Goal: Contribute content: Contribute content

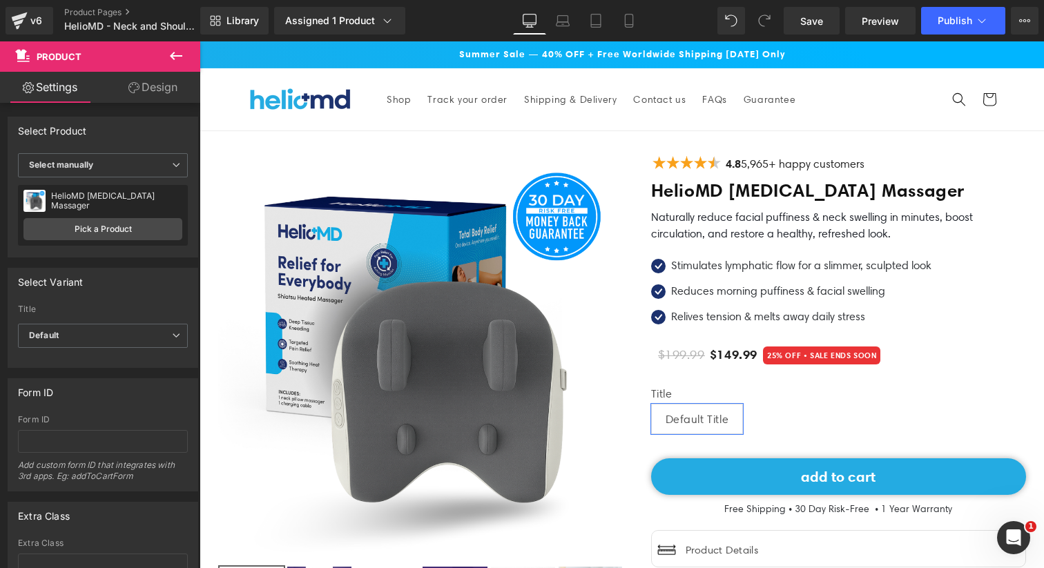
click at [178, 52] on icon at bounding box center [176, 56] width 17 height 17
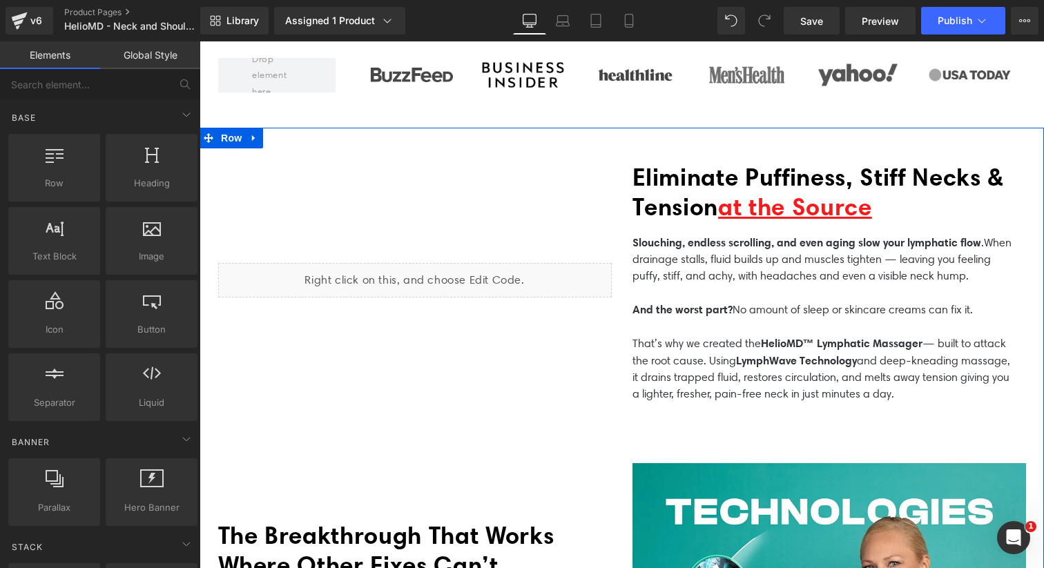
scroll to position [652, 0]
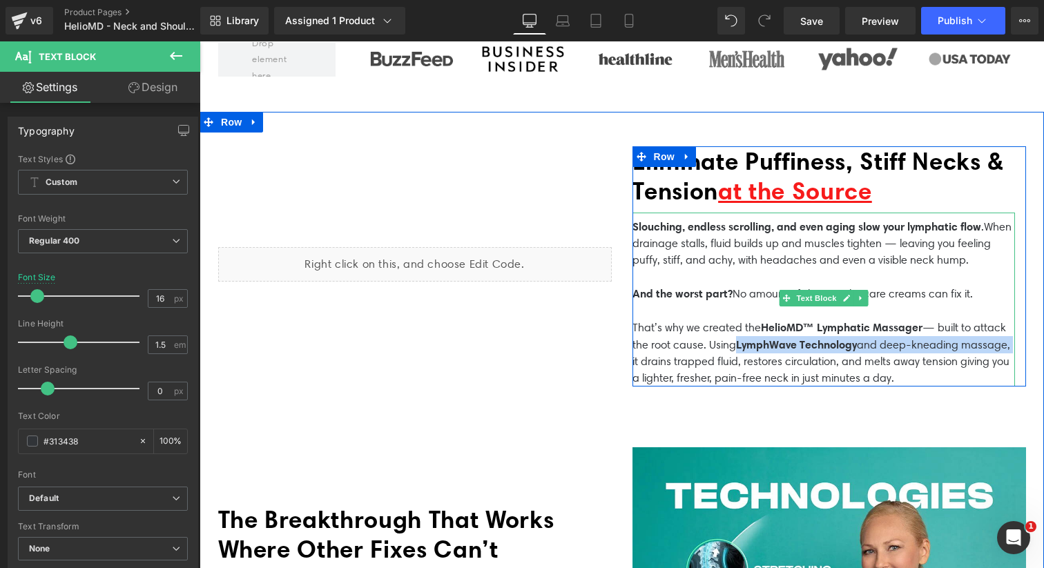
drag, startPoint x: 737, startPoint y: 340, endPoint x: 679, endPoint y: 354, distance: 60.3
click at [679, 354] on p "That’s why we created the HelioMD™ Lymphatic Massager — built to attack the roo…" at bounding box center [823, 353] width 382 height 68
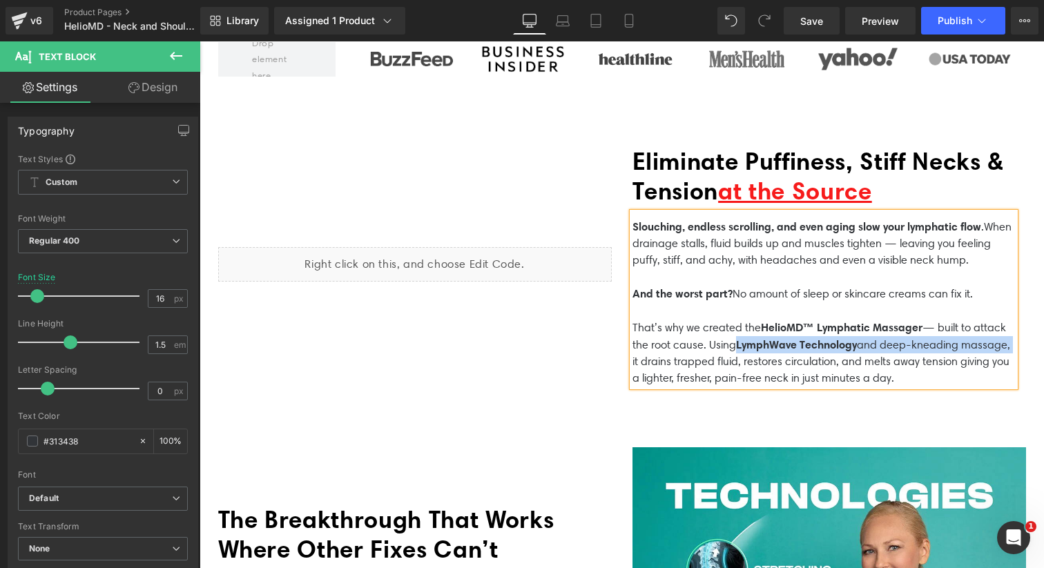
copy p "LymphWave Technology and deep-kneading massage,"
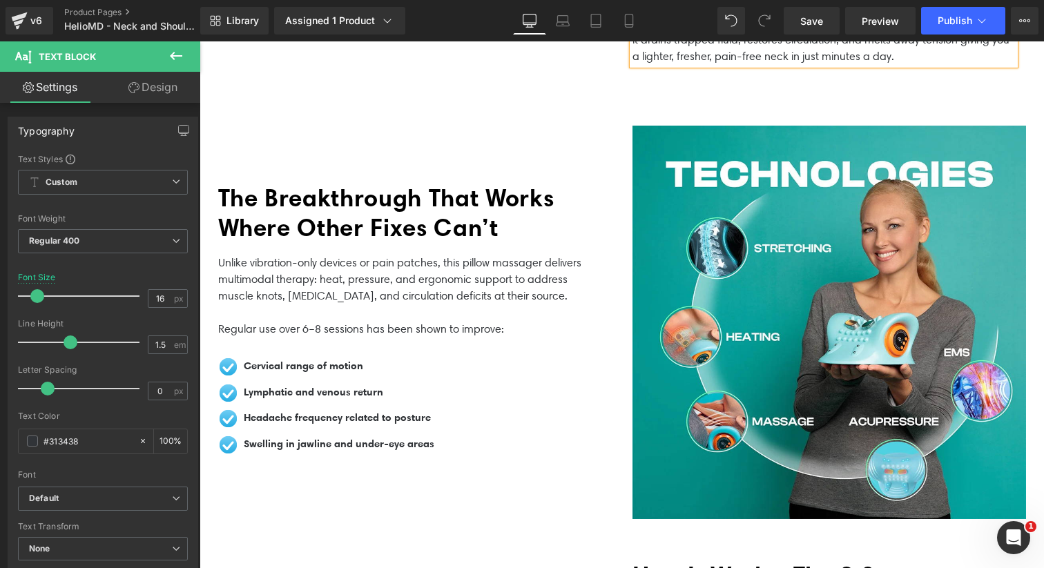
scroll to position [1010, 0]
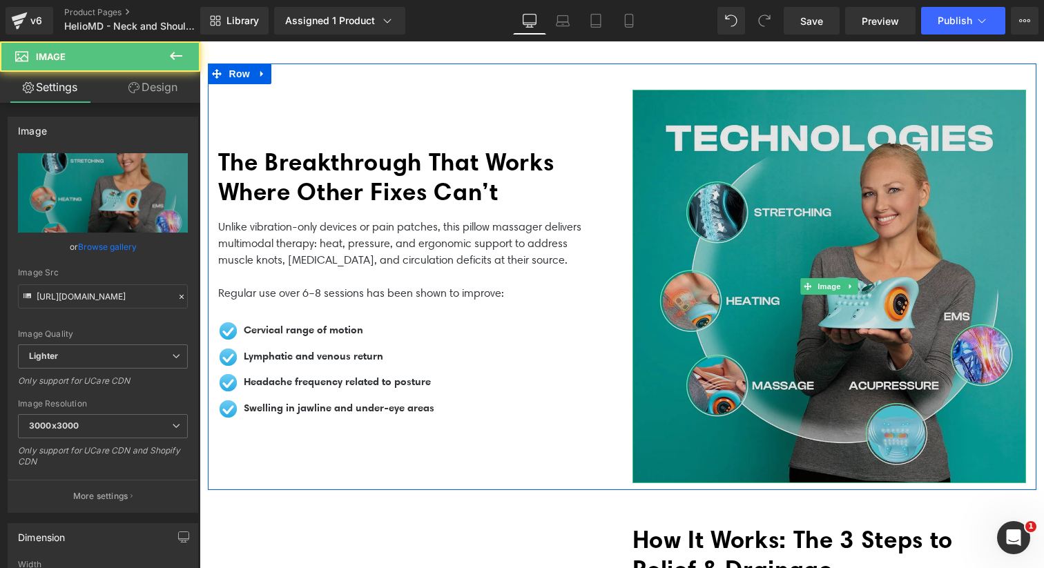
click at [791, 284] on img at bounding box center [829, 287] width 394 height 394
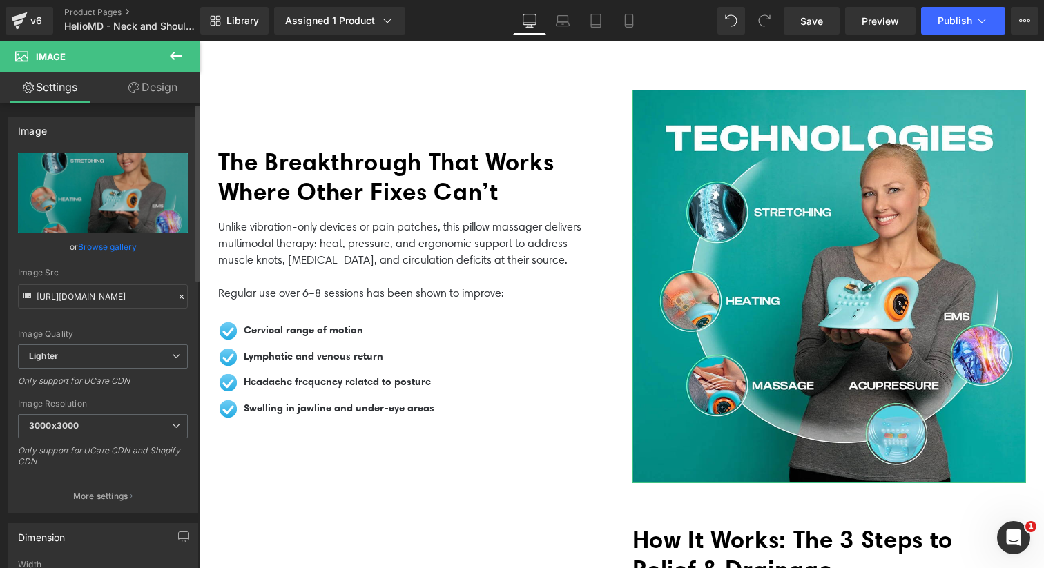
click at [116, 248] on link "Browse gallery" at bounding box center [107, 247] width 59 height 24
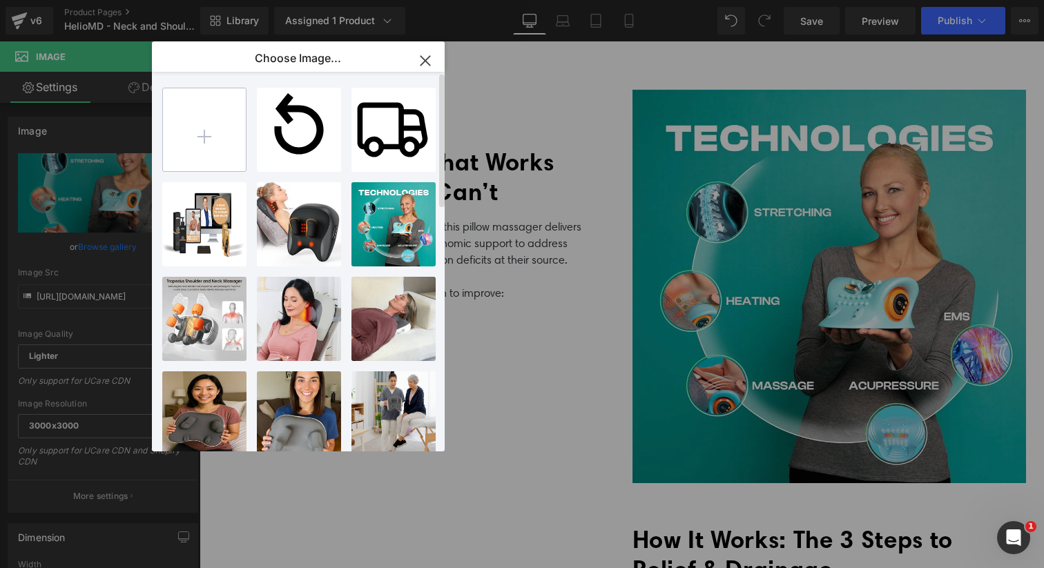
click at [224, 144] on input "file" at bounding box center [204, 129] width 83 height 83
type input "C:\fakepath\Neck Stretcher (7).png"
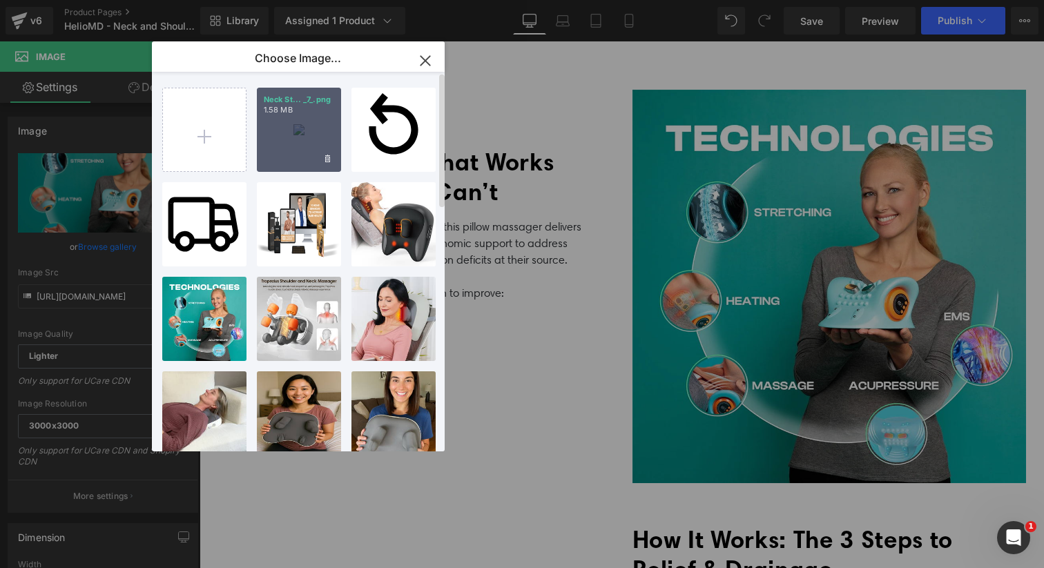
click at [313, 122] on div "Neck St... _7_.png 1.58 MB" at bounding box center [299, 130] width 84 height 84
type input "[URL][DOMAIN_NAME]"
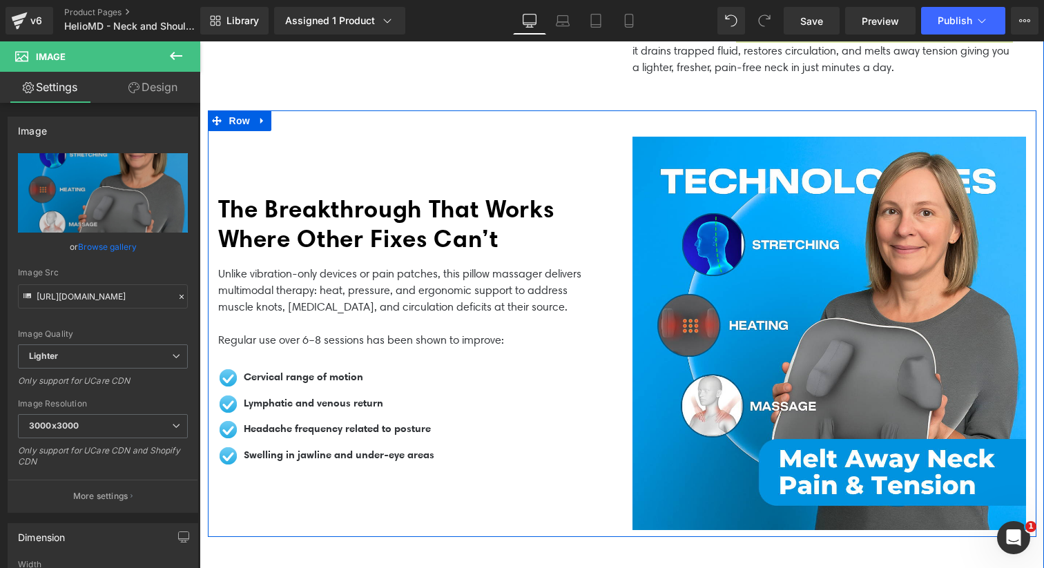
scroll to position [964, 0]
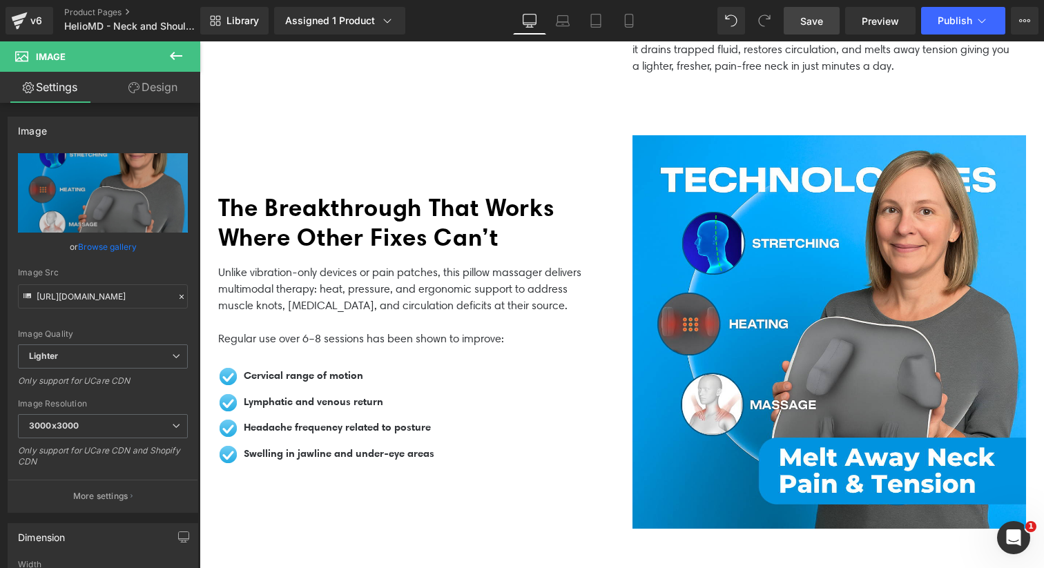
click at [813, 30] on link "Save" at bounding box center [812, 21] width 56 height 28
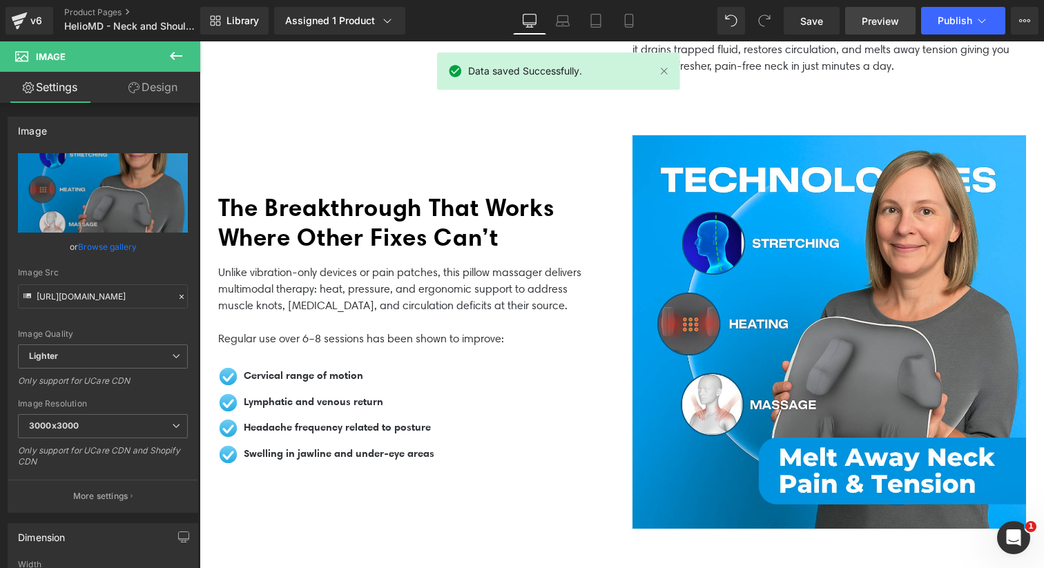
click at [882, 23] on span "Preview" at bounding box center [880, 21] width 37 height 14
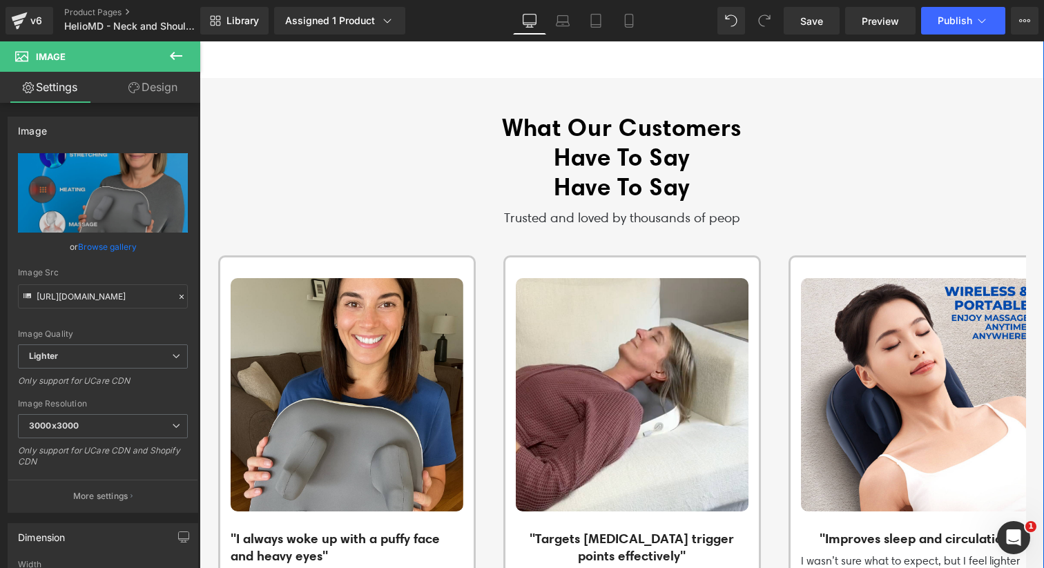
scroll to position [1714, 0]
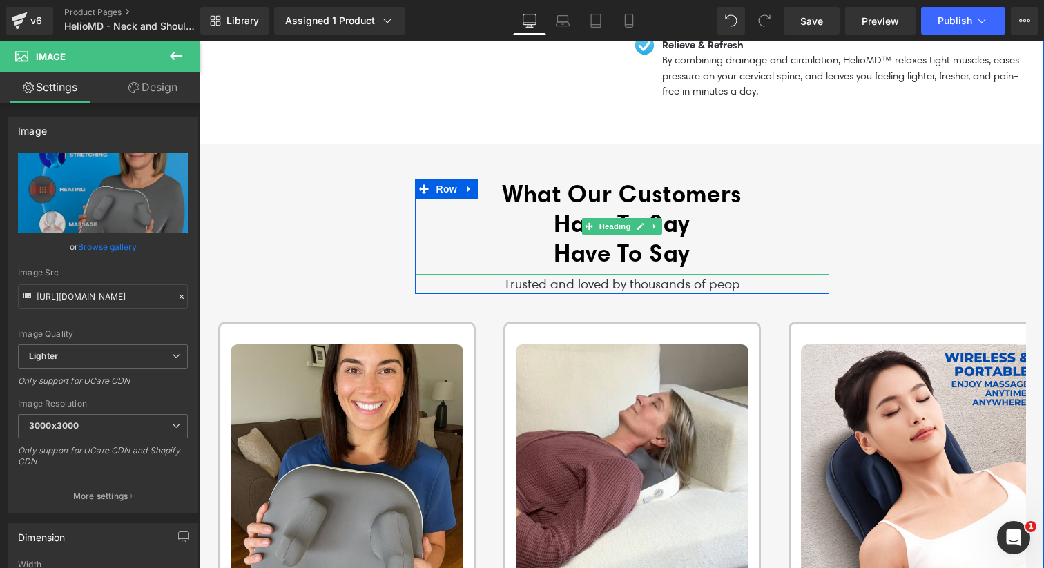
click at [555, 239] on b "Have To Say" at bounding box center [622, 253] width 136 height 30
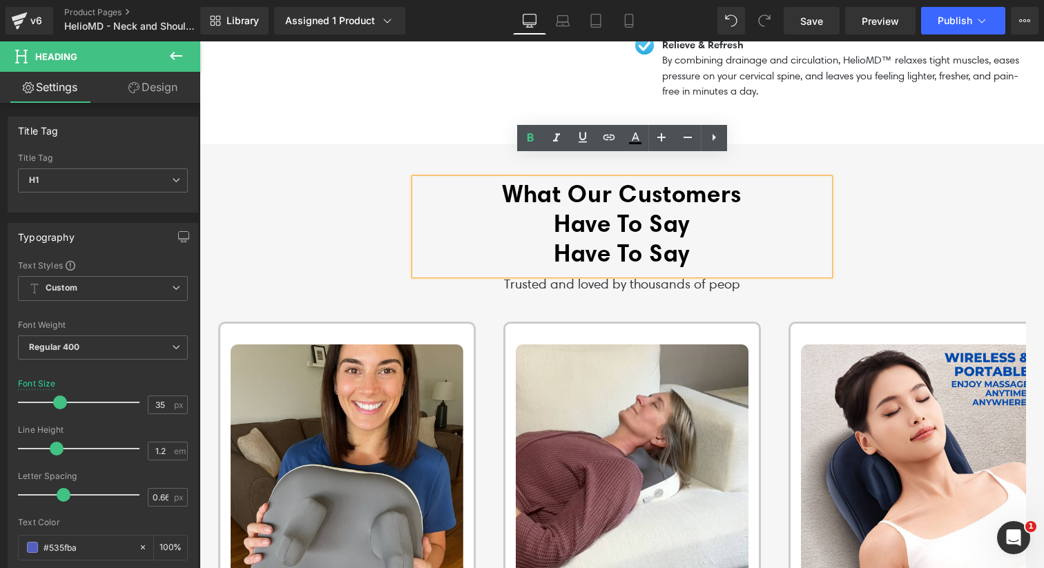
drag, startPoint x: 699, startPoint y: 230, endPoint x: 533, endPoint y: 193, distance: 170.4
click at [533, 193] on div "What Our Customers Have To Say Have To Say" at bounding box center [622, 227] width 414 height 96
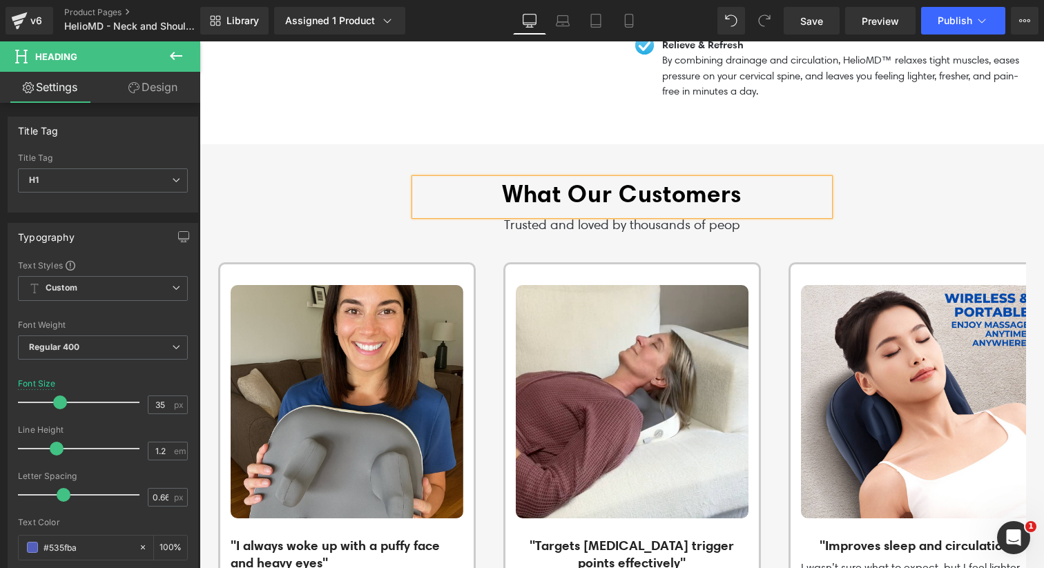
click at [504, 179] on b "What Our Customers" at bounding box center [622, 194] width 240 height 30
drag, startPoint x: 635, startPoint y: 175, endPoint x: 598, endPoint y: 181, distance: 37.7
click at [598, 181] on b "See What Our Customers" at bounding box center [622, 194] width 288 height 30
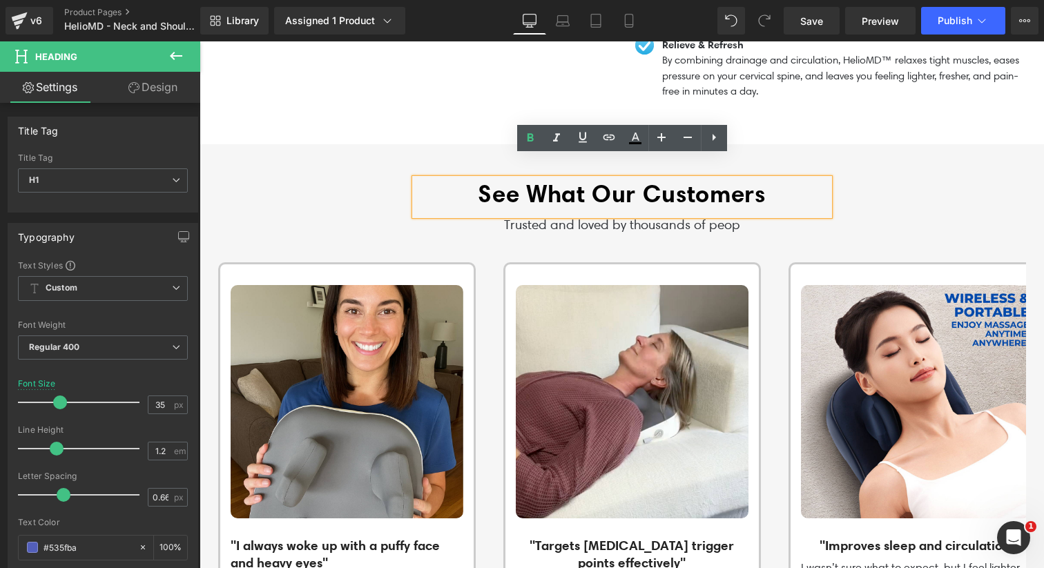
click at [763, 181] on b "See What Our Customers" at bounding box center [622, 194] width 288 height 30
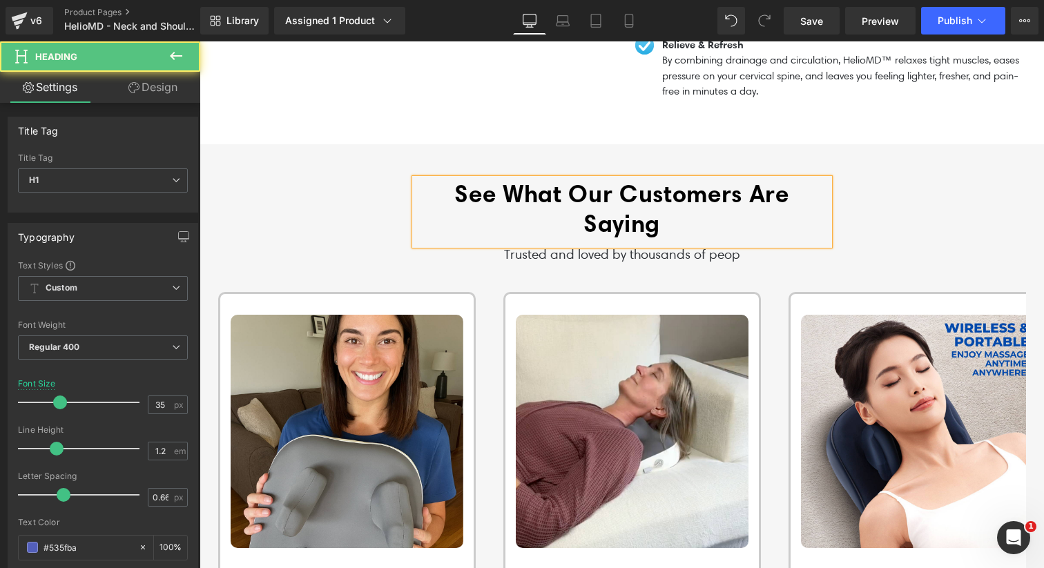
click at [532, 207] on h1 "See What Our Customers Are Saying" at bounding box center [622, 208] width 414 height 59
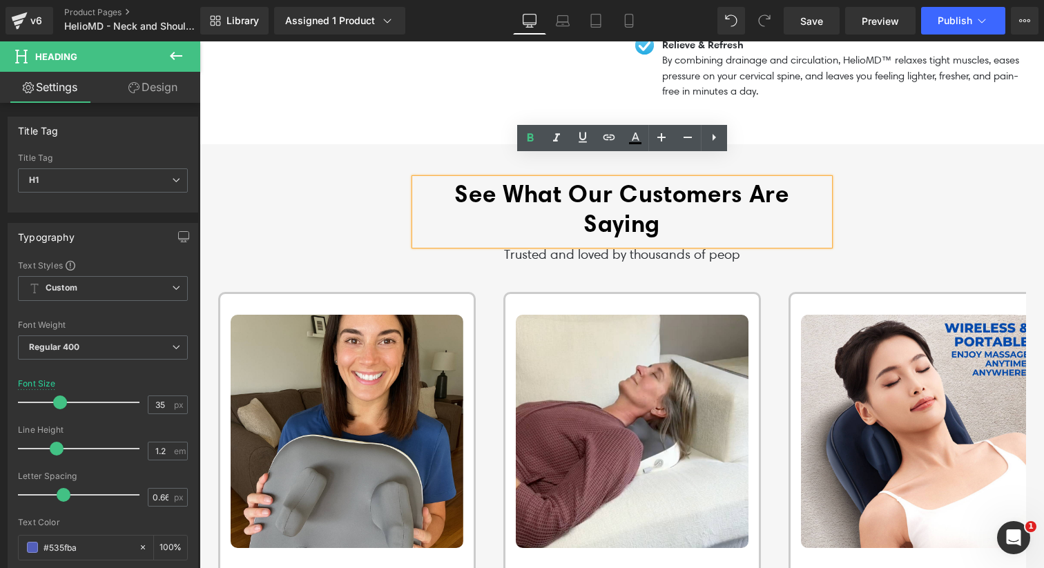
click at [378, 231] on div "See What Our Customers Are Saying Heading Trusted and loved by thousands of peo…" at bounding box center [622, 222] width 828 height 86
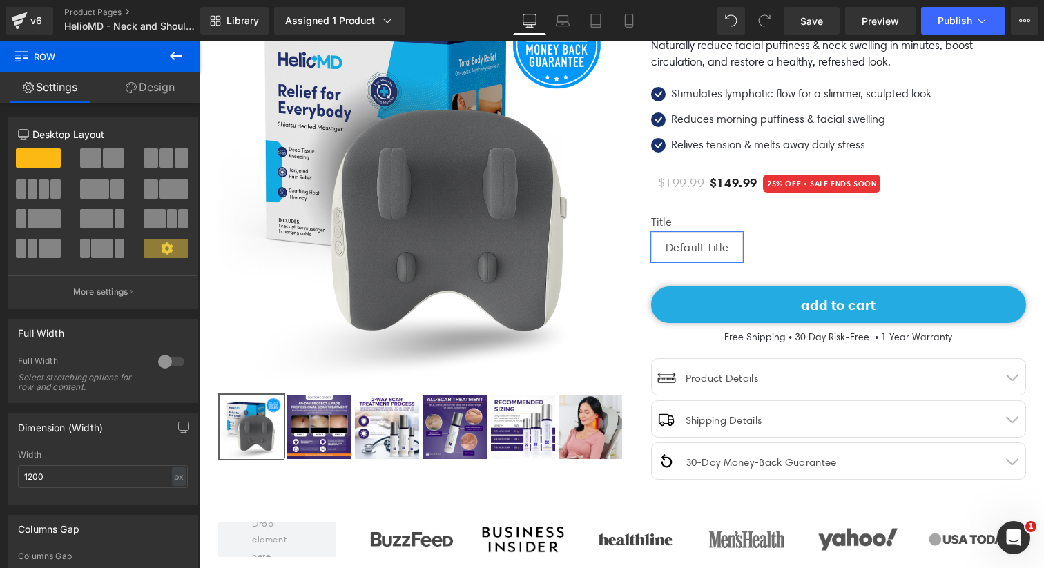
scroll to position [0, 0]
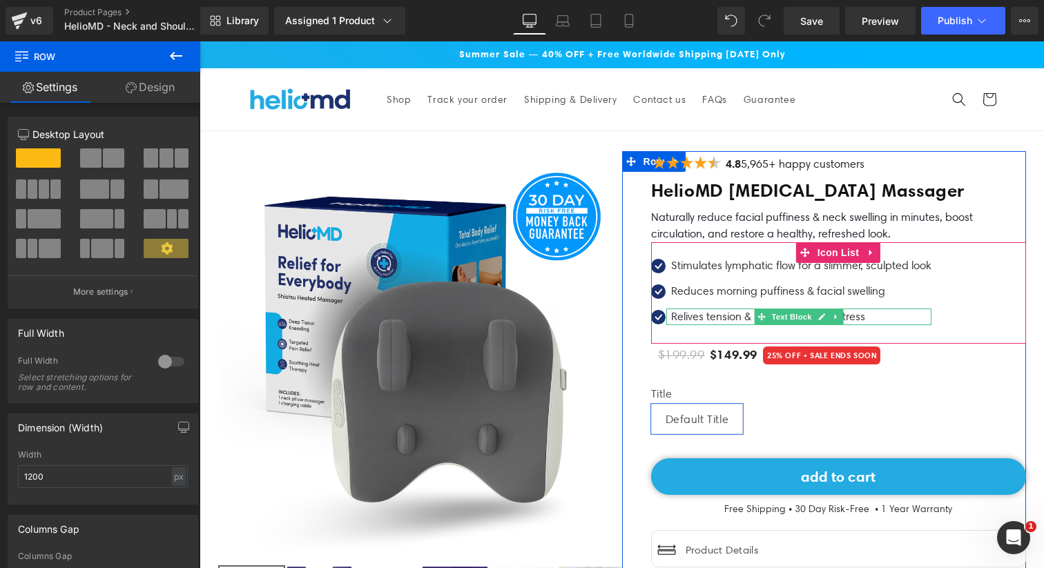
click at [738, 319] on p "Relives tension & melts away daily stress" at bounding box center [801, 317] width 260 height 17
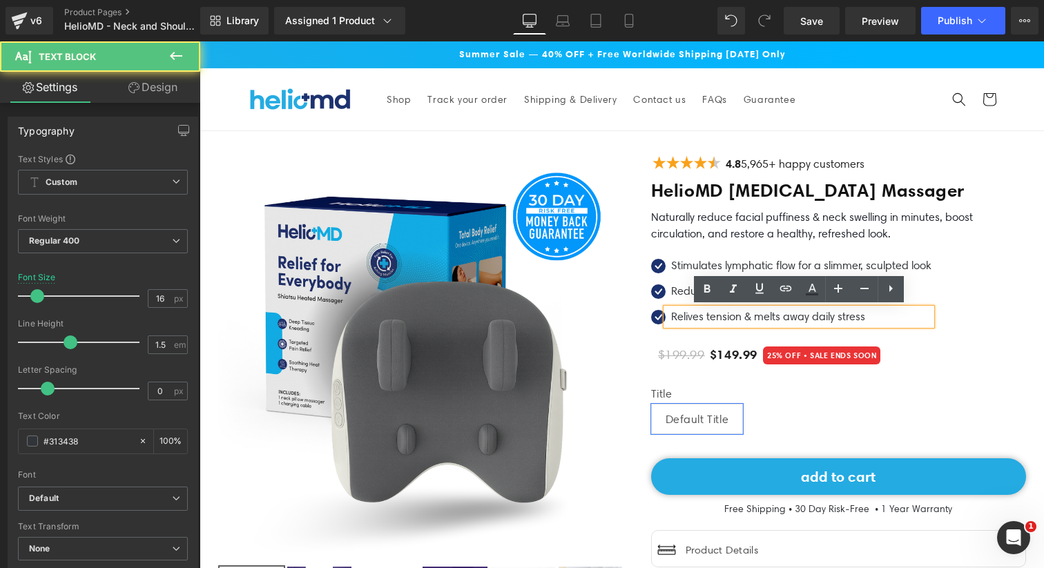
click at [761, 317] on p "Relives tension & melts away daily stress" at bounding box center [801, 317] width 260 height 17
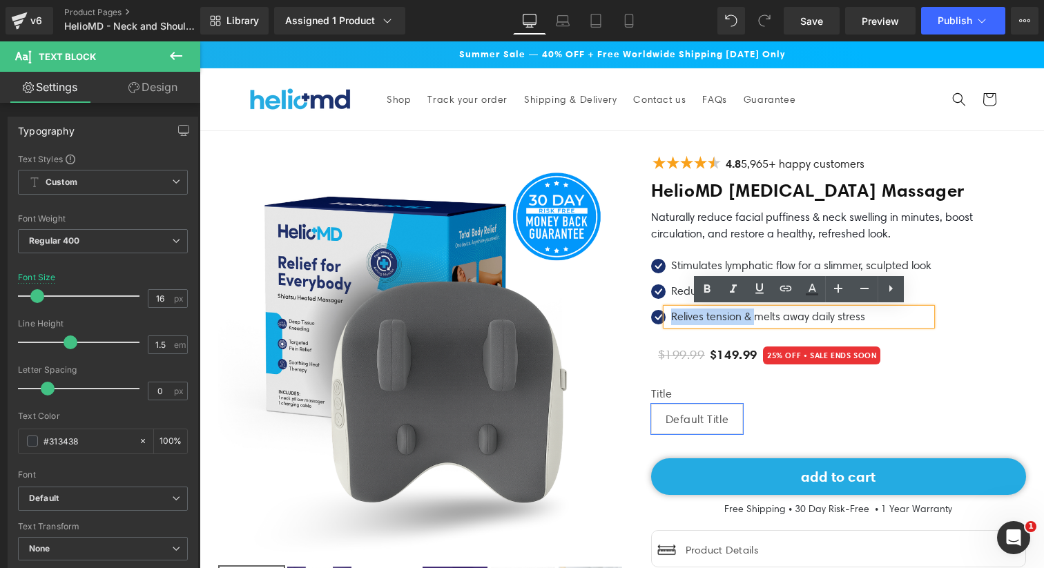
drag, startPoint x: 761, startPoint y: 315, endPoint x: 672, endPoint y: 315, distance: 89.1
click at [672, 315] on p "Relives tension & melts away daily stress" at bounding box center [801, 317] width 260 height 17
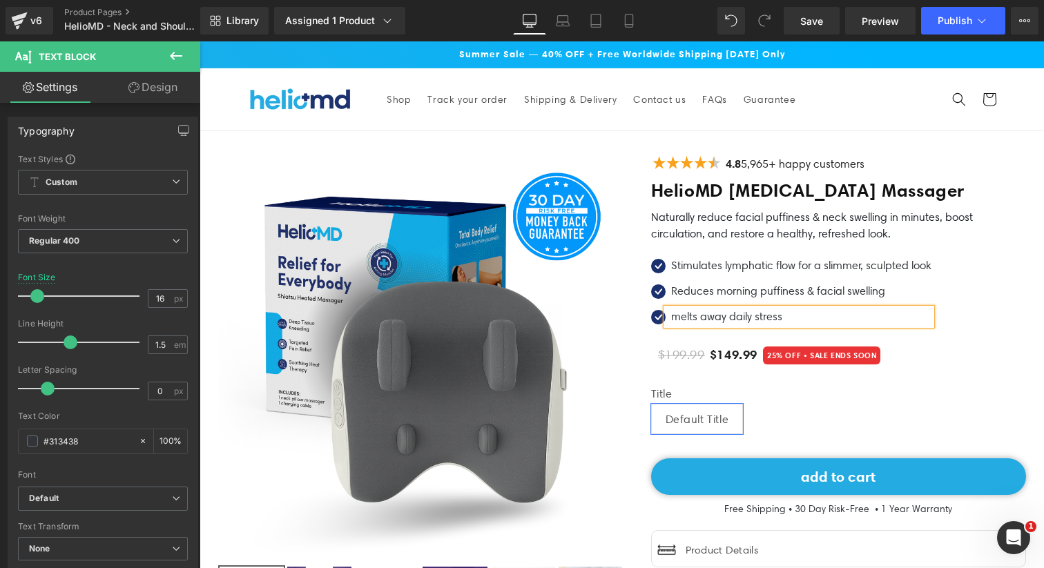
click at [679, 318] on p "melts away daily stress" at bounding box center [801, 317] width 260 height 17
click at [788, 316] on p "Melts away daily stress" at bounding box center [801, 317] width 260 height 17
click at [802, 316] on p "Melts away daily stress & Tension" at bounding box center [801, 317] width 260 height 17
click at [837, 312] on p "Melts away daily stress & tension" at bounding box center [801, 317] width 260 height 17
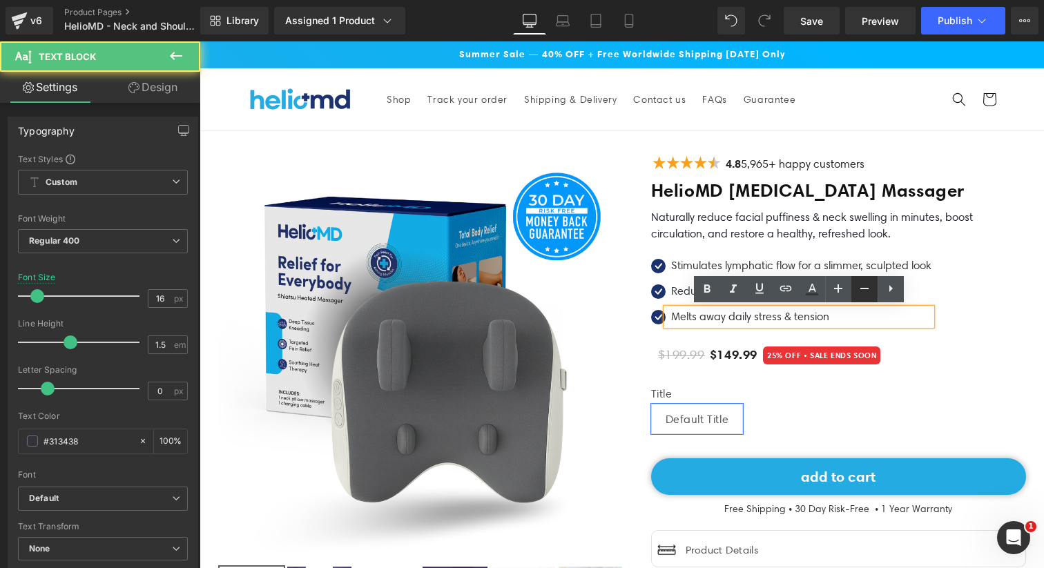
click at [873, 287] on link at bounding box center [864, 289] width 26 height 26
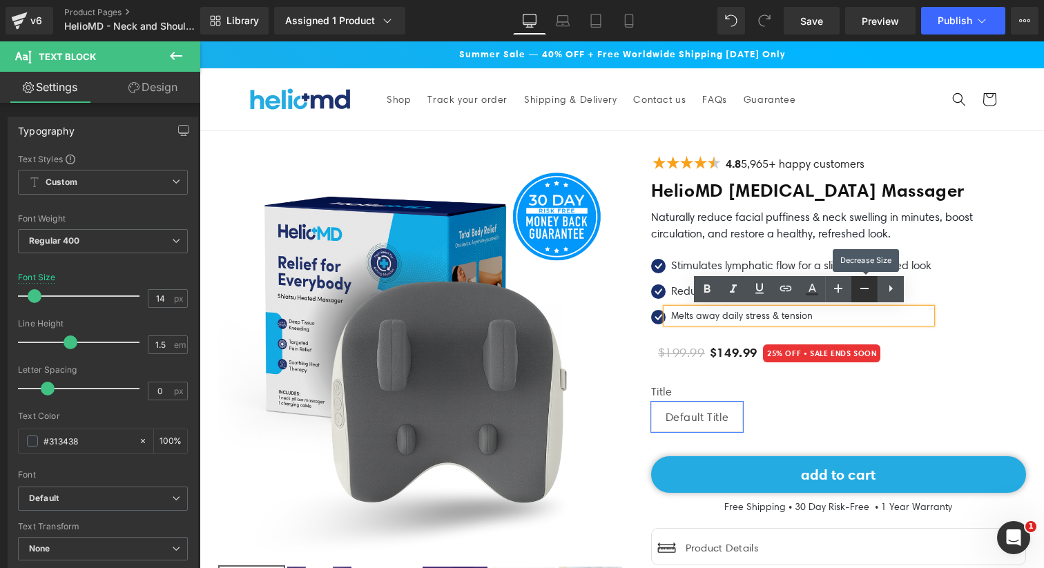
type input "16"
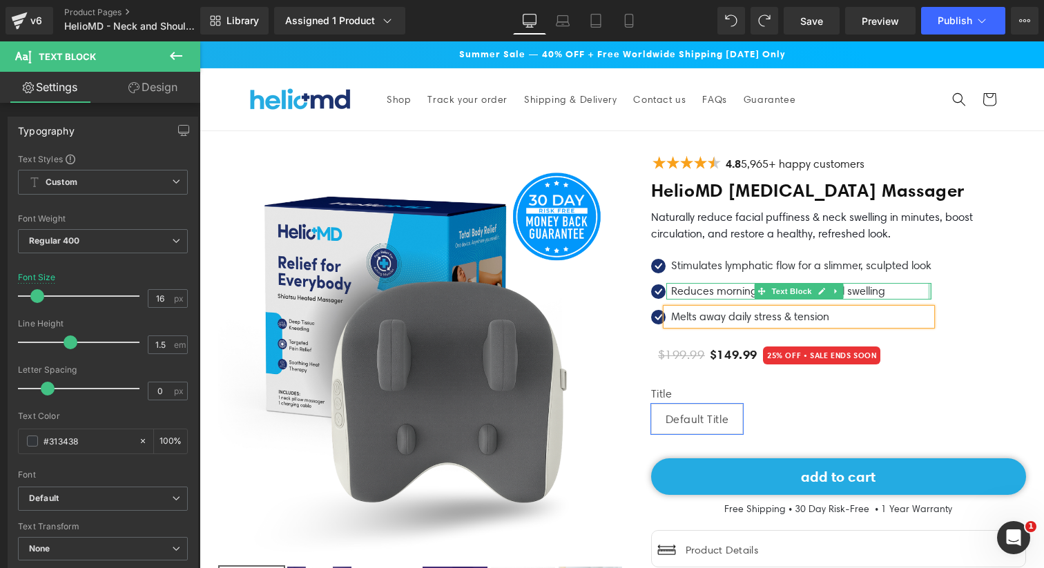
click at [930, 286] on div "Reduces morning puffiness & facial swelling Text Block" at bounding box center [798, 291] width 265 height 17
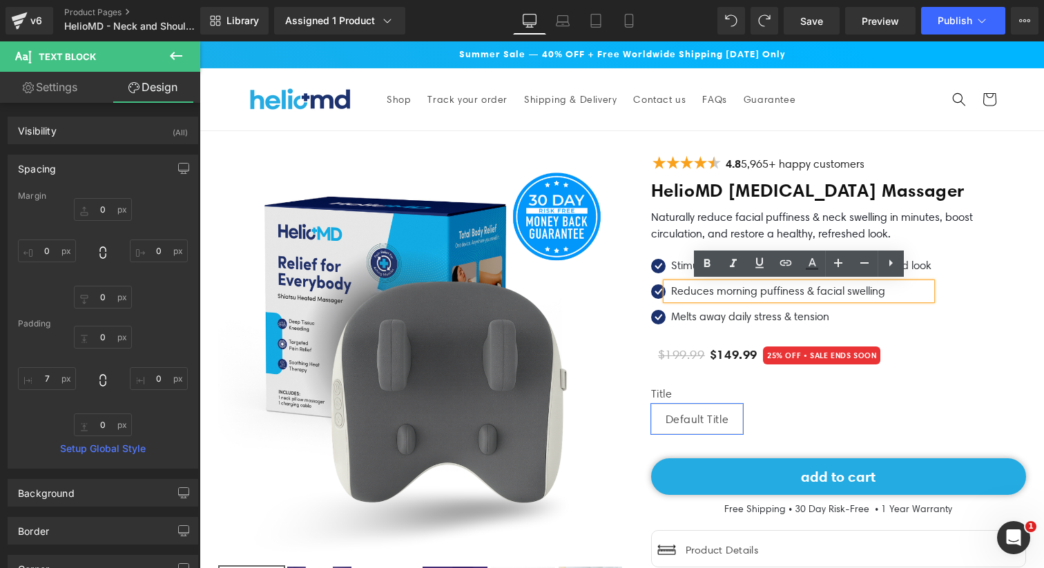
click at [652, 244] on div "Icon Stimulates lymphatic flow for a slimmer, sculpted look Text Block Icon Red…" at bounding box center [838, 292] width 375 height 101
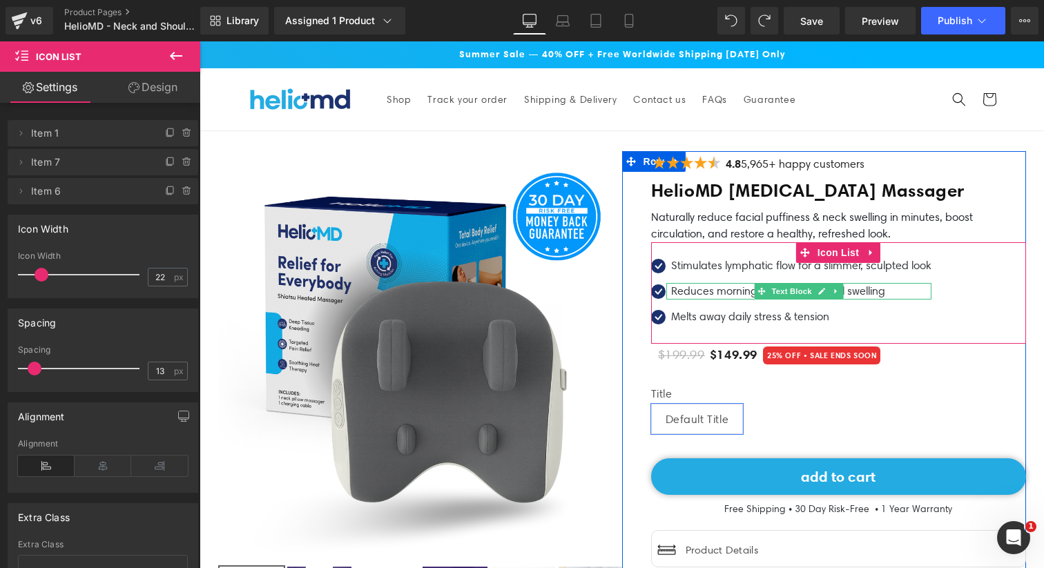
click at [704, 291] on p "Reduces morning puffiness & facial swelling" at bounding box center [801, 291] width 260 height 17
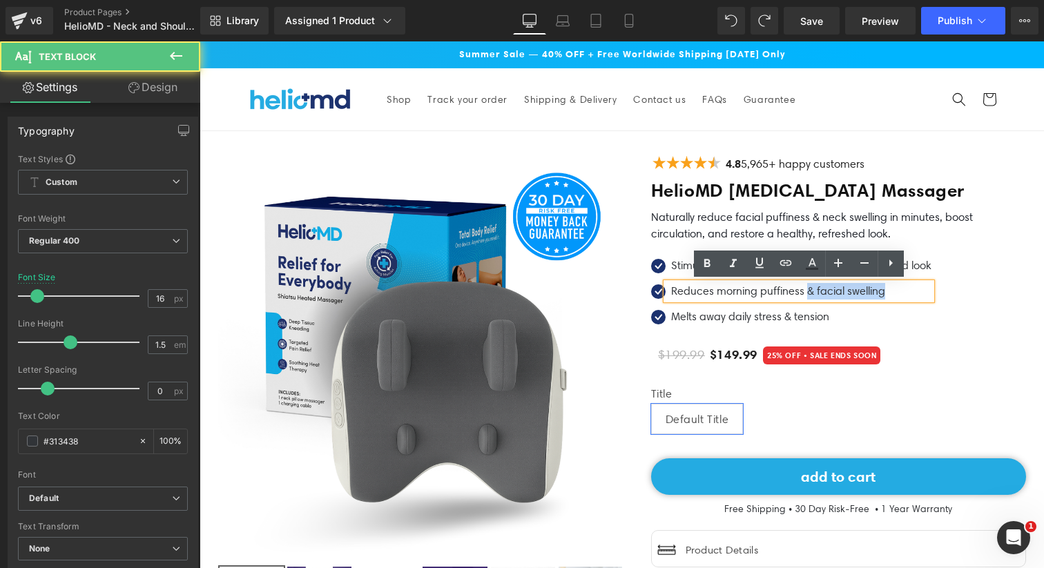
drag, startPoint x: 889, startPoint y: 288, endPoint x: 806, endPoint y: 295, distance: 83.2
click at [806, 295] on p "Reduces morning puffiness & facial swelling" at bounding box center [801, 291] width 260 height 17
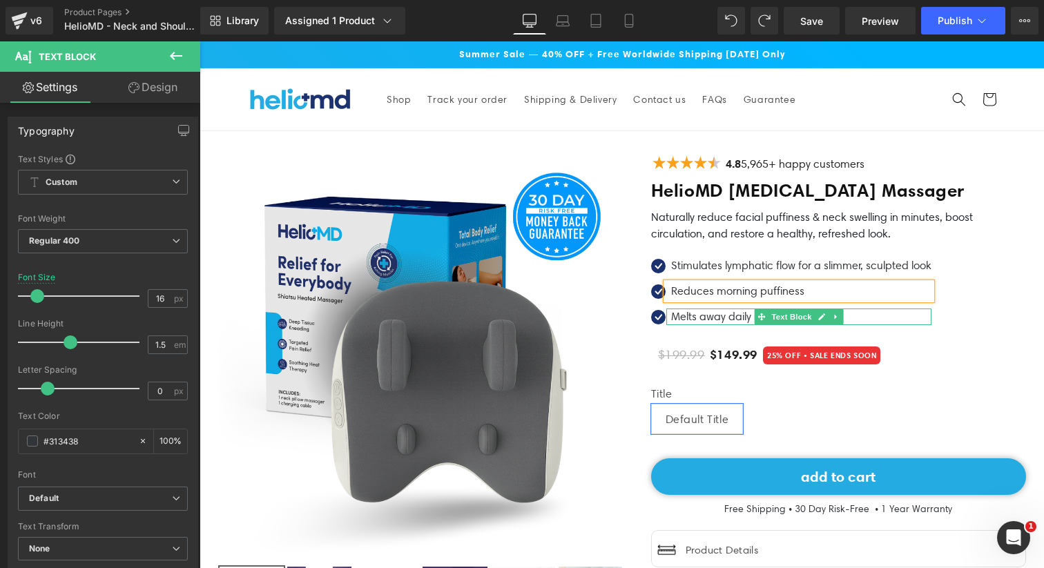
click at [740, 320] on div "Melts away daily stress & tension Text Block" at bounding box center [798, 317] width 265 height 17
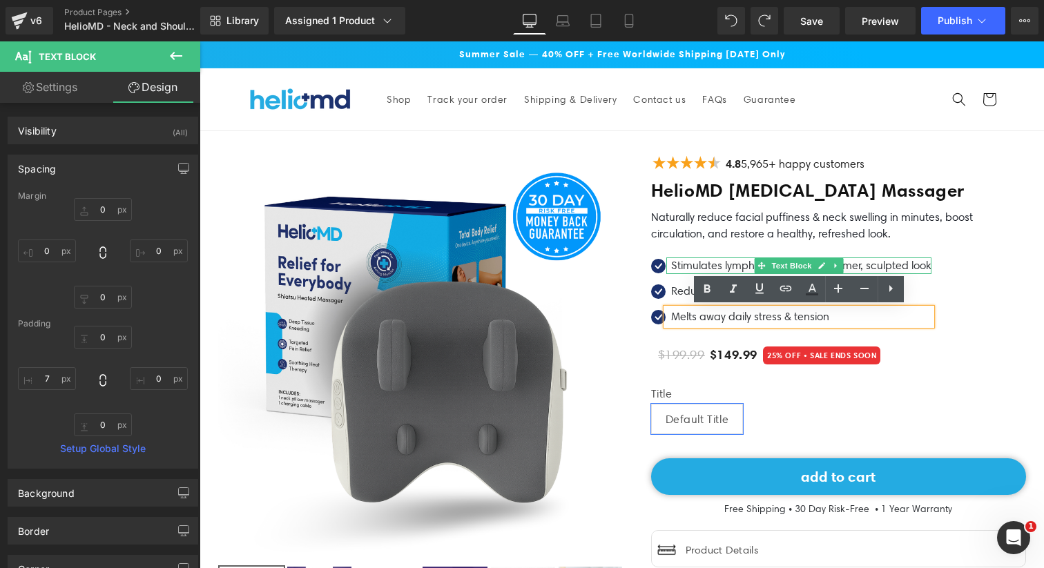
click at [683, 262] on p "Stimulates lymphatic flow for a slimmer, sculpted look" at bounding box center [801, 266] width 260 height 17
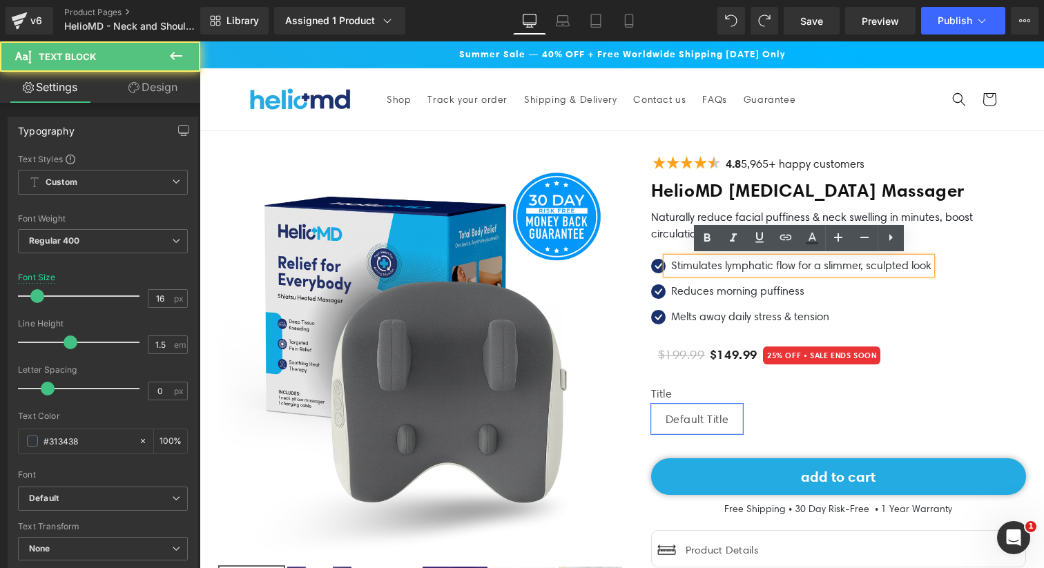
click at [631, 193] on div "Image 4.8 5,965+ happy customers Text Block Icon List HelioMD [MEDICAL_DATA] Ma…" at bounding box center [824, 401] width 404 height 501
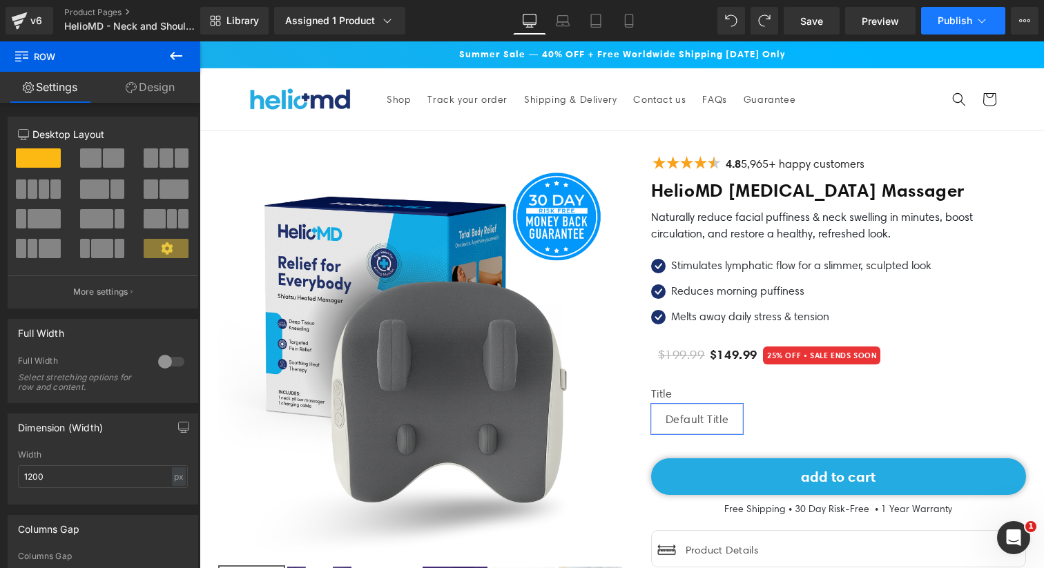
click at [956, 21] on span "Publish" at bounding box center [955, 20] width 35 height 11
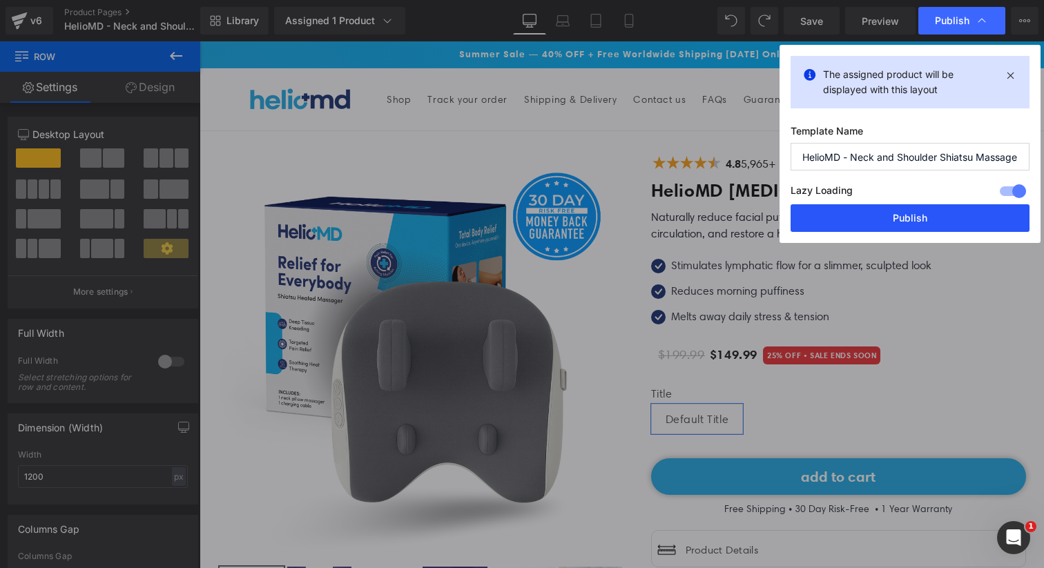
click at [925, 213] on button "Publish" at bounding box center [909, 218] width 239 height 28
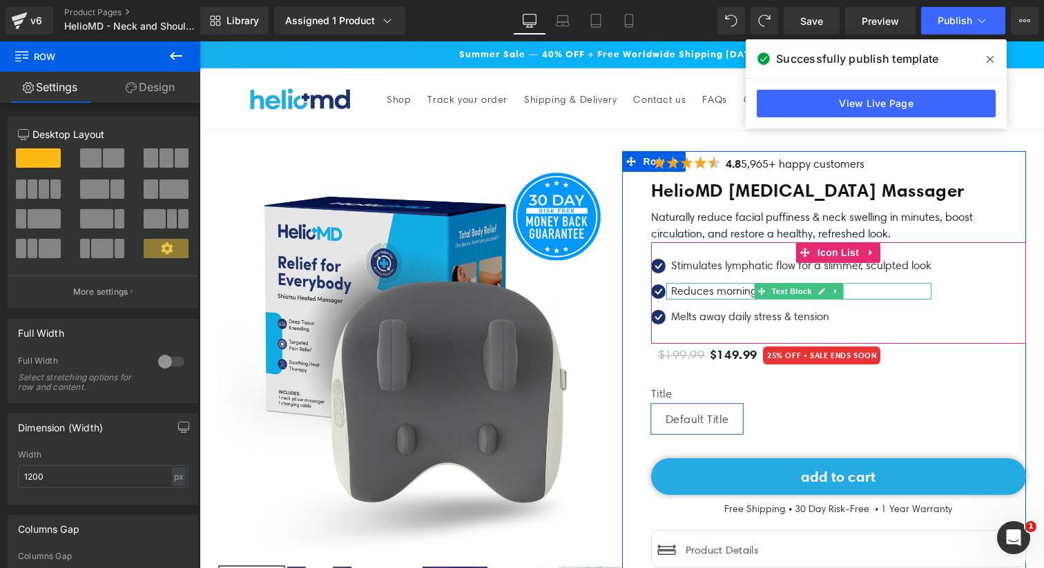
click at [738, 293] on p "Reduces morning puffiness" at bounding box center [801, 291] width 260 height 17
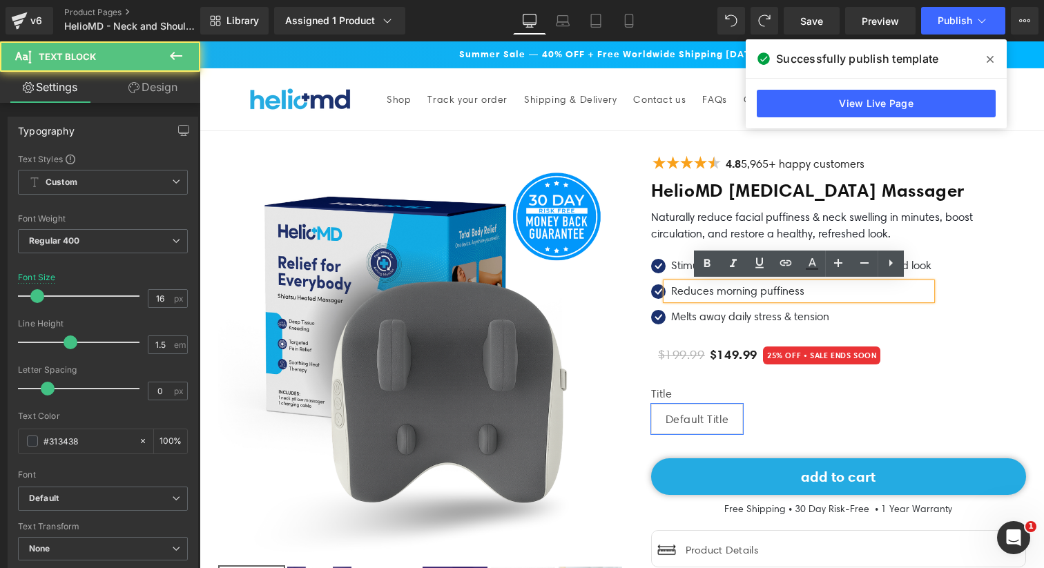
click at [764, 291] on p "Reduces morning puffiness" at bounding box center [801, 291] width 260 height 17
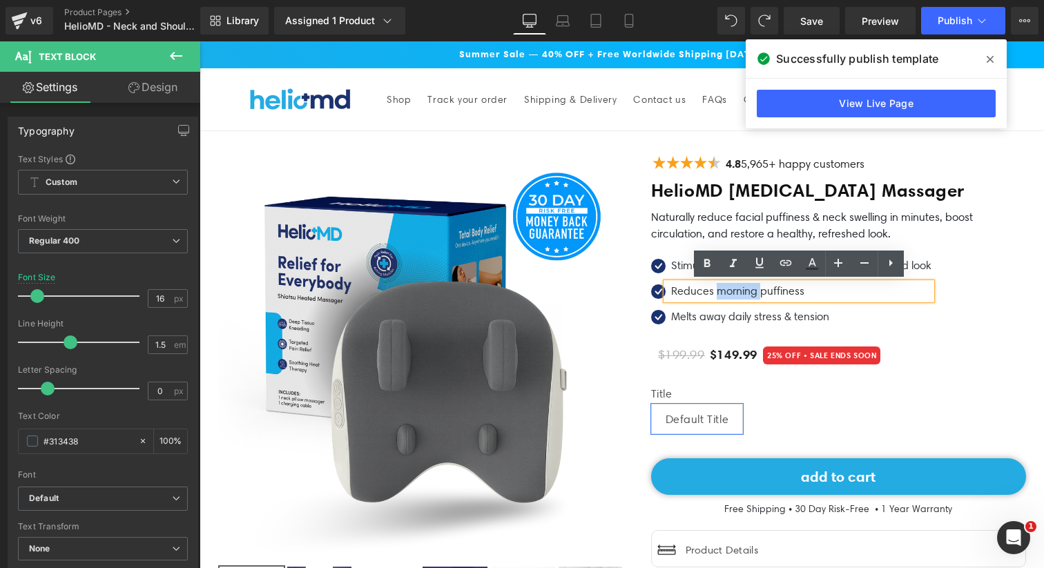
drag, startPoint x: 759, startPoint y: 291, endPoint x: 719, endPoint y: 291, distance: 40.0
click at [719, 291] on p "Reduces morning puffiness" at bounding box center [801, 291] width 260 height 17
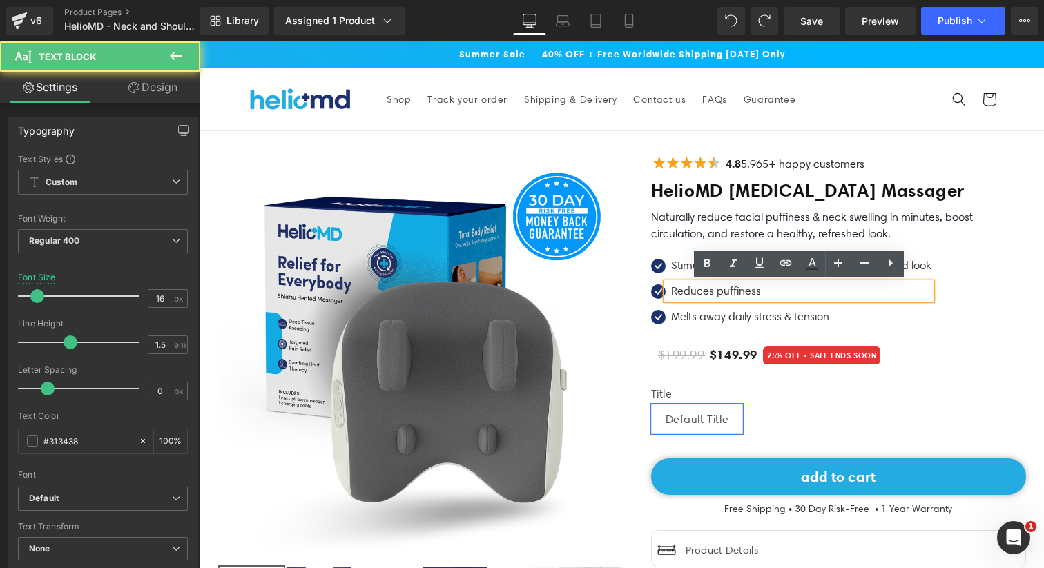
click at [775, 286] on p "Reduces puffiness" at bounding box center [801, 291] width 260 height 17
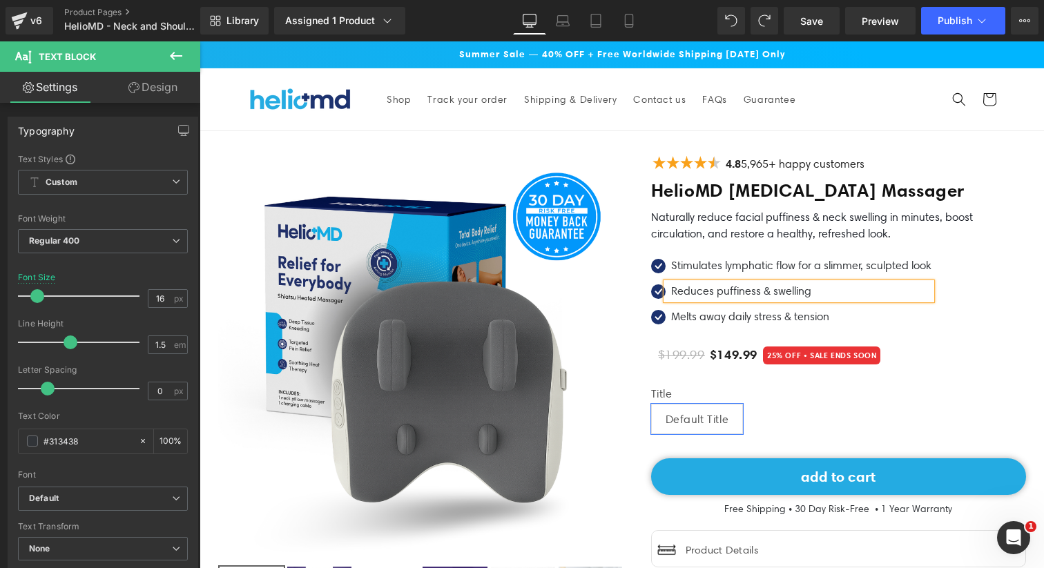
click at [960, 297] on div "Icon Stimulates lymphatic flow for a slimmer, sculpted look Text Block Icon Red…" at bounding box center [838, 296] width 375 height 77
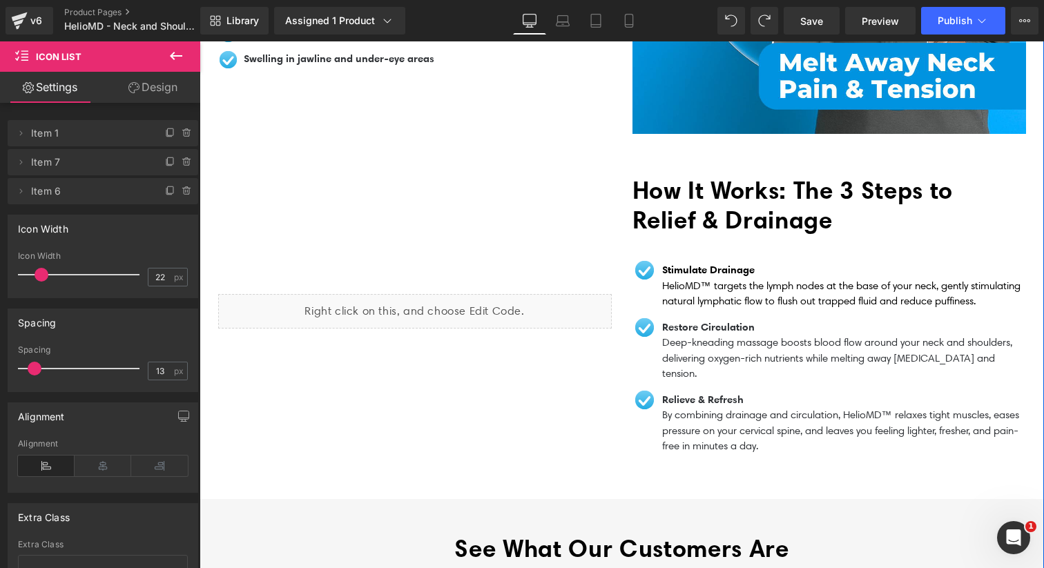
scroll to position [1358, 0]
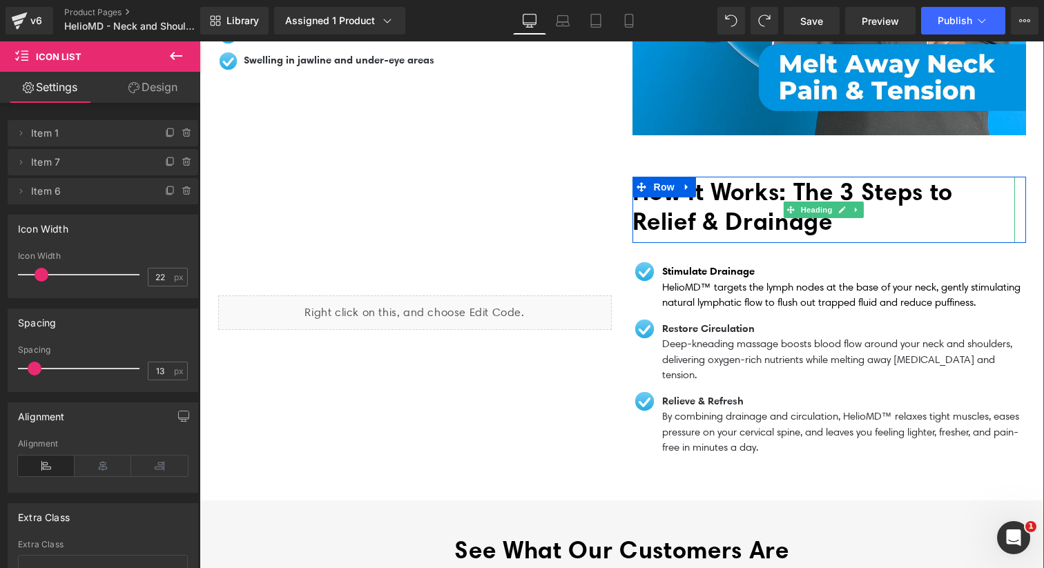
click at [865, 221] on h1 "How It Works: The 3 Steps to Relief & Drainage" at bounding box center [823, 206] width 382 height 59
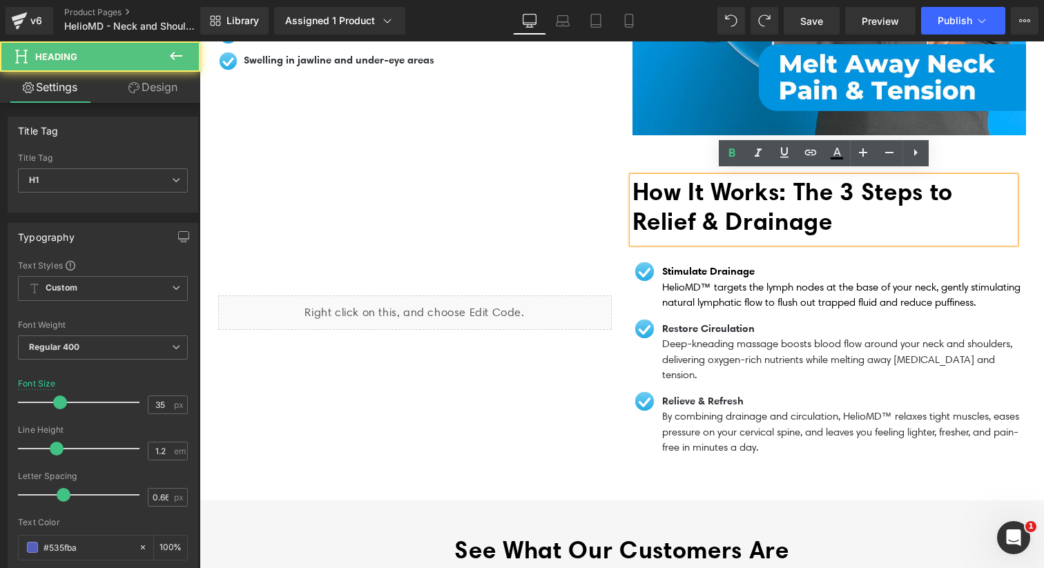
click at [877, 222] on h1 "How It Works: The 3 Steps to Relief & Drainage" at bounding box center [823, 206] width 382 height 59
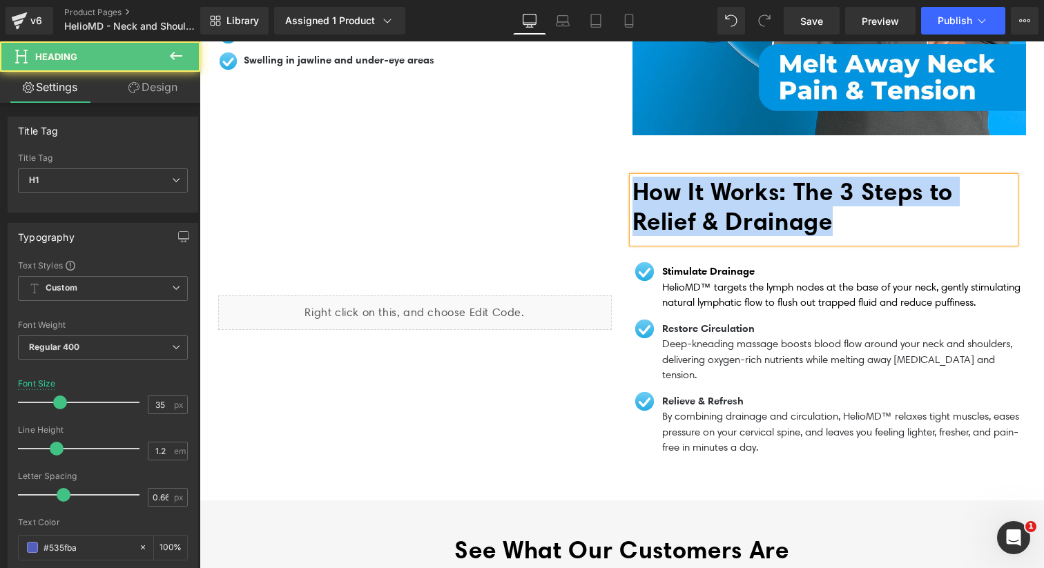
drag, startPoint x: 846, startPoint y: 219, endPoint x: 634, endPoint y: 177, distance: 215.3
click at [634, 177] on h1 "How It Works: The 3 Steps to Relief & Drainage" at bounding box center [823, 206] width 382 height 59
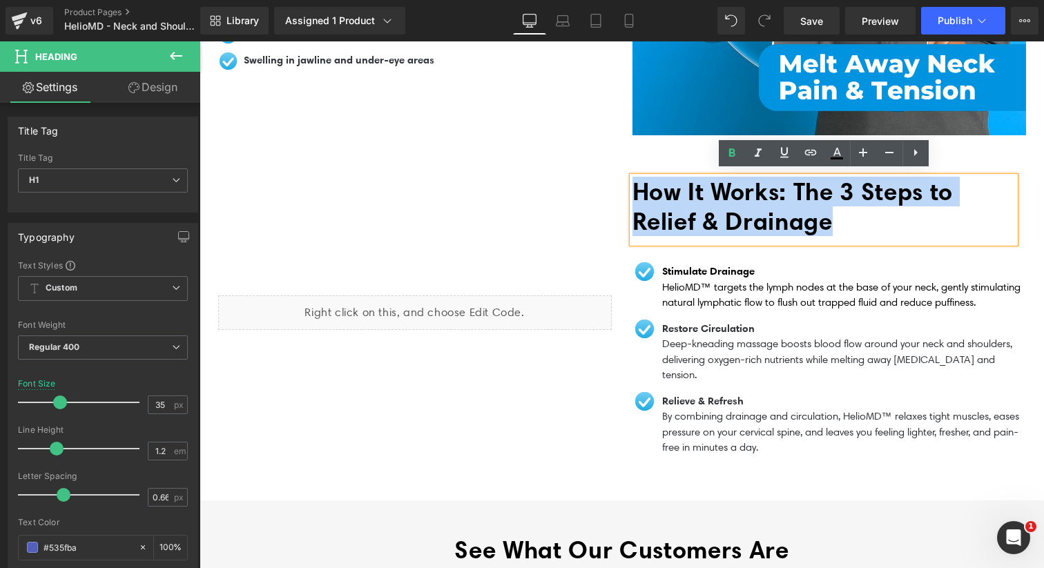
copy span "How It Works: The 3 Steps to Relief & Drainage"
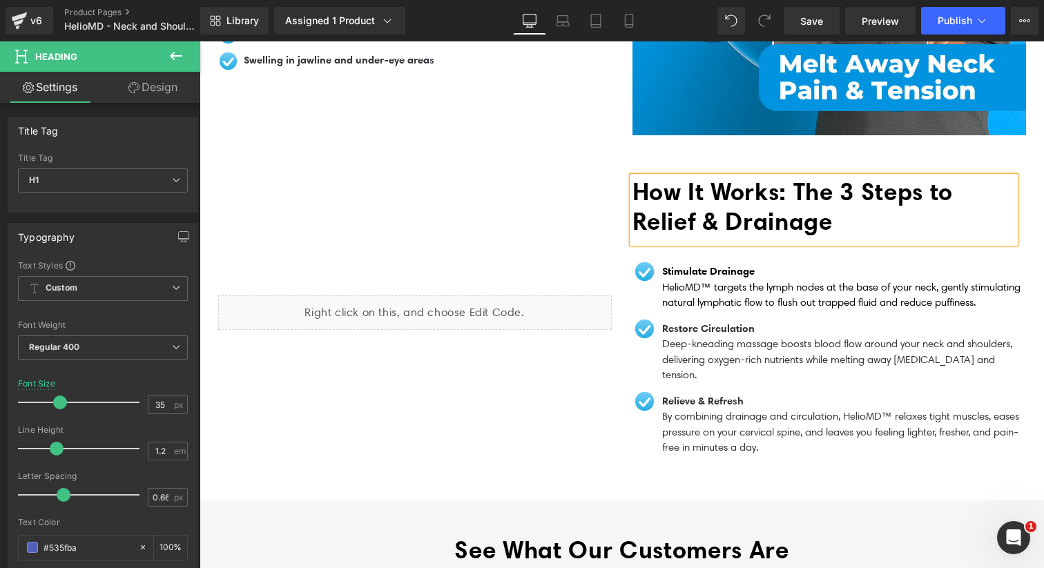
click at [710, 202] on span "How It Works: The 3 Steps to Relief & Drainage" at bounding box center [792, 206] width 320 height 59
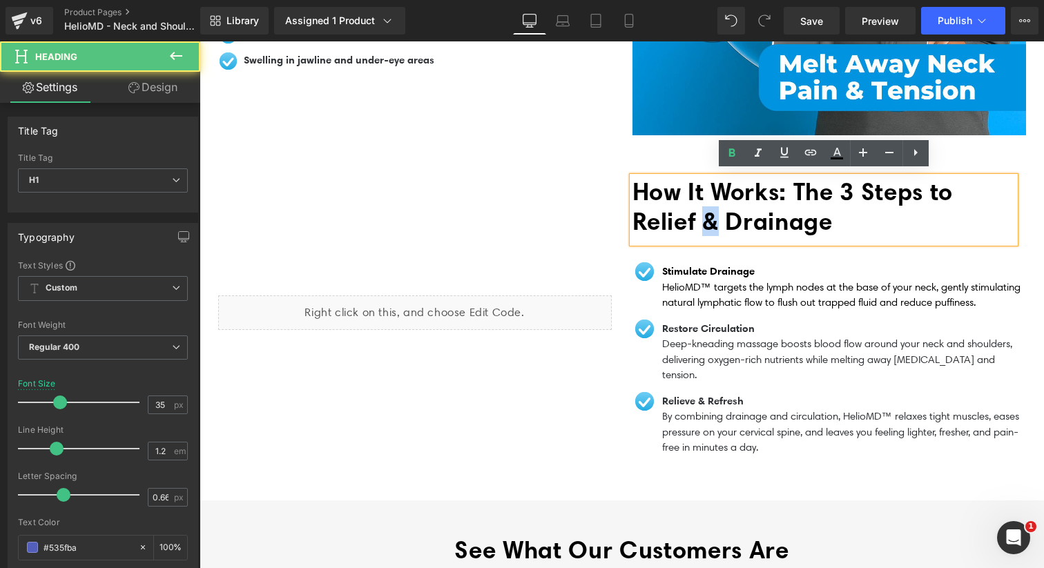
click at [710, 202] on span "How It Works: The 3 Steps to Relief & Drainage" at bounding box center [792, 206] width 320 height 59
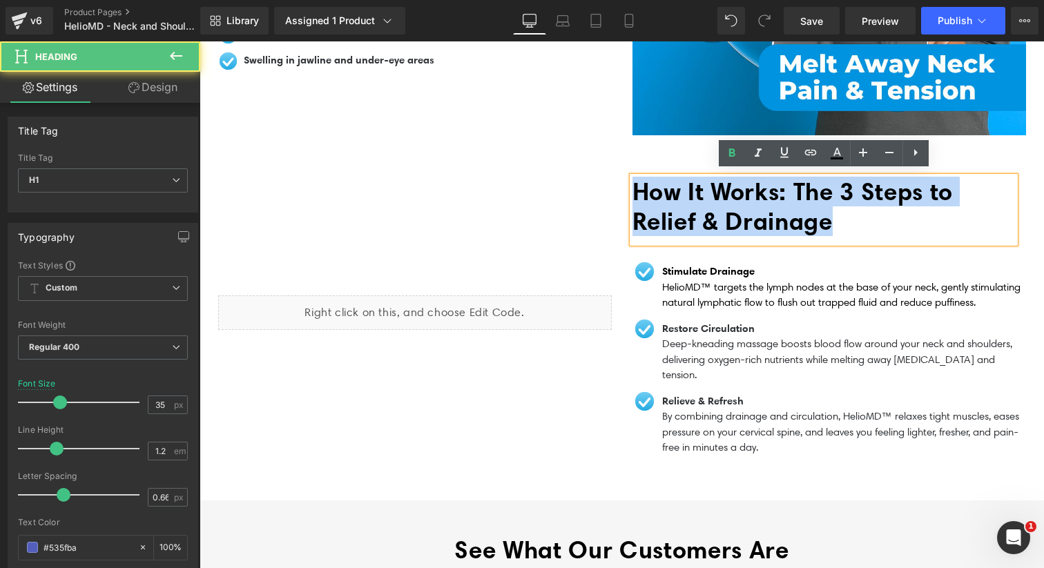
click at [710, 202] on span "How It Works: The 3 Steps to Relief & Drainage" at bounding box center [792, 206] width 320 height 59
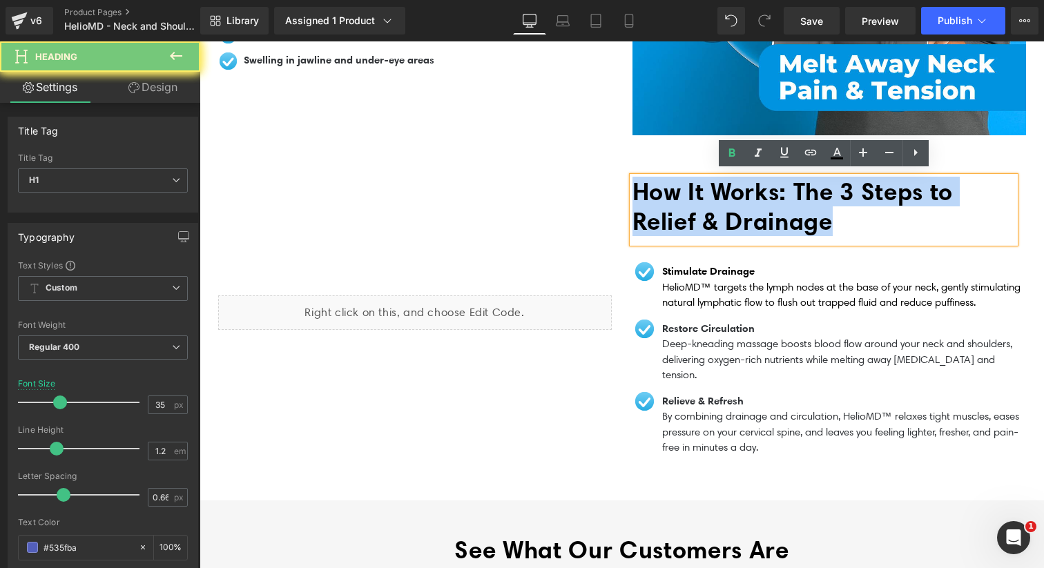
click at [710, 202] on span "How It Works: The 3 Steps to Relief & Drainage" at bounding box center [792, 206] width 320 height 59
paste div
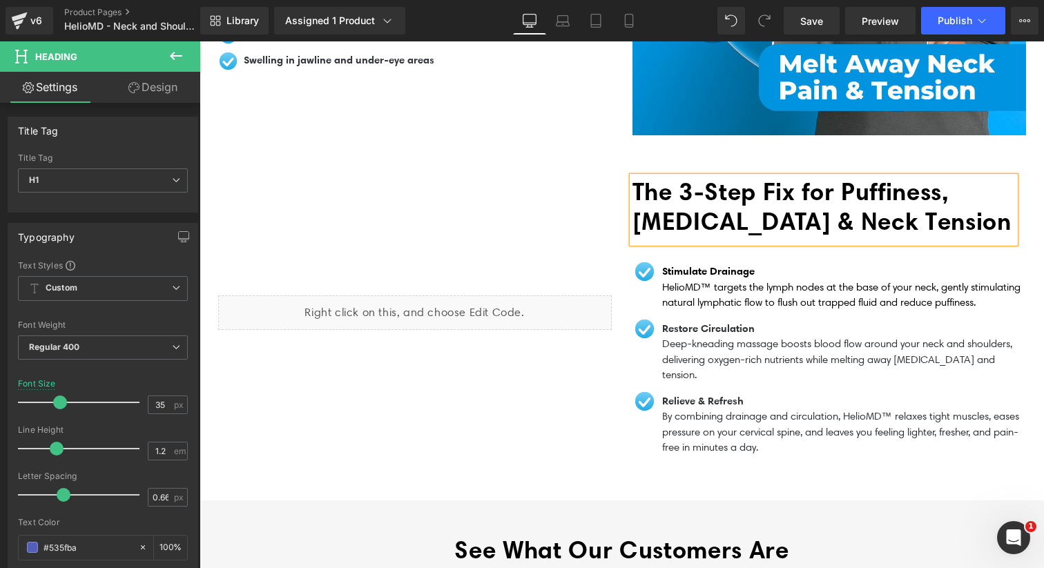
click at [660, 288] on div "Stimulate Drainage HelioMD™ targets the lymph nodes at the base of your neck, g…" at bounding box center [841, 287] width 369 height 47
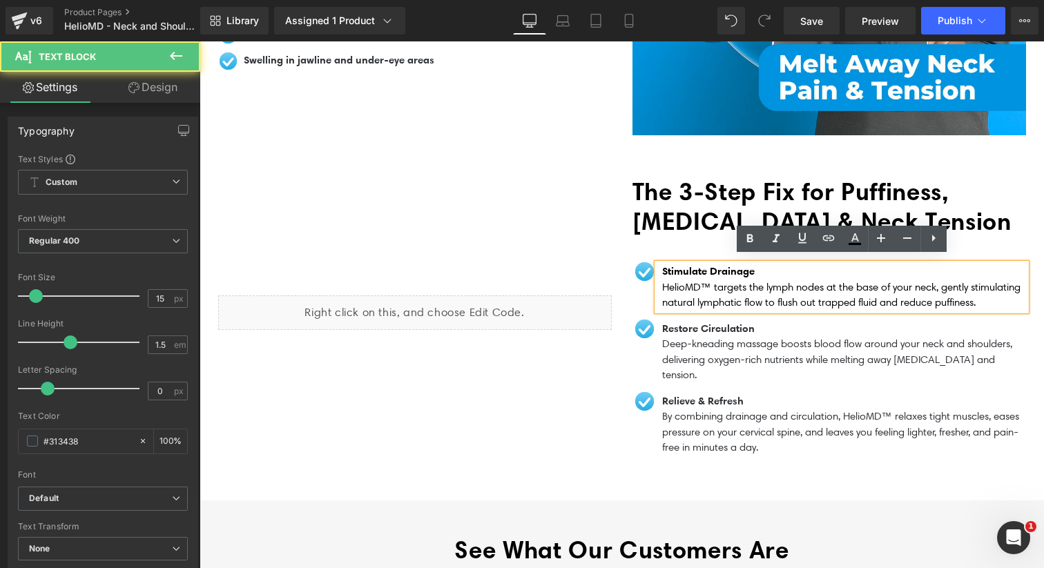
click at [586, 333] on div "Liquid" at bounding box center [415, 313] width 414 height 272
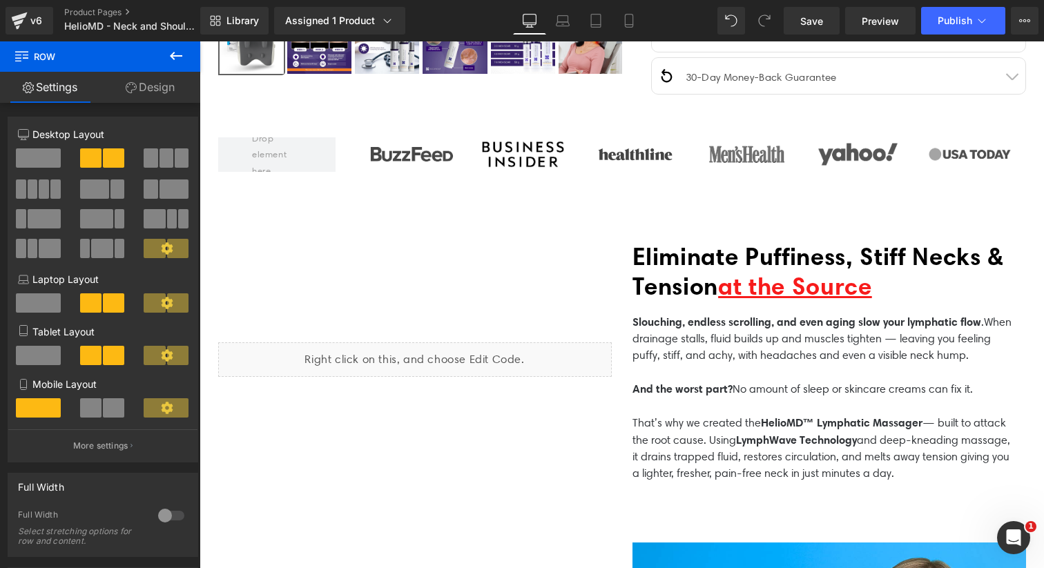
scroll to position [560, 0]
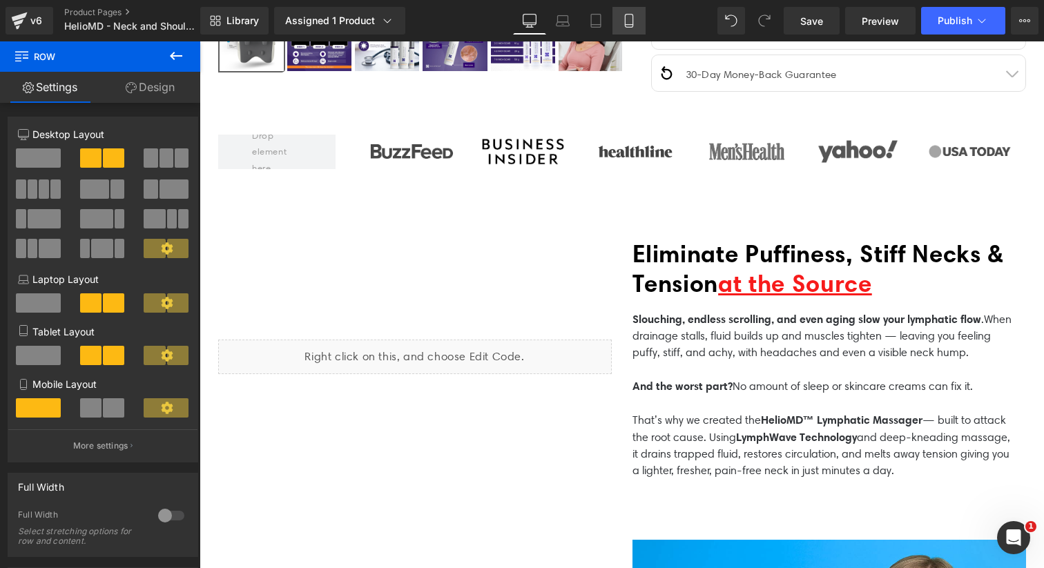
click at [637, 23] on link "Mobile" at bounding box center [628, 21] width 33 height 28
type input "100"
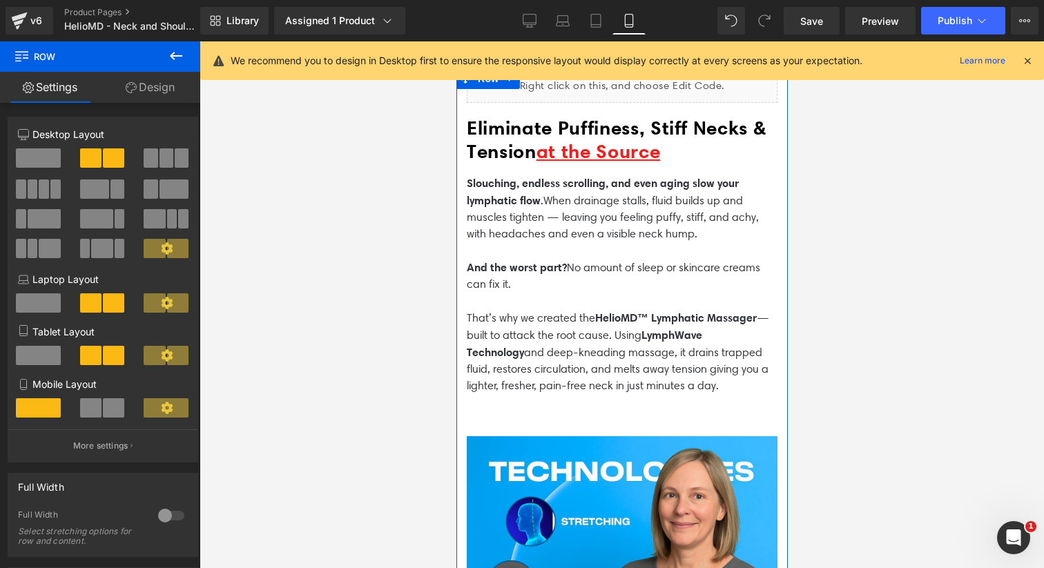
scroll to position [1231, 0]
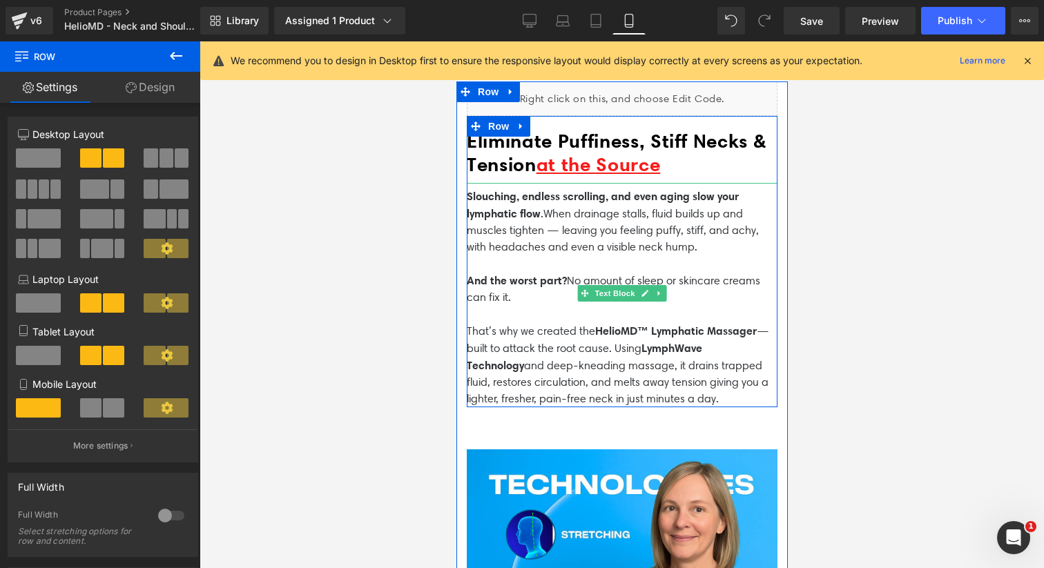
click at [479, 349] on p "That’s why we created the HelioMD™ Lymphatic Massager — built to attack the roo…" at bounding box center [621, 364] width 311 height 85
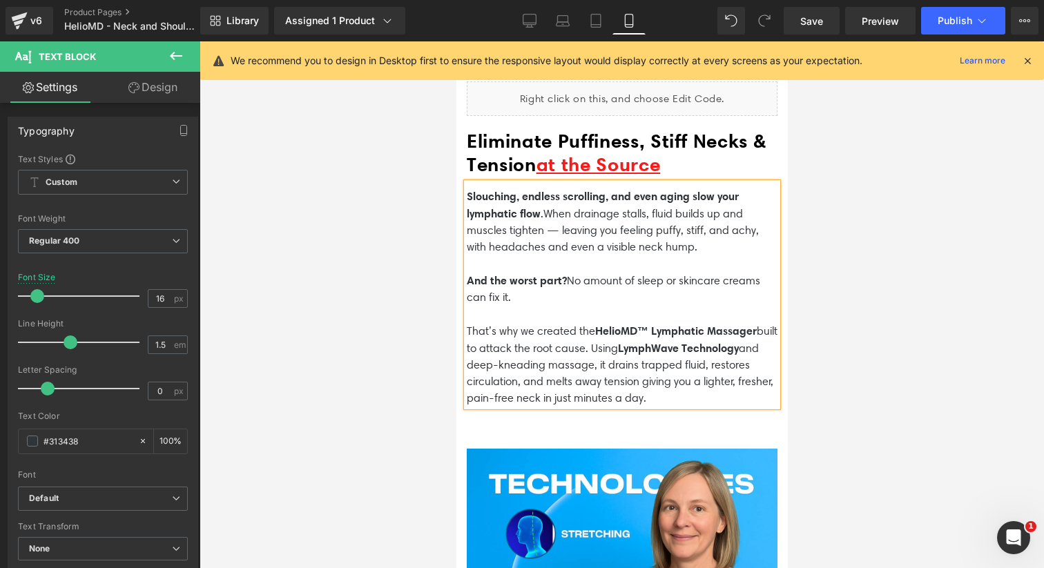
click at [651, 326] on span "HelioMD™ Lymphatic Massager" at bounding box center [675, 331] width 162 height 14
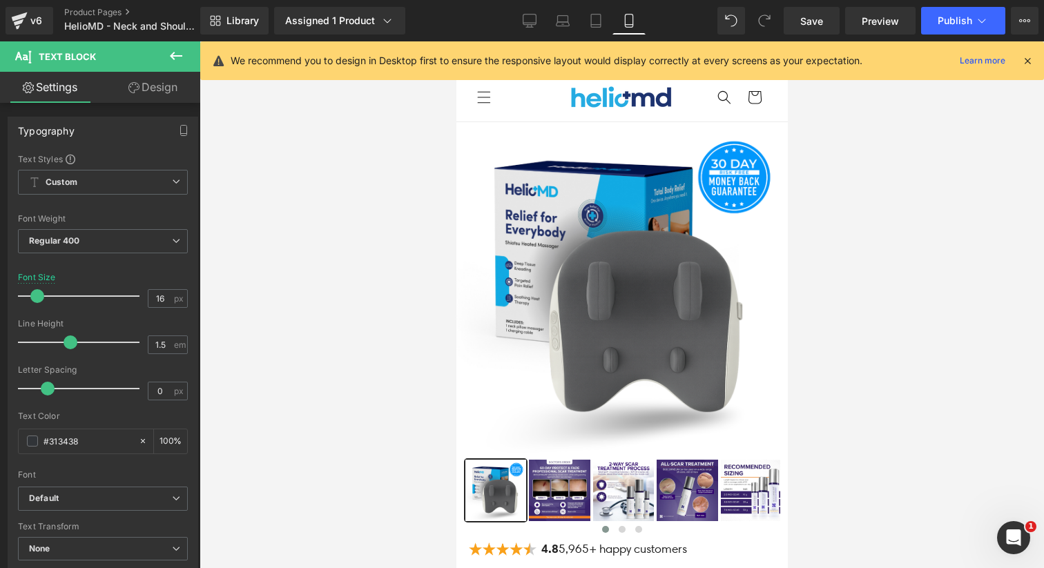
scroll to position [0, 0]
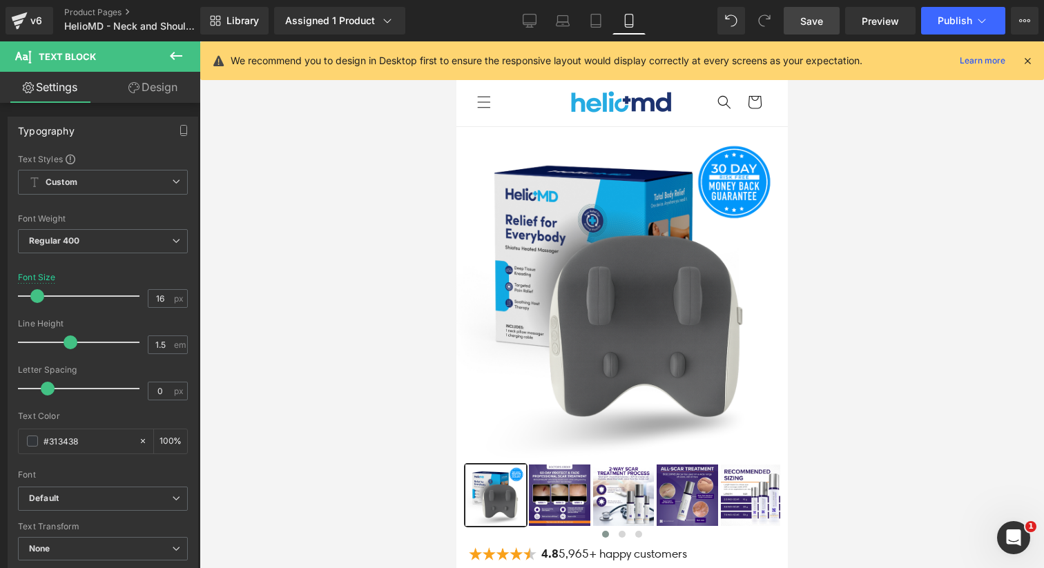
click at [824, 21] on link "Save" at bounding box center [812, 21] width 56 height 28
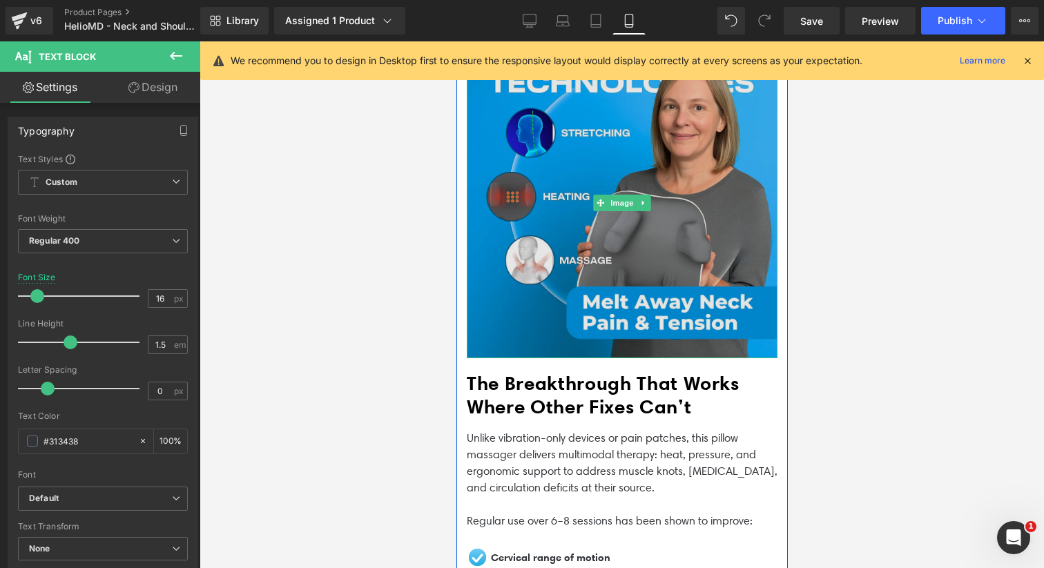
scroll to position [1644, 0]
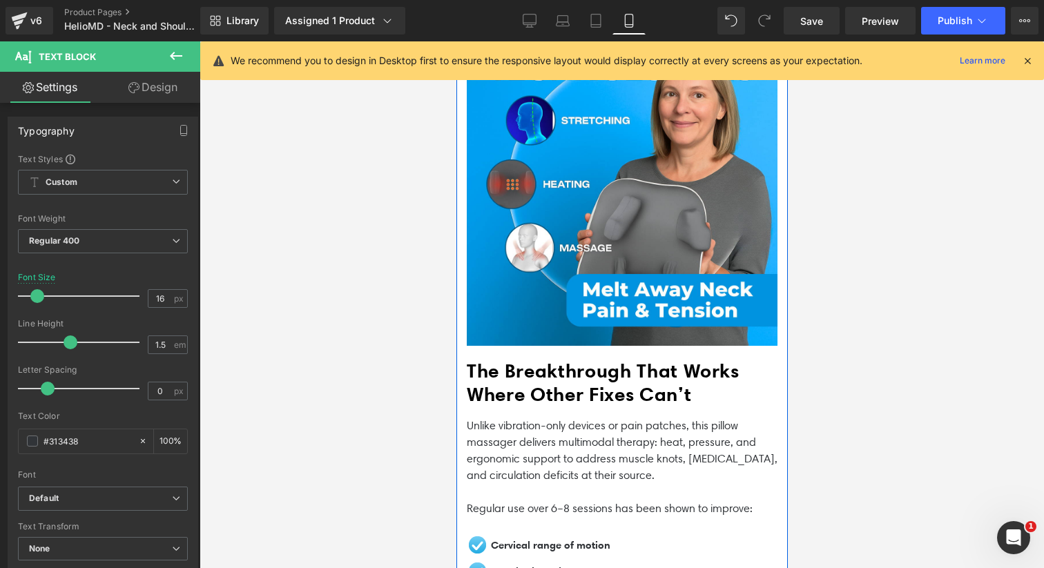
click at [501, 392] on span "The Breakthrough That Works Where Other Fixes Can’t" at bounding box center [602, 383] width 273 height 48
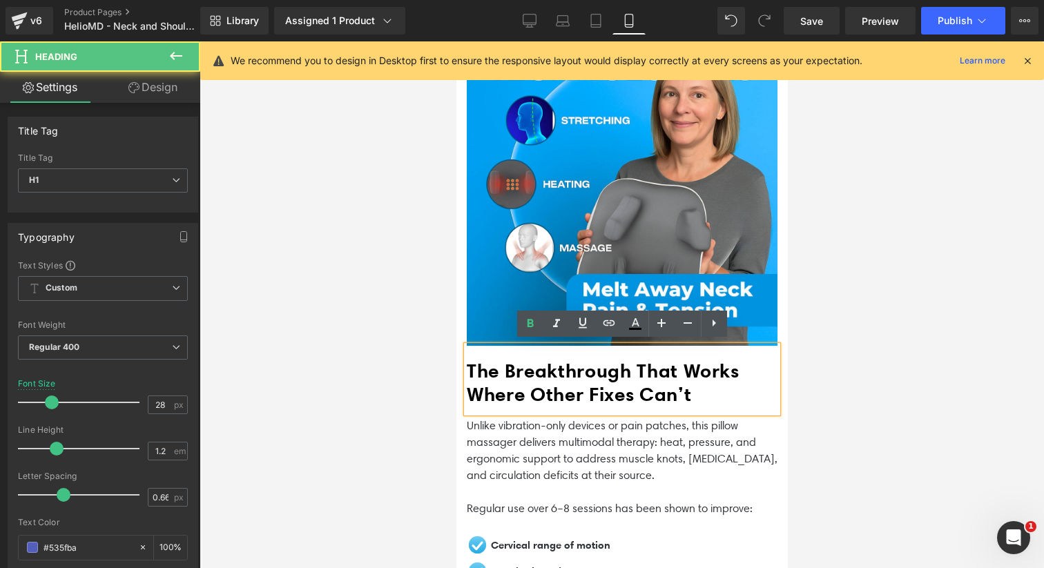
click at [514, 387] on span "The Breakthrough That Works Where Other Fixes Can’t" at bounding box center [602, 383] width 273 height 48
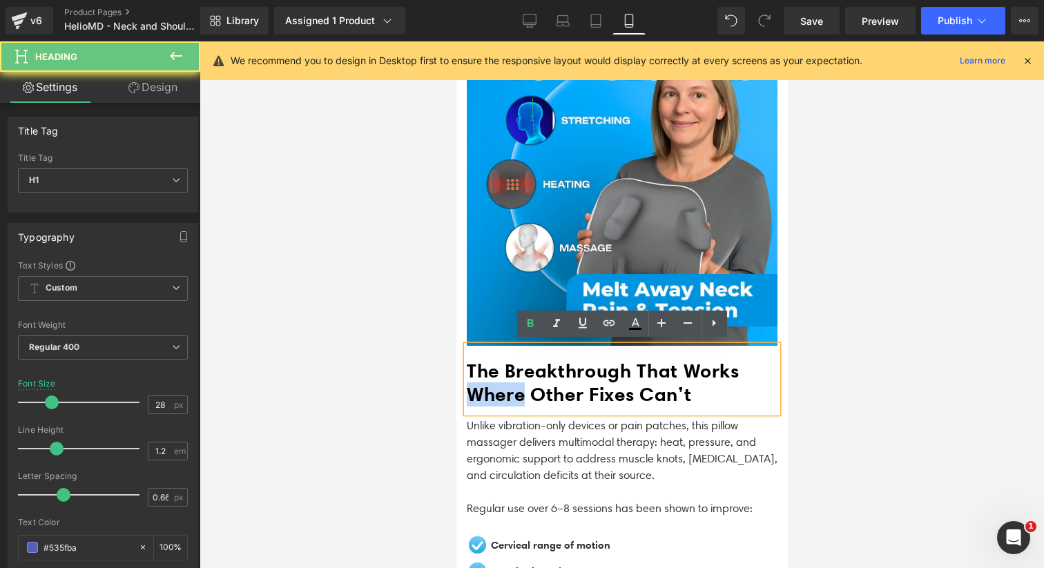
click at [514, 387] on span "The Breakthrough That Works Where Other Fixes Can’t" at bounding box center [602, 383] width 273 height 48
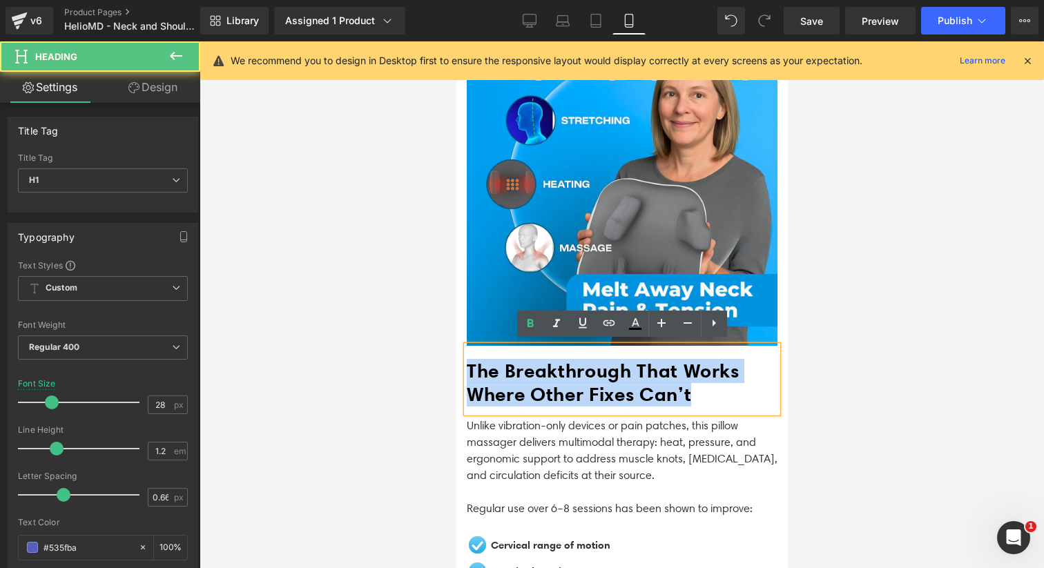
click at [514, 387] on span "The Breakthrough That Works Where Other Fixes Can’t" at bounding box center [602, 383] width 273 height 48
paste div
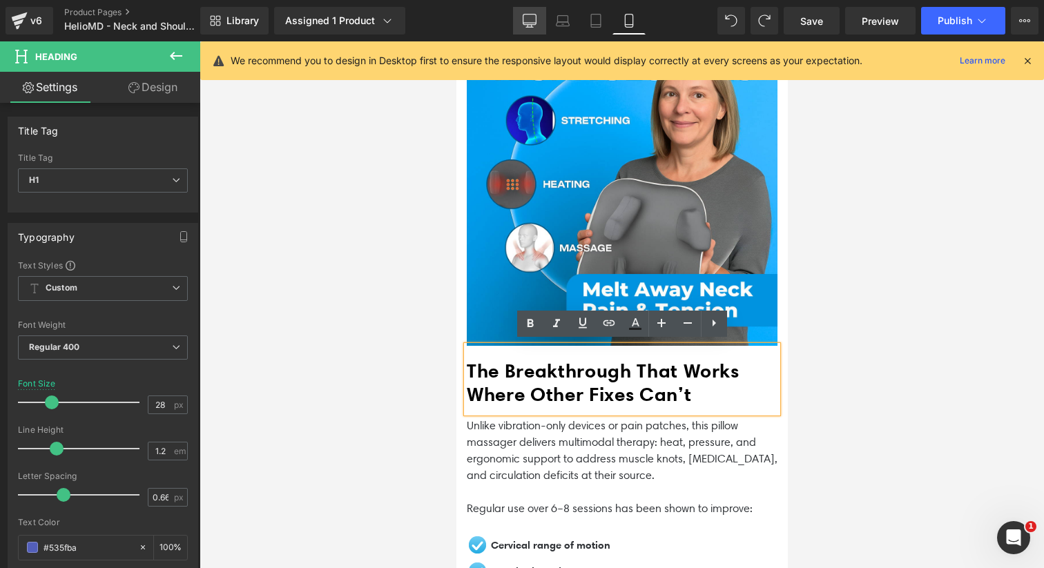
click at [534, 23] on icon at bounding box center [529, 23] width 13 height 0
type input "35"
type input "100"
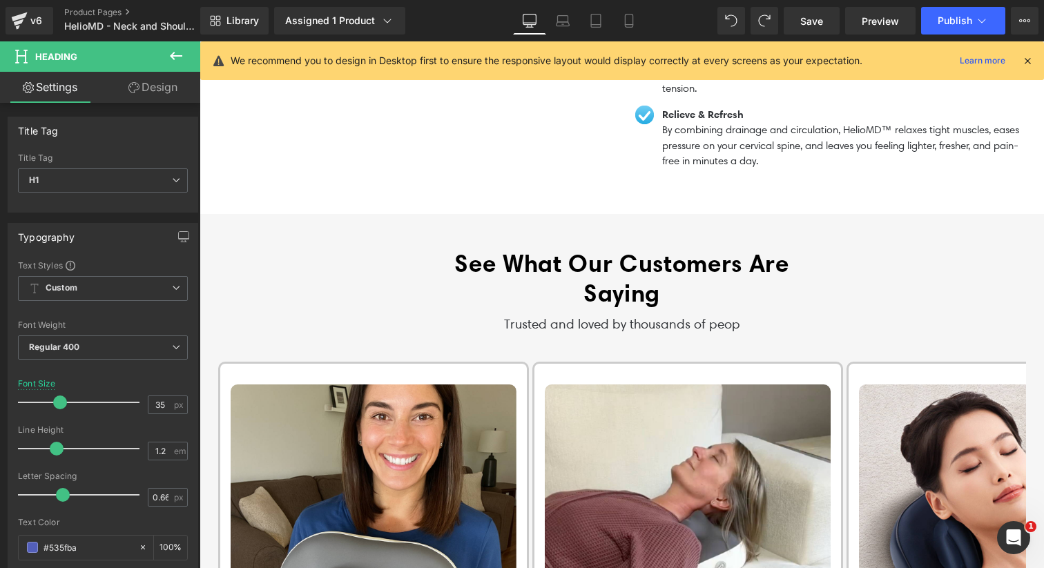
scroll to position [810, 0]
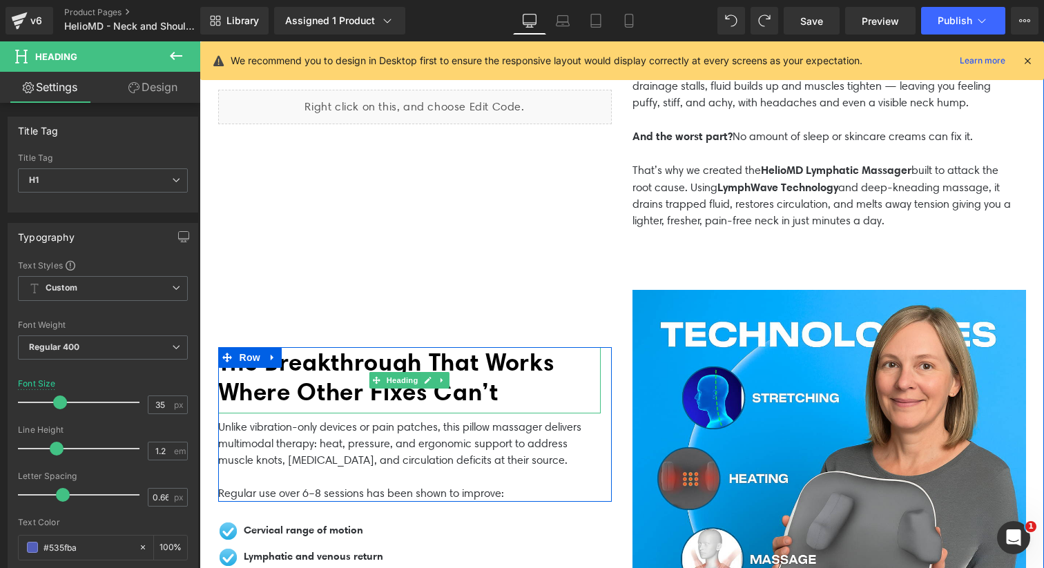
click at [458, 351] on span "The Breakthrough That Works Where Other Fixes Can’t" at bounding box center [386, 376] width 336 height 59
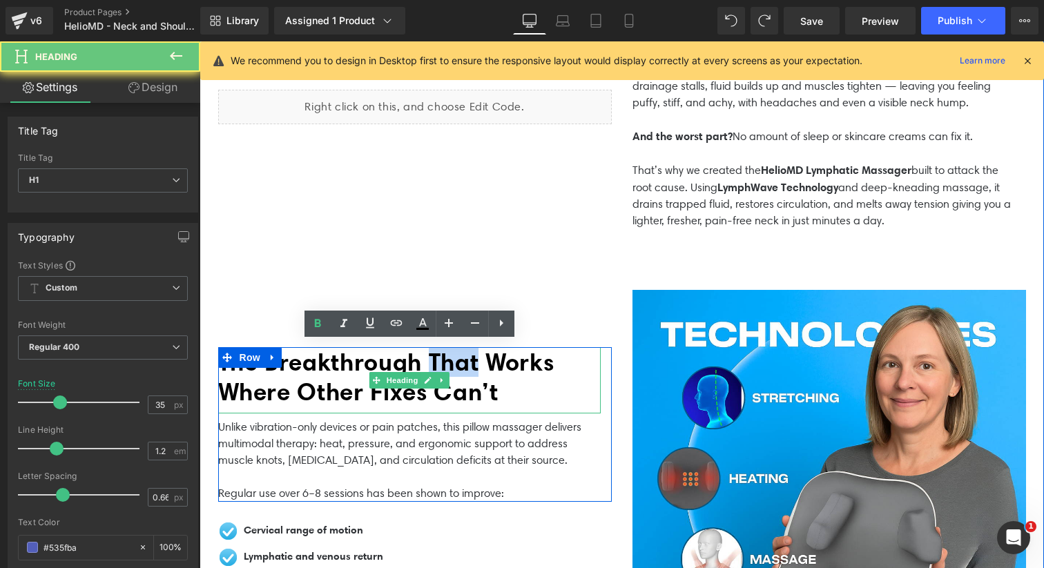
click at [458, 351] on span "The Breakthrough That Works Where Other Fixes Can’t" at bounding box center [386, 376] width 336 height 59
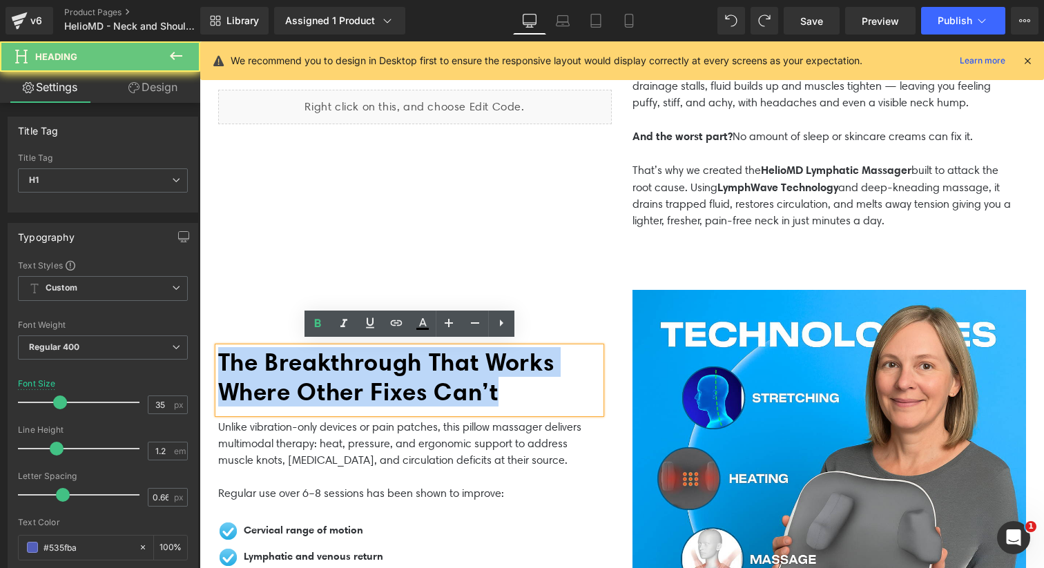
click at [458, 351] on span "The Breakthrough That Works Where Other Fixes Can’t" at bounding box center [386, 376] width 336 height 59
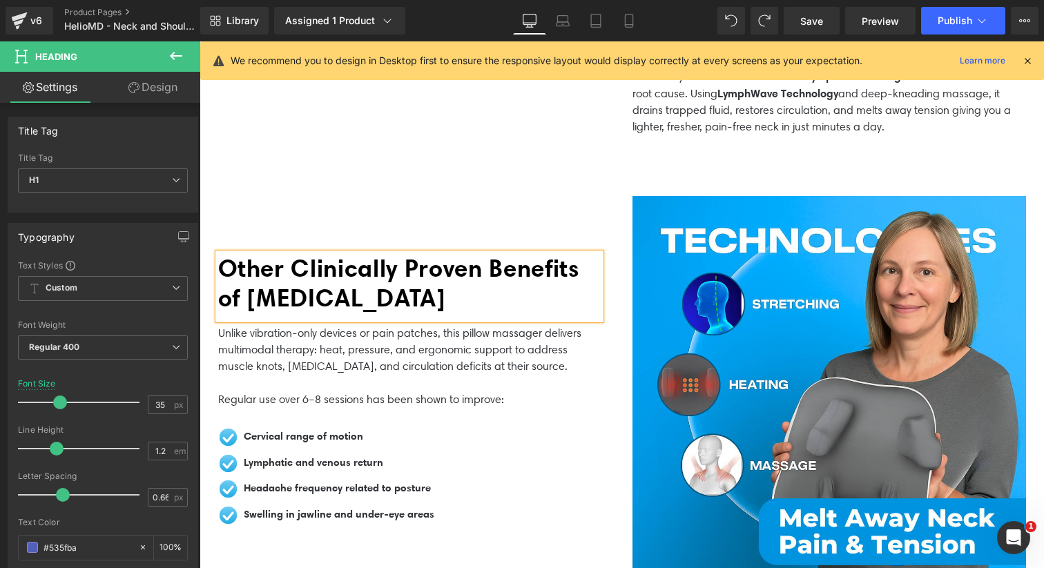
scroll to position [911, 0]
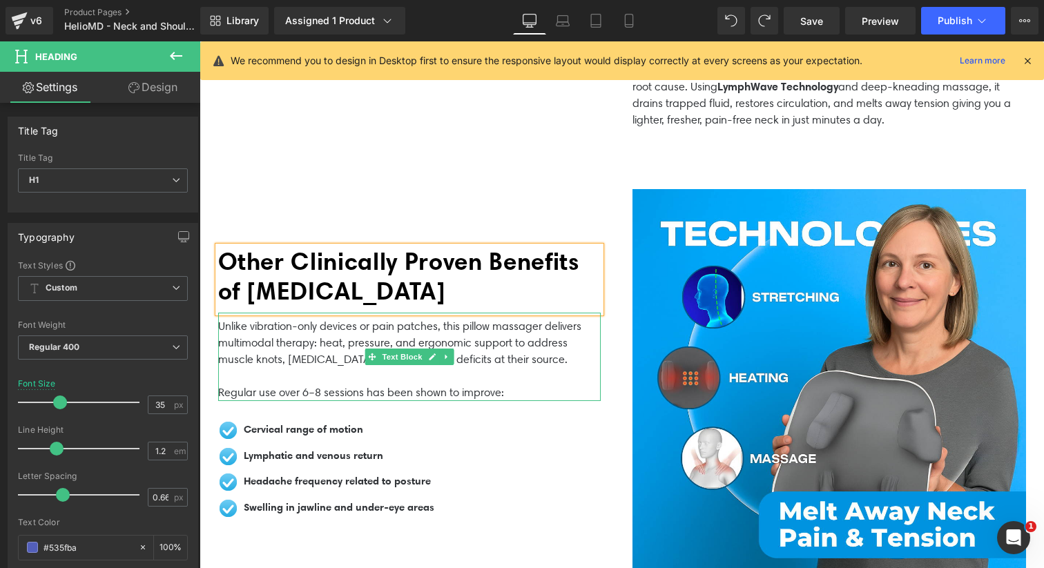
click at [447, 329] on p "Unlike vibration-only devices or pain patches, this pillow massager delivers mu…" at bounding box center [409, 343] width 382 height 50
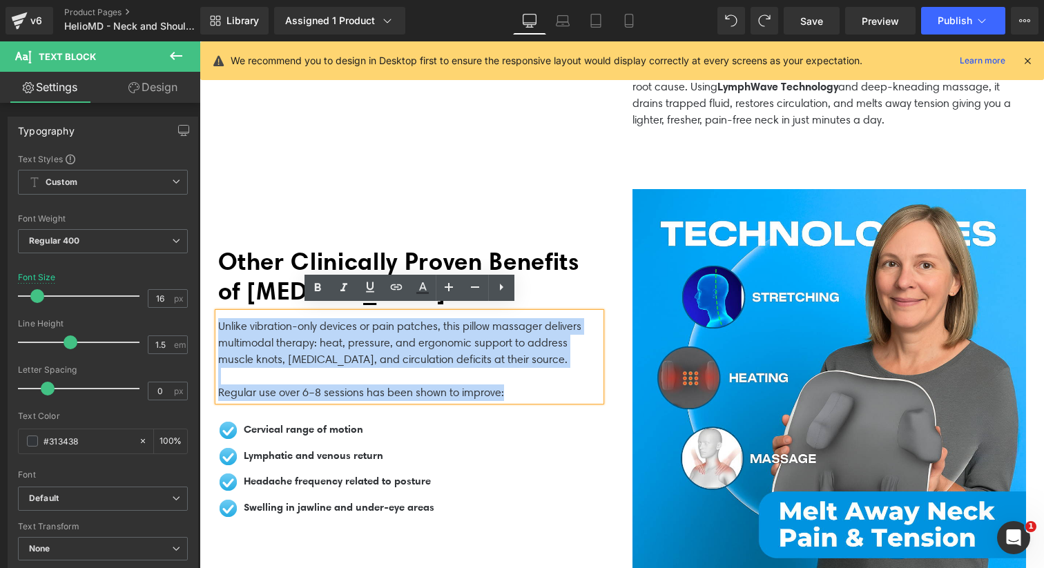
drag, startPoint x: 512, startPoint y: 390, endPoint x: 219, endPoint y: 322, distance: 301.1
click at [219, 322] on div "Unlike vibration-only devices or pain patches, this pillow massager delivers mu…" at bounding box center [409, 357] width 382 height 88
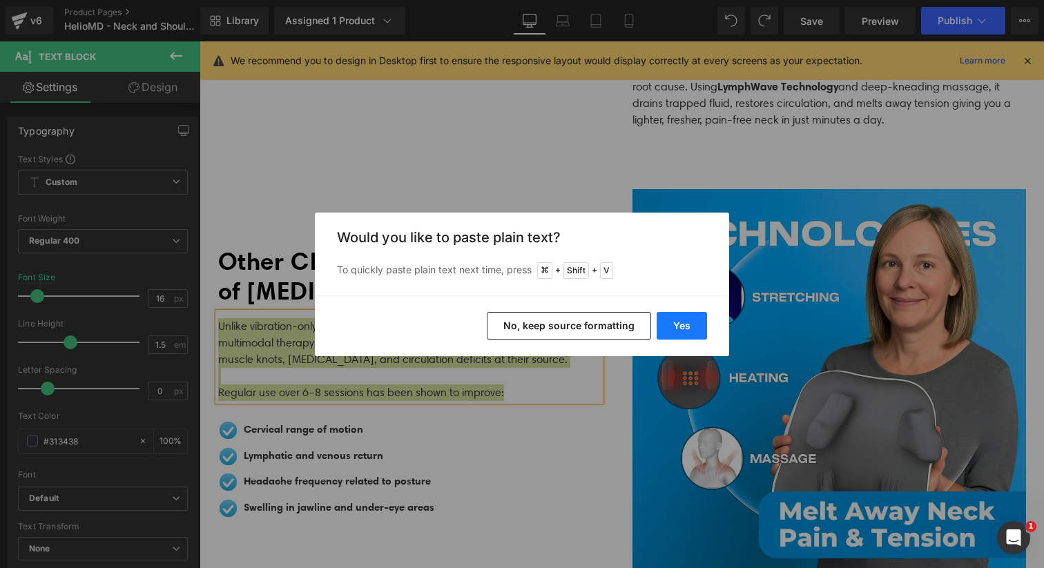
click at [669, 325] on button "Yes" at bounding box center [682, 326] width 50 height 28
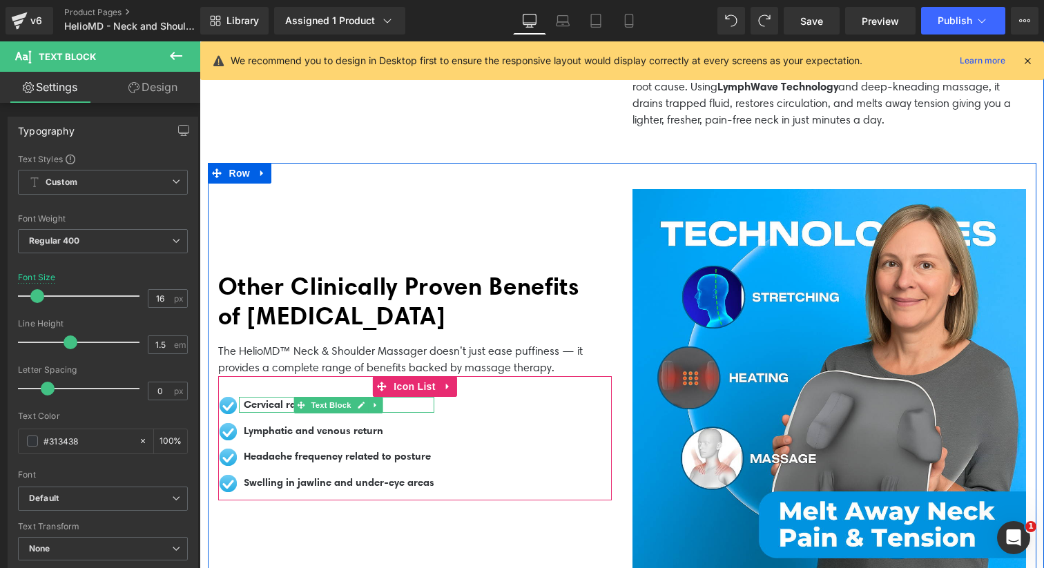
click at [269, 400] on span "Cervical range of motion" at bounding box center [303, 404] width 119 height 13
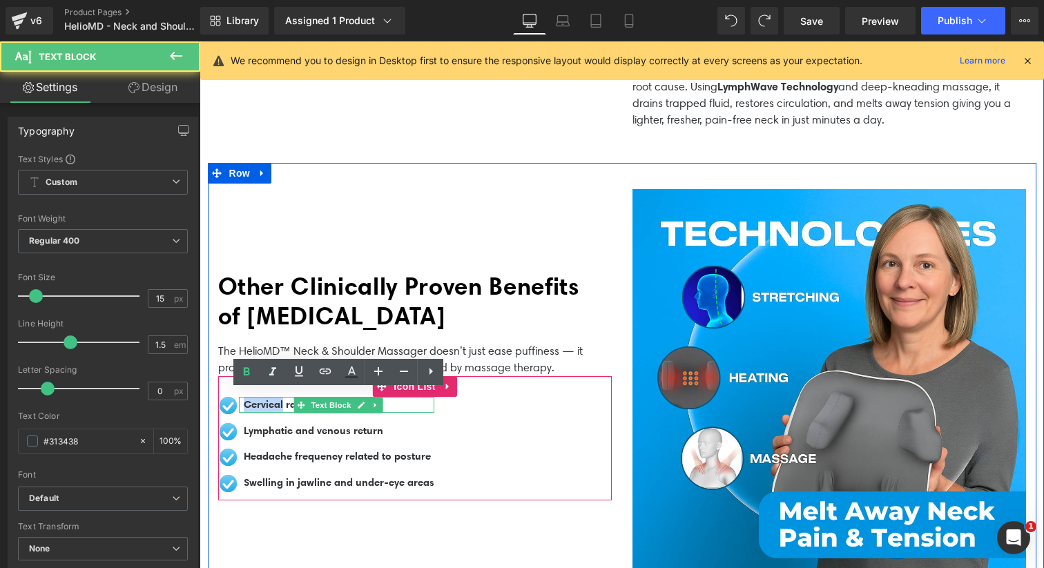
click at [269, 400] on span "Cervical range of motion" at bounding box center [303, 404] width 119 height 13
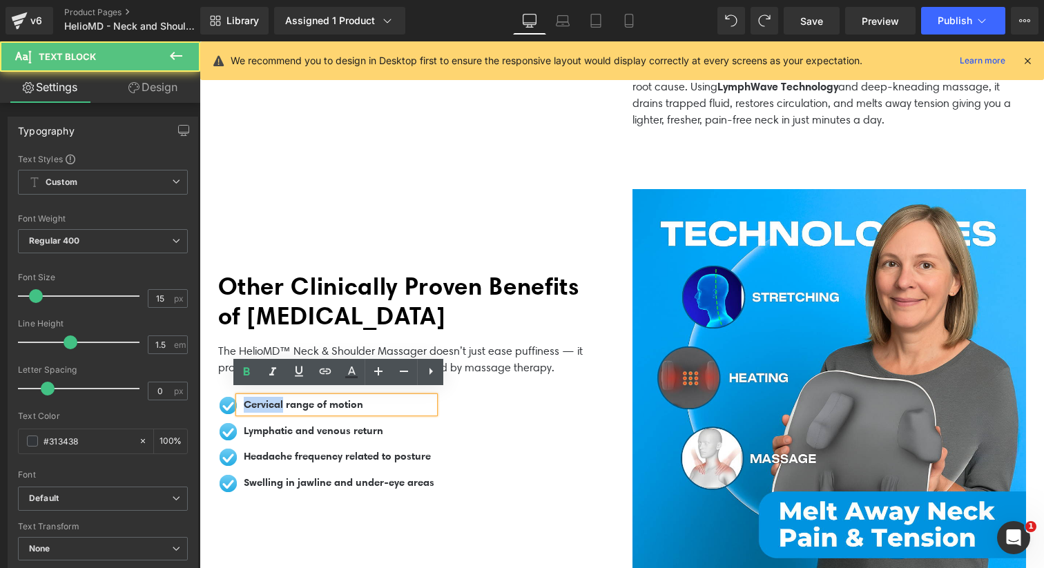
click at [269, 400] on span "Cervical range of motion" at bounding box center [303, 404] width 119 height 13
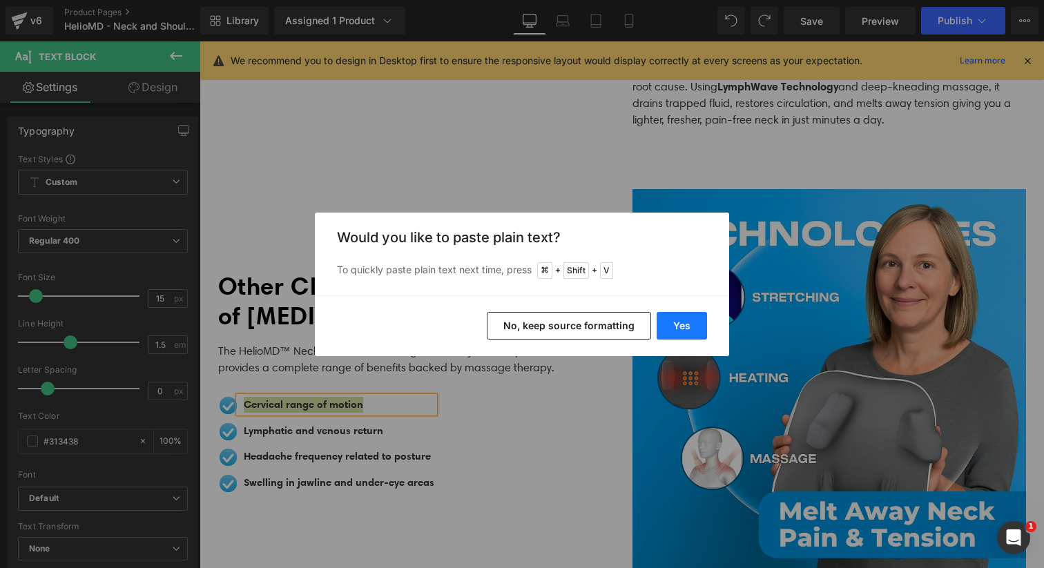
click at [679, 326] on button "Yes" at bounding box center [682, 326] width 50 height 28
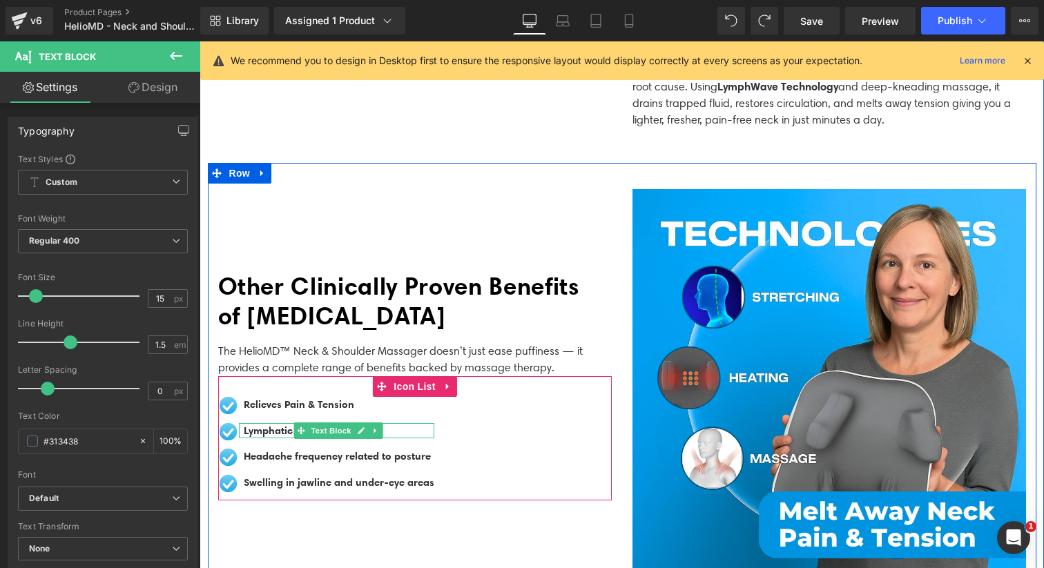
click at [284, 425] on span "Lymphatic and venous return" at bounding box center [313, 430] width 139 height 13
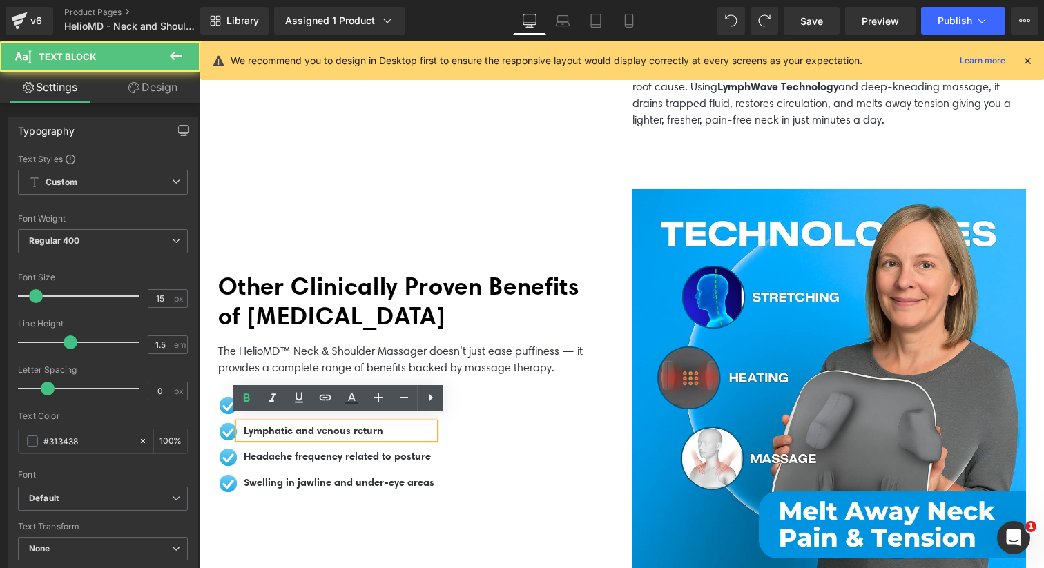
click at [284, 425] on span "Lymphatic and venous return" at bounding box center [313, 430] width 139 height 13
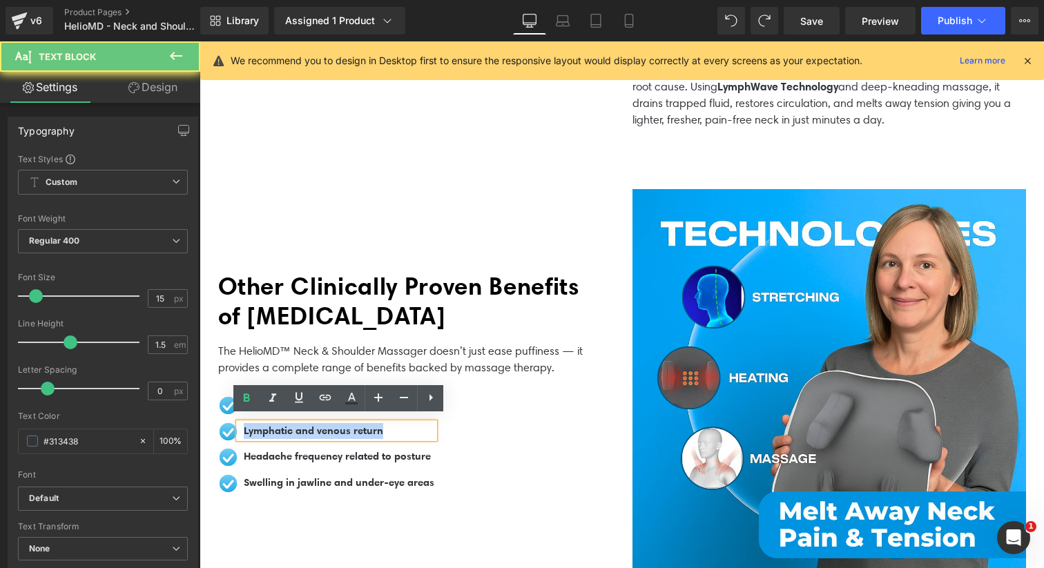
click at [284, 425] on span "Lymphatic and venous return" at bounding box center [313, 430] width 139 height 13
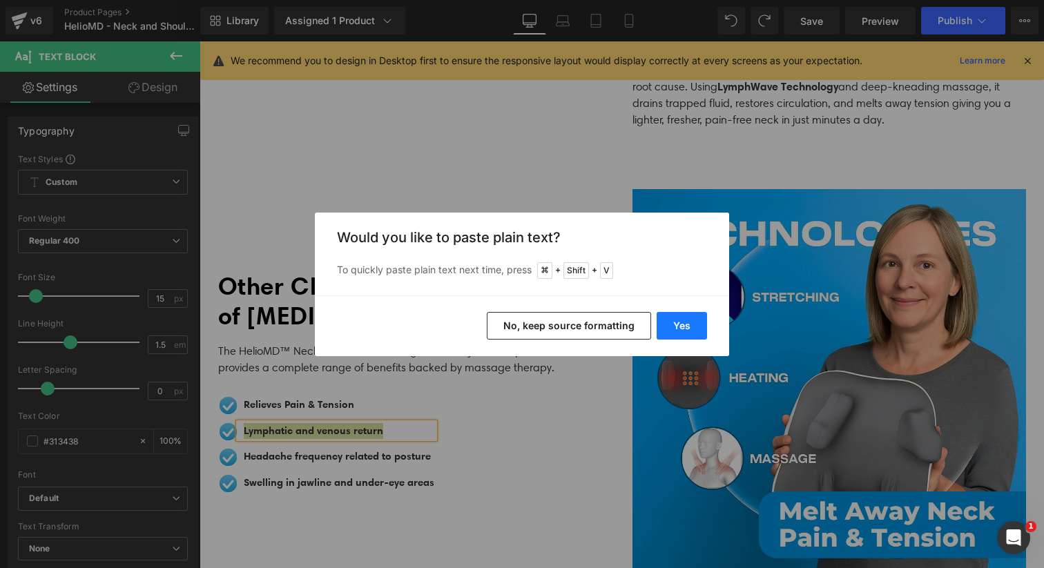
click at [667, 320] on button "Yes" at bounding box center [682, 326] width 50 height 28
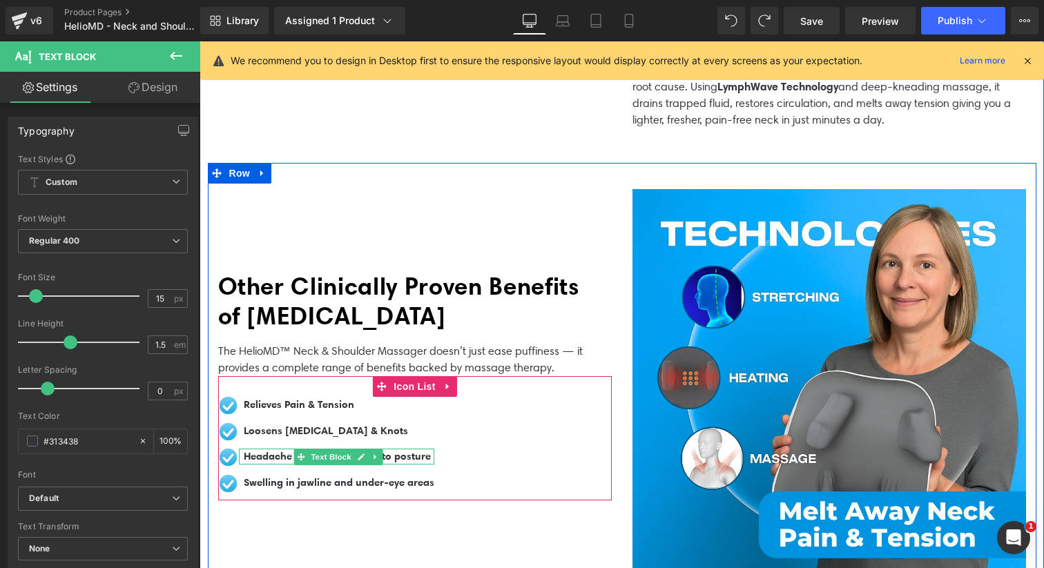
click at [331, 454] on span "Text Block" at bounding box center [332, 457] width 46 height 17
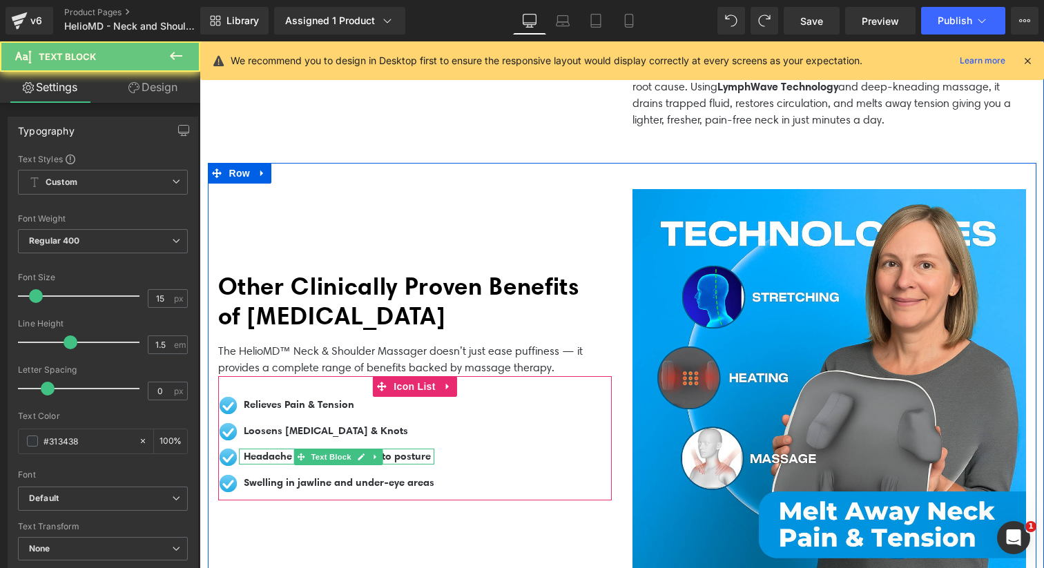
click at [286, 450] on span "Headache frequency related to posture" at bounding box center [337, 455] width 187 height 13
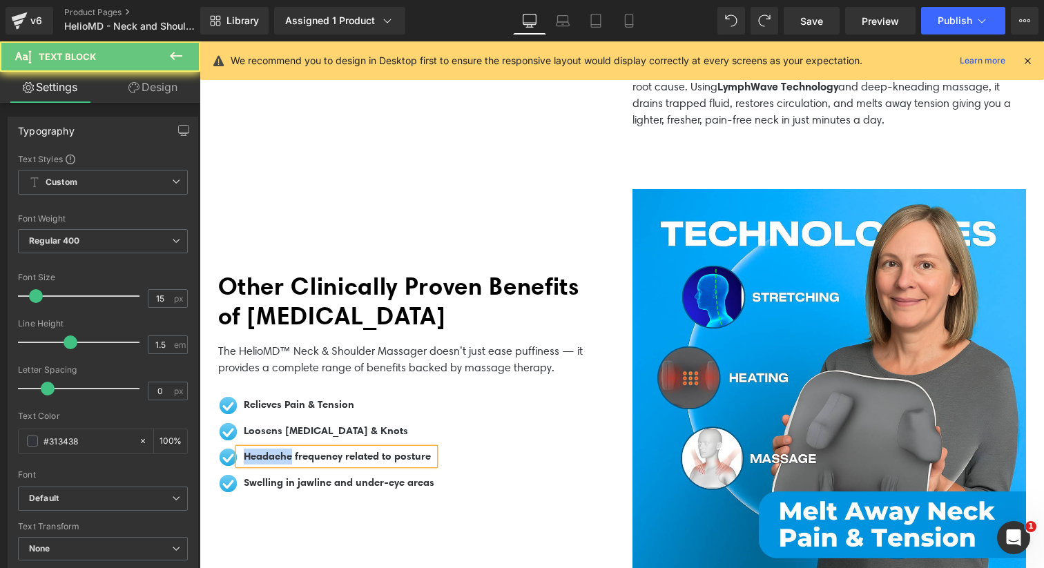
click at [286, 450] on span "Headache frequency related to posture" at bounding box center [337, 455] width 187 height 13
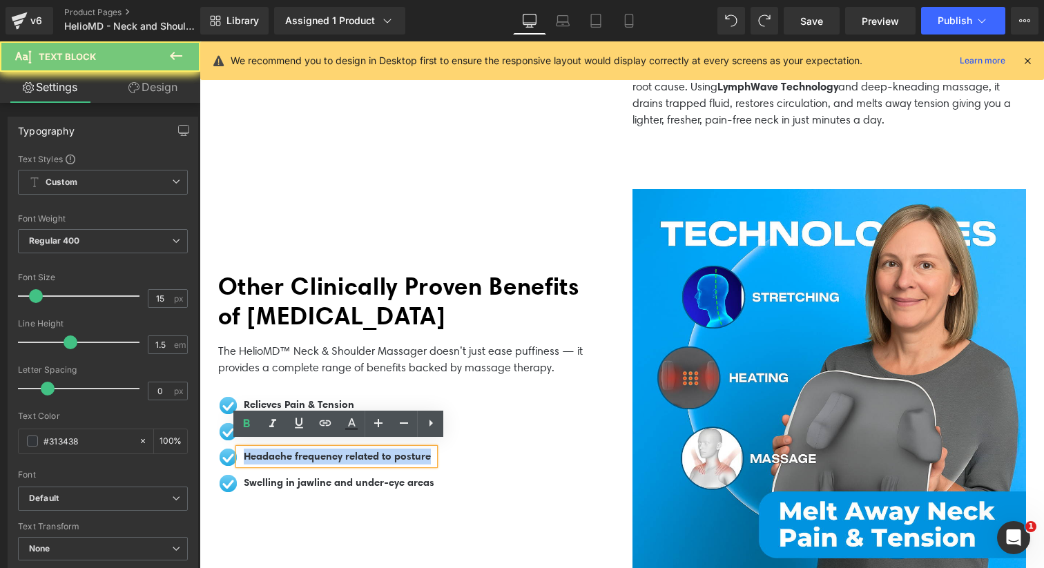
click at [286, 450] on span "Headache frequency related to posture" at bounding box center [337, 455] width 187 height 13
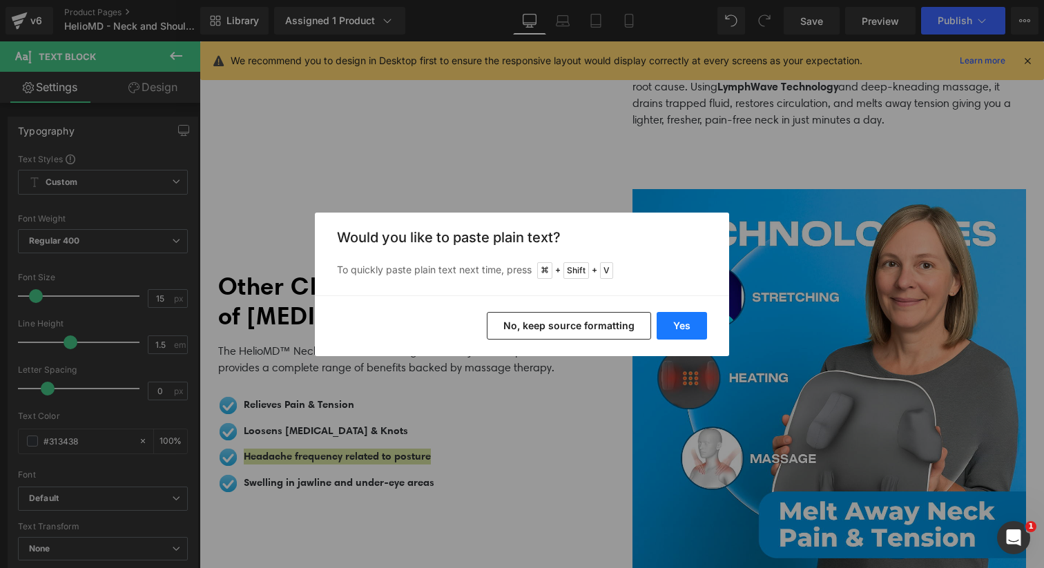
click at [668, 329] on button "Yes" at bounding box center [682, 326] width 50 height 28
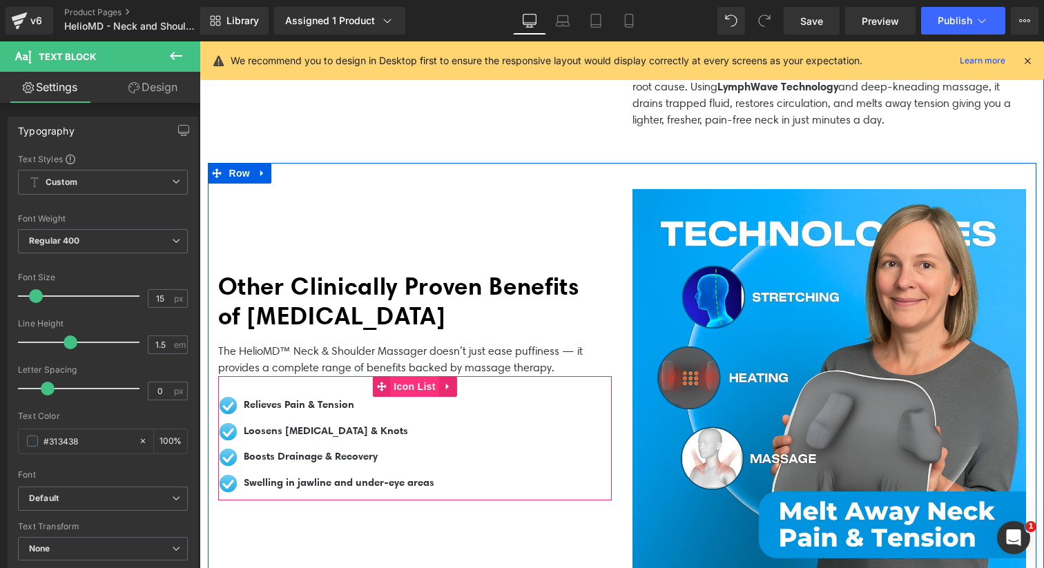
click at [408, 376] on span "Icon List" at bounding box center [414, 386] width 48 height 21
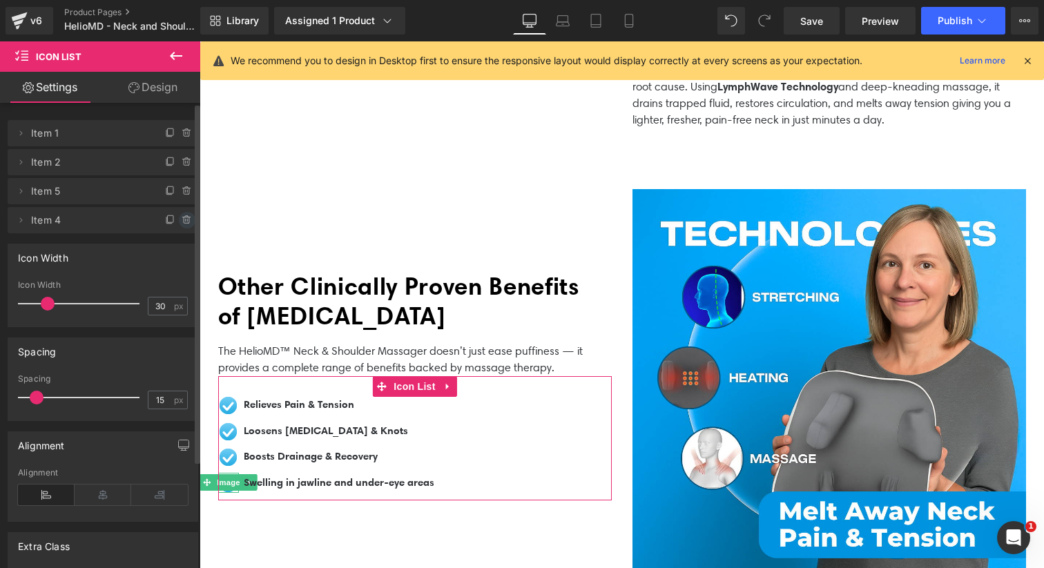
click at [183, 224] on icon at bounding box center [187, 220] width 11 height 11
click at [170, 221] on button "Delete" at bounding box center [171, 221] width 43 height 18
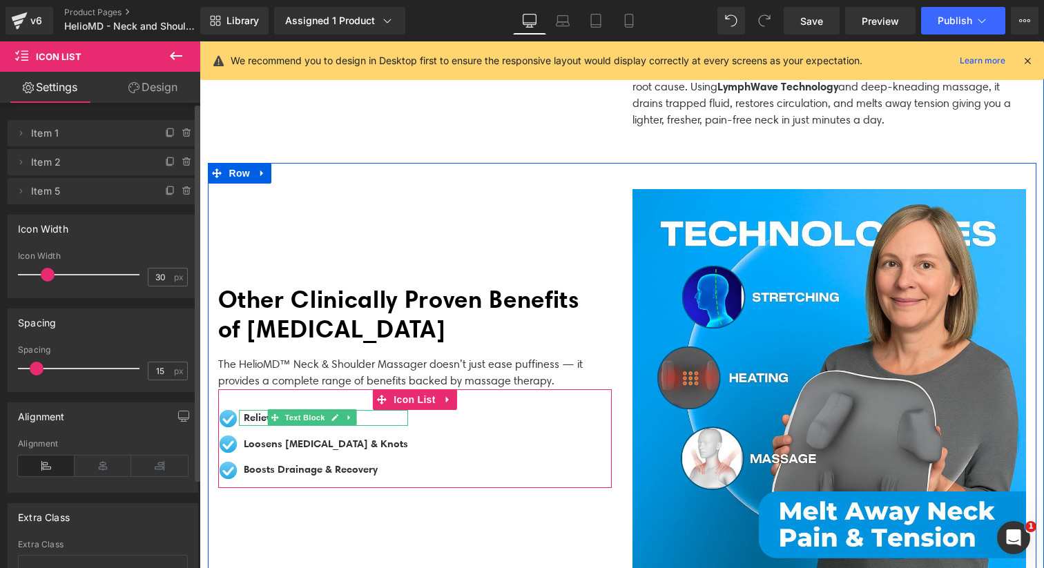
click at [264, 411] on b "Relieves Pain & Tension" at bounding box center [299, 417] width 110 height 13
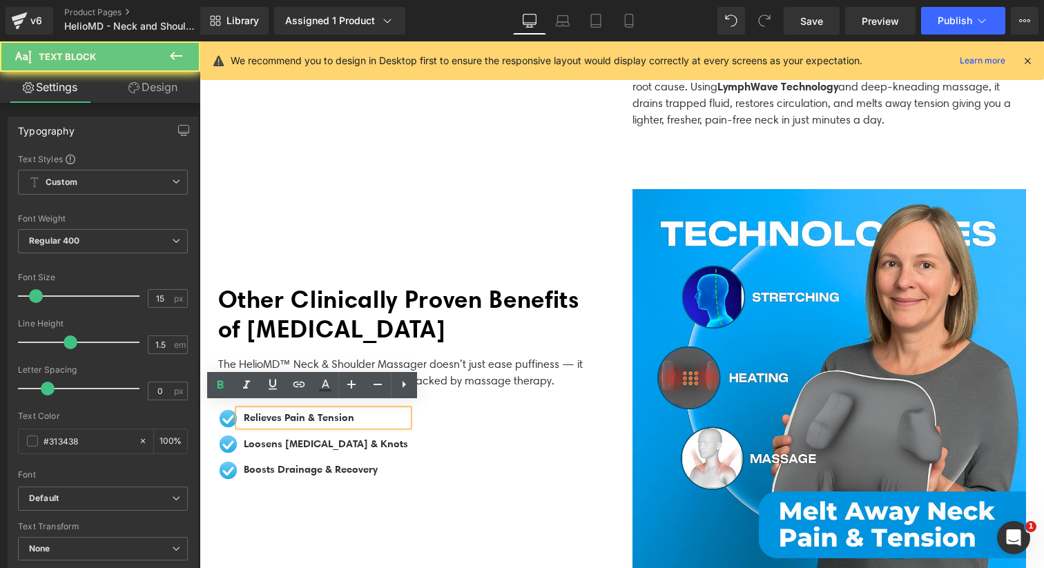
click at [365, 411] on p "Relieves Pain & Tension" at bounding box center [326, 418] width 164 height 16
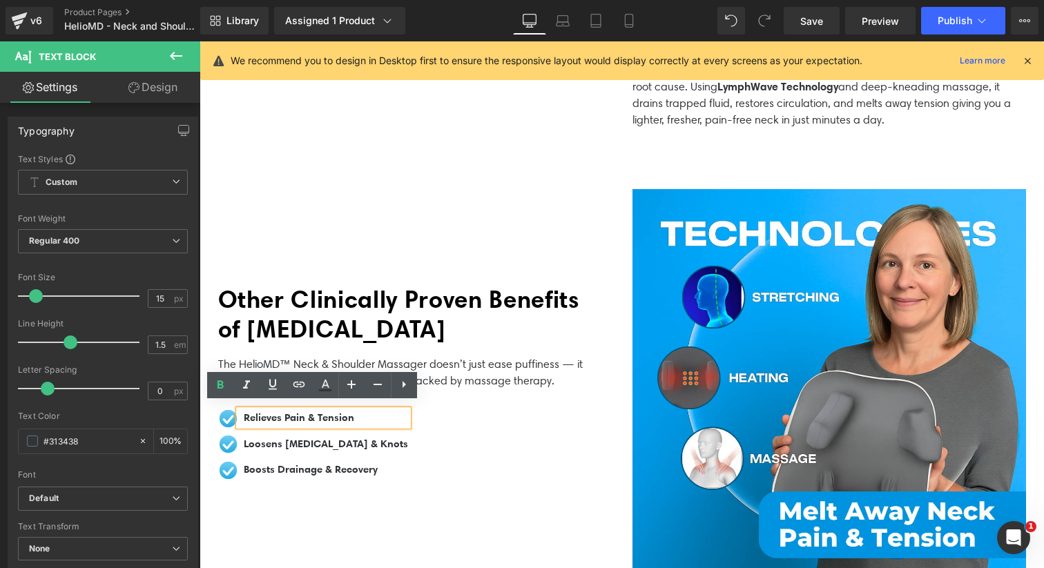
scroll to position [903, 0]
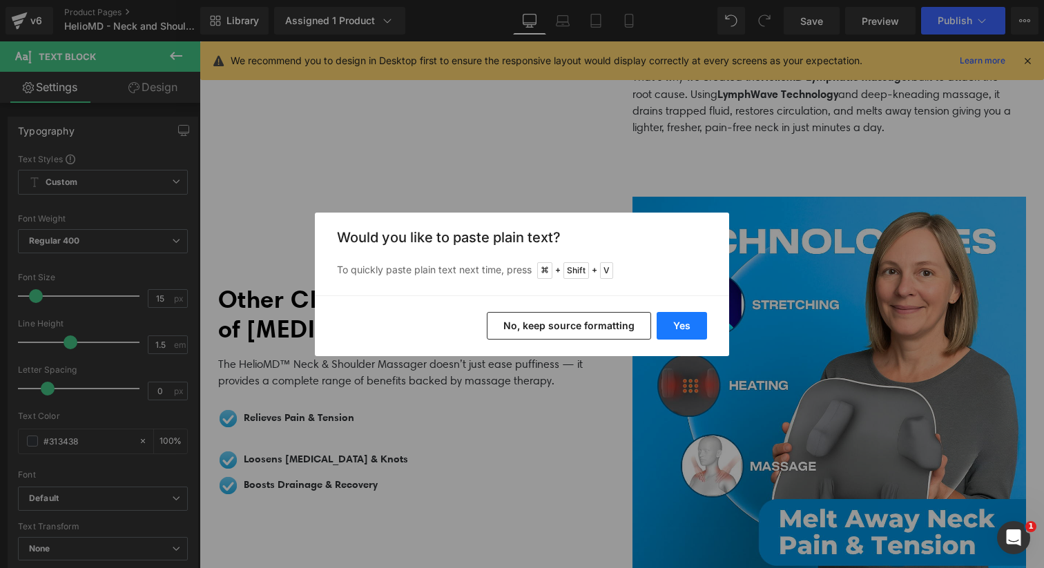
click at [670, 329] on button "Yes" at bounding box center [682, 326] width 50 height 28
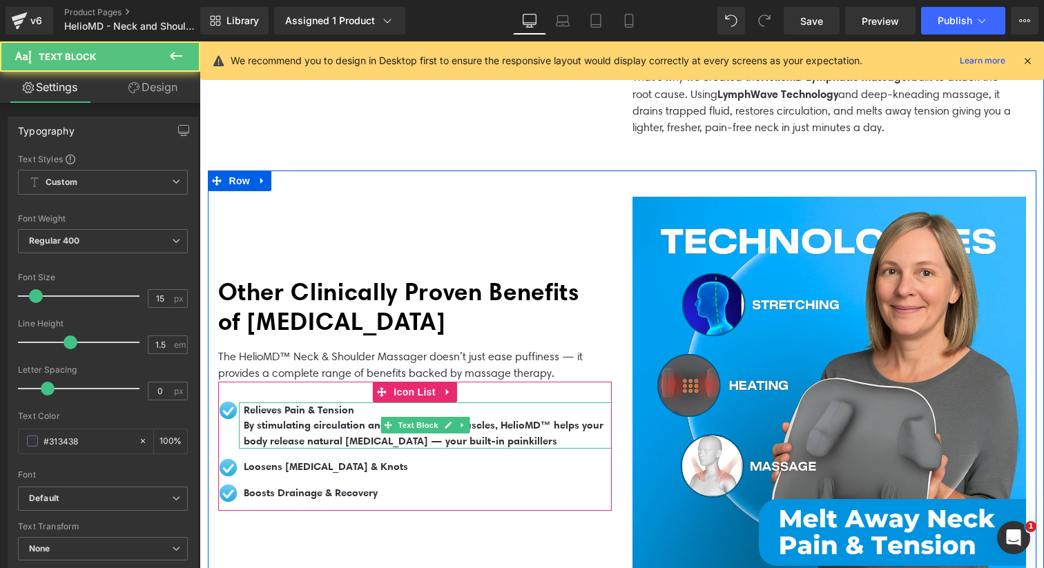
click at [320, 423] on b "By stimulating circulation and relaxing tight muscles, HelioMD™ helps your body…" at bounding box center [424, 432] width 360 height 29
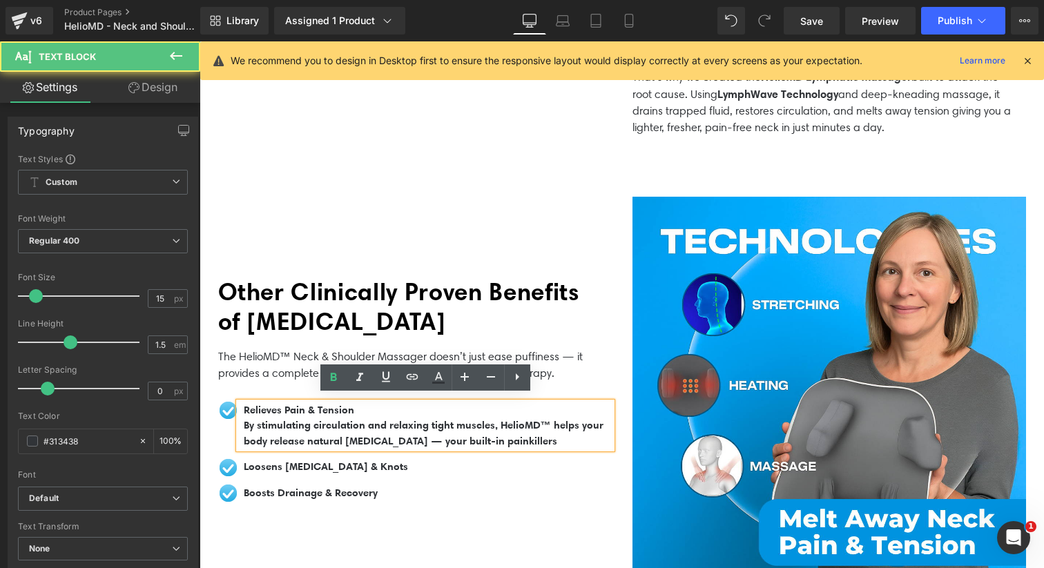
click at [242, 417] on div "Relieves Pain & Tension By stimulating circulation and relaxing tight muscles, …" at bounding box center [425, 425] width 373 height 47
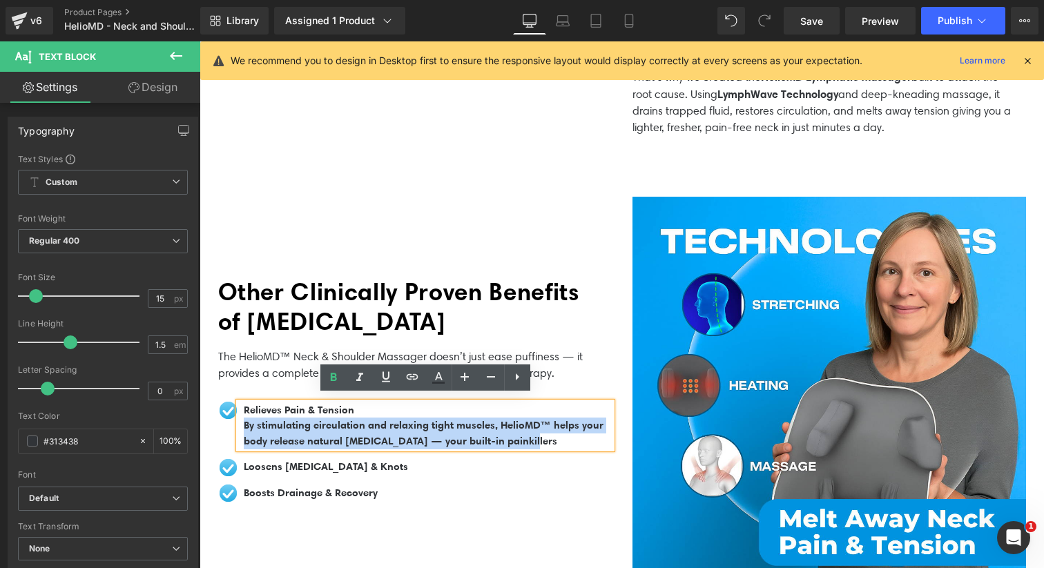
drag, startPoint x: 242, startPoint y: 416, endPoint x: 568, endPoint y: 436, distance: 327.2
click at [568, 436] on div "Relieves Pain & Tension By stimulating circulation and relaxing tight muscles, …" at bounding box center [425, 425] width 373 height 47
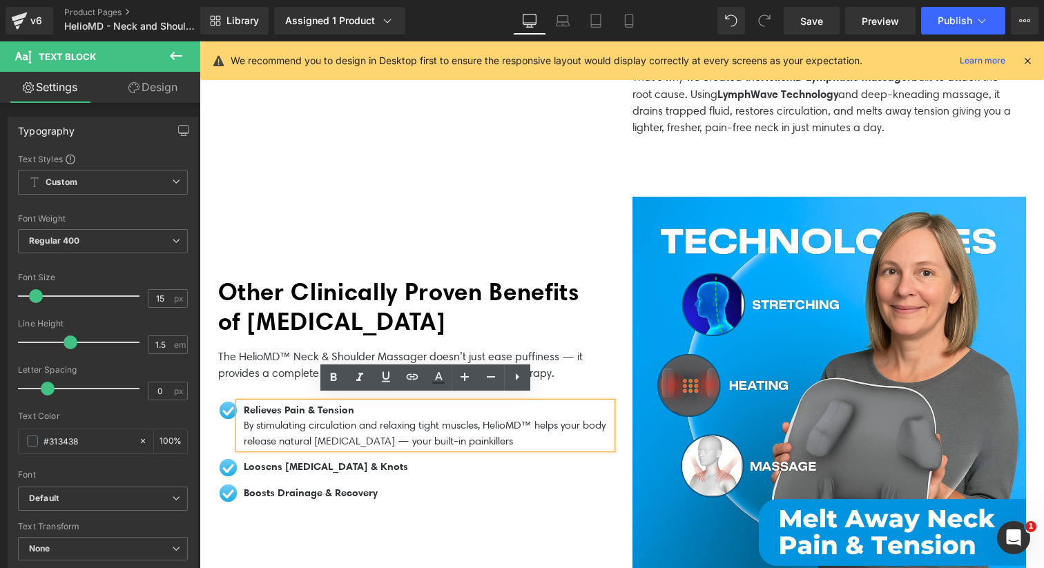
click at [506, 426] on p "By stimulating circulation and relaxing tight muscles, HelioMD™ helps your body…" at bounding box center [428, 433] width 368 height 31
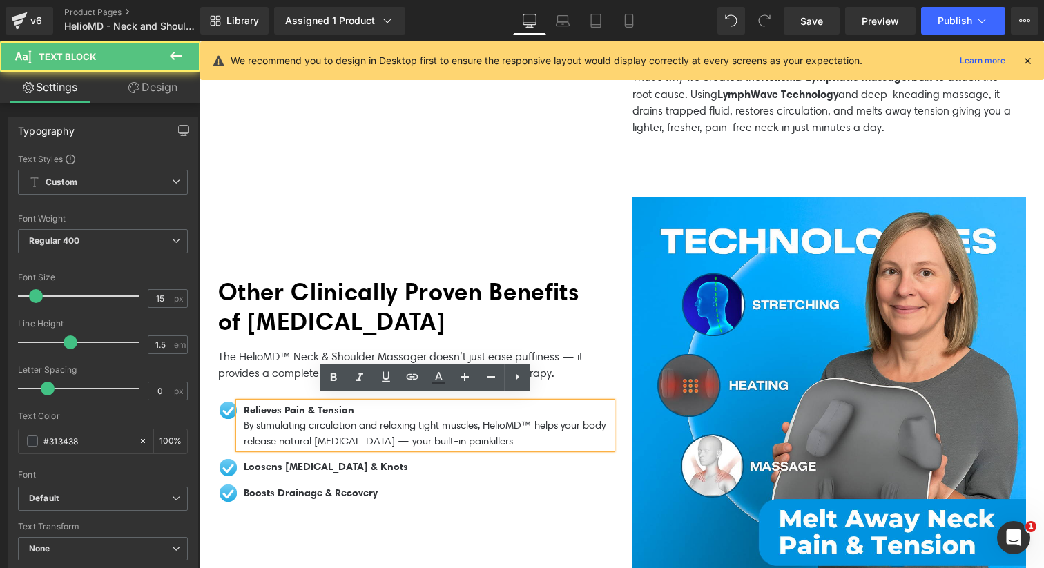
click at [455, 474] on ul "Image Relieves Pain & Tension By stimulating circulation and relaxing tight mus…" at bounding box center [415, 456] width 394 height 109
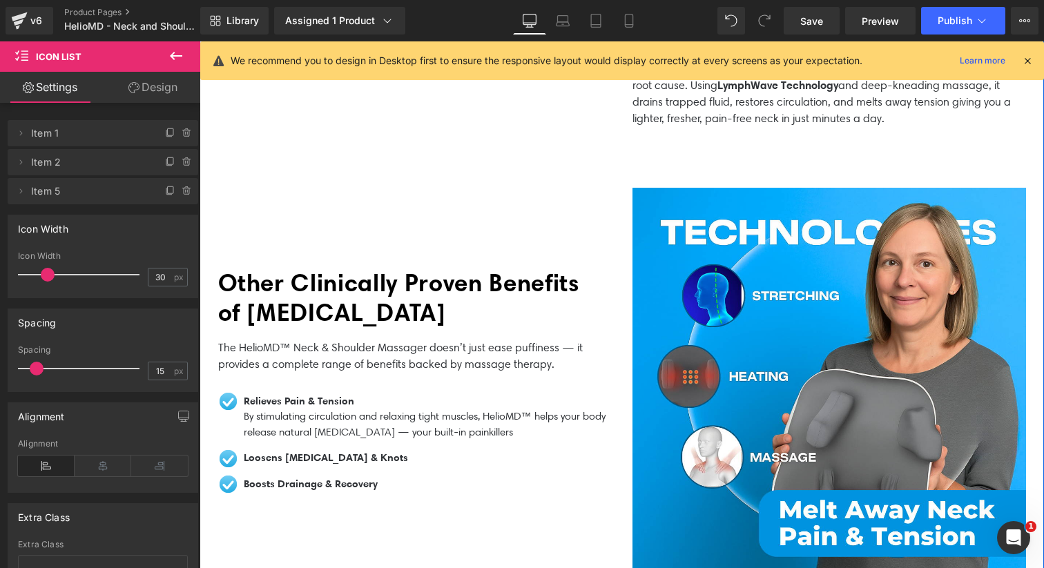
scroll to position [943, 0]
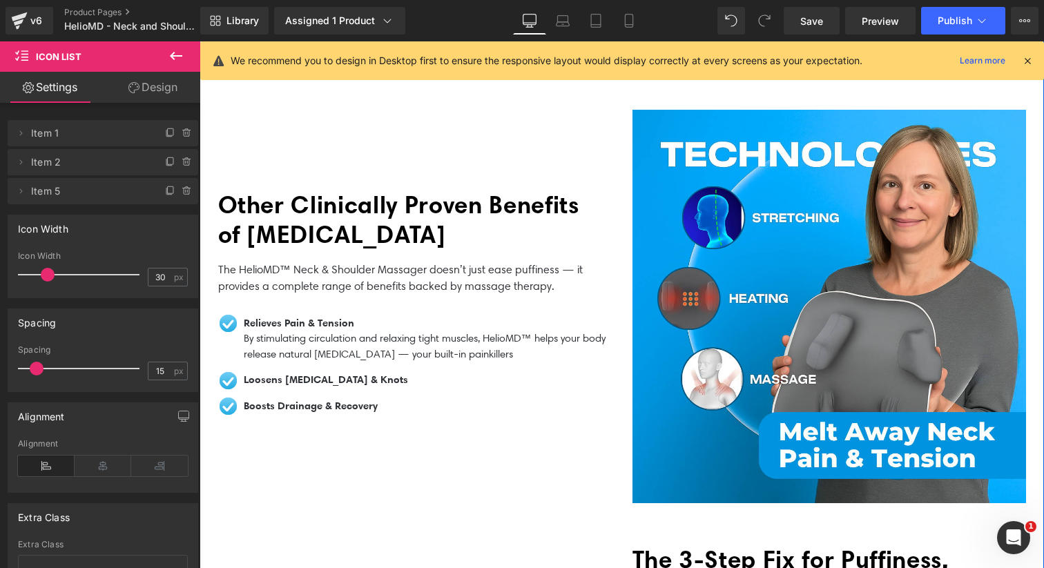
scroll to position [991, 0]
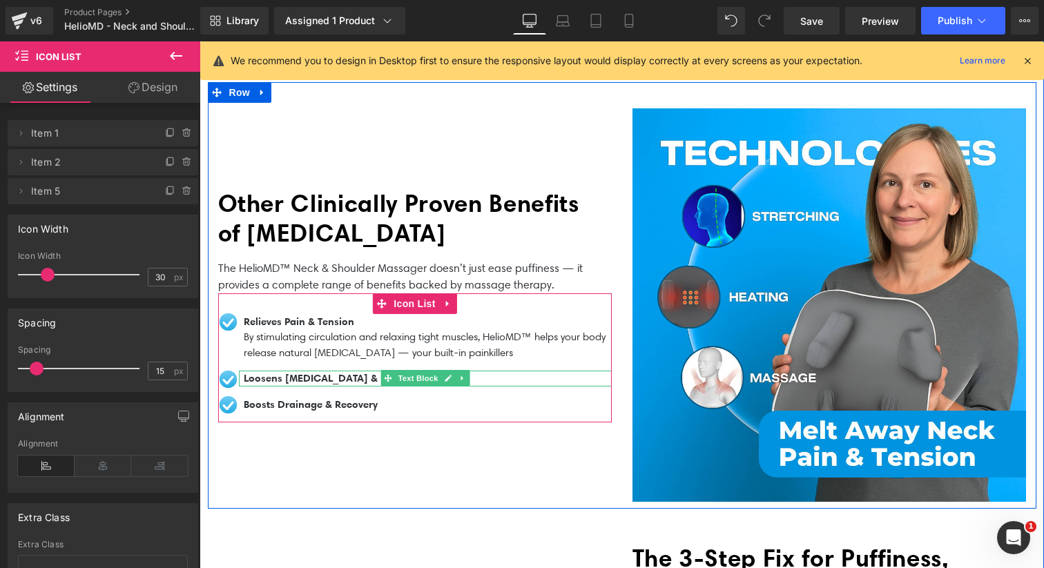
click at [372, 372] on b "Loosens [MEDICAL_DATA] & Knots" at bounding box center [326, 377] width 164 height 13
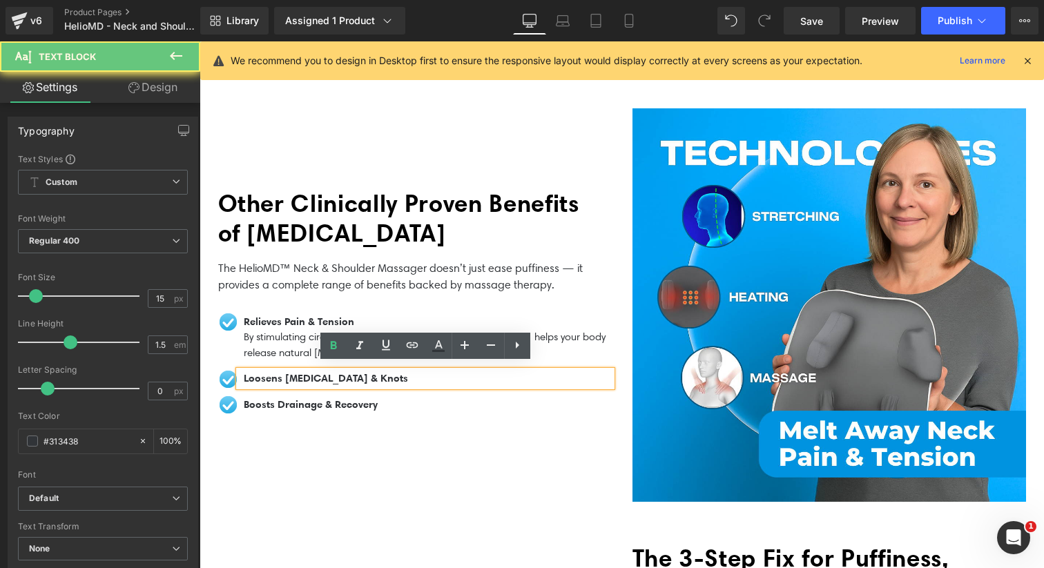
click at [374, 371] on b "Loosens [MEDICAL_DATA] & Knots" at bounding box center [326, 377] width 164 height 13
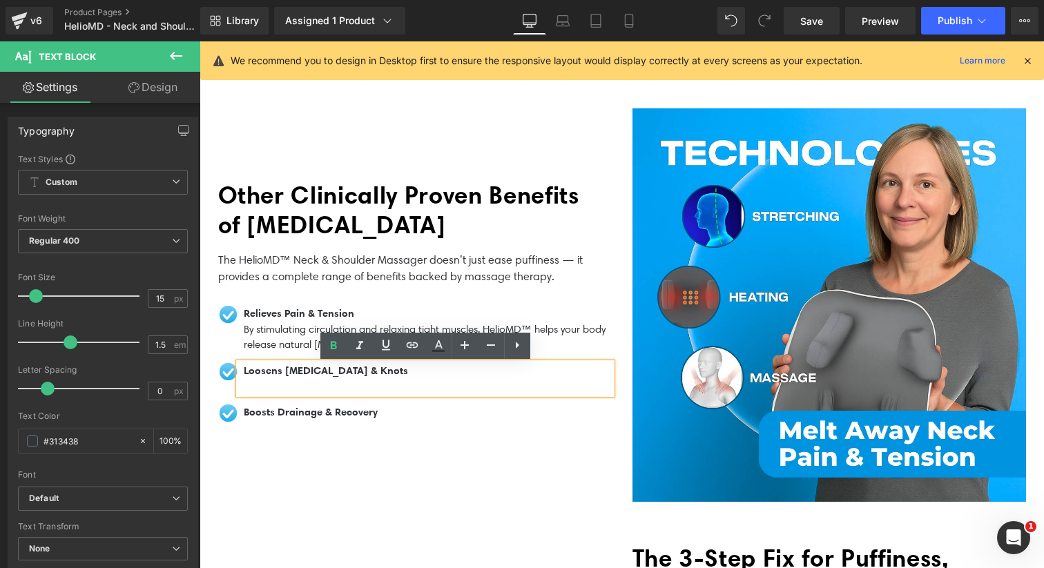
scroll to position [984, 0]
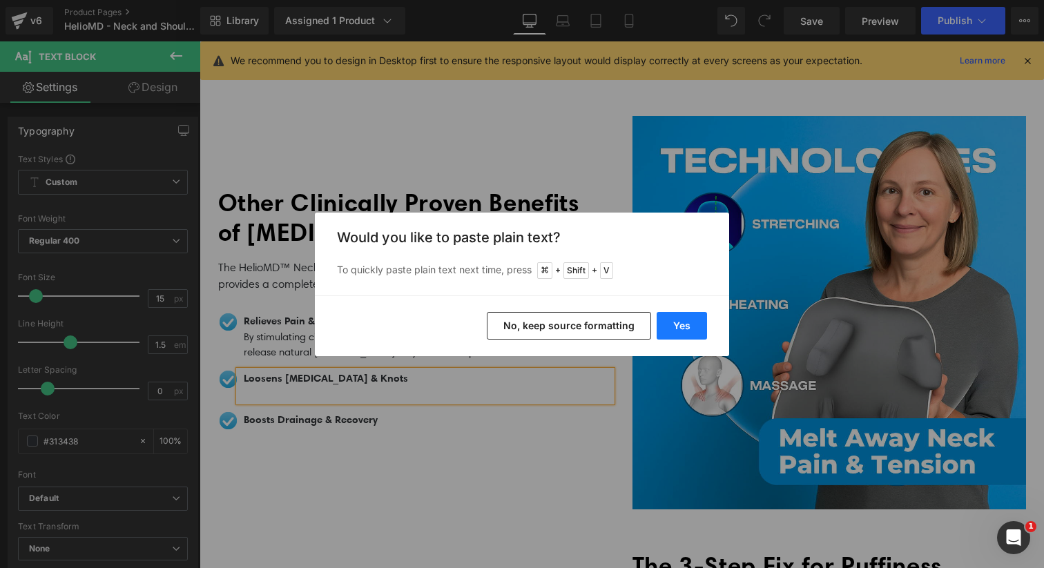
click at [693, 321] on button "Yes" at bounding box center [682, 326] width 50 height 28
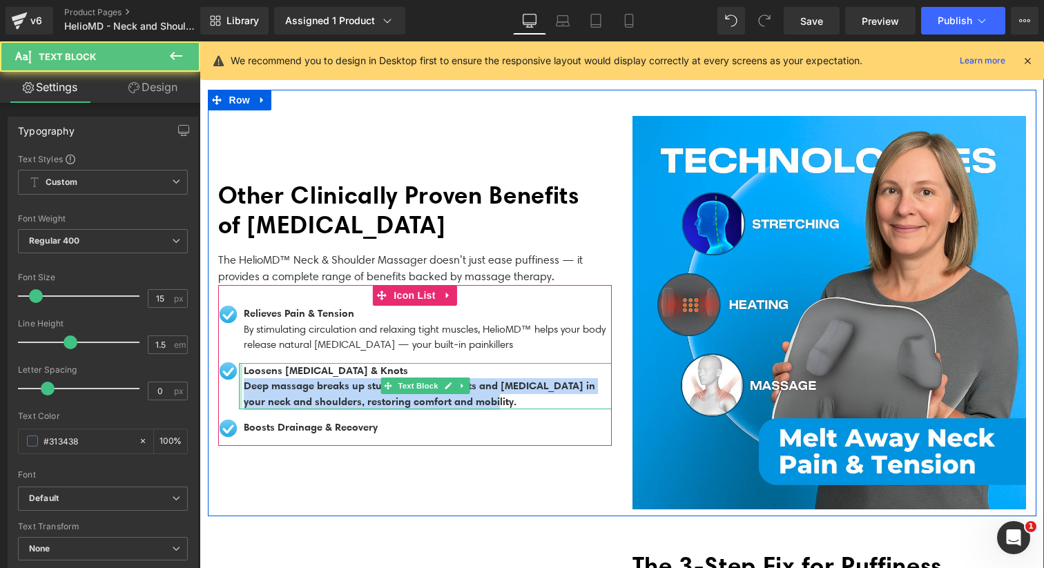
drag, startPoint x: 503, startPoint y: 394, endPoint x: 240, endPoint y: 380, distance: 262.7
click at [240, 380] on div "Loosens [MEDICAL_DATA] & Knots Deep massage breaks up stubborn muscle knots and…" at bounding box center [425, 386] width 373 height 47
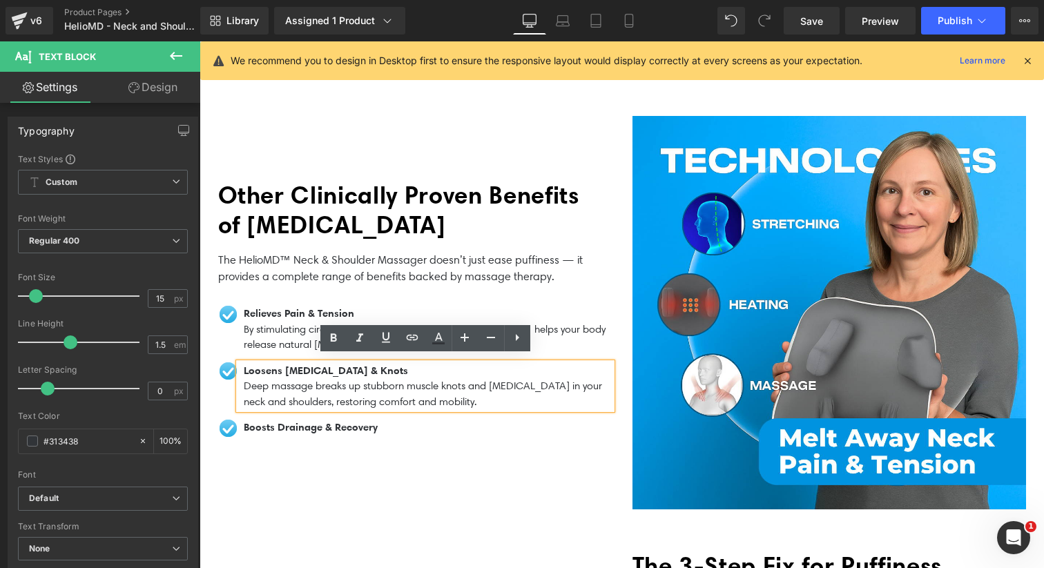
click at [390, 426] on span at bounding box center [387, 427] width 14 height 17
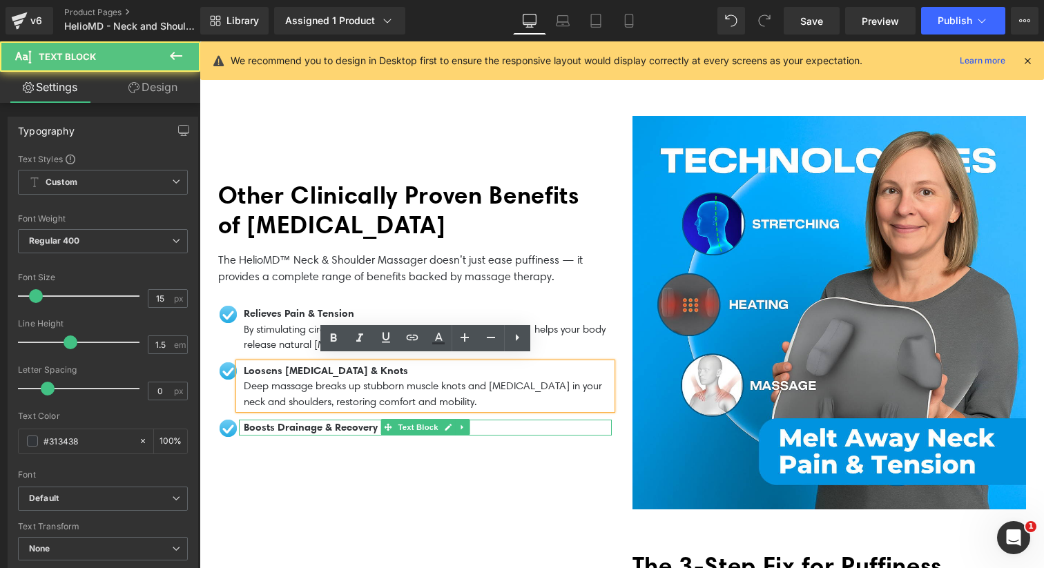
click at [365, 421] on b "Boosts Drainage & Recovery" at bounding box center [311, 426] width 134 height 13
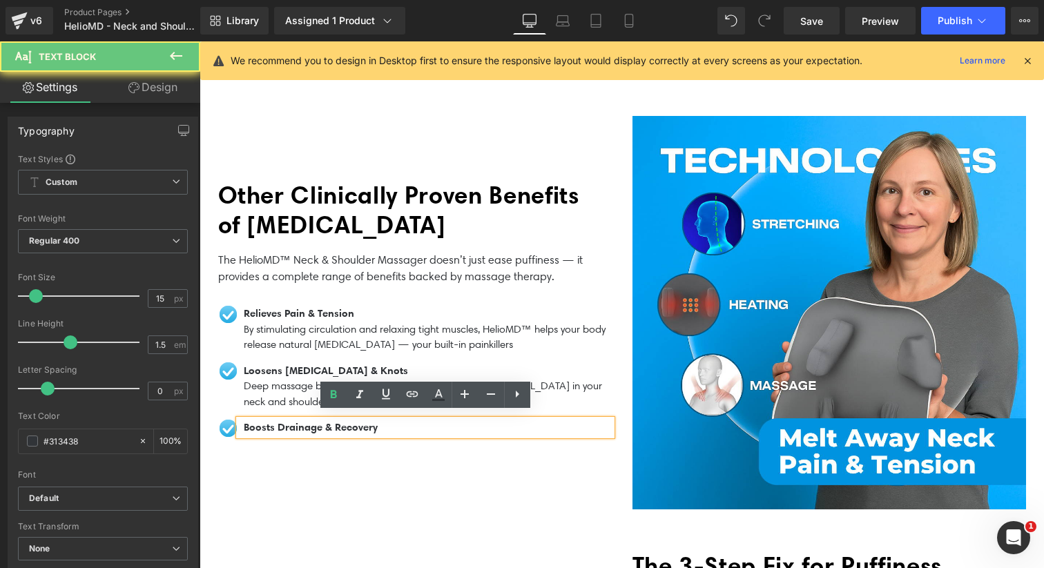
click at [397, 421] on p "Boosts Drainage & Recovery" at bounding box center [428, 428] width 368 height 16
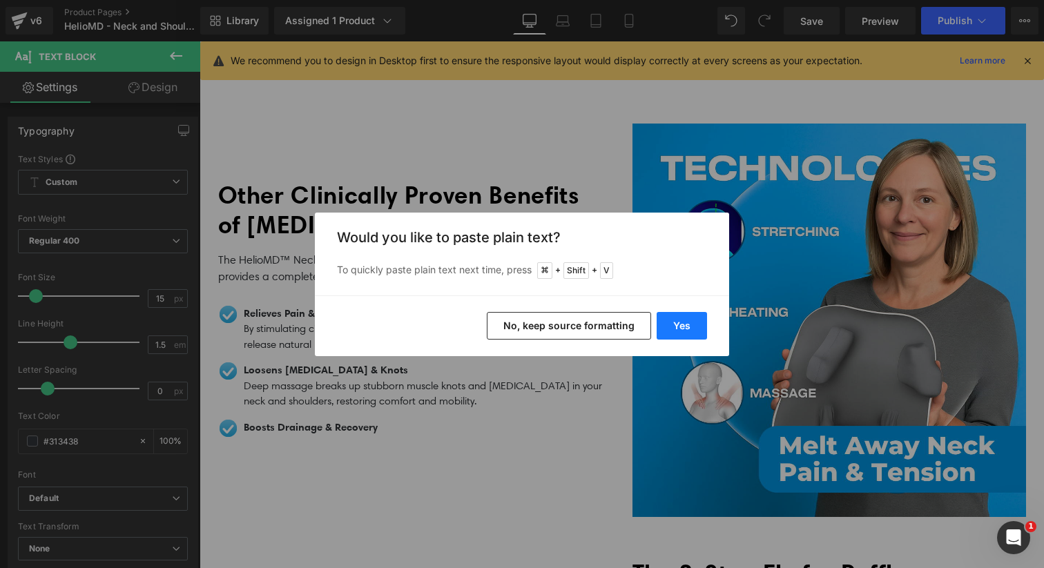
click at [672, 322] on button "Yes" at bounding box center [682, 326] width 50 height 28
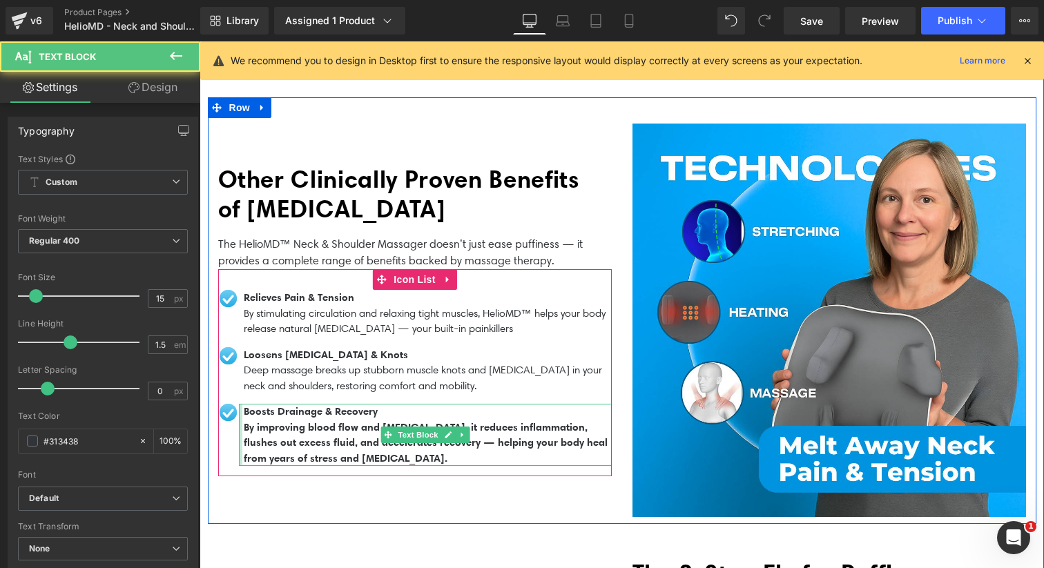
drag, startPoint x: 477, startPoint y: 450, endPoint x: 240, endPoint y: 421, distance: 238.6
click at [240, 421] on div "Boosts Drainage & Recovery By improving blood flow and [MEDICAL_DATA], it reduc…" at bounding box center [425, 435] width 373 height 62
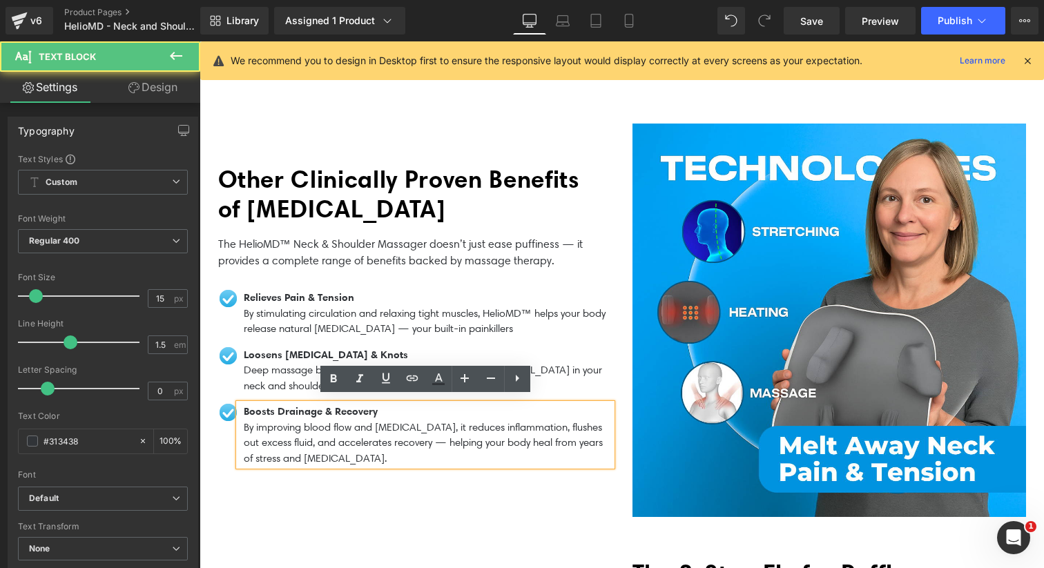
click at [487, 441] on p "By improving blood flow and [MEDICAL_DATA], it reduces inflammation, flushes ou…" at bounding box center [428, 443] width 368 height 47
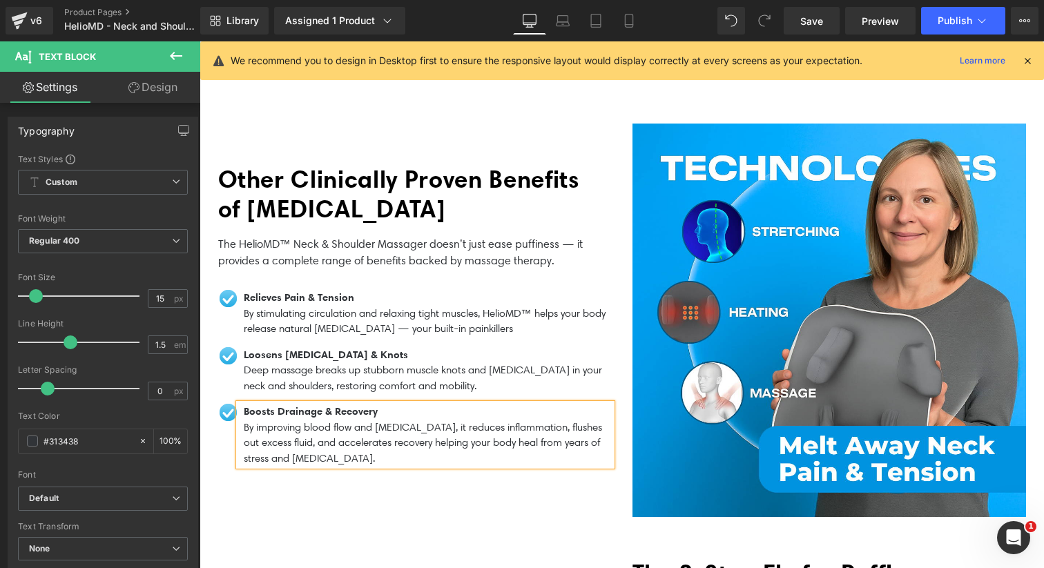
click at [449, 449] on p "By improving blood flow and [MEDICAL_DATA], it reduces inflammation, flushes ou…" at bounding box center [428, 443] width 368 height 47
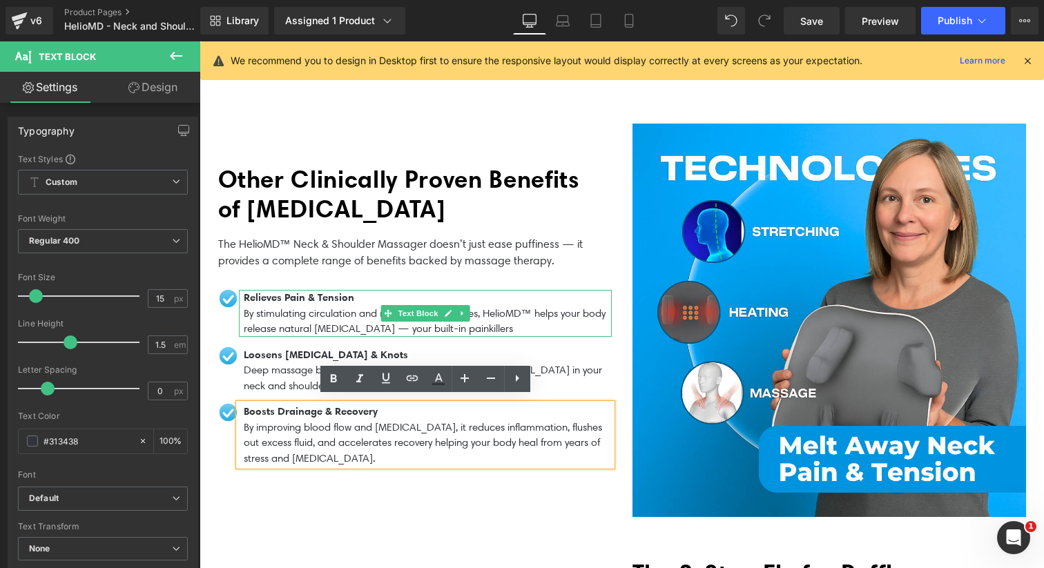
click at [406, 323] on p "By stimulating circulation and relaxing tight muscles, HelioMD™ helps your body…" at bounding box center [428, 321] width 368 height 31
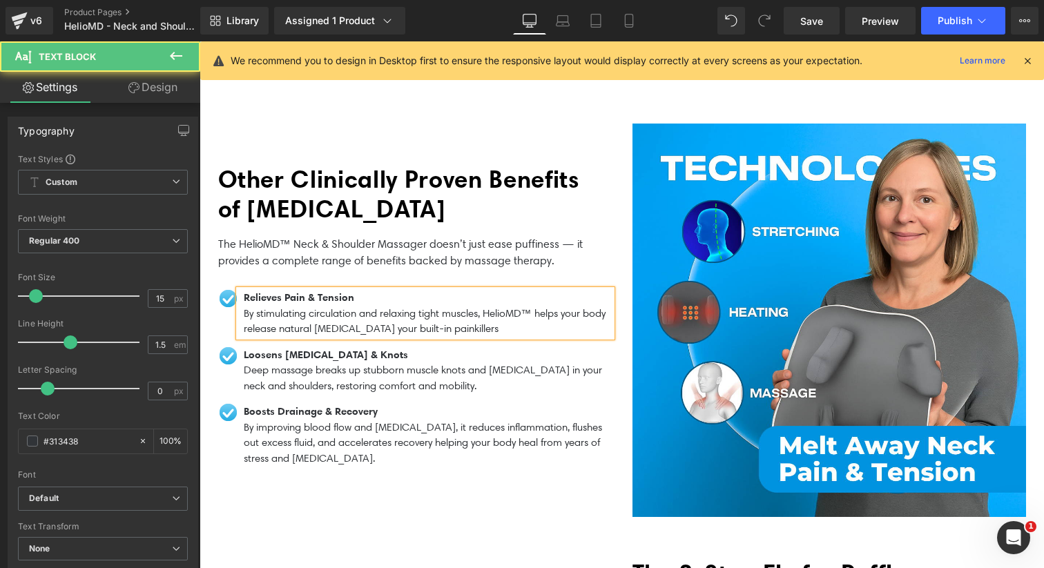
click at [451, 322] on p "By stimulating circulation and relaxing tight muscles, HelioMD™ helps your body…" at bounding box center [428, 321] width 368 height 31
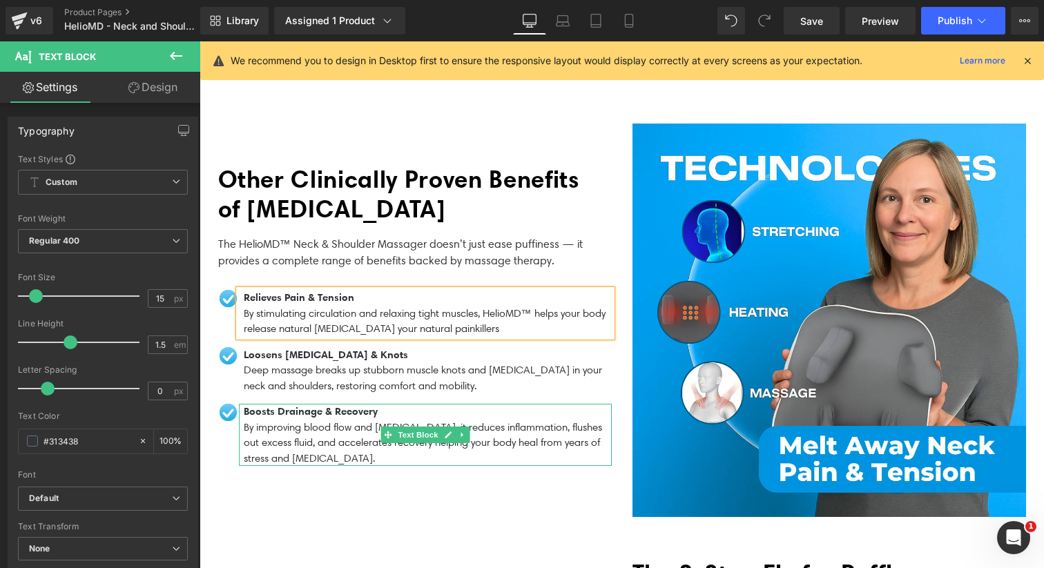
click at [420, 404] on p "Boosts Drainage & Recovery" at bounding box center [428, 412] width 368 height 16
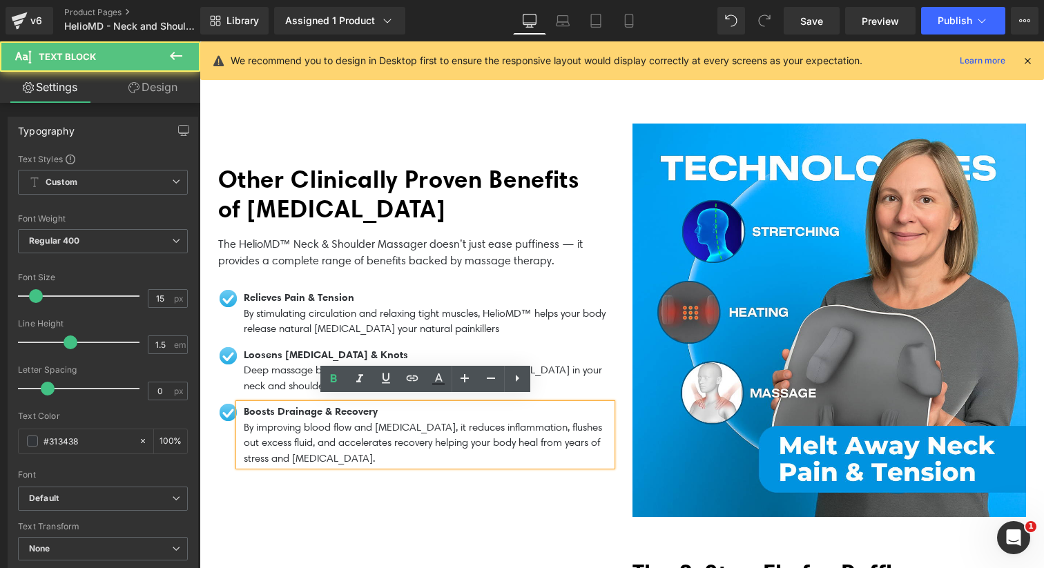
click at [320, 479] on div "Other Clinically Proven Benefits of [MEDICAL_DATA] Heading The HelioMD™ Neck & …" at bounding box center [415, 321] width 414 height 394
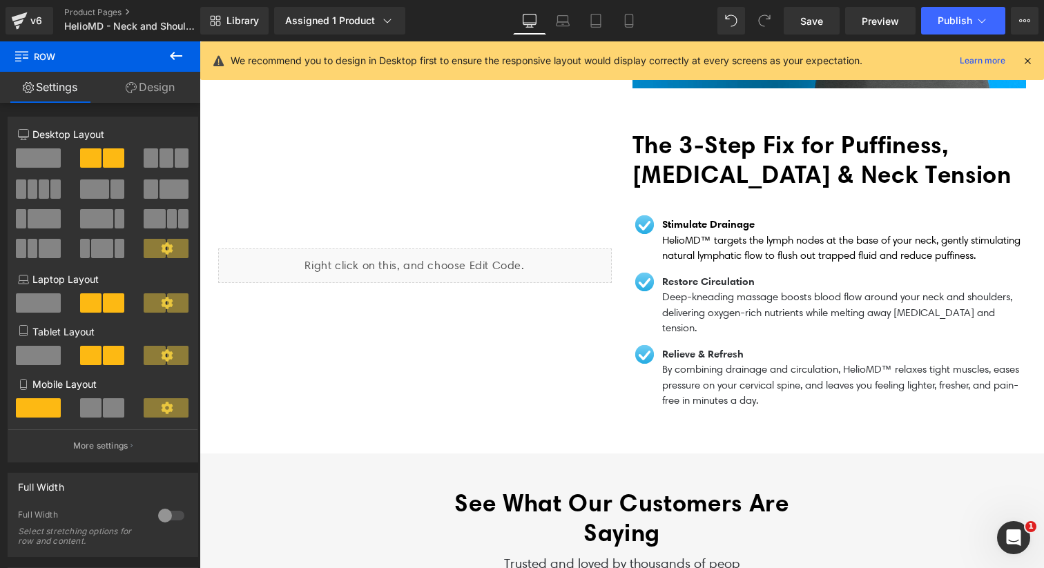
scroll to position [1410, 0]
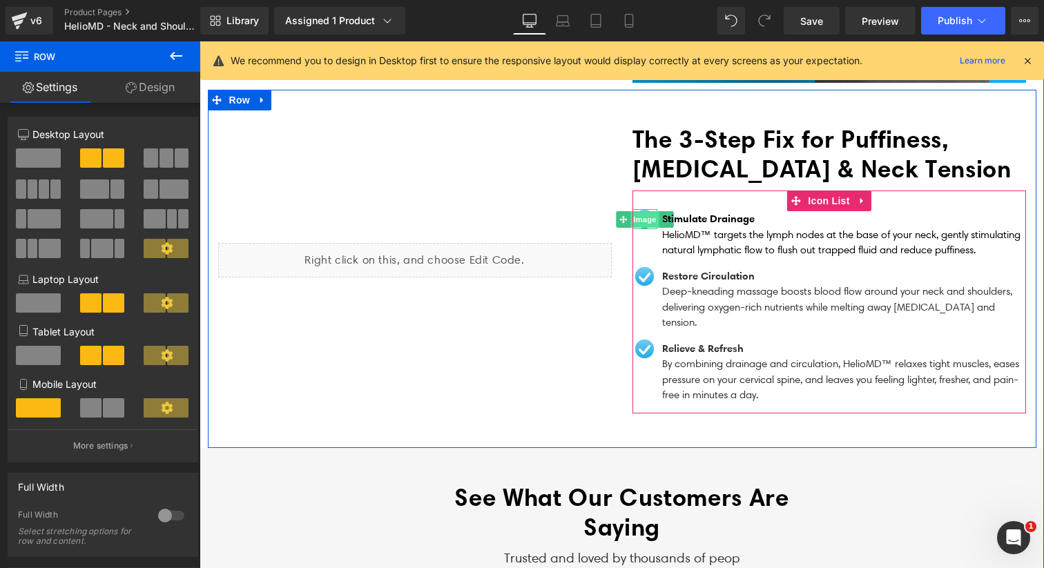
click at [649, 211] on span "Image" at bounding box center [644, 219] width 29 height 17
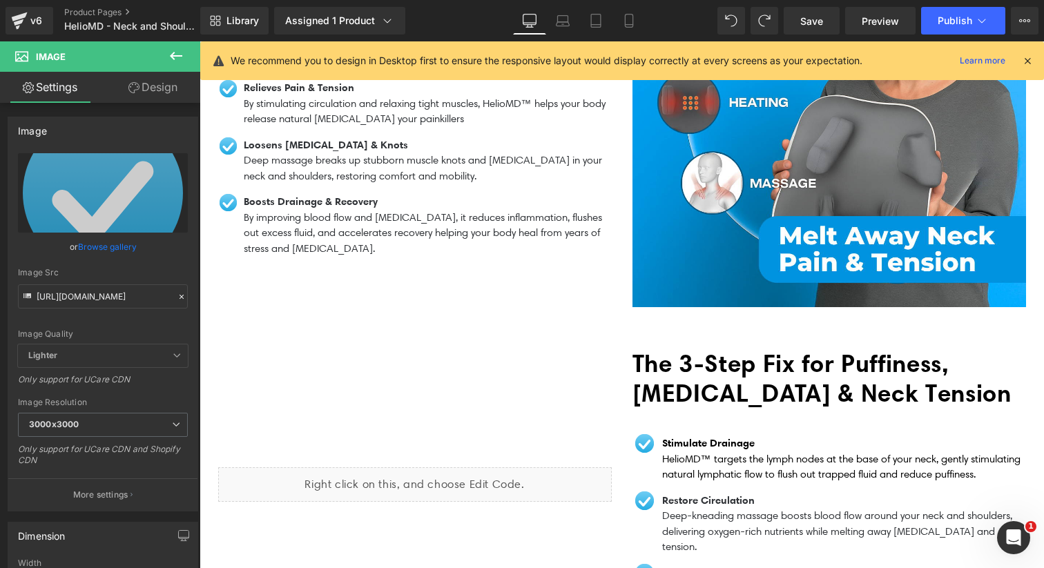
scroll to position [1187, 0]
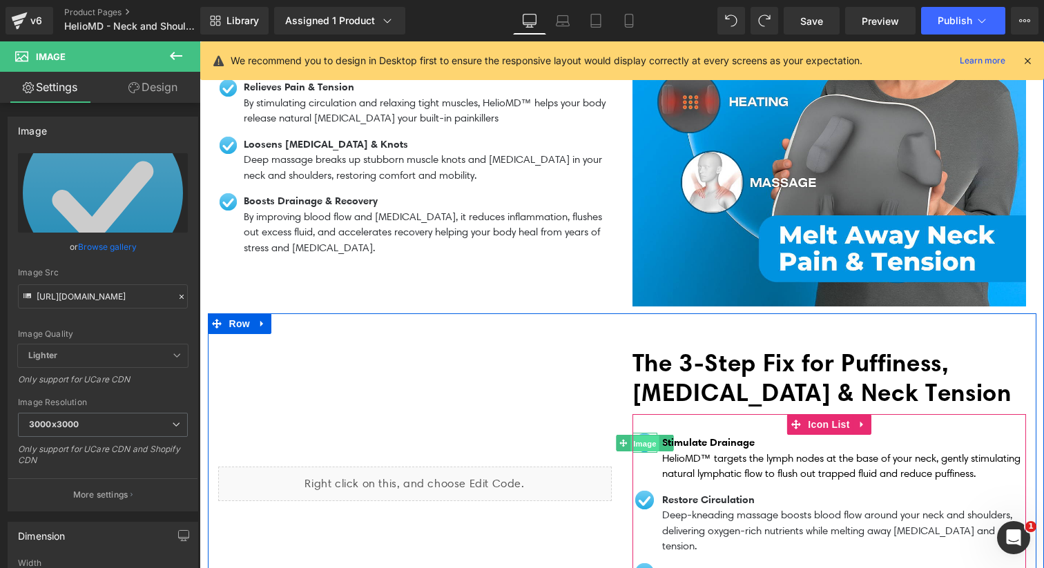
click at [648, 436] on span "Image" at bounding box center [644, 444] width 29 height 17
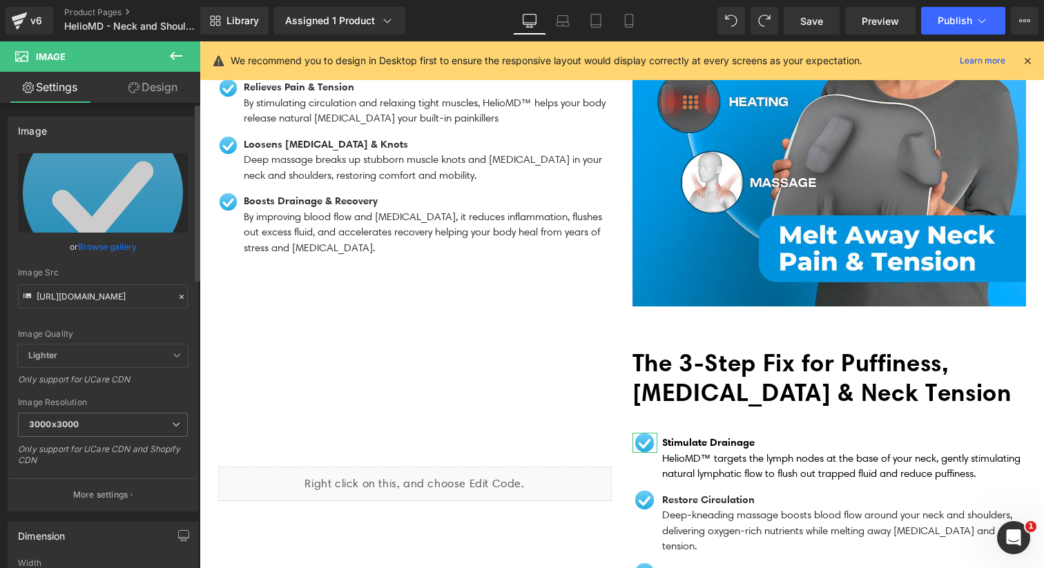
click at [111, 248] on link "Browse gallery" at bounding box center [107, 247] width 59 height 24
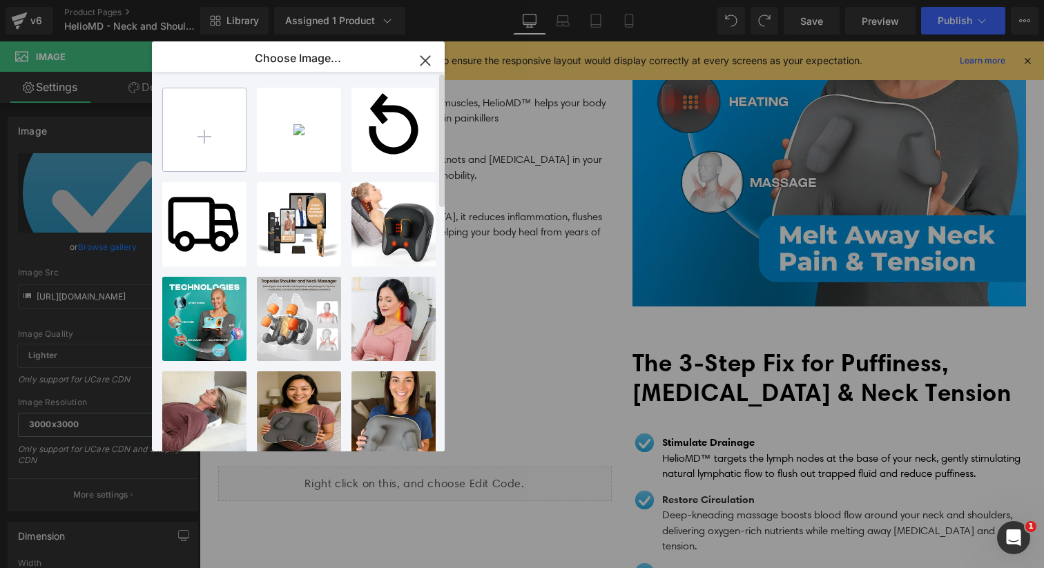
click at [188, 145] on input "file" at bounding box center [204, 129] width 83 height 83
click at [193, 132] on input "file" at bounding box center [204, 129] width 83 height 83
type input "C:\fakepath\one-circle-fill-svgrepo-com.svg"
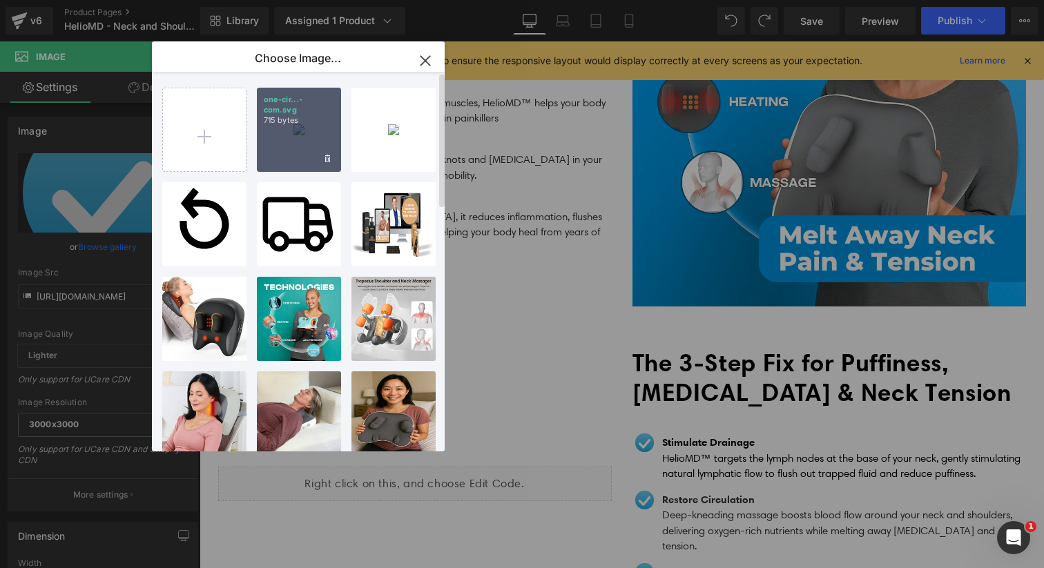
click at [312, 146] on div "one-cir...-com.svg 715 bytes" at bounding box center [299, 130] width 84 height 84
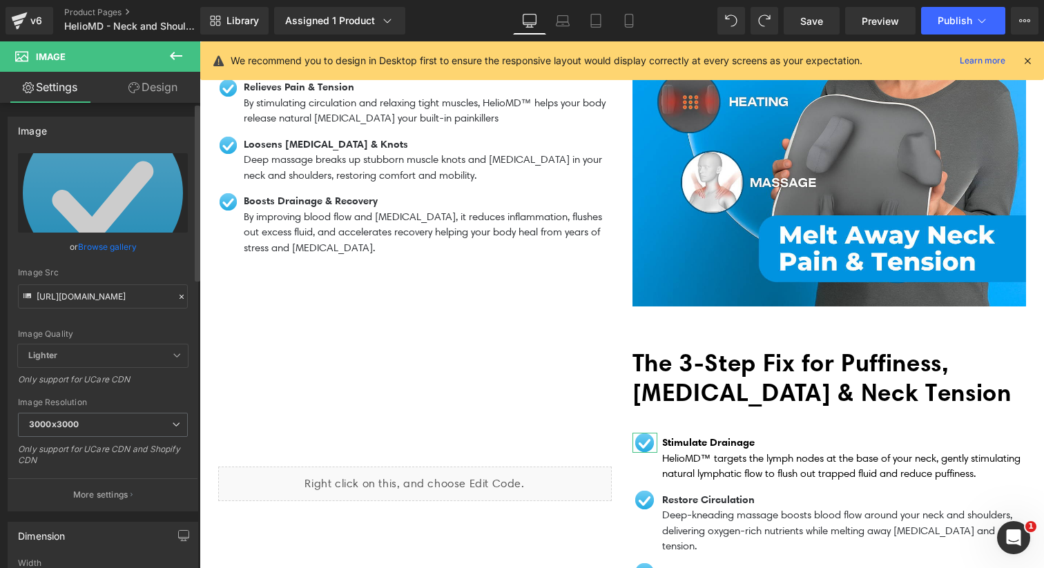
click at [115, 249] on link "Browse gallery" at bounding box center [107, 247] width 59 height 24
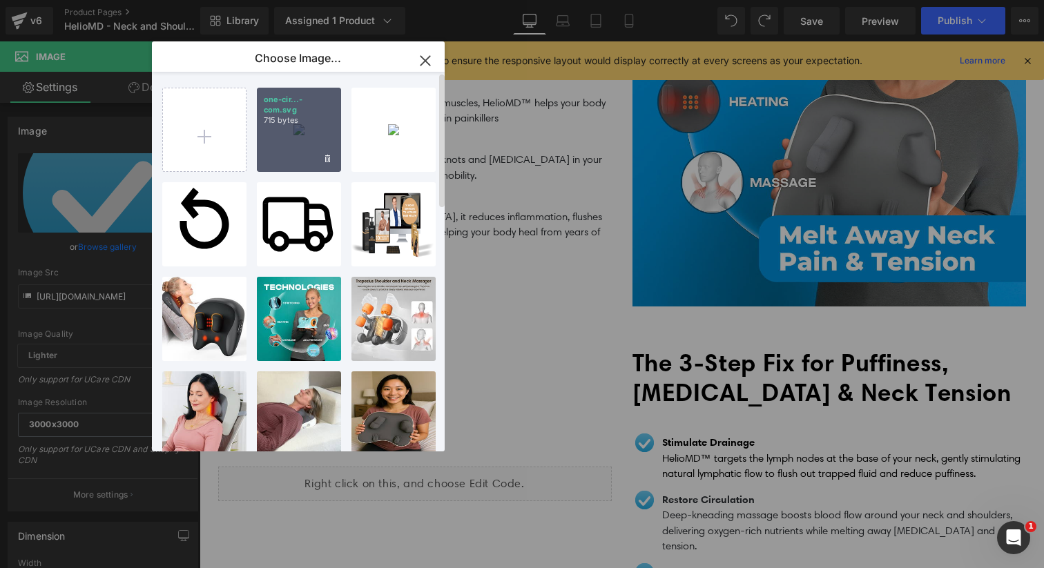
click at [283, 141] on div "one-cir...-com.svg 715 bytes" at bounding box center [299, 130] width 84 height 84
type input "[URL][DOMAIN_NAME]"
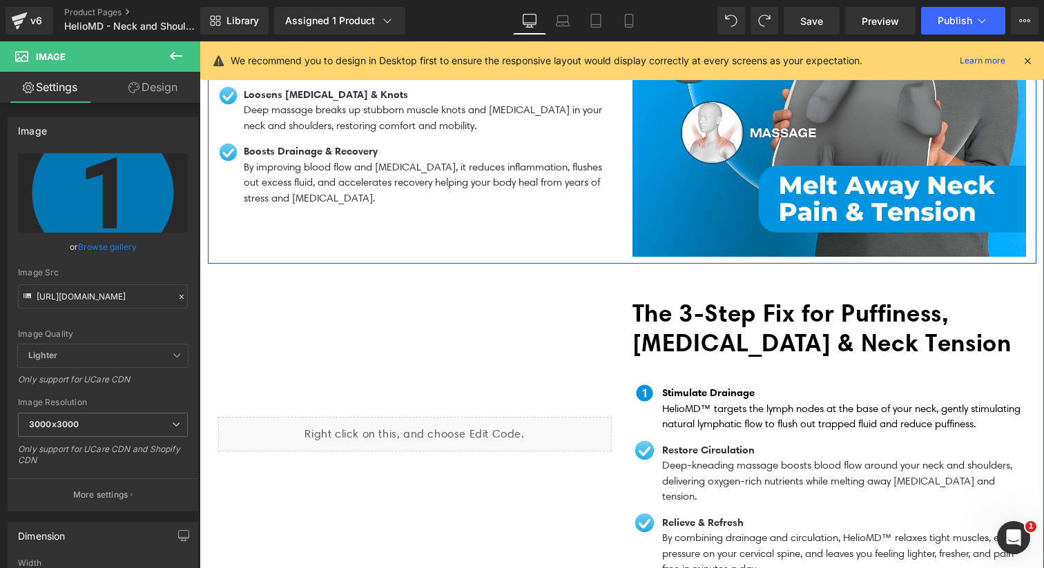
scroll to position [1350, 0]
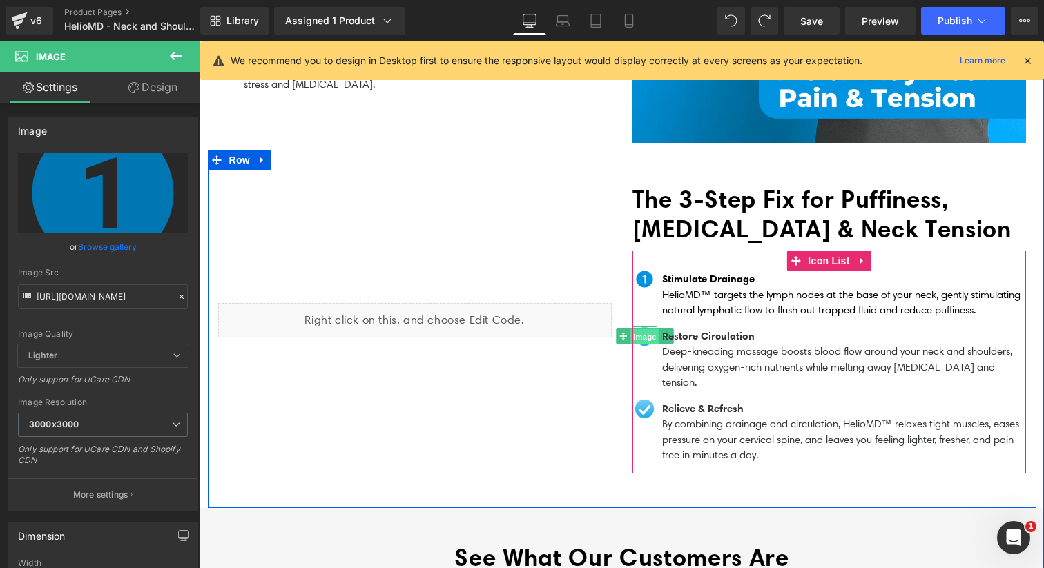
click at [652, 331] on span "Image" at bounding box center [644, 337] width 29 height 17
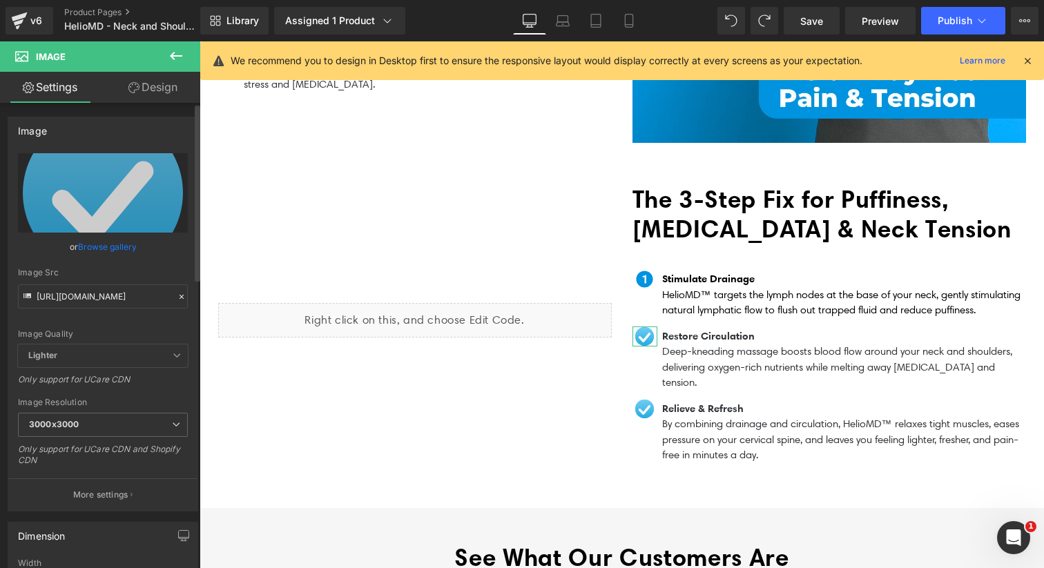
click at [104, 240] on link "Browse gallery" at bounding box center [107, 247] width 59 height 24
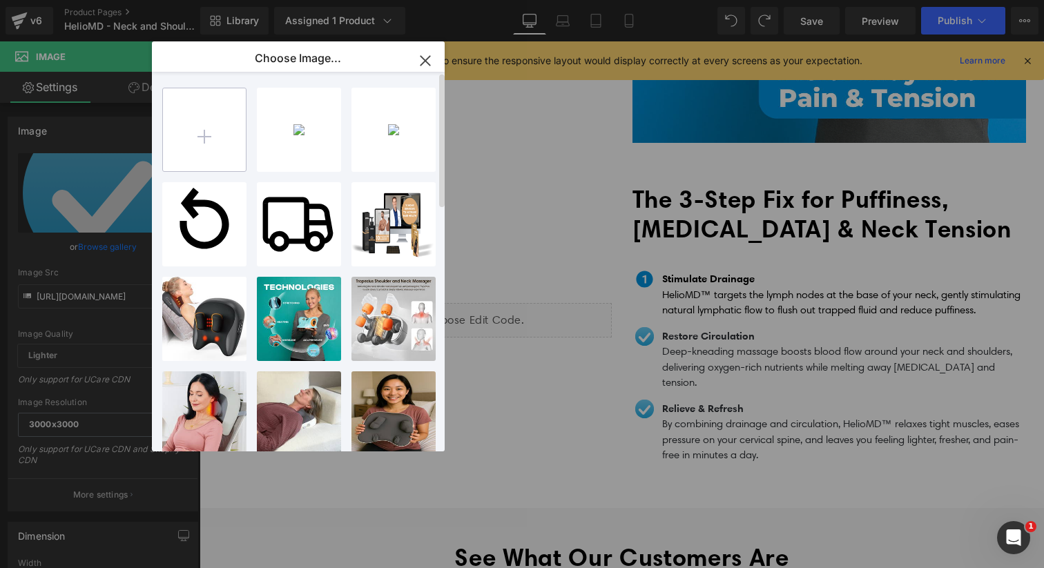
click at [217, 140] on input "file" at bounding box center [204, 129] width 83 height 83
type input "C:\fakepath\two-circle-fill-svgrepo-com.svg"
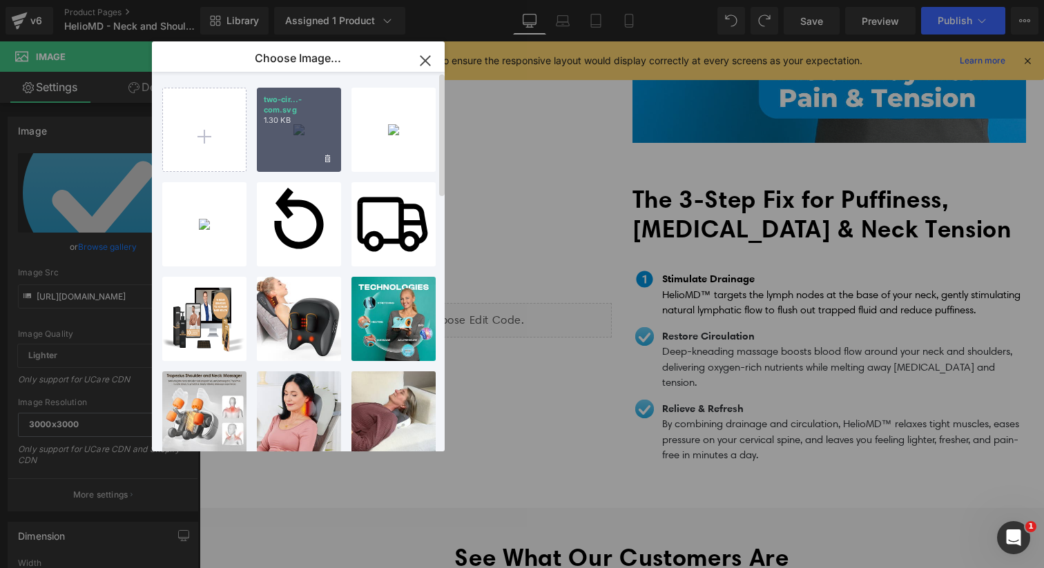
click at [307, 119] on div "two-cir...-com.svg 1.30 KB" at bounding box center [299, 130] width 84 height 84
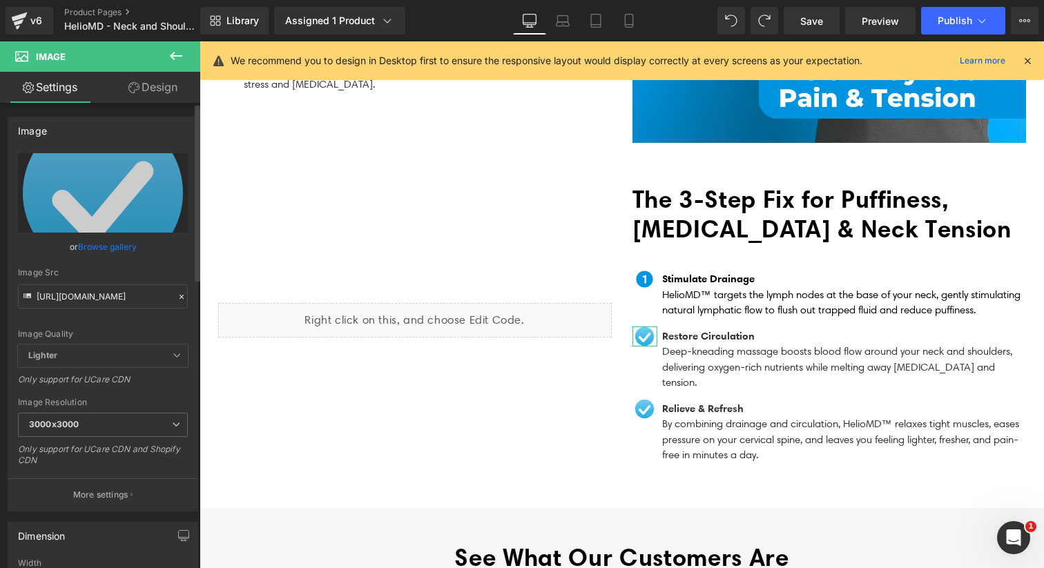
click at [113, 247] on link "Browse gallery" at bounding box center [107, 247] width 59 height 24
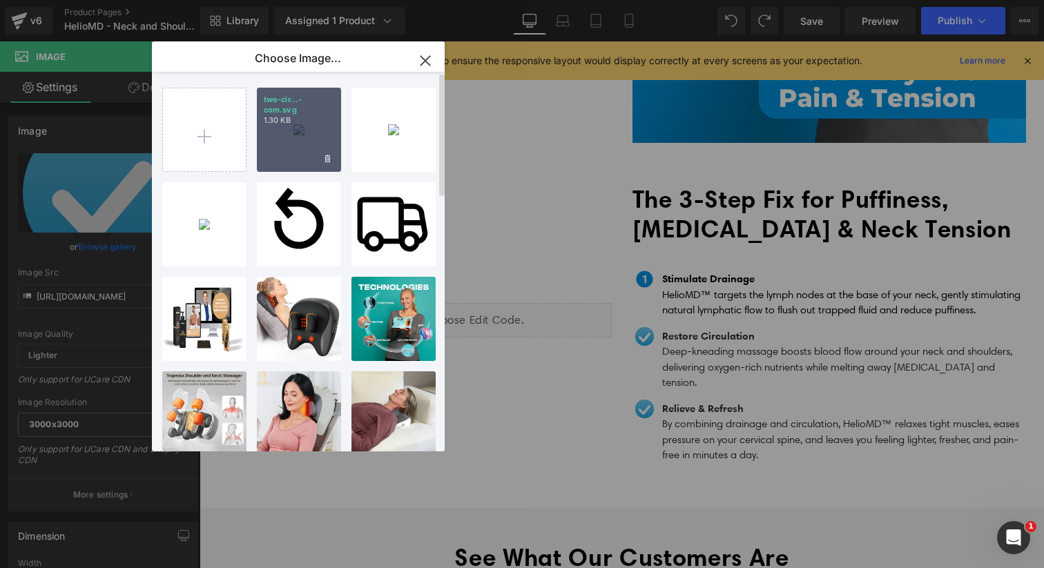
click at [316, 115] on p "1.30 KB" at bounding box center [299, 120] width 70 height 10
type input "[URL][DOMAIN_NAME]"
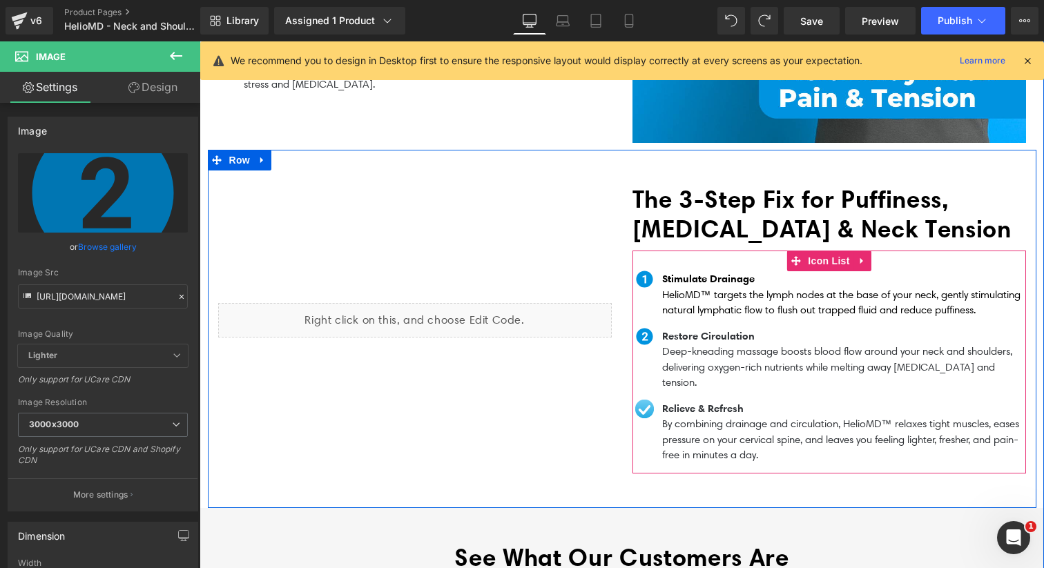
click at [647, 400] on span "Image" at bounding box center [644, 408] width 29 height 17
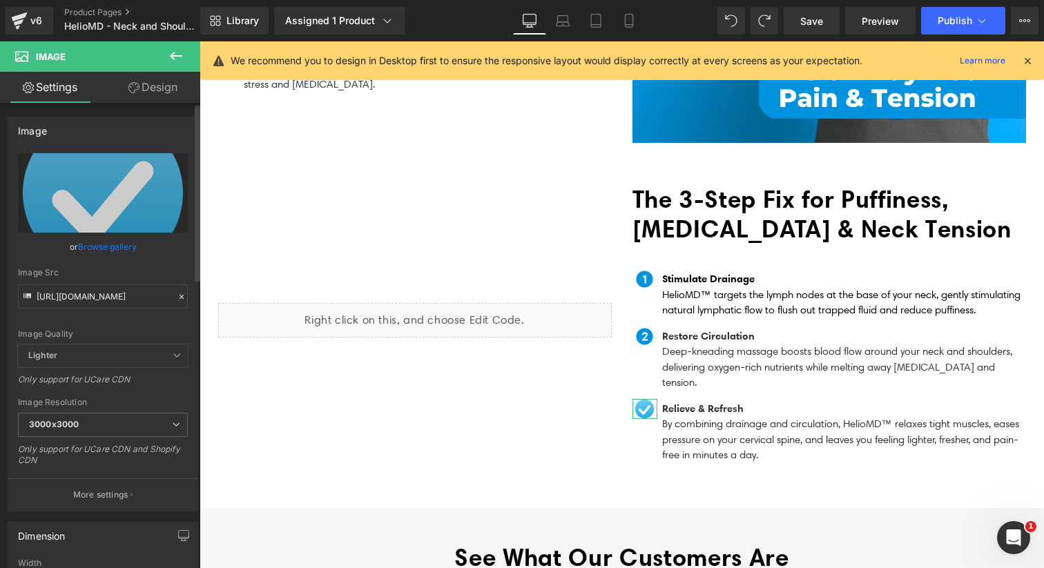
click at [121, 249] on link "Browse gallery" at bounding box center [107, 247] width 59 height 24
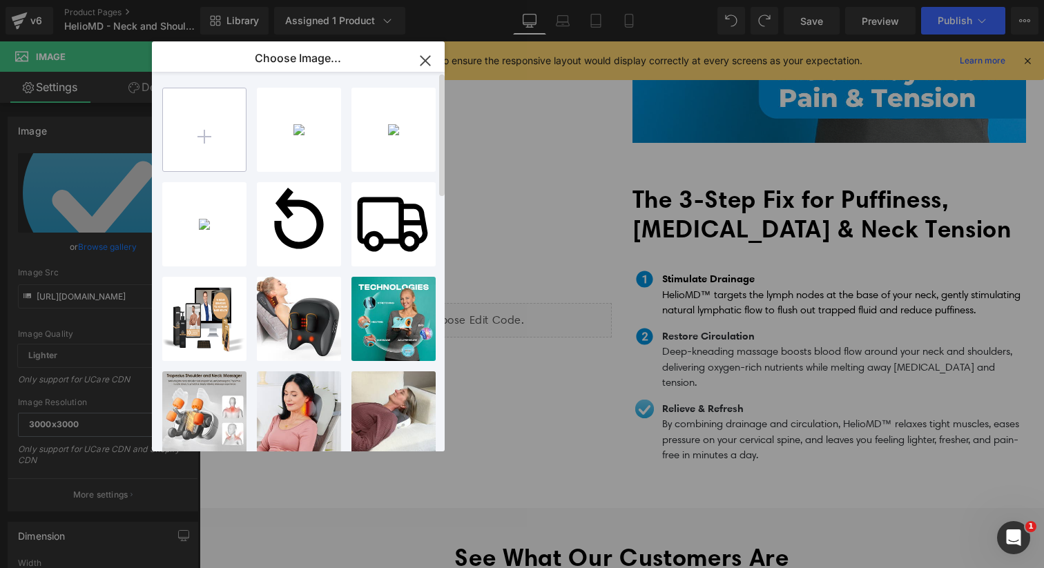
click at [234, 140] on input "file" at bounding box center [204, 129] width 83 height 83
type input "C:\fakepath\three-circle-fill-svgrepo-com.svg"
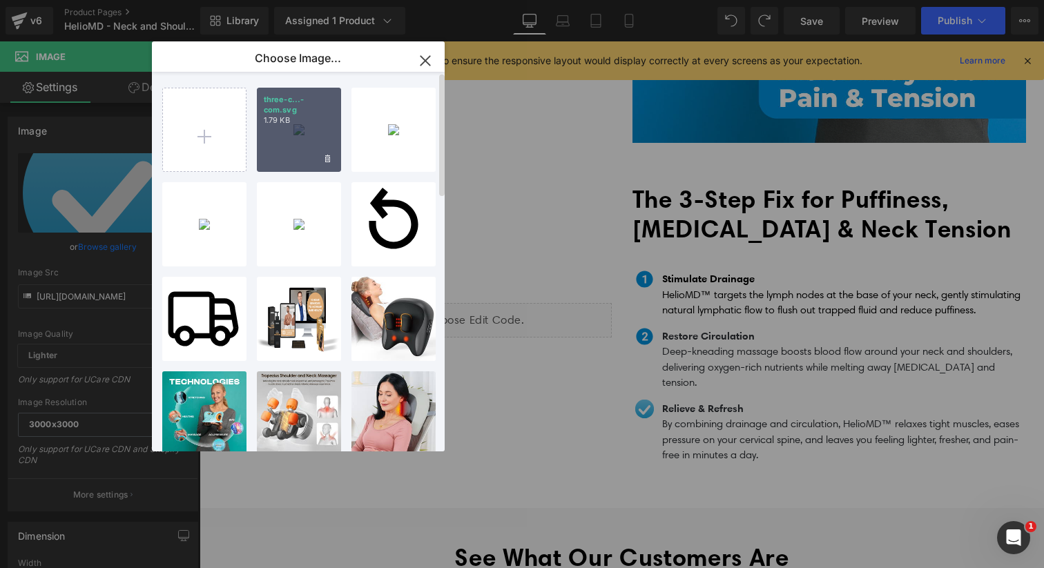
click at [306, 135] on div "three-c...-com.svg 1.79 KB" at bounding box center [299, 130] width 84 height 84
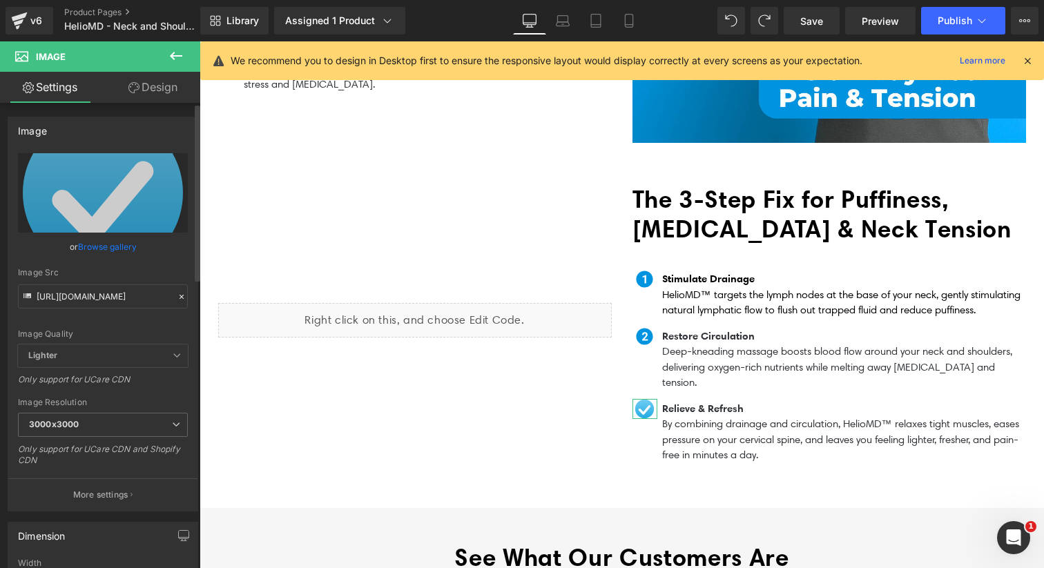
click at [110, 242] on link "Browse gallery" at bounding box center [107, 247] width 59 height 24
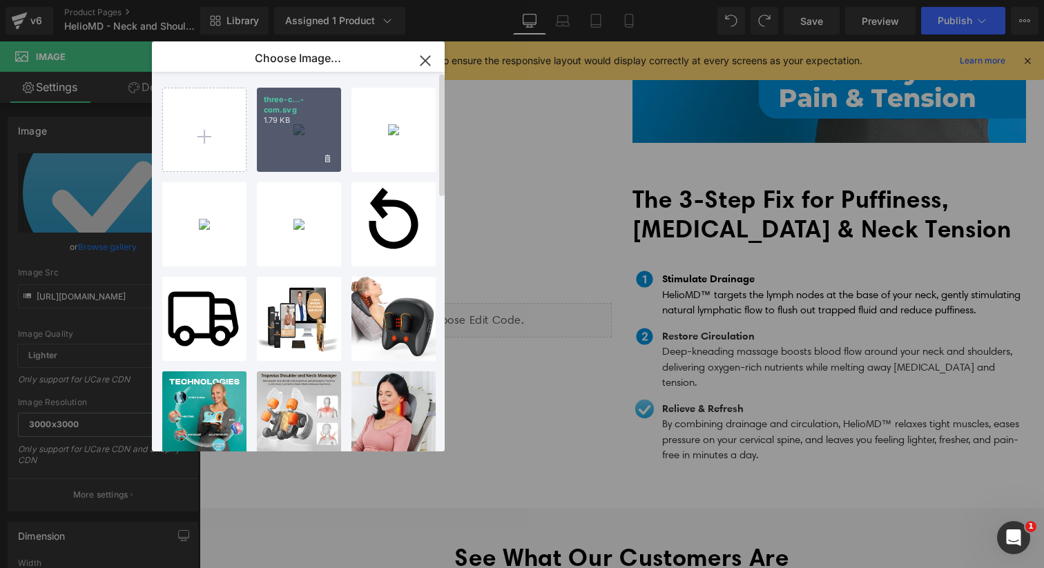
click at [283, 137] on div "three-c...-com.svg 1.79 KB" at bounding box center [299, 130] width 84 height 84
type input "[URL][DOMAIN_NAME]"
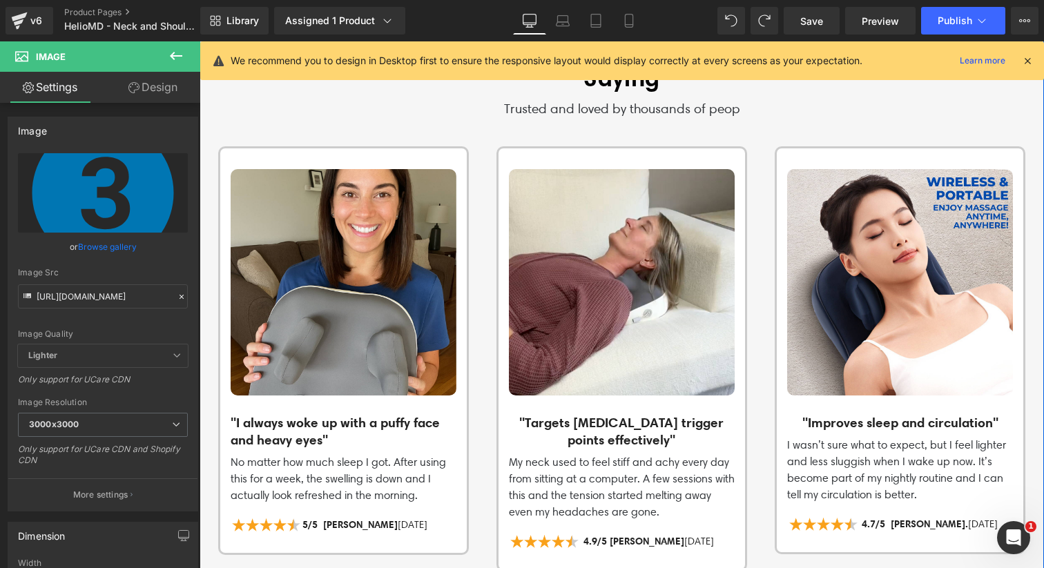
scroll to position [1867, 0]
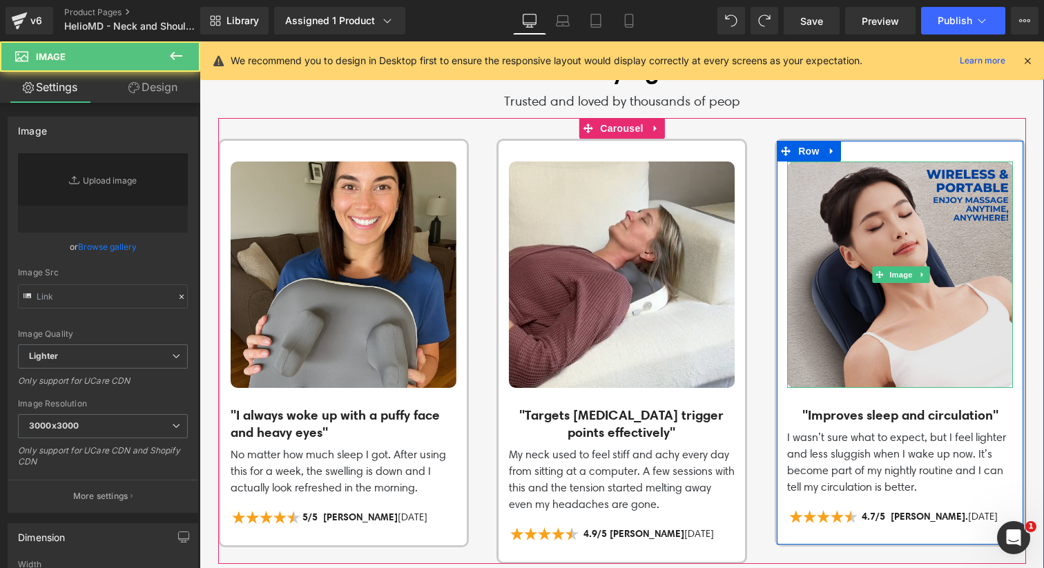
click at [906, 204] on img at bounding box center [900, 275] width 226 height 226
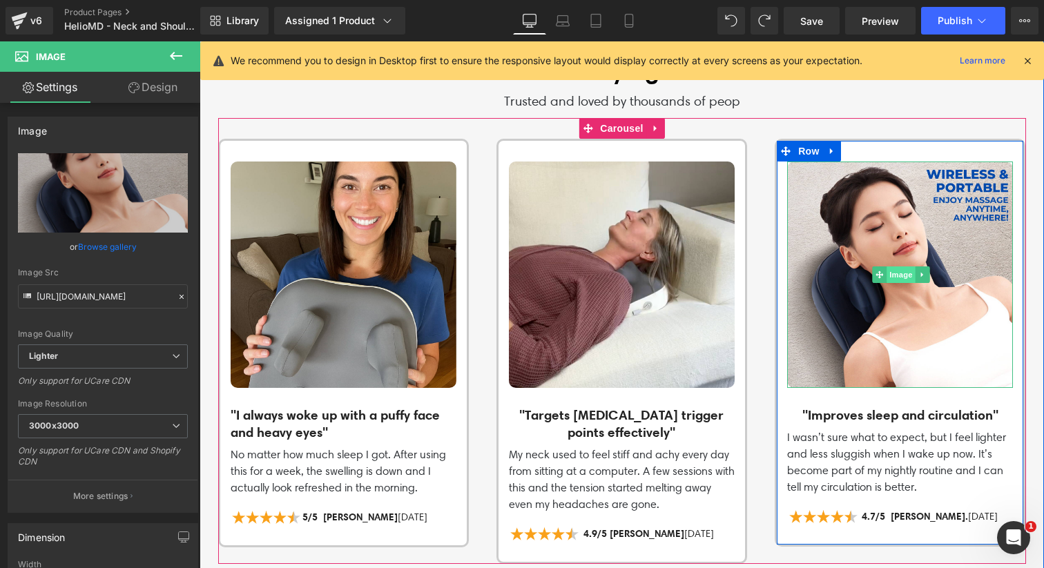
click at [891, 266] on span "Image" at bounding box center [901, 274] width 29 height 17
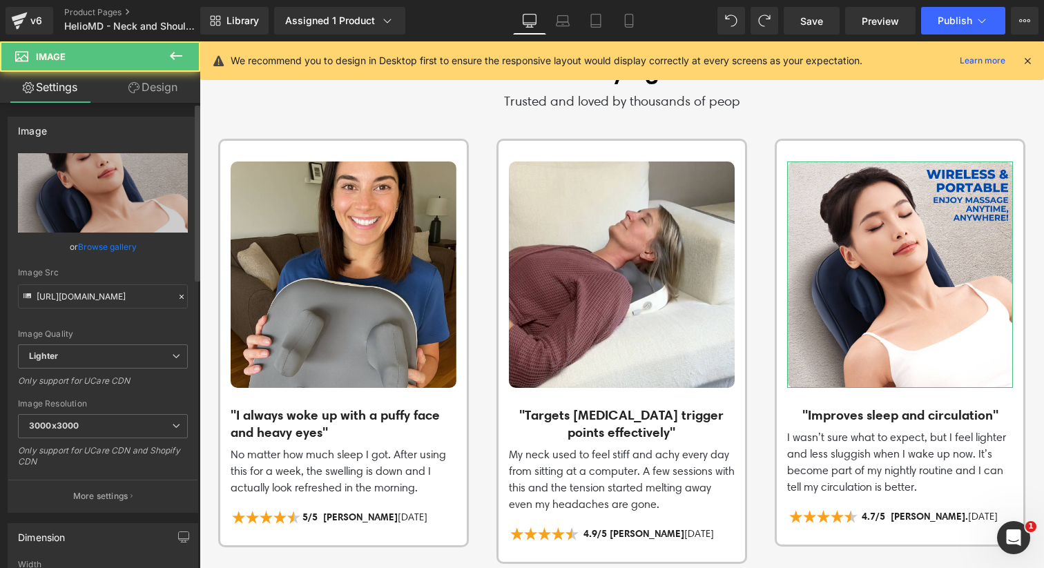
click at [102, 246] on link "Browse gallery" at bounding box center [107, 247] width 59 height 24
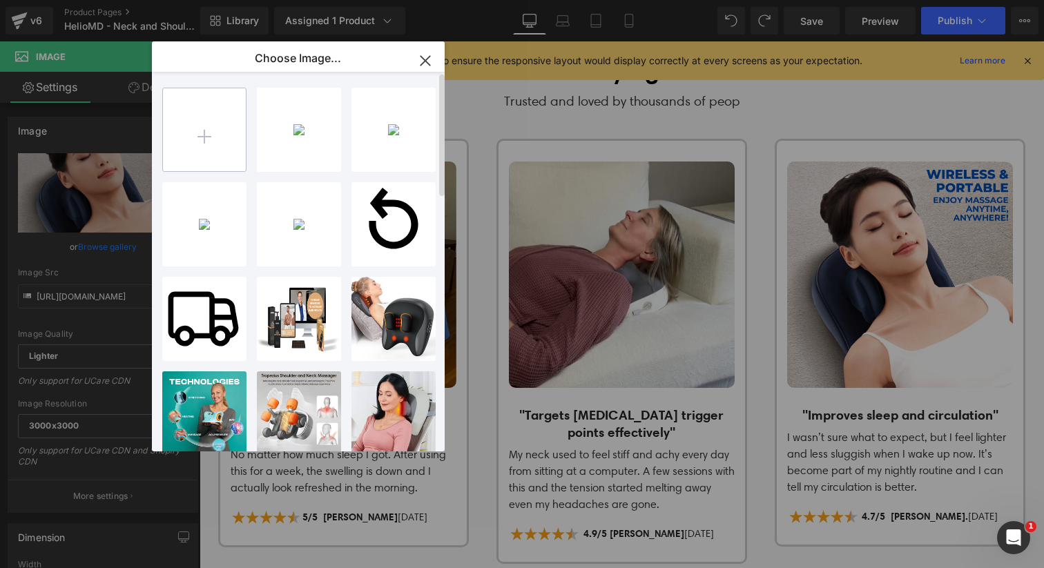
click at [217, 136] on input "file" at bounding box center [204, 129] width 83 height 83
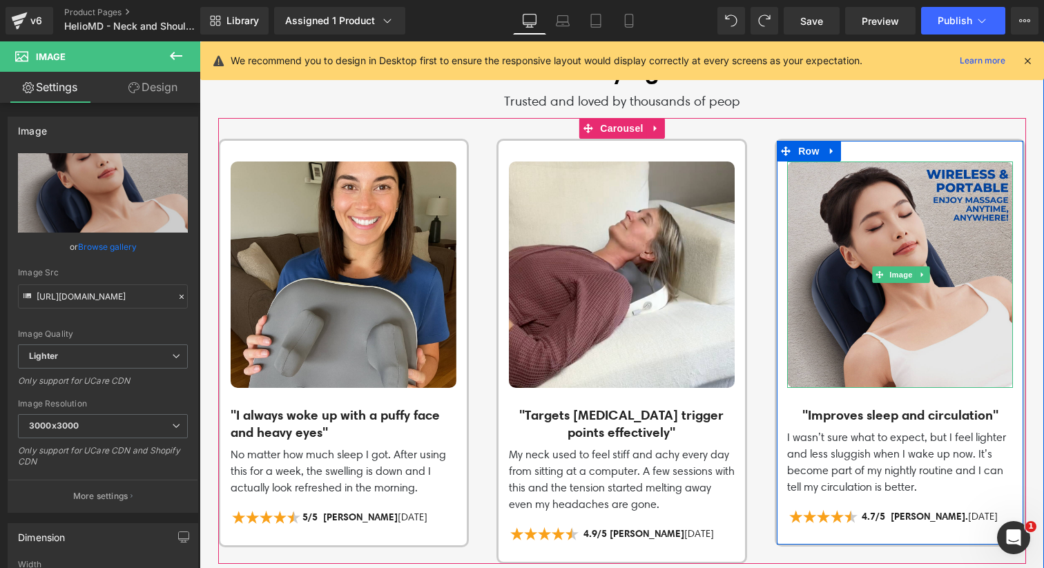
click at [827, 249] on img at bounding box center [900, 275] width 226 height 226
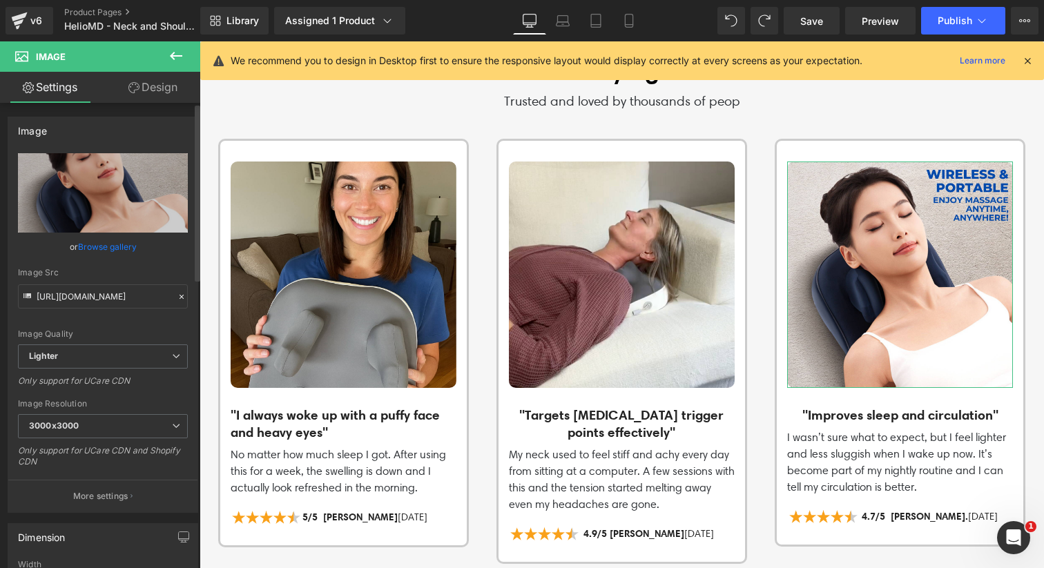
click at [105, 249] on link "Browse gallery" at bounding box center [107, 247] width 59 height 24
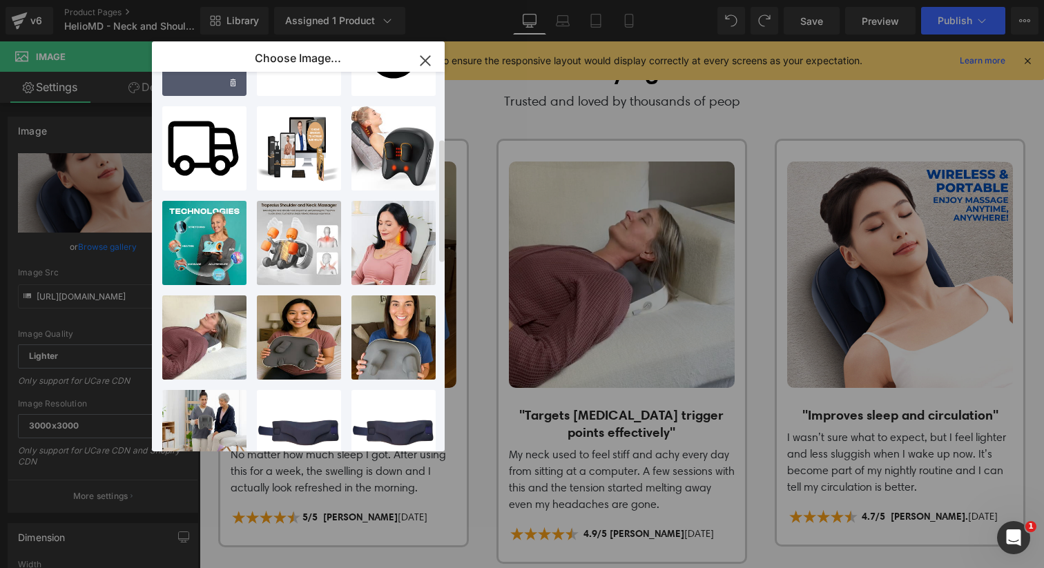
scroll to position [203, 0]
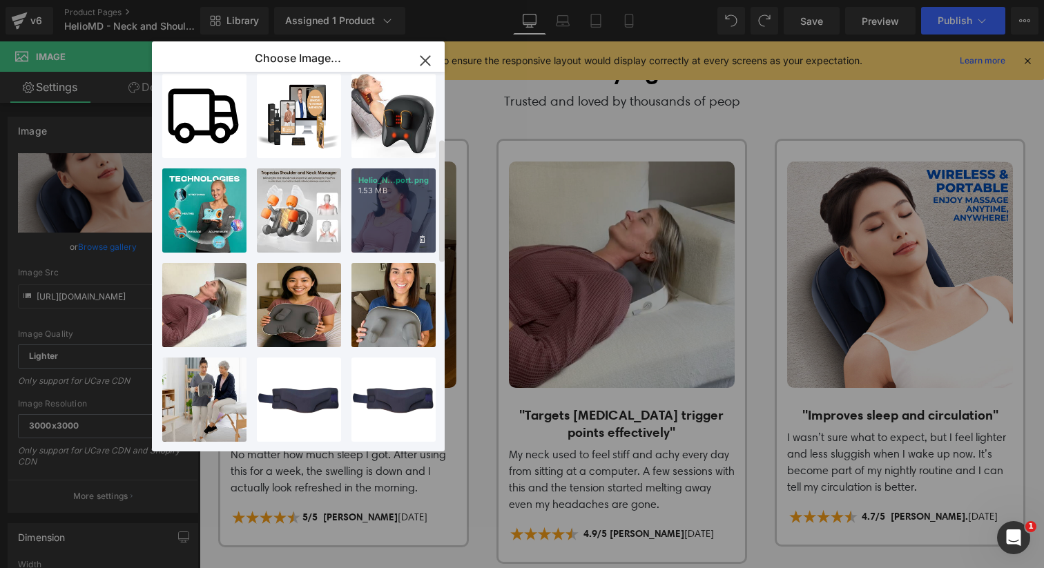
click at [385, 222] on div "Helio_N...port.png 1.53 MB" at bounding box center [393, 210] width 84 height 84
type input "[URL][DOMAIN_NAME]"
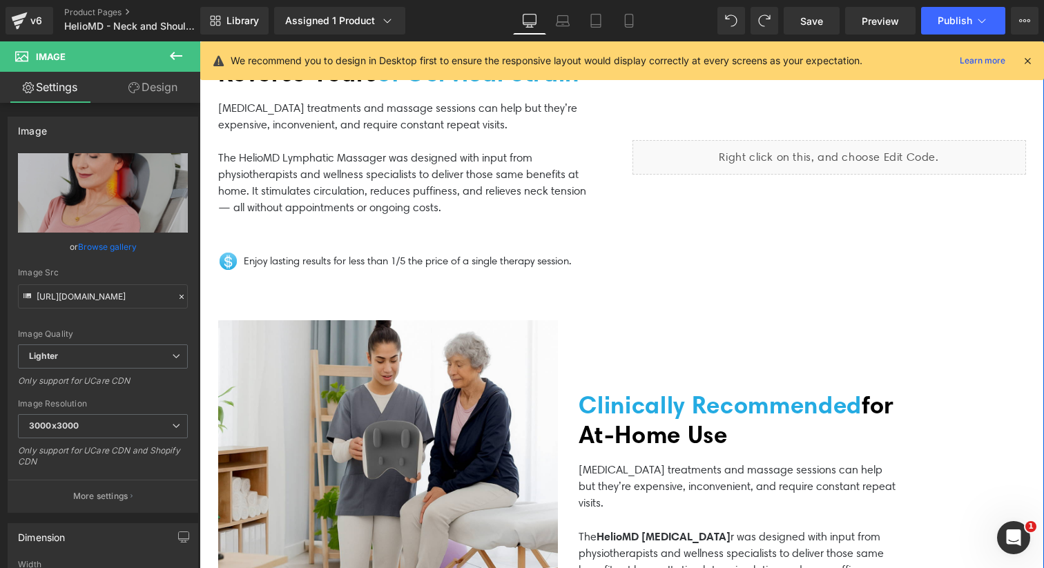
scroll to position [2527, 0]
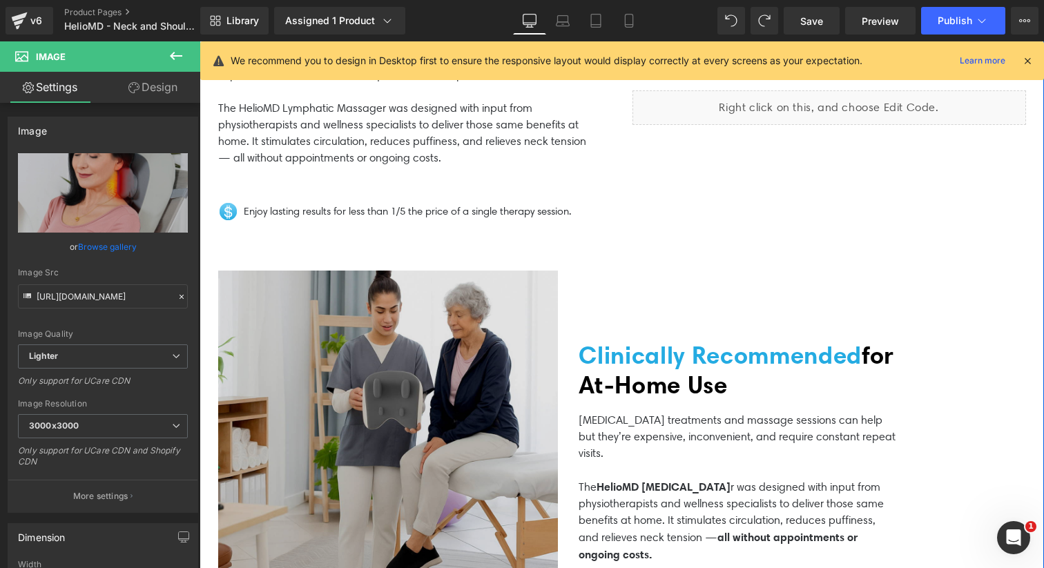
click at [378, 367] on img at bounding box center [388, 441] width 340 height 340
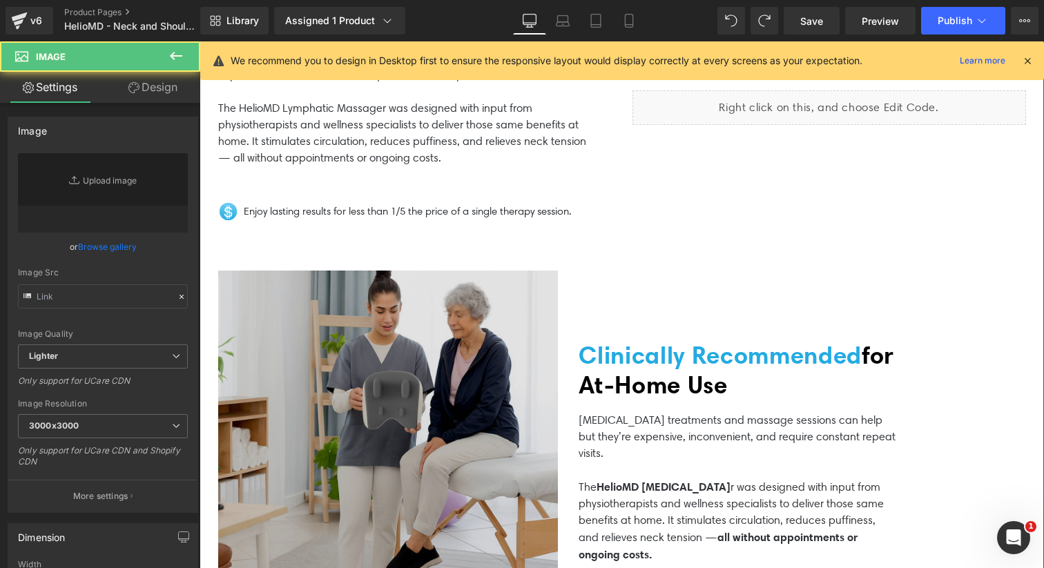
type input "[URL][DOMAIN_NAME]"
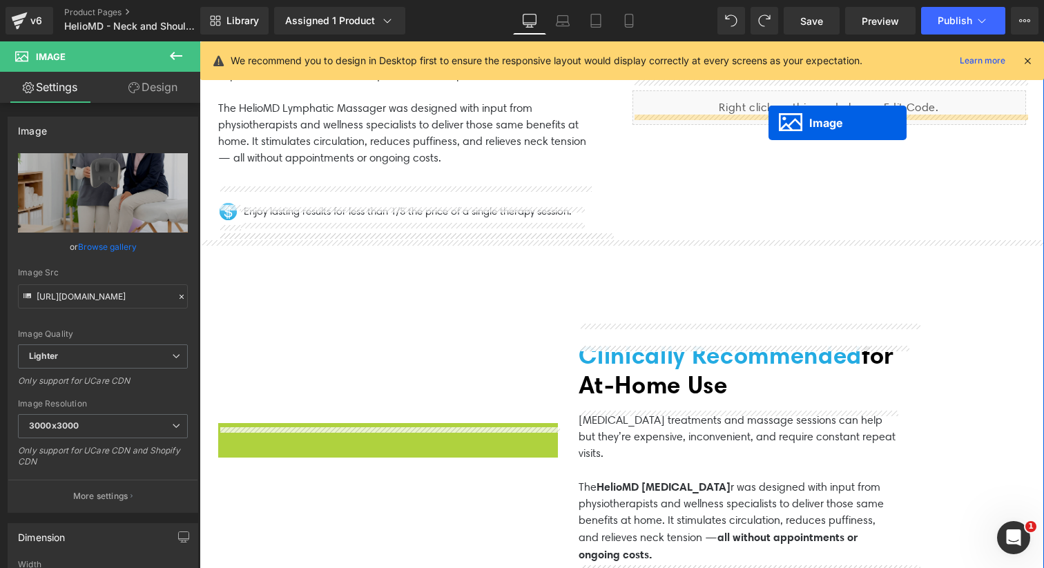
drag, startPoint x: 361, startPoint y: 444, endPoint x: 767, endPoint y: 122, distance: 518.0
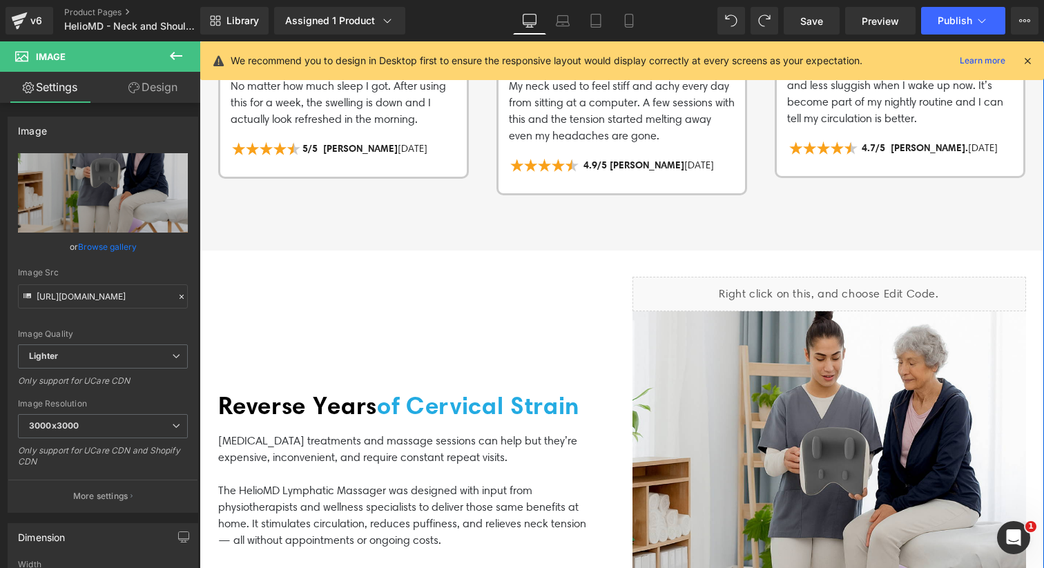
scroll to position [2268, 0]
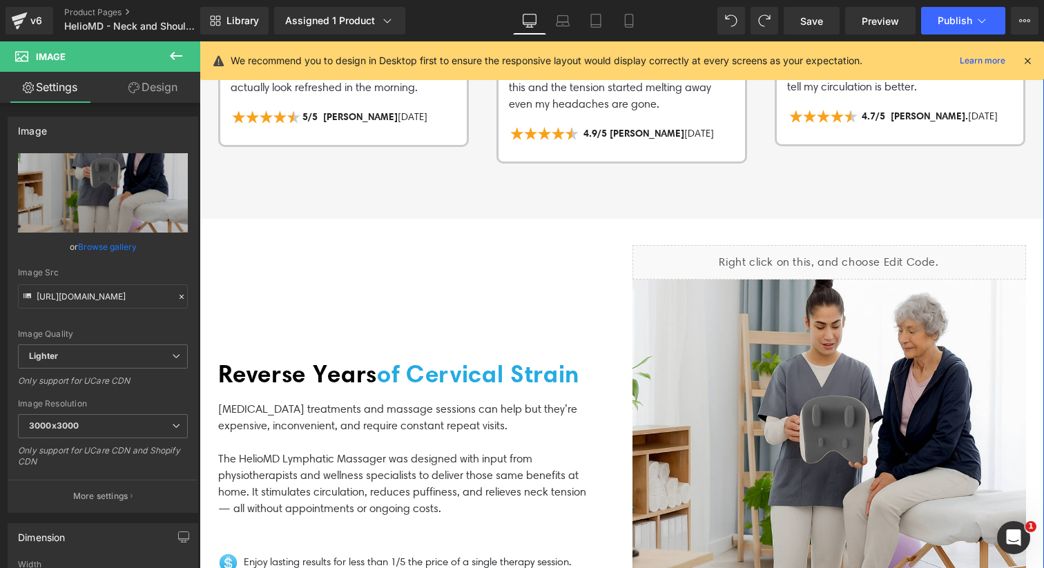
click at [763, 245] on div "Liquid" at bounding box center [829, 262] width 394 height 35
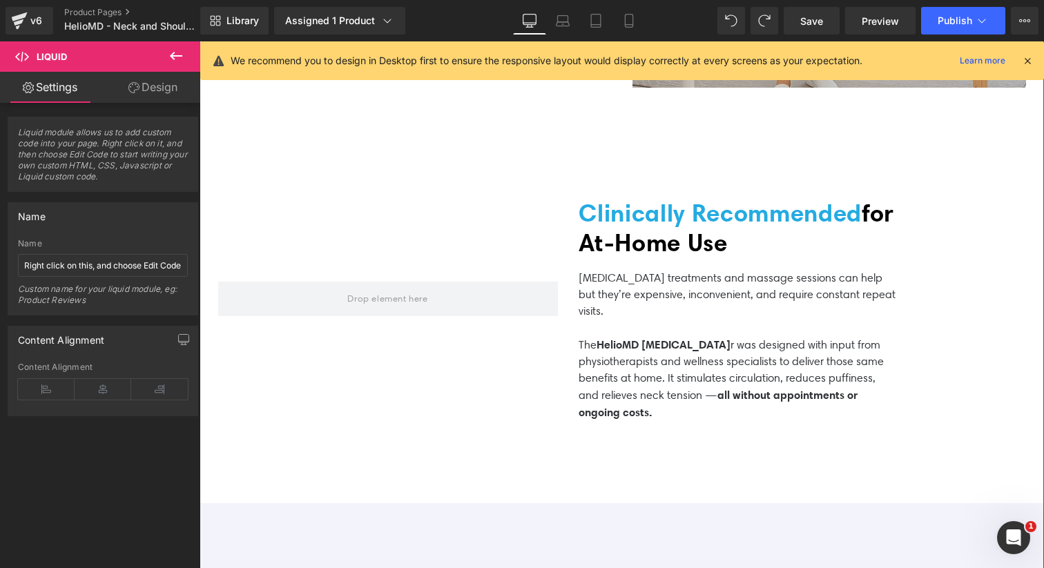
scroll to position [2858, 0]
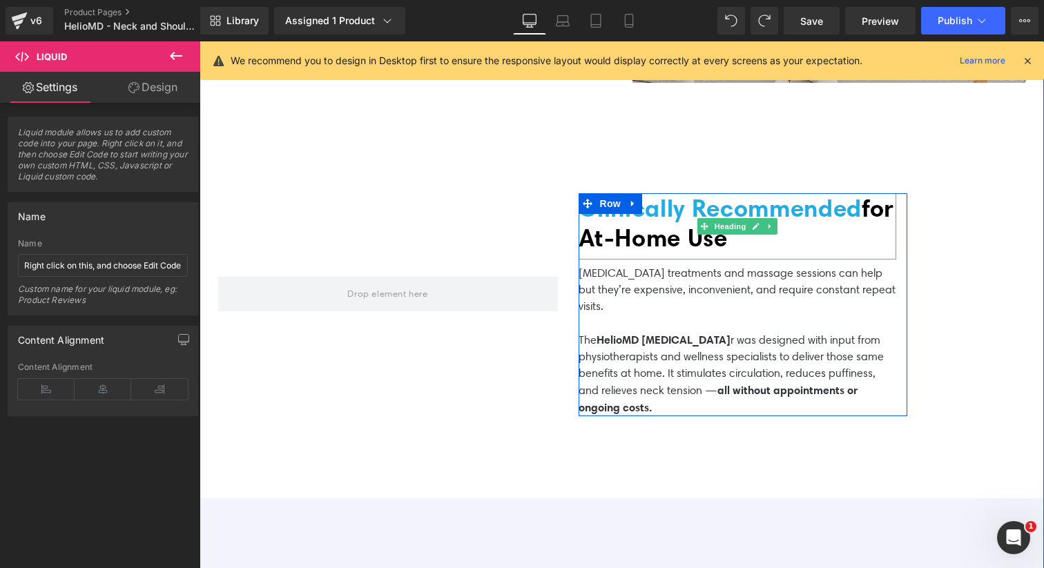
click at [677, 213] on span "for At‑Home Use" at bounding box center [737, 222] width 316 height 59
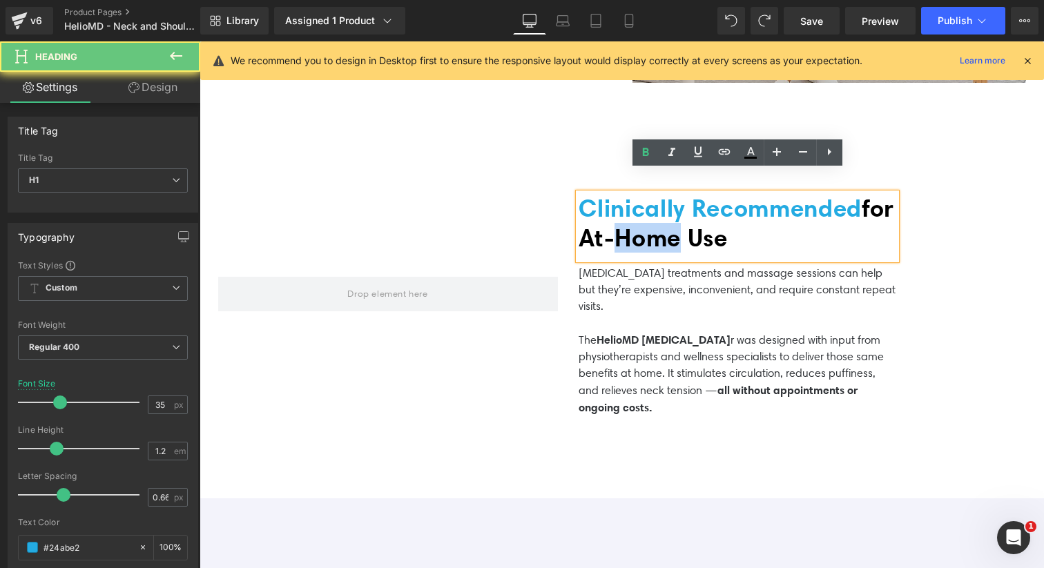
click at [677, 213] on span "for At‑Home Use" at bounding box center [737, 222] width 316 height 59
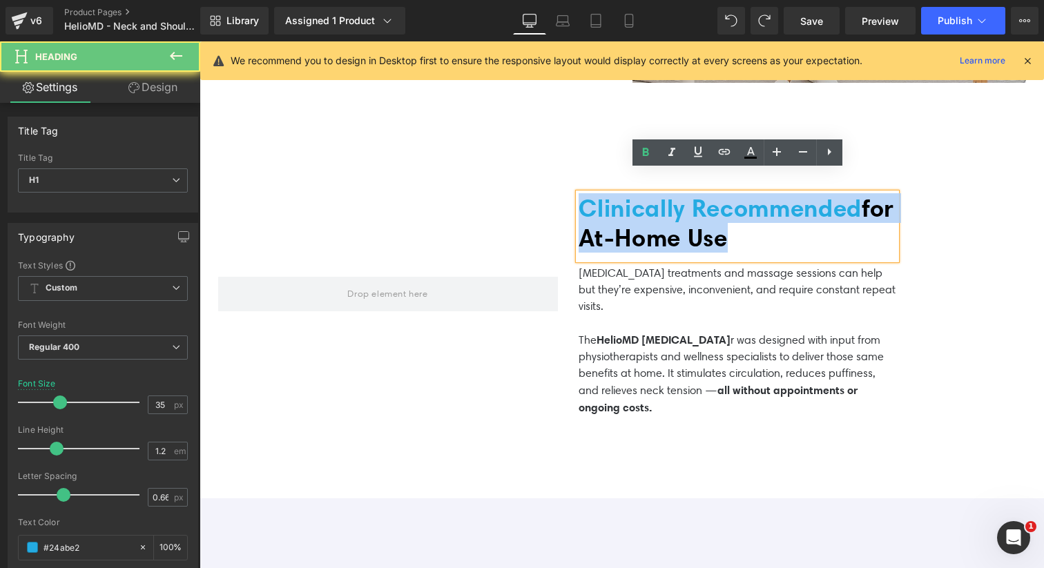
click at [677, 213] on span "for At‑Home Use" at bounding box center [737, 222] width 316 height 59
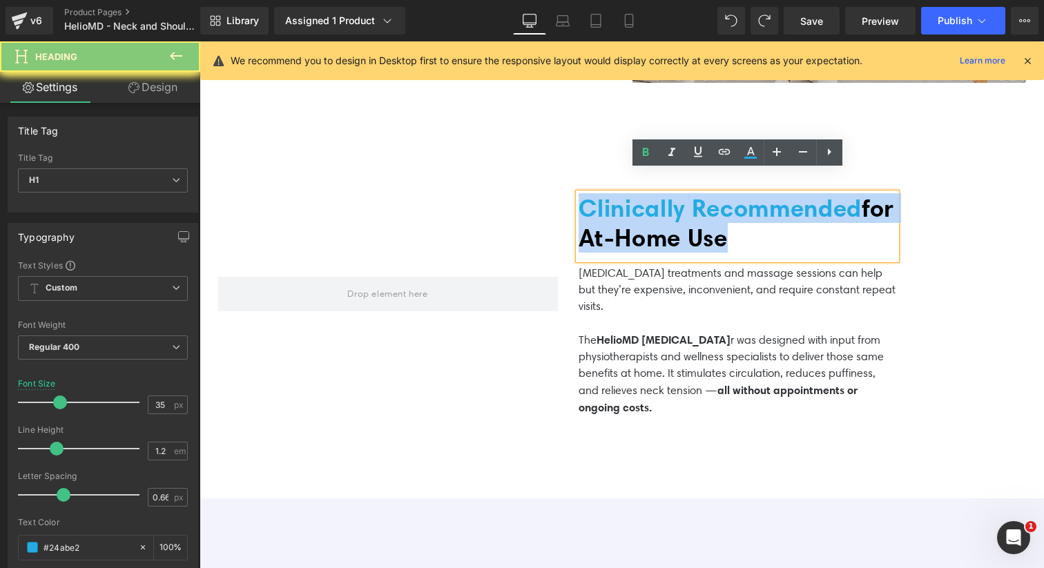
copy span "Clinically Recommended for At‑Home Use"
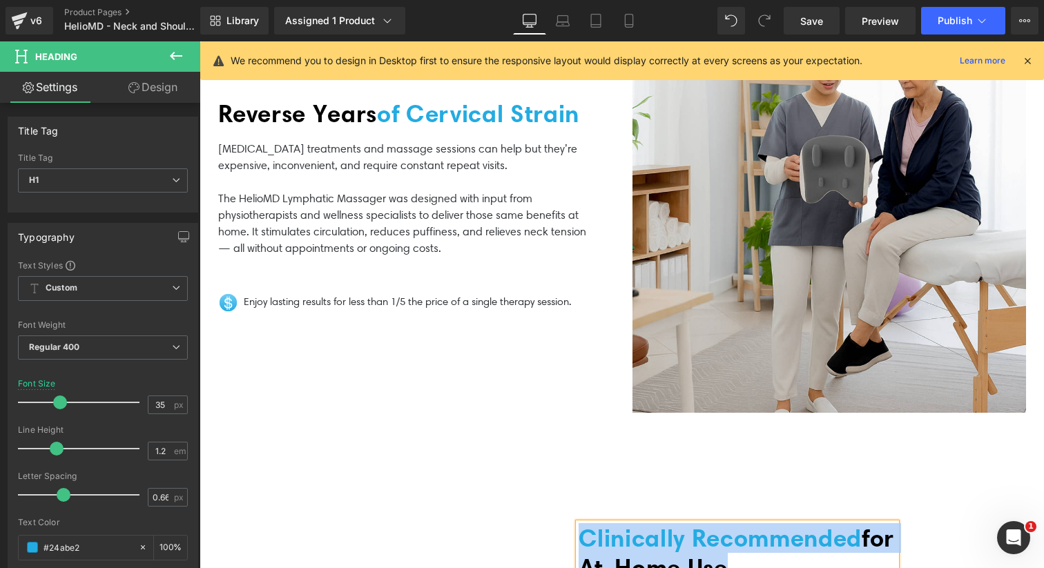
scroll to position [2398, 0]
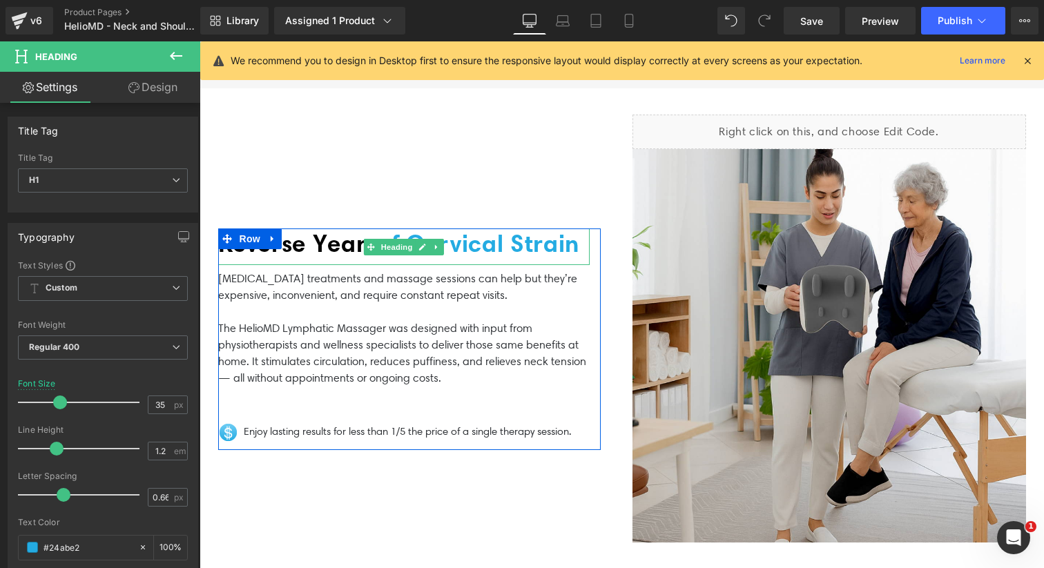
click at [496, 229] on span "of Cervical Strain" at bounding box center [478, 244] width 202 height 30
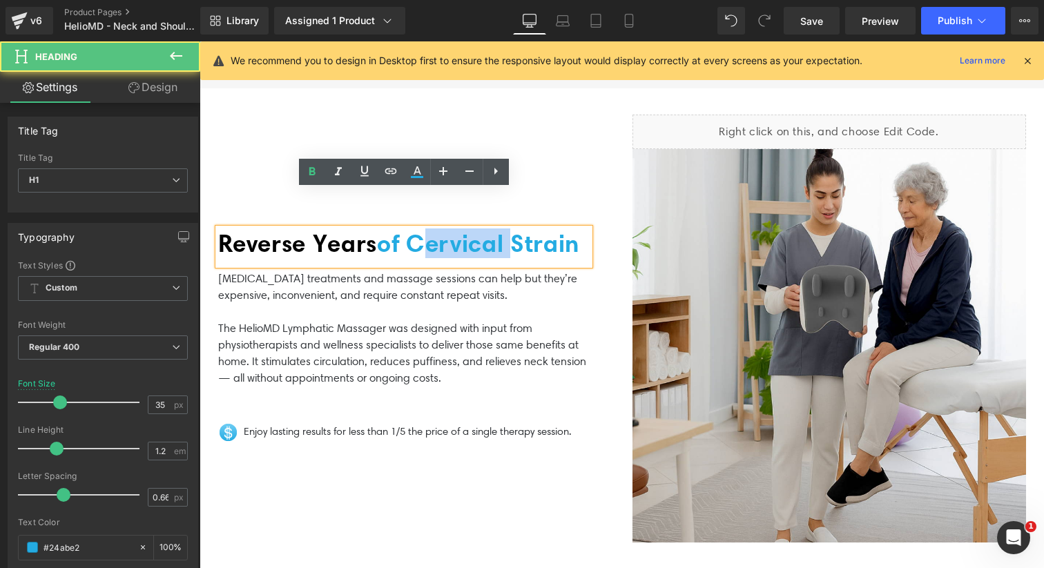
click at [496, 229] on span "of Cervical Strain" at bounding box center [478, 244] width 202 height 30
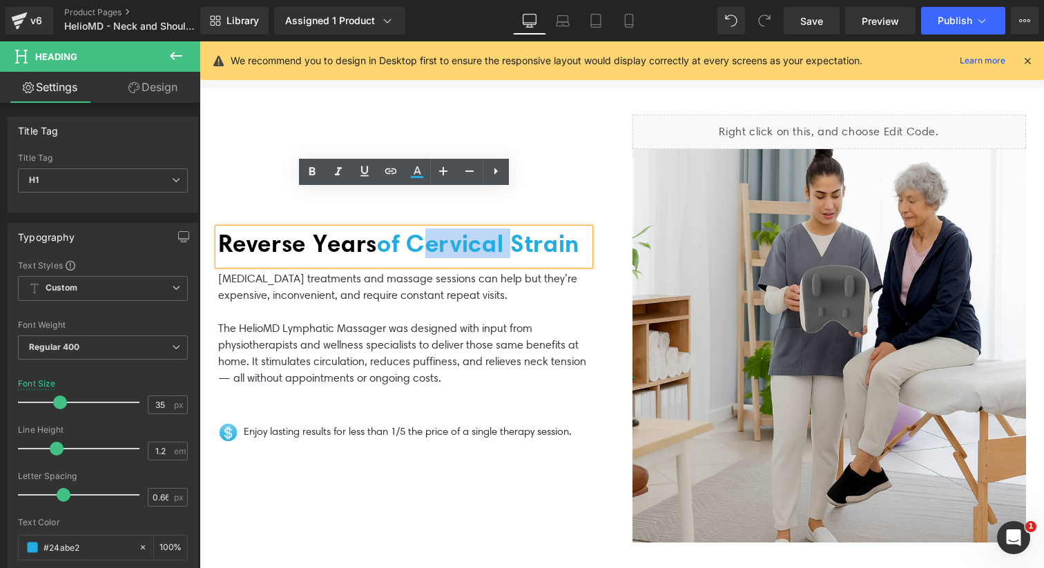
paste div
click at [371, 229] on span "Reverse Years" at bounding box center [297, 244] width 159 height 30
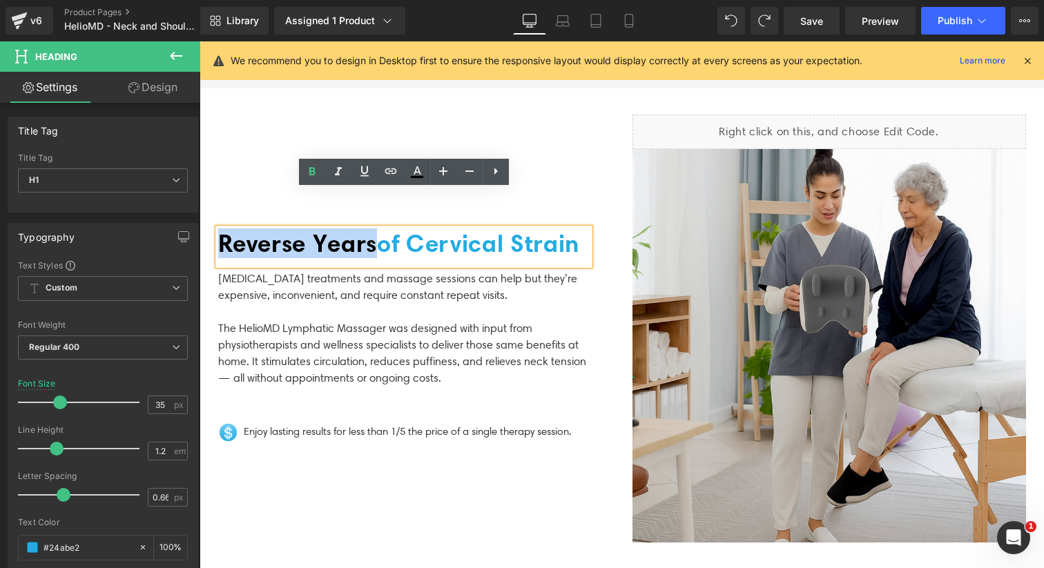
drag, startPoint x: 387, startPoint y: 208, endPoint x: 168, endPoint y: 207, distance: 218.8
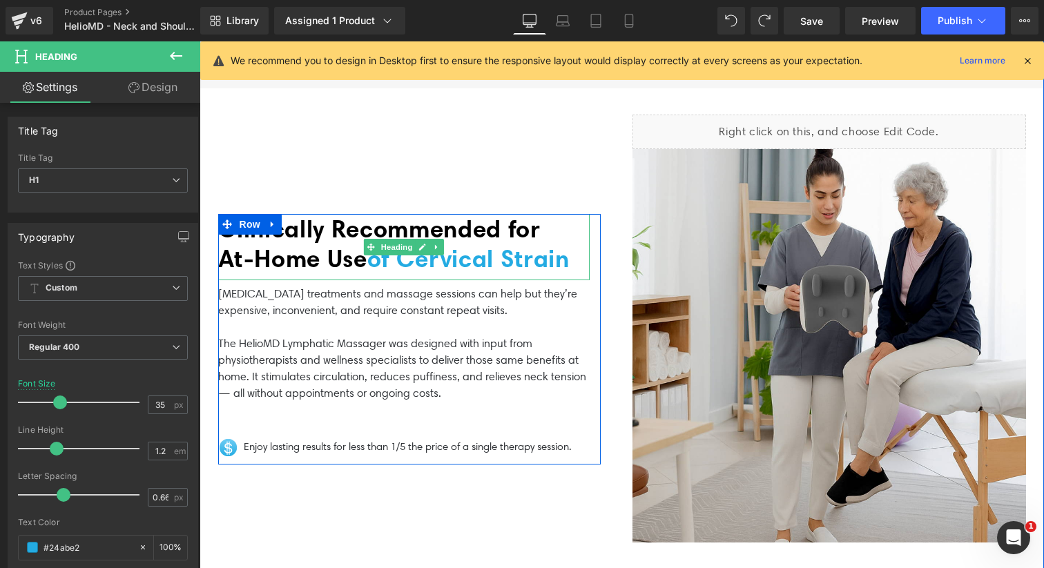
click at [371, 240] on font "Clinically Recommended for At‑Home Use" at bounding box center [379, 243] width 322 height 59
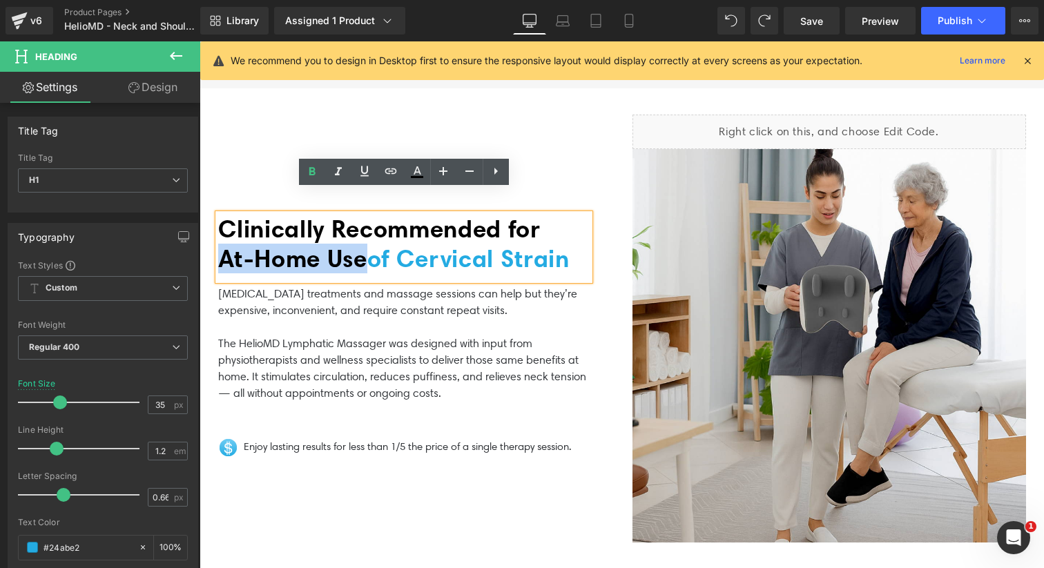
drag, startPoint x: 373, startPoint y: 236, endPoint x: 223, endPoint y: 222, distance: 150.4
click at [223, 222] on font "Clinically Recommended for At‑Home Use" at bounding box center [379, 243] width 322 height 59
copy font "At‑Home Use"
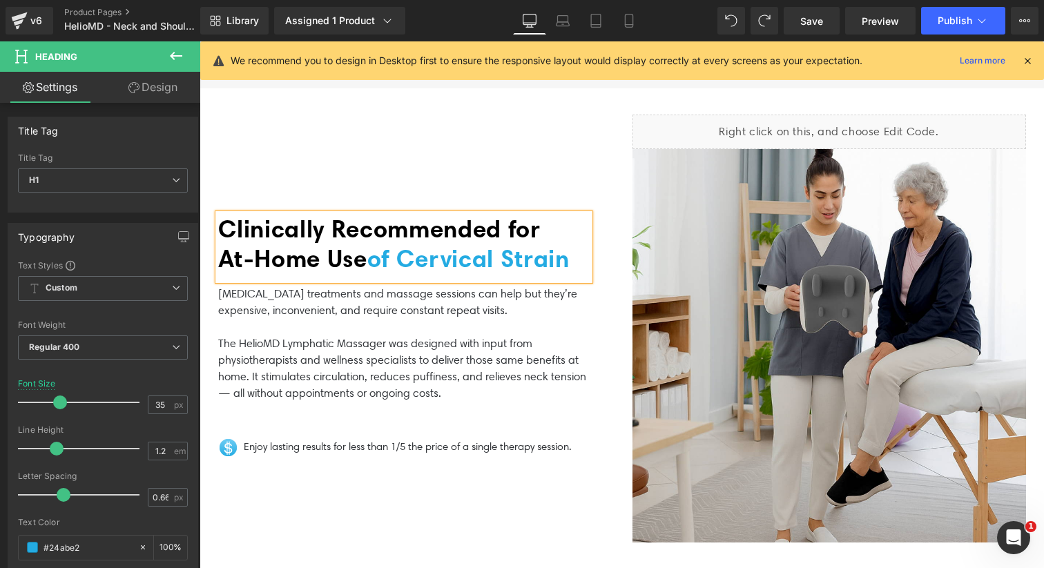
click at [414, 236] on span "Clinically Recommended for At‑Home Use of Cervical Strain" at bounding box center [393, 243] width 351 height 59
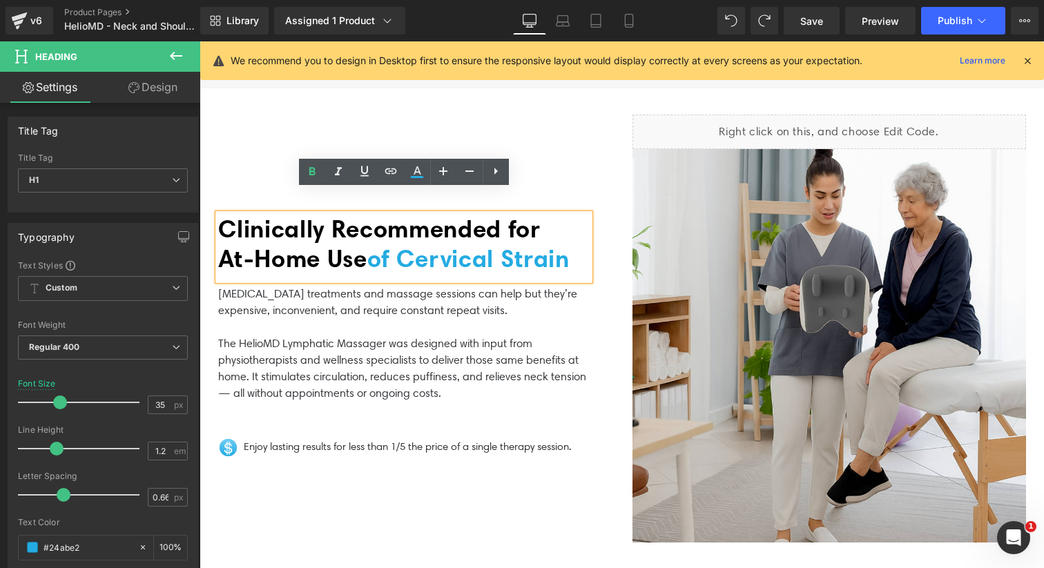
drag, startPoint x: 410, startPoint y: 236, endPoint x: 599, endPoint y: 240, distance: 188.5
click at [599, 240] on div "Clinically Recommended for At‑Home Use of Cervical Strain Heading [MEDICAL_DATA…" at bounding box center [409, 339] width 382 height 251
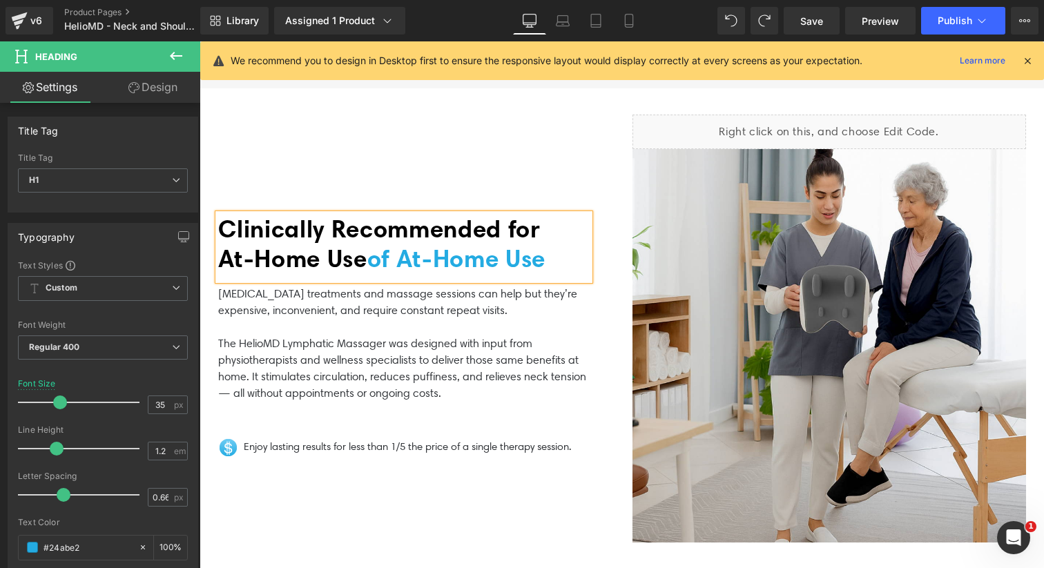
drag, startPoint x: 417, startPoint y: 242, endPoint x: 216, endPoint y: 228, distance: 201.4
click at [218, 228] on div "Clinically Recommended for At‑Home Use of At‑Home Use" at bounding box center [403, 247] width 371 height 66
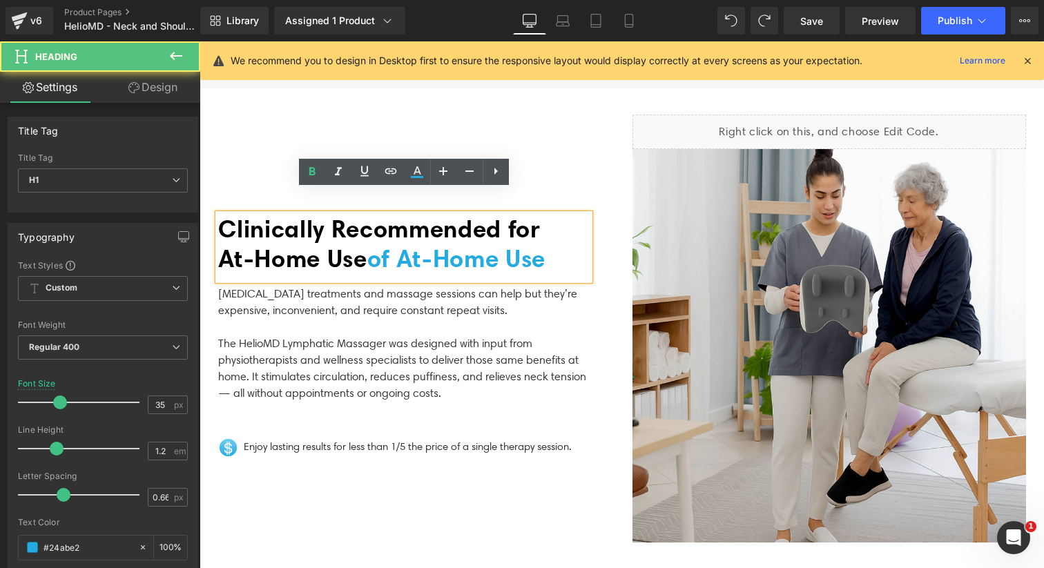
click at [363, 252] on div "Clinically Recommended for At‑Home Use of At‑Home Use" at bounding box center [403, 247] width 371 height 66
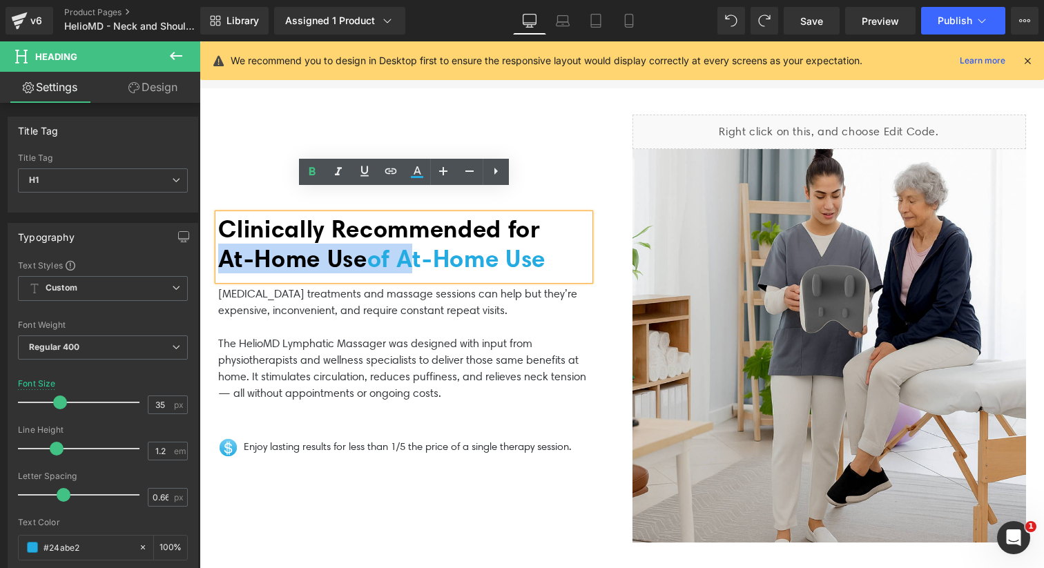
drag, startPoint x: 411, startPoint y: 235, endPoint x: 220, endPoint y: 231, distance: 190.6
click at [220, 231] on span "Clinically Recommended for At‑Home Use of At‑Home Use" at bounding box center [382, 243] width 328 height 59
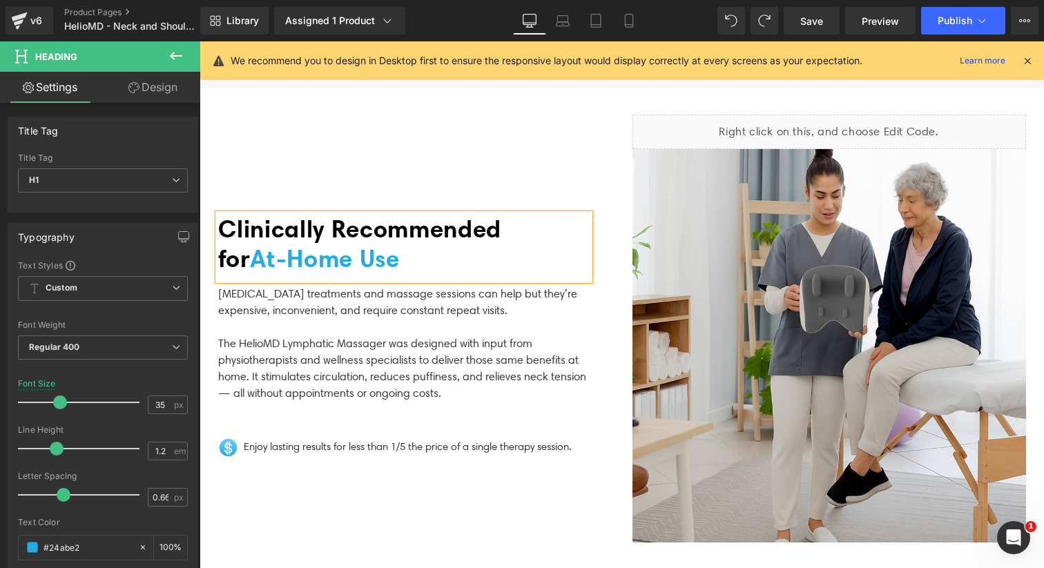
click at [289, 143] on div "Clinically Recommended for At‑Home Use Heading [MEDICAL_DATA] treatments and ma…" at bounding box center [415, 329] width 414 height 428
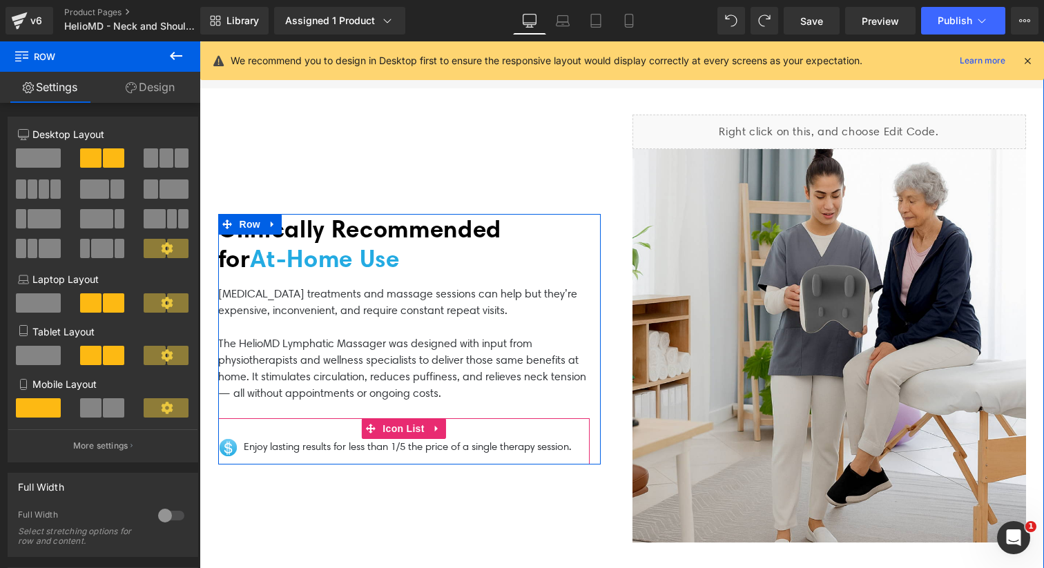
click at [254, 418] on div "Image Enjoy lasting results for less than 1/5 the price of a single therapy ses…" at bounding box center [403, 441] width 371 height 47
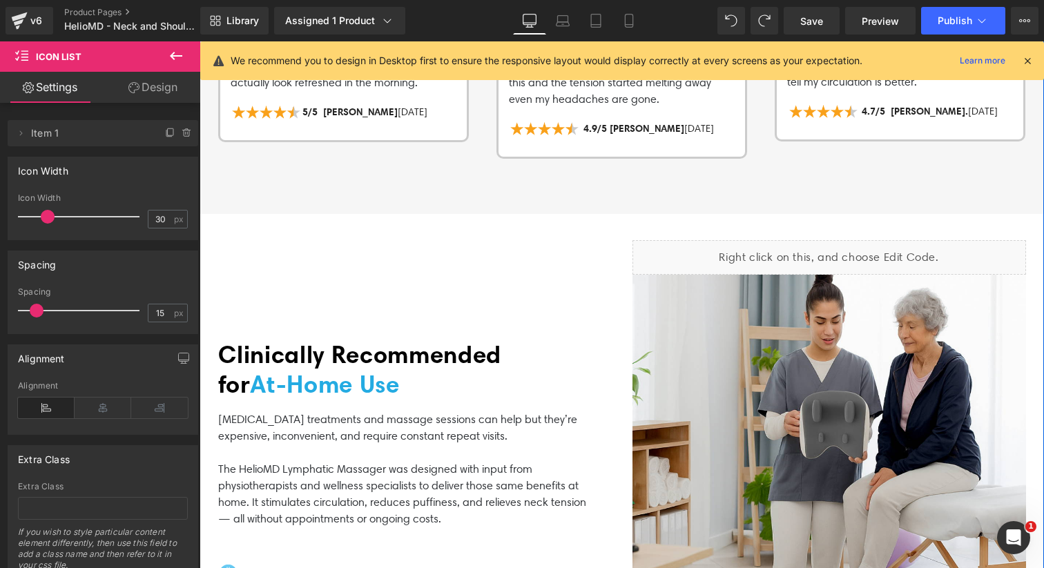
scroll to position [2266, 0]
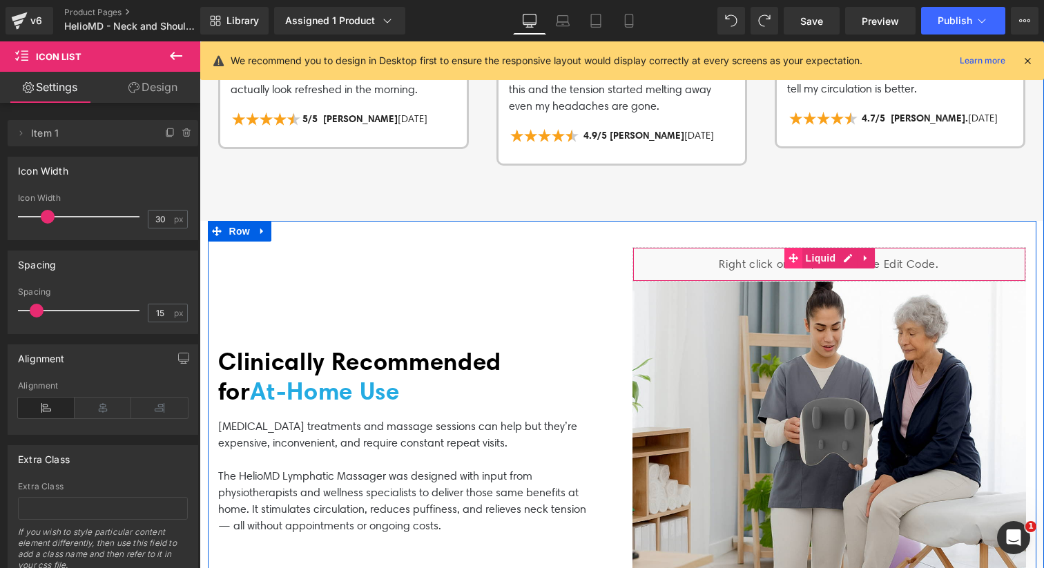
click at [791, 253] on icon at bounding box center [793, 258] width 10 height 10
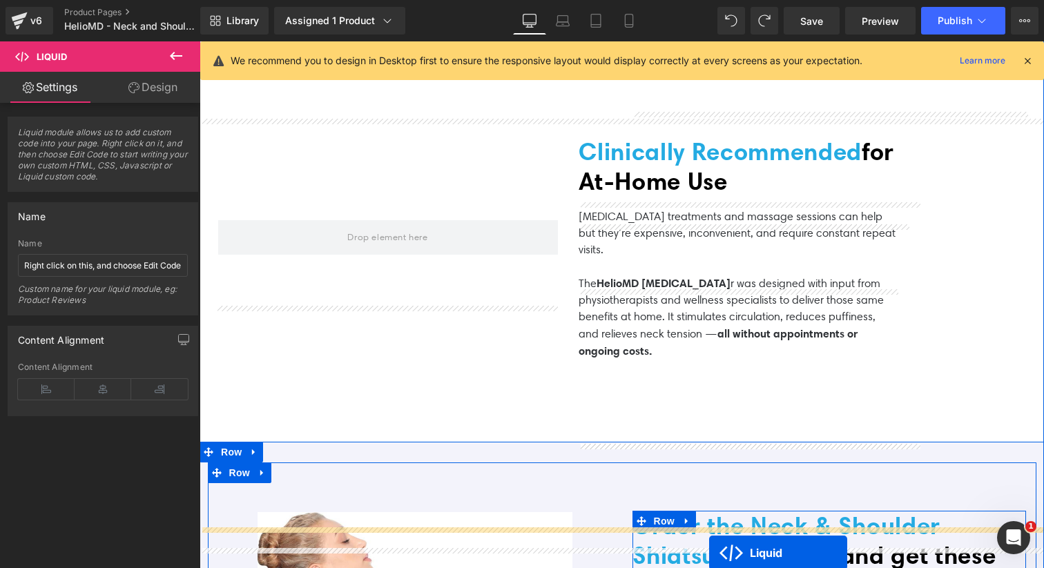
scroll to position [2942, 0]
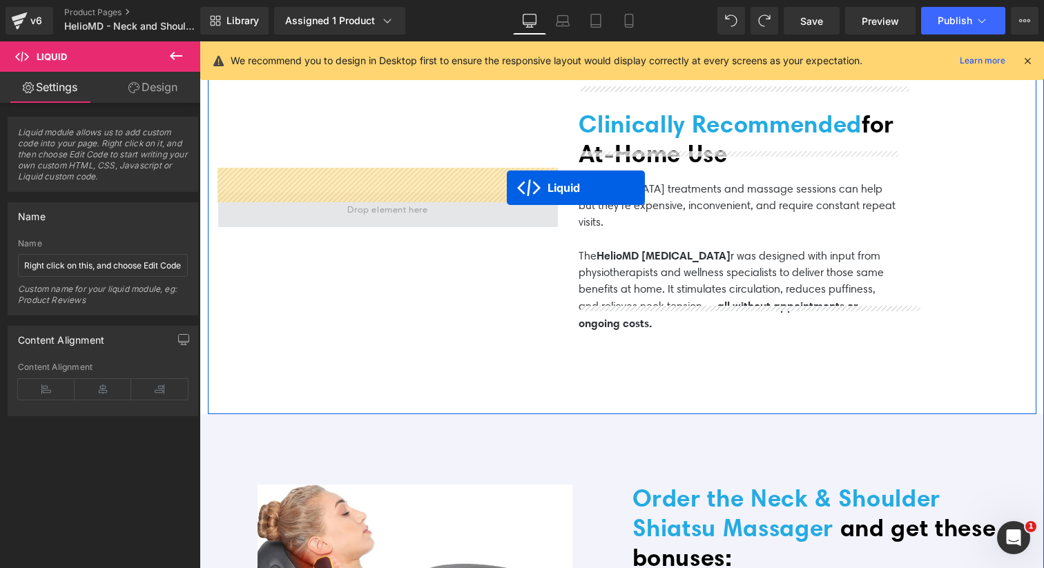
drag, startPoint x: 794, startPoint y: 228, endPoint x: 507, endPoint y: 188, distance: 290.0
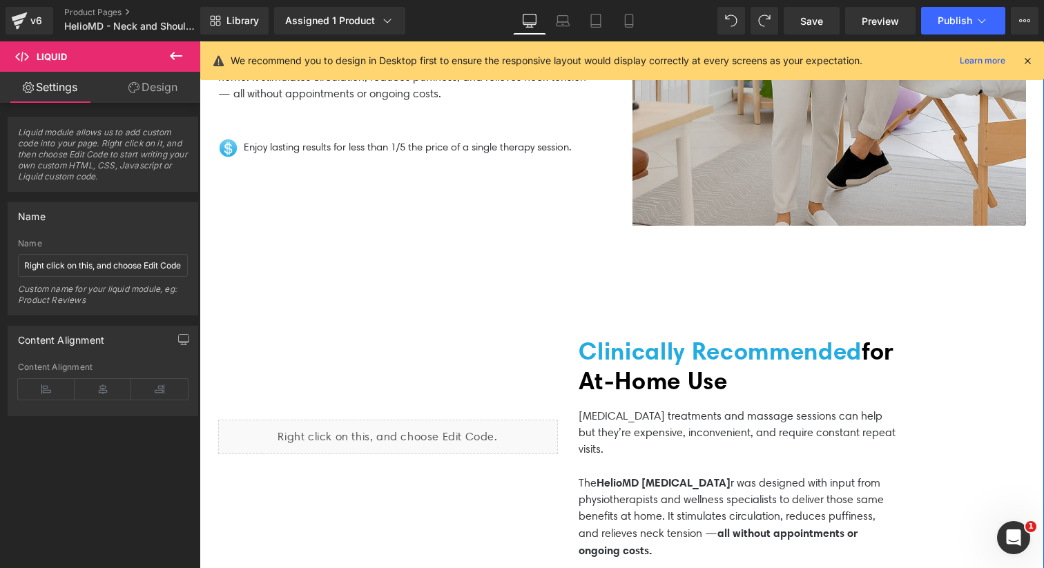
scroll to position [2661, 0]
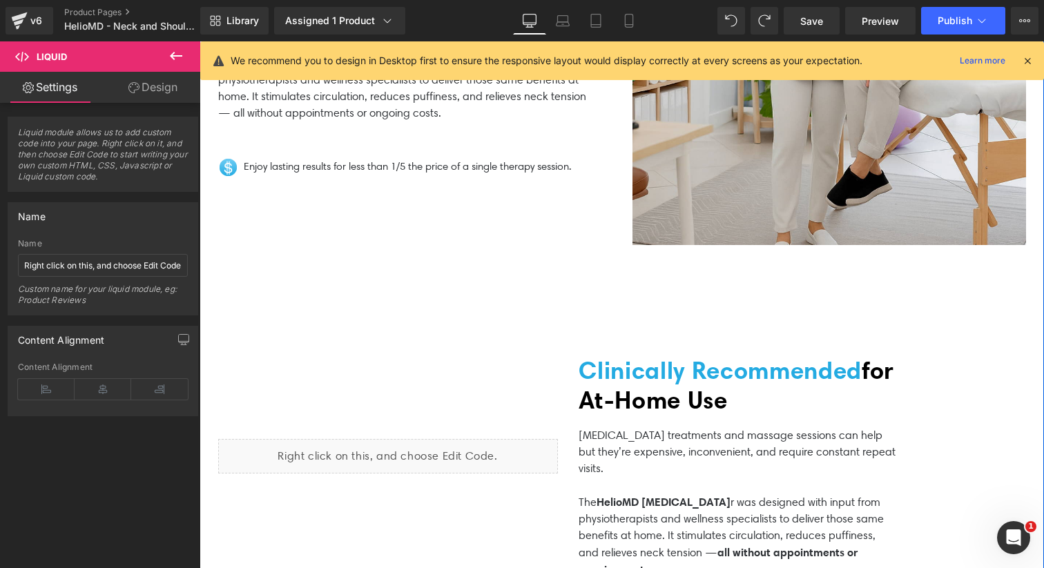
click at [348, 346] on div "Liquid" at bounding box center [388, 456] width 360 height 340
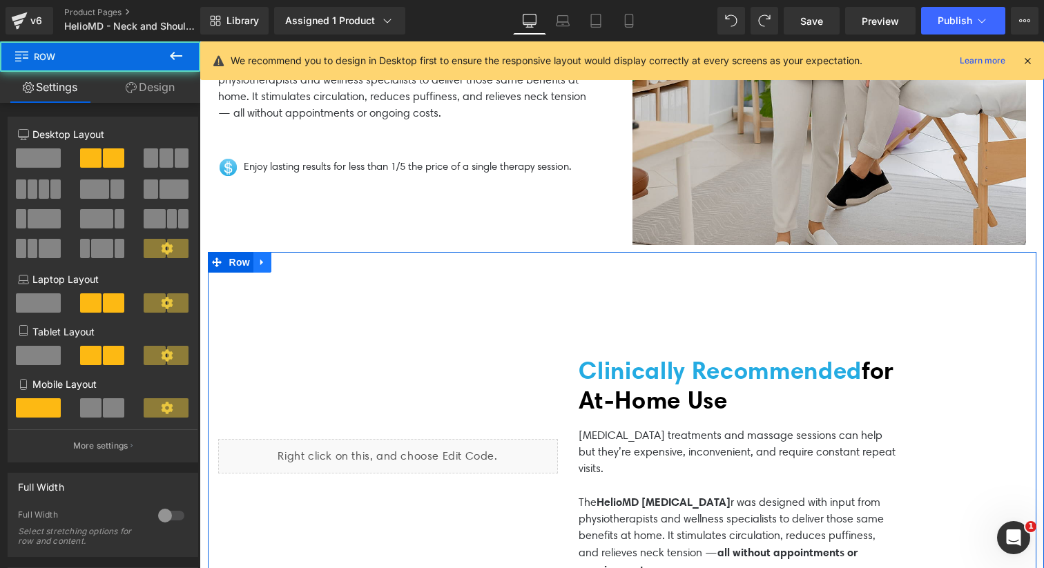
click at [268, 252] on link at bounding box center [262, 262] width 18 height 21
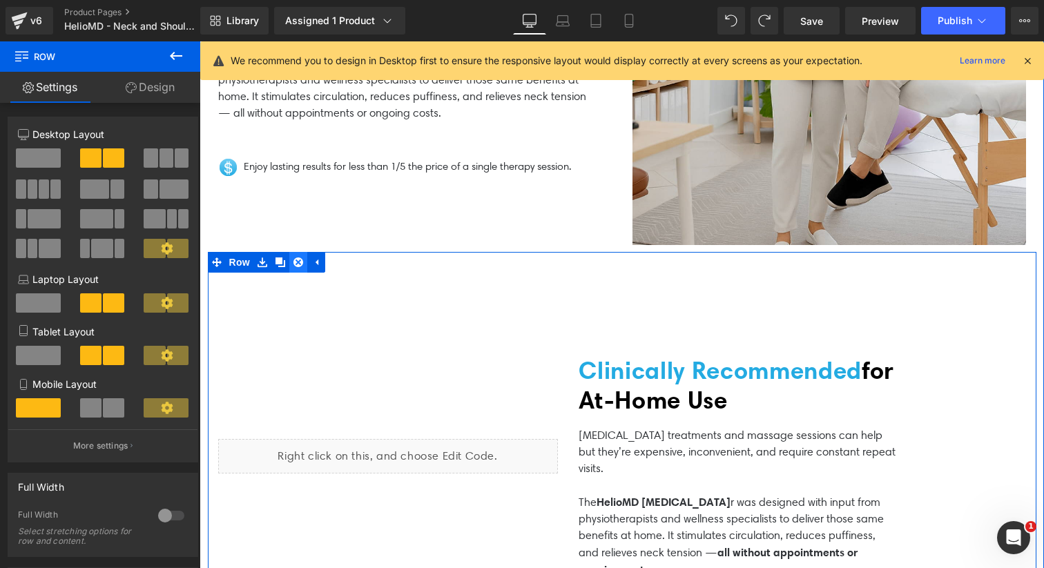
click at [300, 258] on icon at bounding box center [298, 263] width 10 height 10
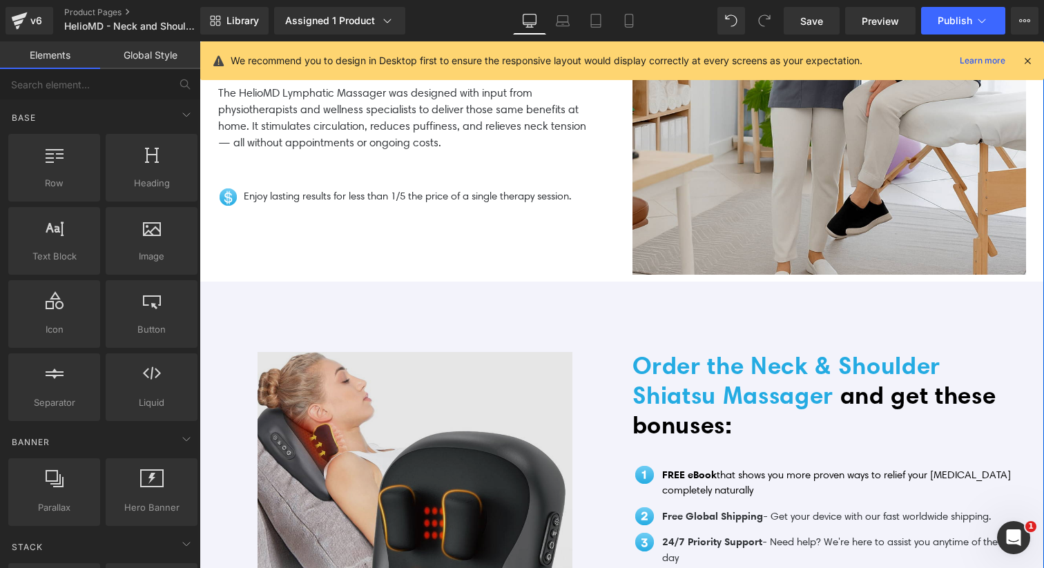
scroll to position [2754, 0]
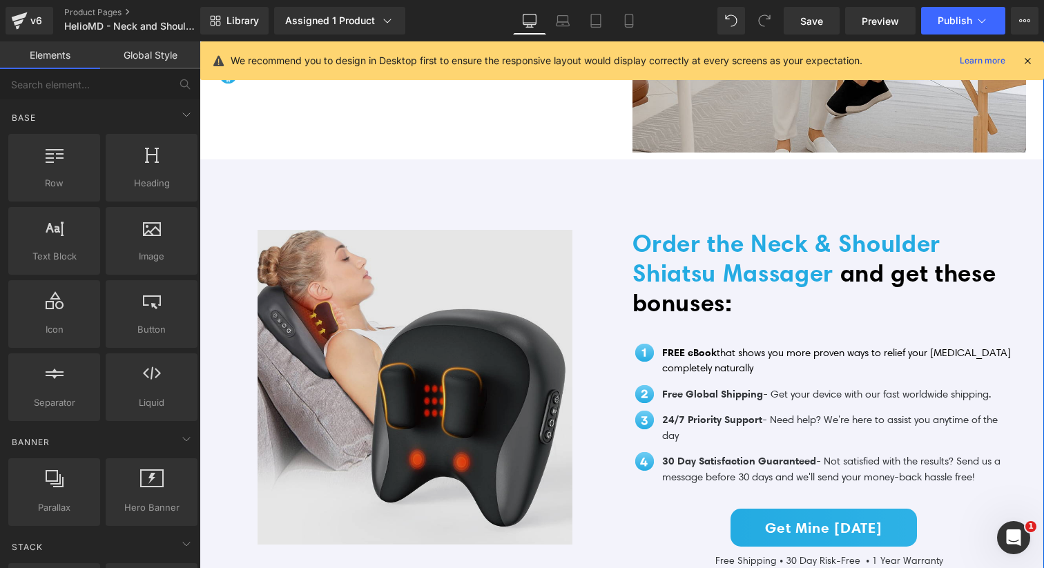
click at [330, 339] on img at bounding box center [415, 387] width 315 height 315
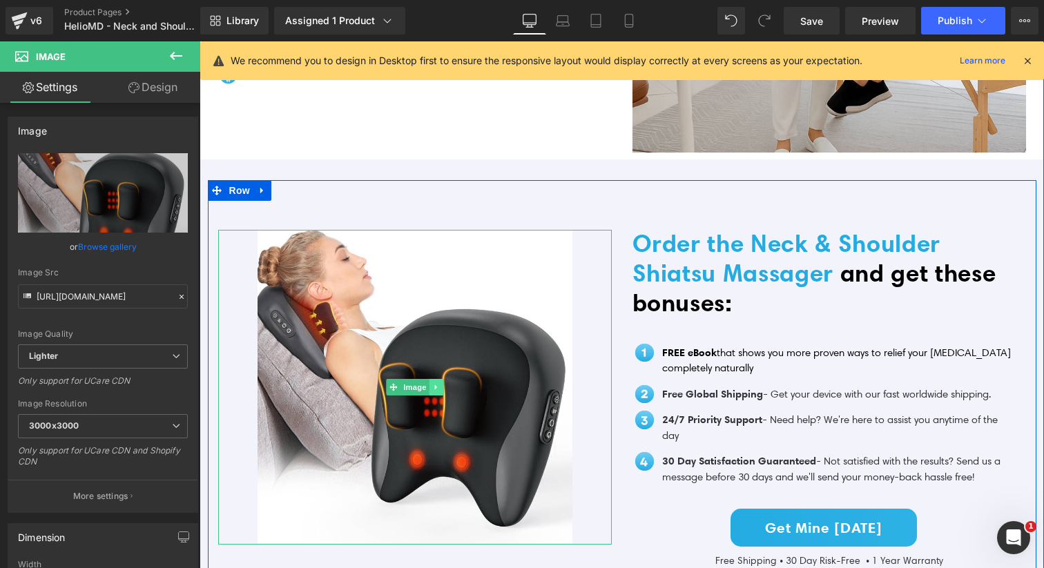
click at [434, 379] on link at bounding box center [436, 387] width 14 height 17
click at [440, 383] on icon at bounding box center [443, 387] width 8 height 8
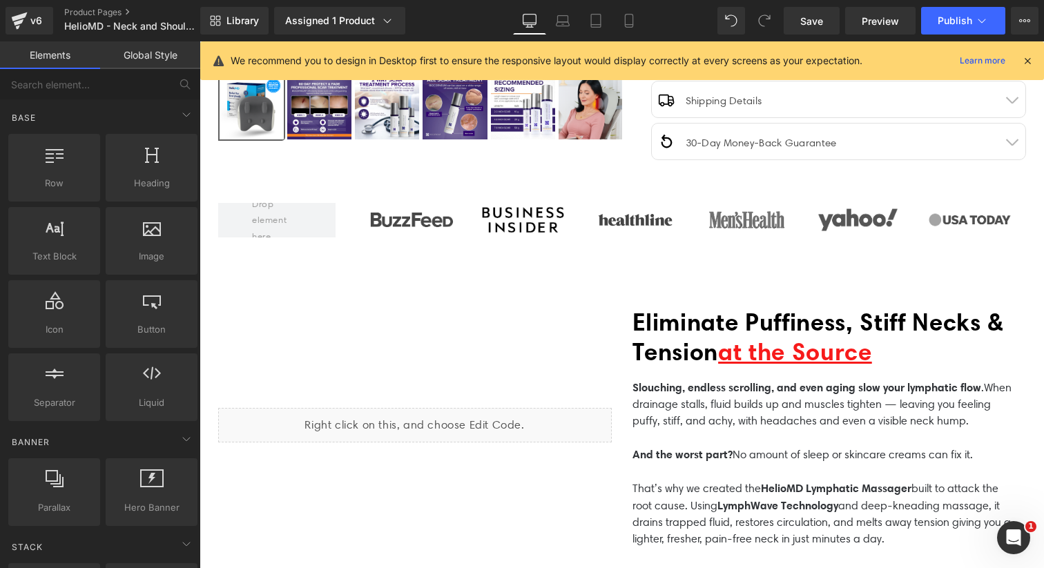
scroll to position [842, 0]
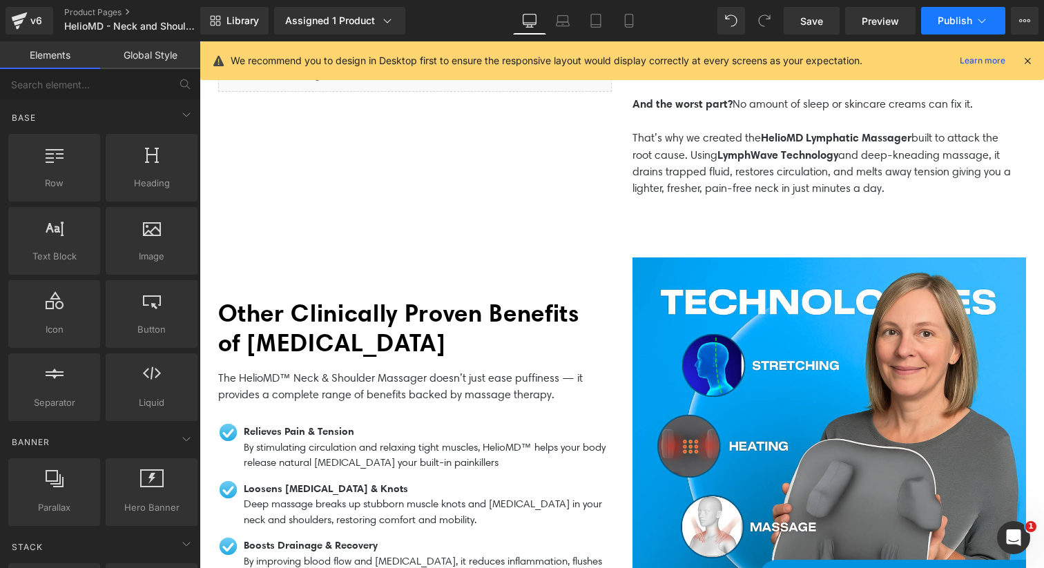
click at [968, 23] on span "Publish" at bounding box center [955, 20] width 35 height 11
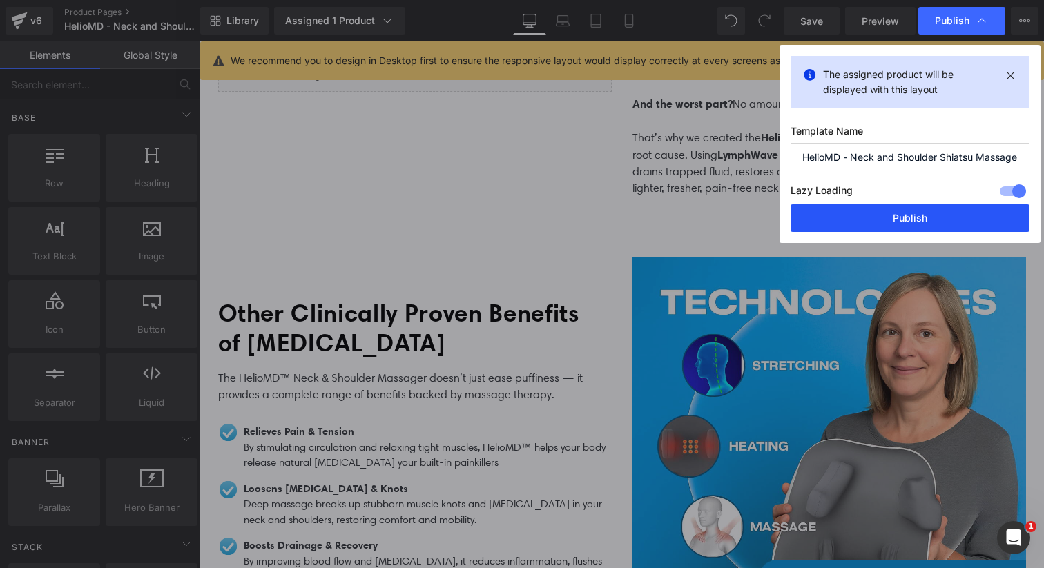
click at [893, 220] on button "Publish" at bounding box center [909, 218] width 239 height 28
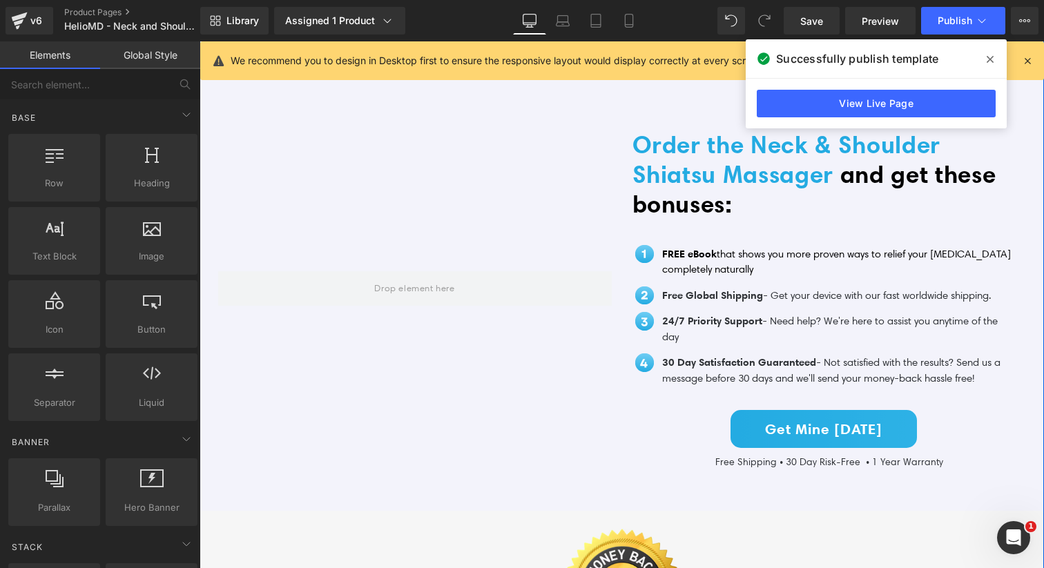
scroll to position [2813, 0]
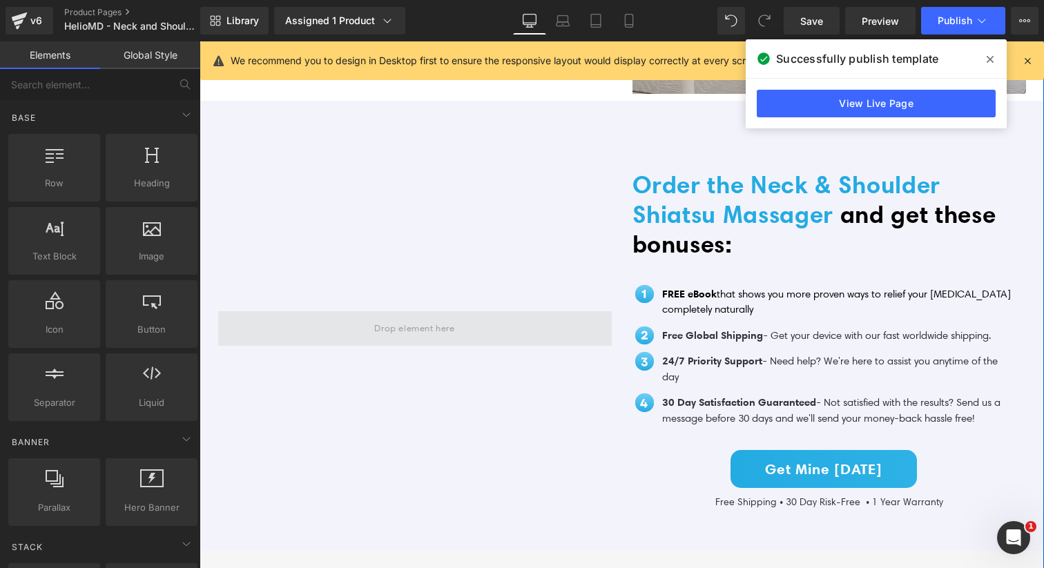
click at [381, 317] on span at bounding box center [414, 328] width 90 height 23
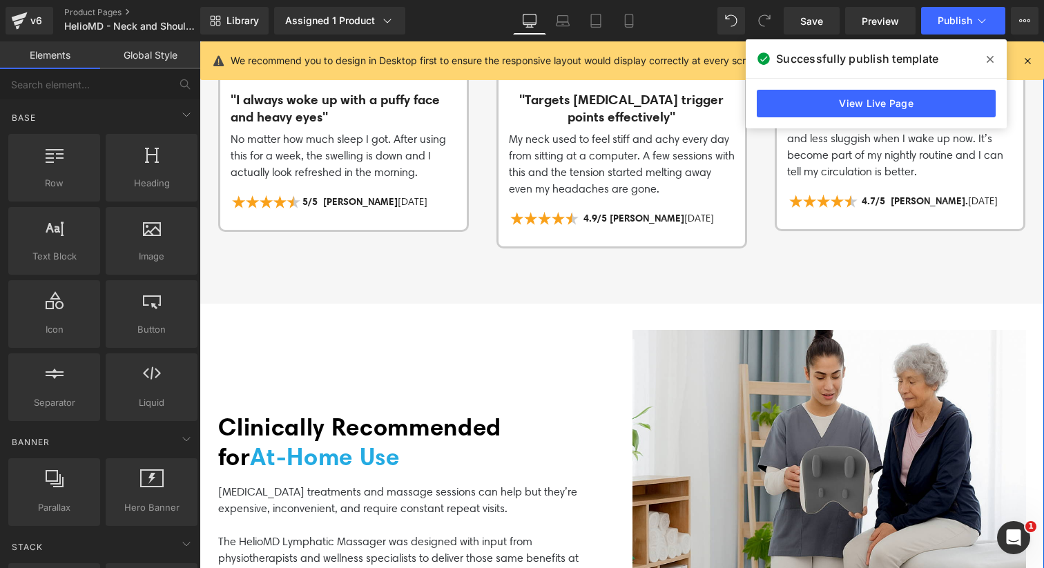
scroll to position [2219, 0]
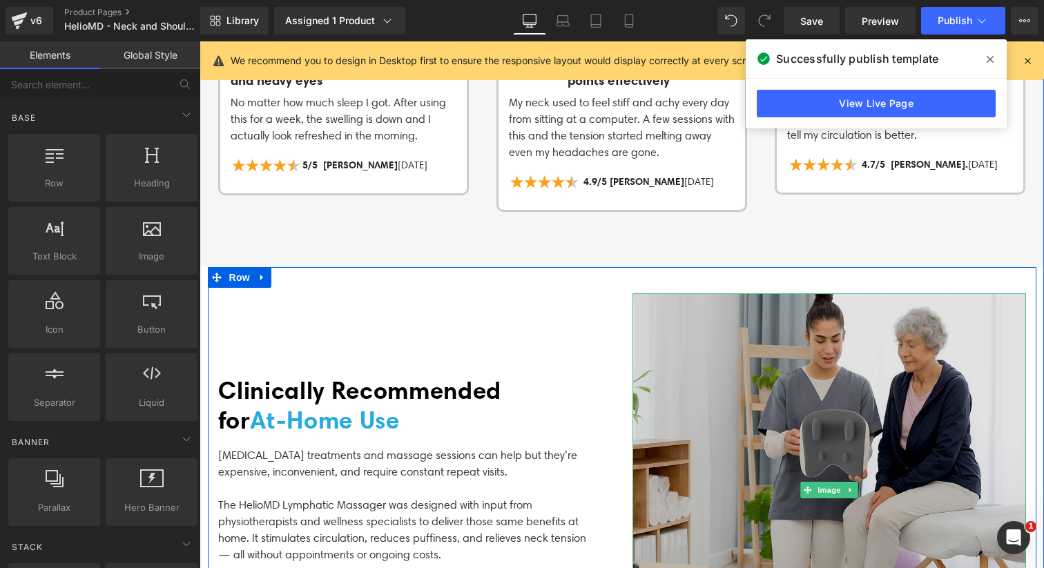
click at [855, 415] on img at bounding box center [829, 490] width 394 height 394
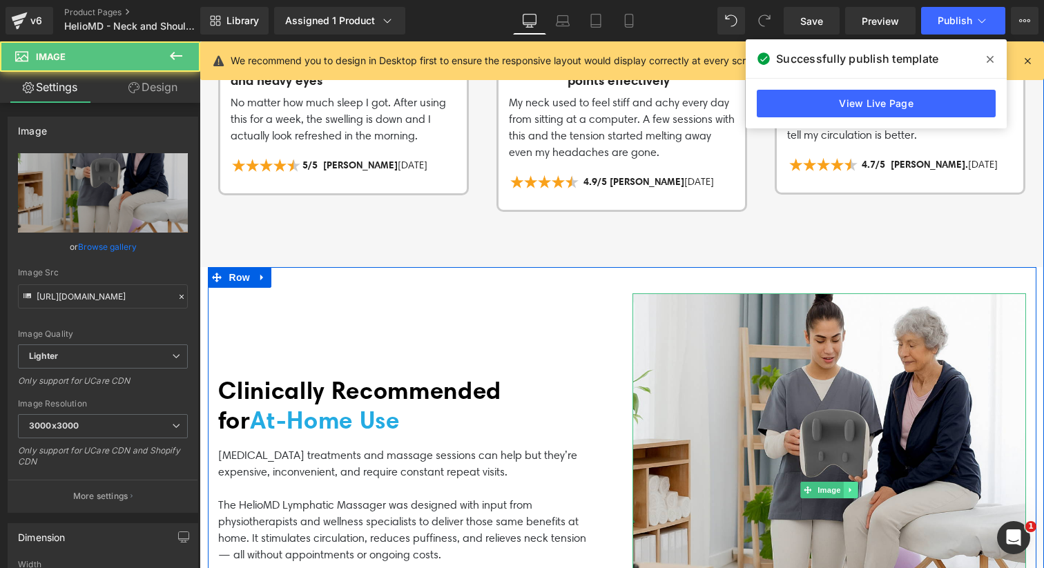
click at [854, 482] on link at bounding box center [850, 490] width 14 height 17
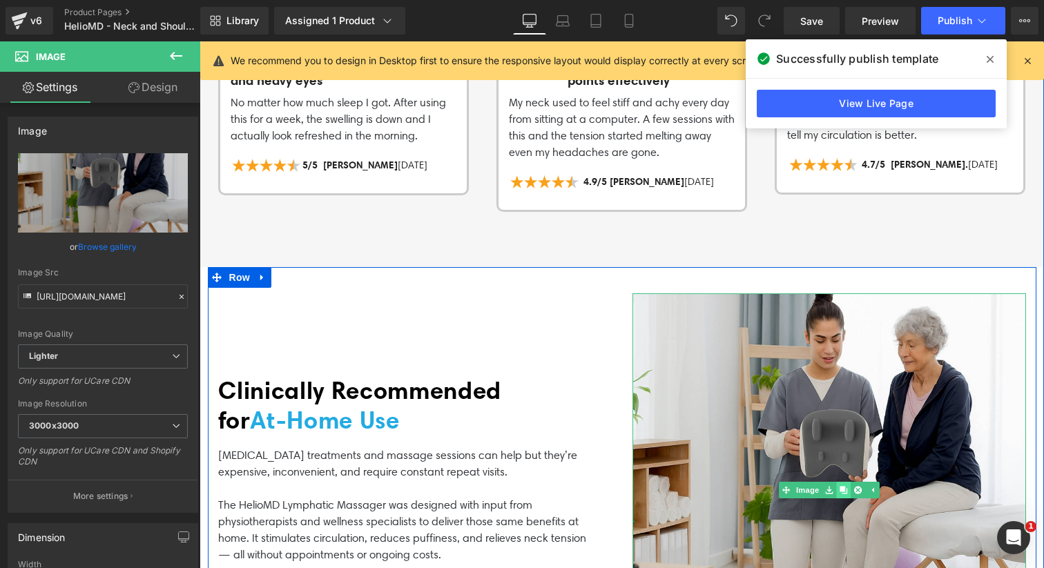
click at [839, 486] on icon at bounding box center [843, 490] width 8 height 8
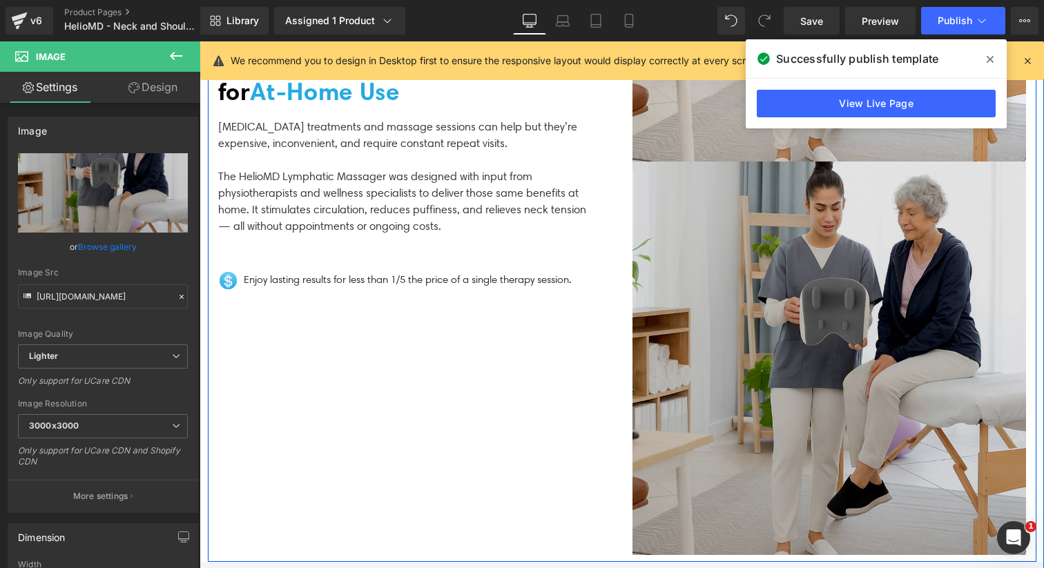
scroll to position [2785, 0]
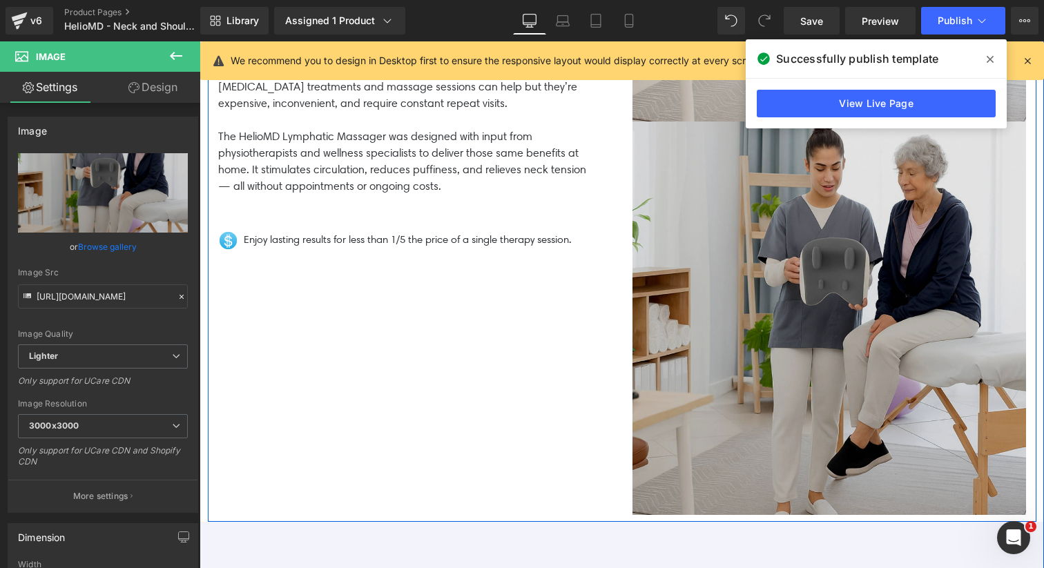
click at [816, 351] on img at bounding box center [829, 319] width 394 height 394
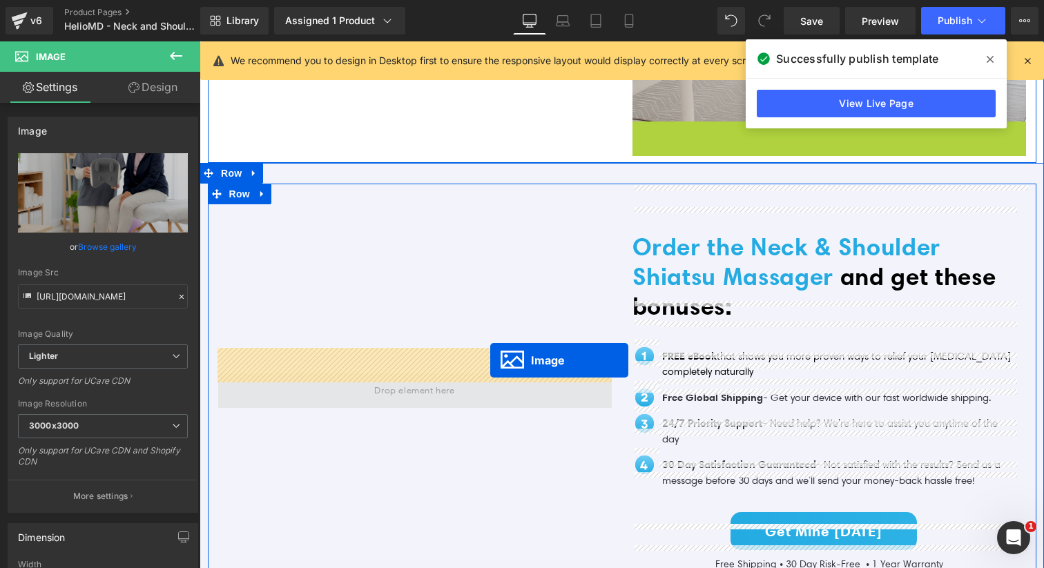
drag, startPoint x: 806, startPoint y: 294, endPoint x: 491, endPoint y: 362, distance: 322.0
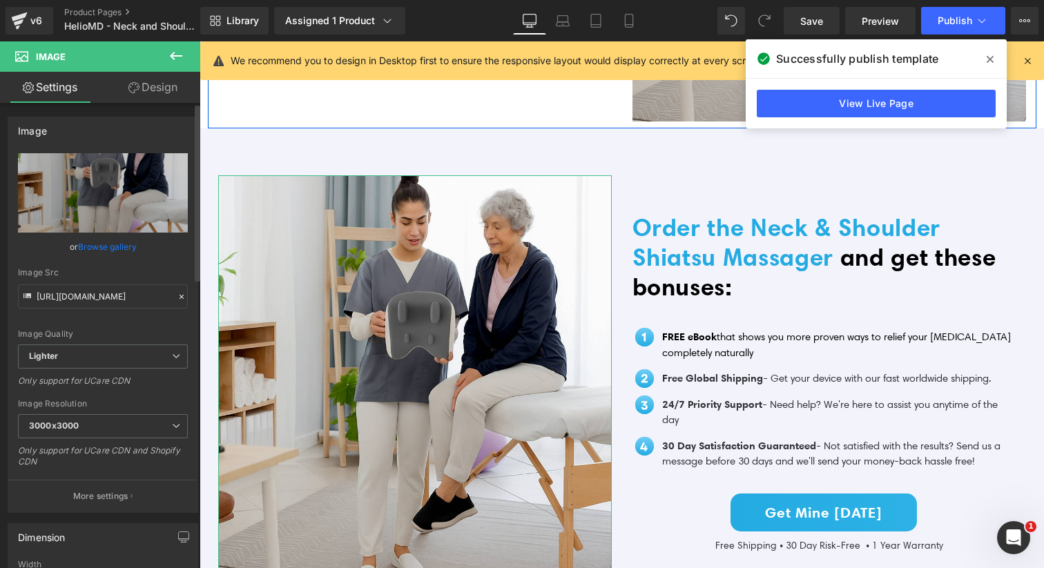
click at [100, 246] on link "Browse gallery" at bounding box center [107, 247] width 59 height 24
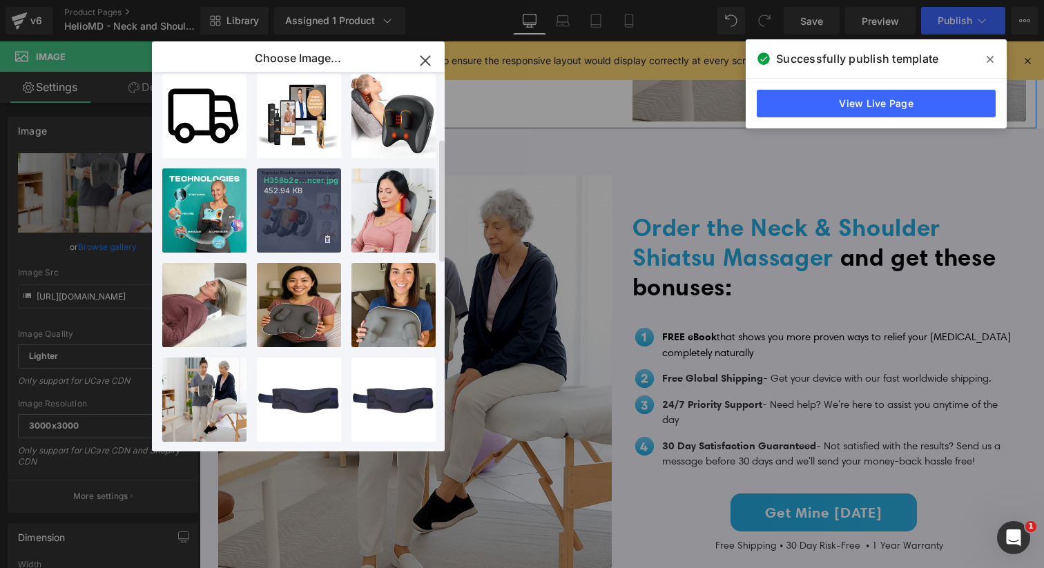
scroll to position [0, 0]
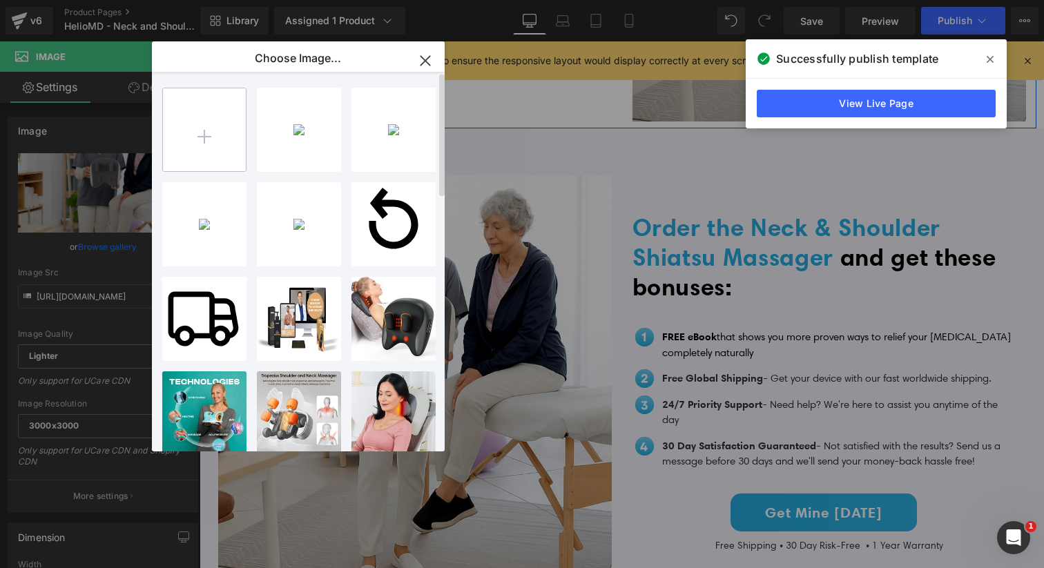
click at [224, 133] on input "file" at bounding box center [204, 129] width 83 height 83
click at [220, 146] on input "file" at bounding box center [204, 129] width 83 height 83
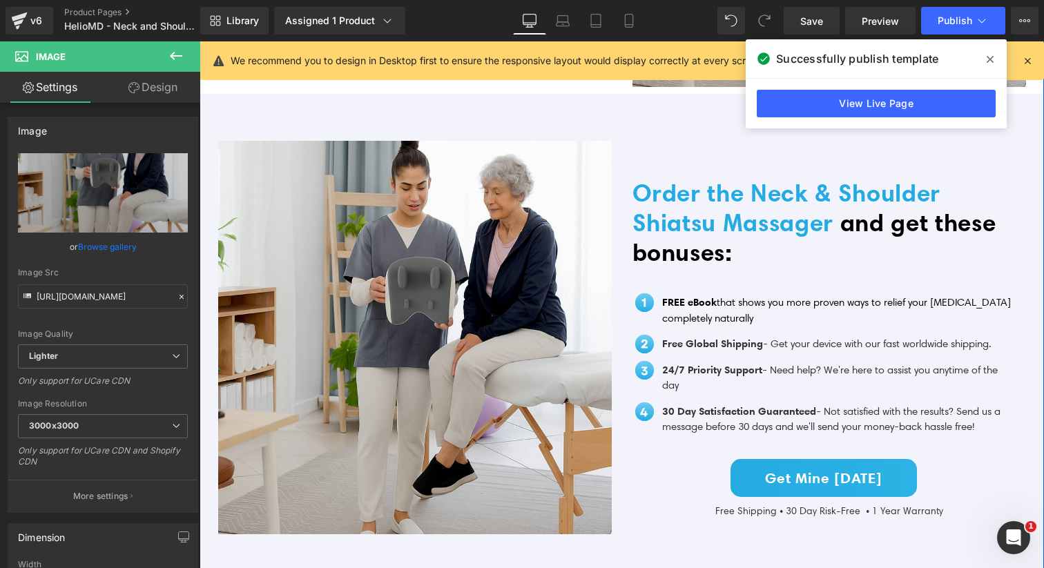
scroll to position [2808, 0]
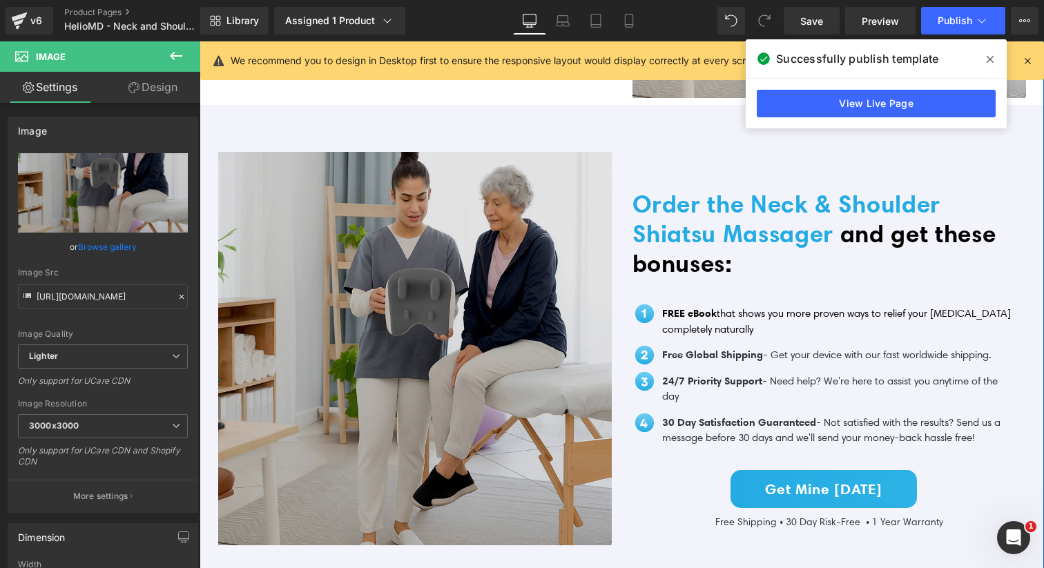
click at [438, 314] on img at bounding box center [415, 349] width 394 height 394
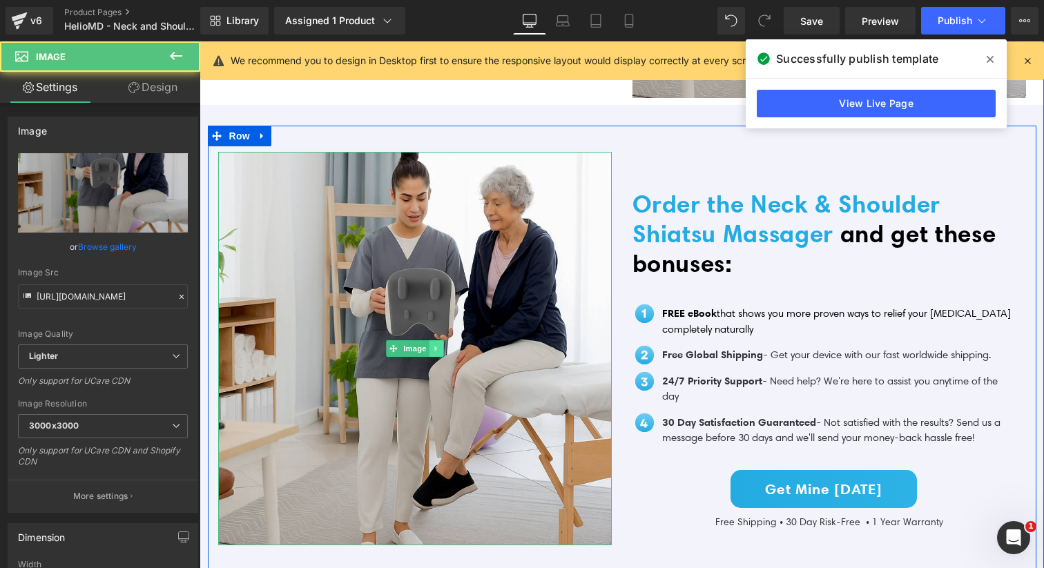
click at [433, 340] on link at bounding box center [436, 348] width 14 height 17
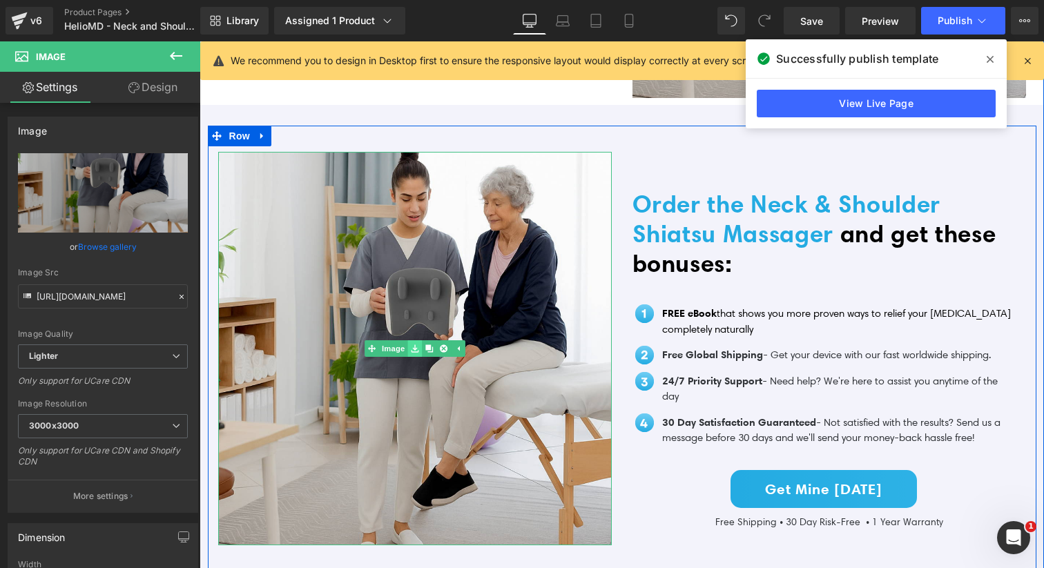
click at [414, 344] on icon at bounding box center [415, 348] width 8 height 8
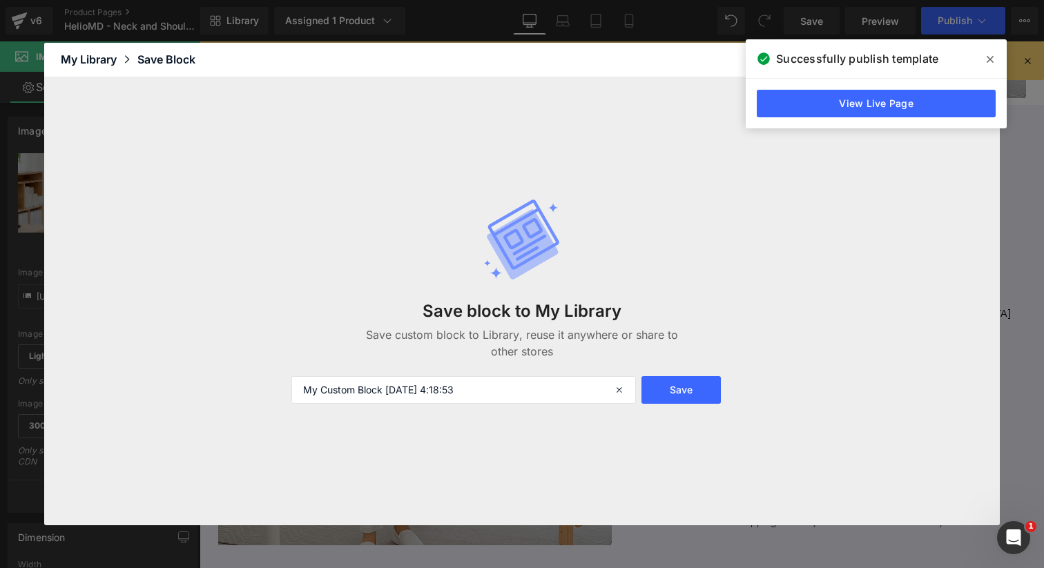
click at [987, 55] on icon at bounding box center [990, 59] width 7 height 11
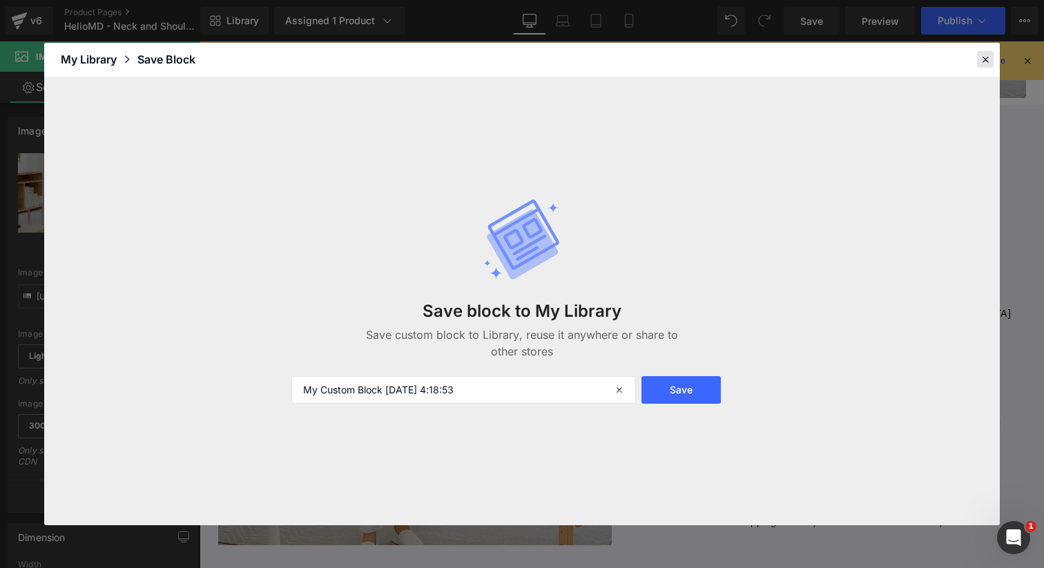
click at [980, 66] on div at bounding box center [985, 59] width 17 height 17
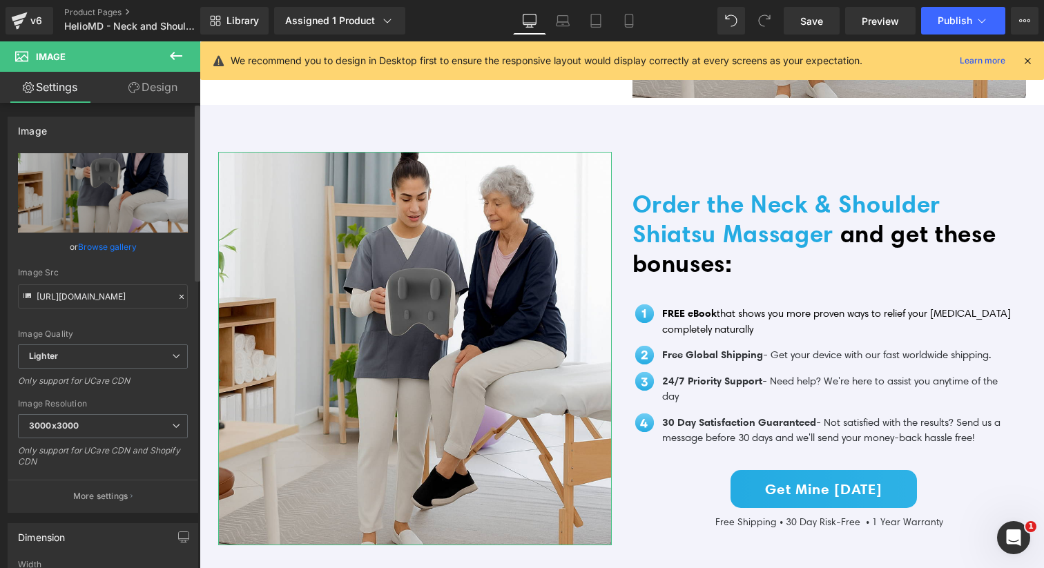
click at [123, 242] on link "Browse gallery" at bounding box center [107, 247] width 59 height 24
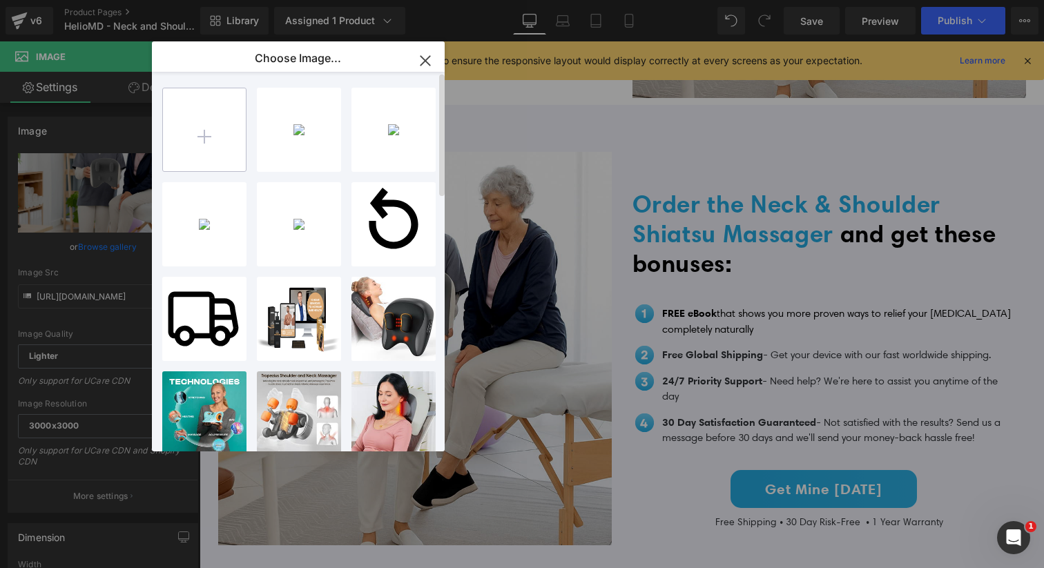
click at [200, 149] on input "file" at bounding box center [204, 129] width 83 height 83
type input "C:\fakepath\Neck Stretcher (9).png"
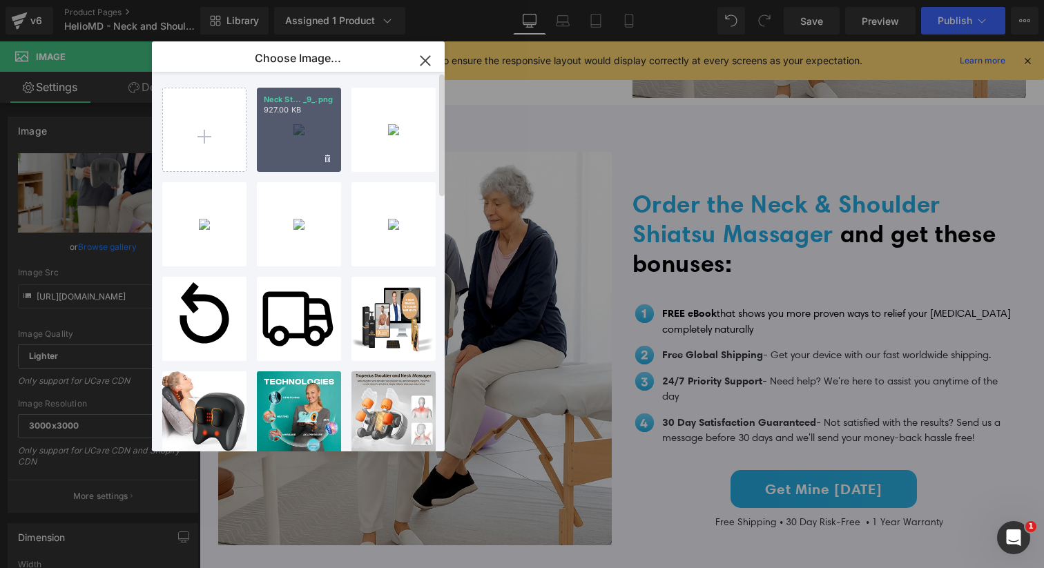
click at [290, 144] on div "Neck St... _9_.png 927.00 KB" at bounding box center [299, 130] width 84 height 84
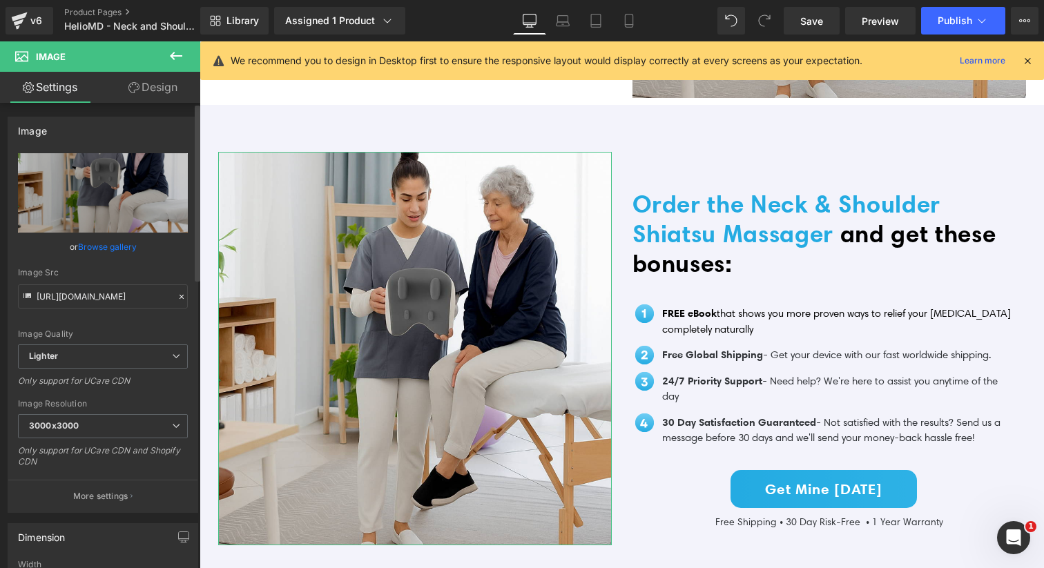
click at [108, 243] on link "Browse gallery" at bounding box center [107, 247] width 59 height 24
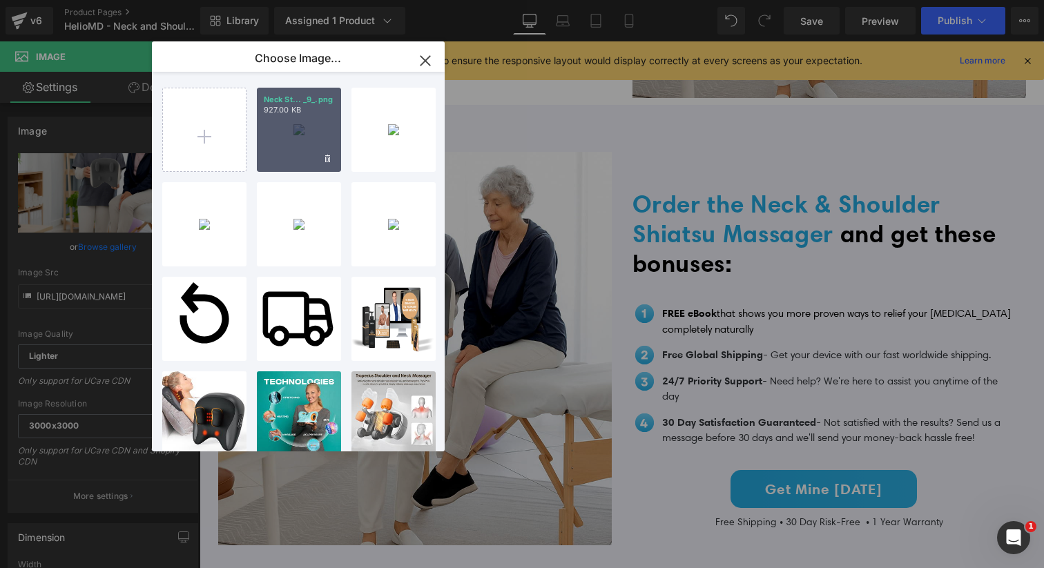
click at [291, 147] on div "Neck St... _9_.png 927.00 KB" at bounding box center [299, 130] width 84 height 84
type input "[URL][DOMAIN_NAME]"
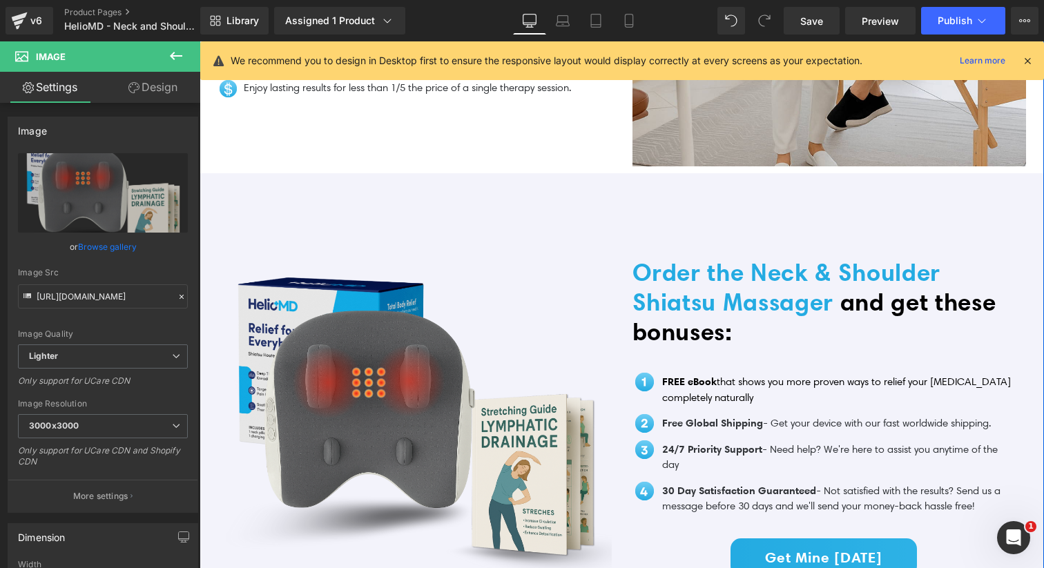
scroll to position [2775, 0]
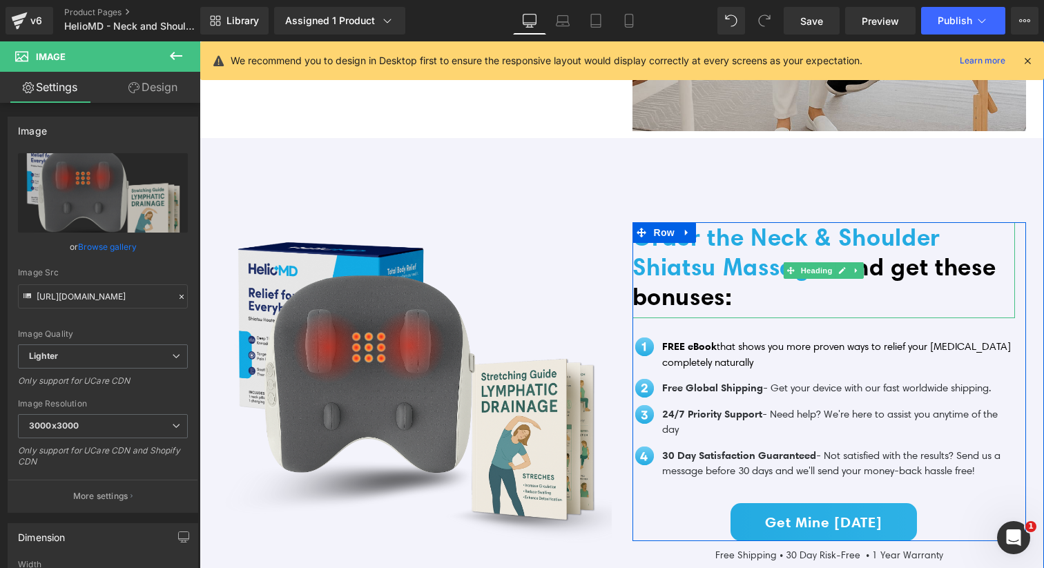
click at [672, 281] on span "and get these bonuses:" at bounding box center [814, 281] width 364 height 59
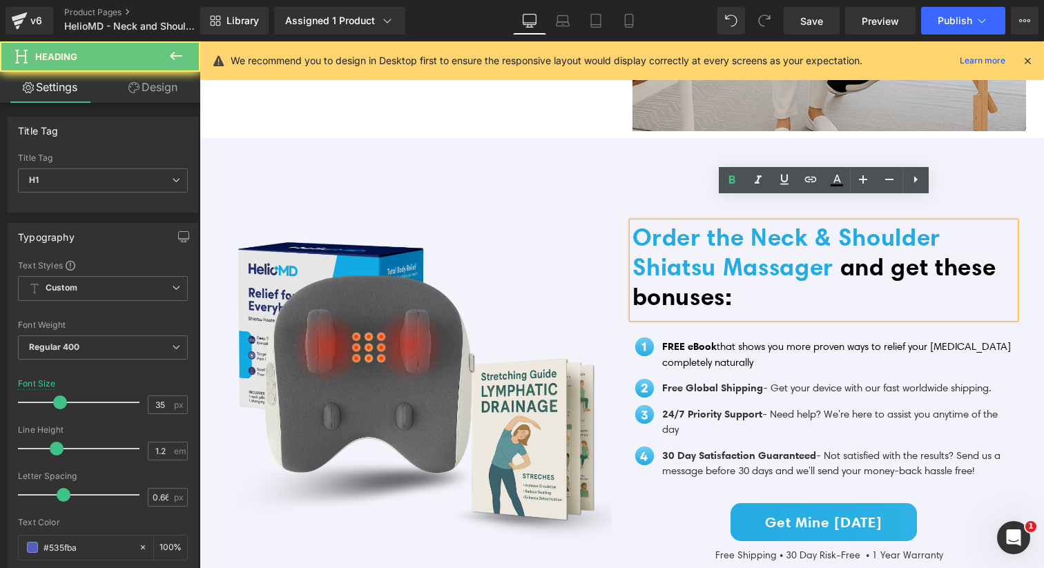
click at [683, 260] on span "and get these bonuses:" at bounding box center [814, 281] width 364 height 59
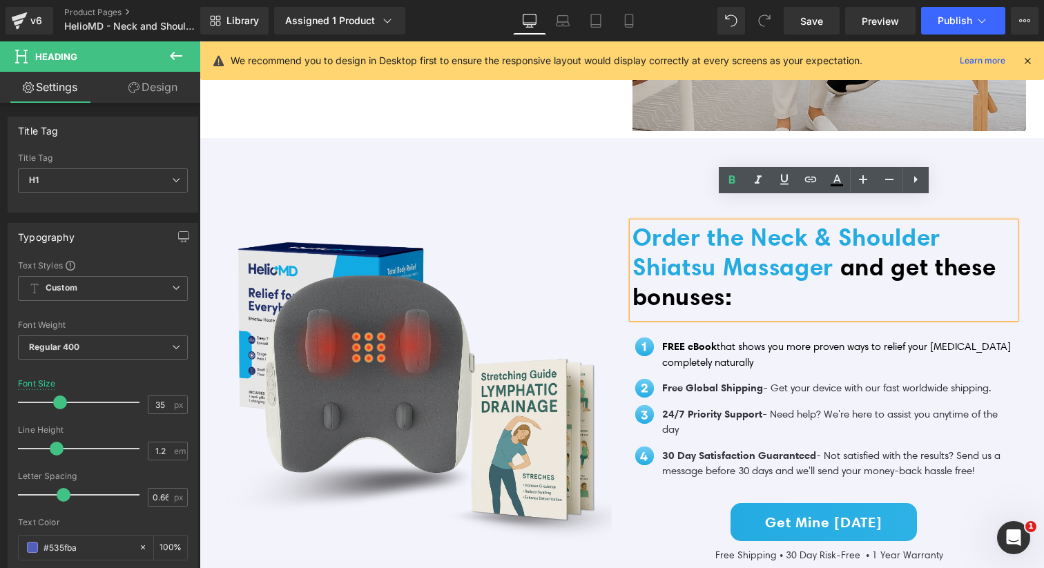
click at [719, 245] on span "Order the Neck & Shoulder Shiatsu Massager" at bounding box center [786, 251] width 309 height 59
drag, startPoint x: 719, startPoint y: 245, endPoint x: 764, endPoint y: 219, distance: 52.0
click at [764, 222] on span "Order the Neck & Shoulder Shiatsu Massager" at bounding box center [786, 251] width 309 height 59
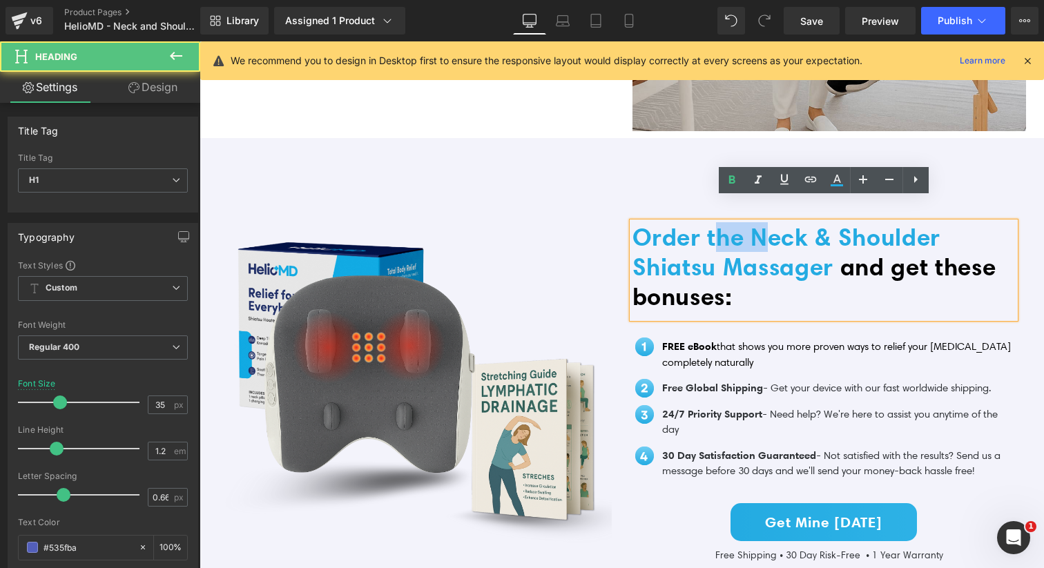
click at [764, 222] on span "Order the Neck & Shoulder Shiatsu Massager" at bounding box center [786, 251] width 309 height 59
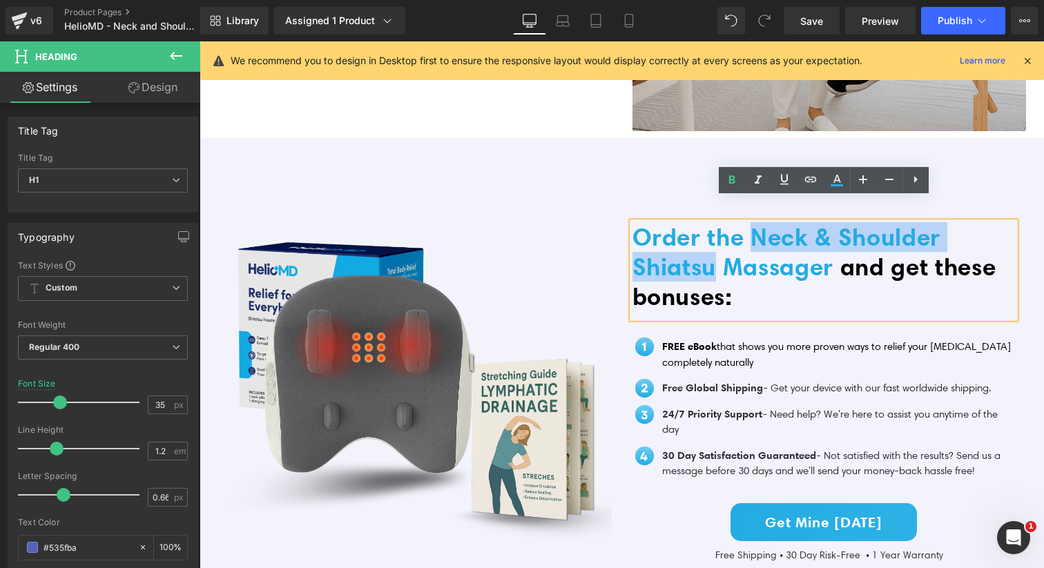
drag, startPoint x: 719, startPoint y: 248, endPoint x: 759, endPoint y: 213, distance: 52.9
click at [759, 222] on span "Order the Neck & Shoulder Shiatsu Massager" at bounding box center [786, 251] width 309 height 59
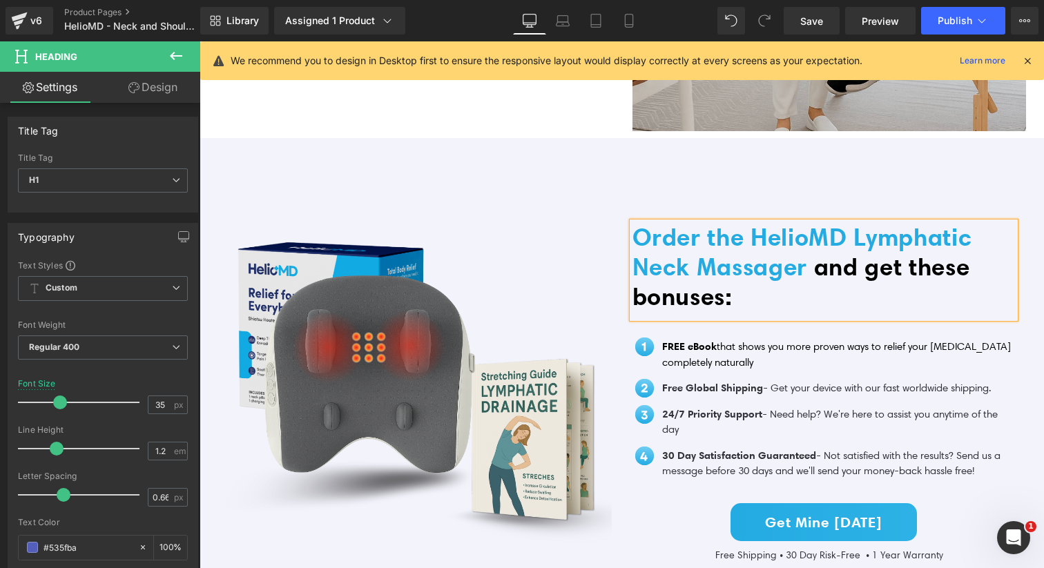
click at [833, 252] on span "and get these bonuses:" at bounding box center [801, 281] width 338 height 59
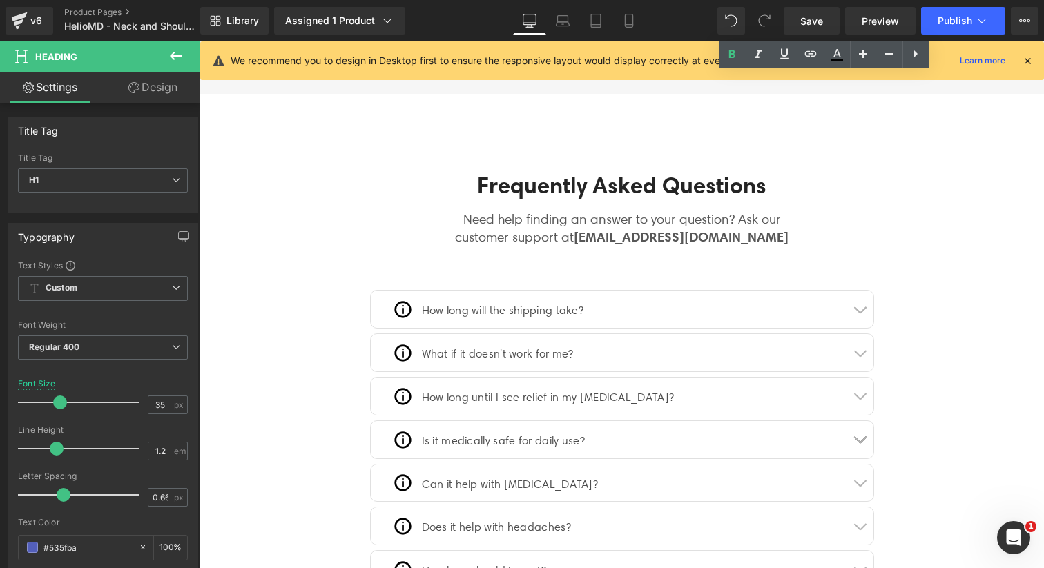
scroll to position [3559, 0]
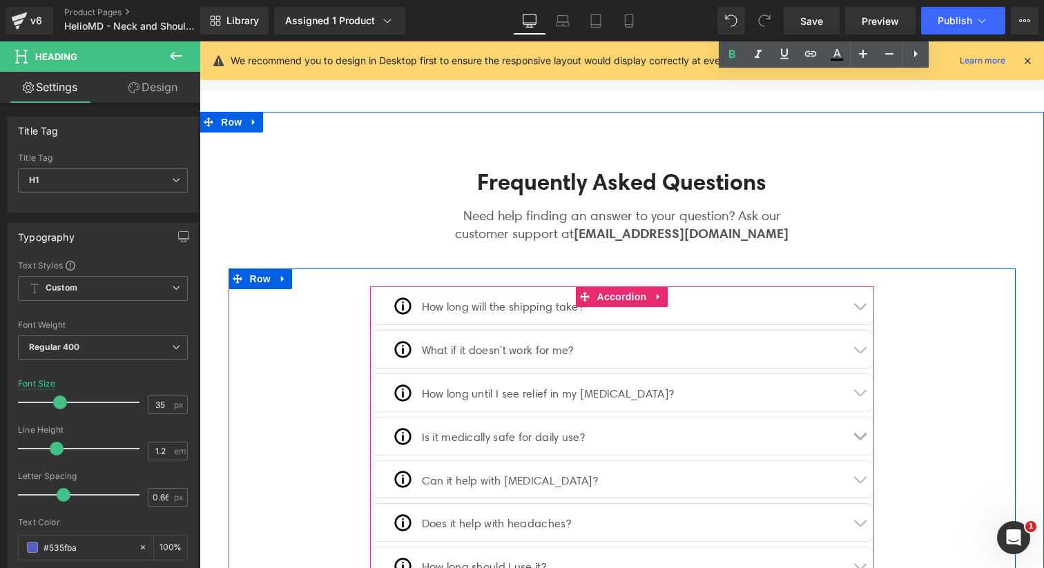
click at [863, 418] on button "button" at bounding box center [860, 436] width 28 height 37
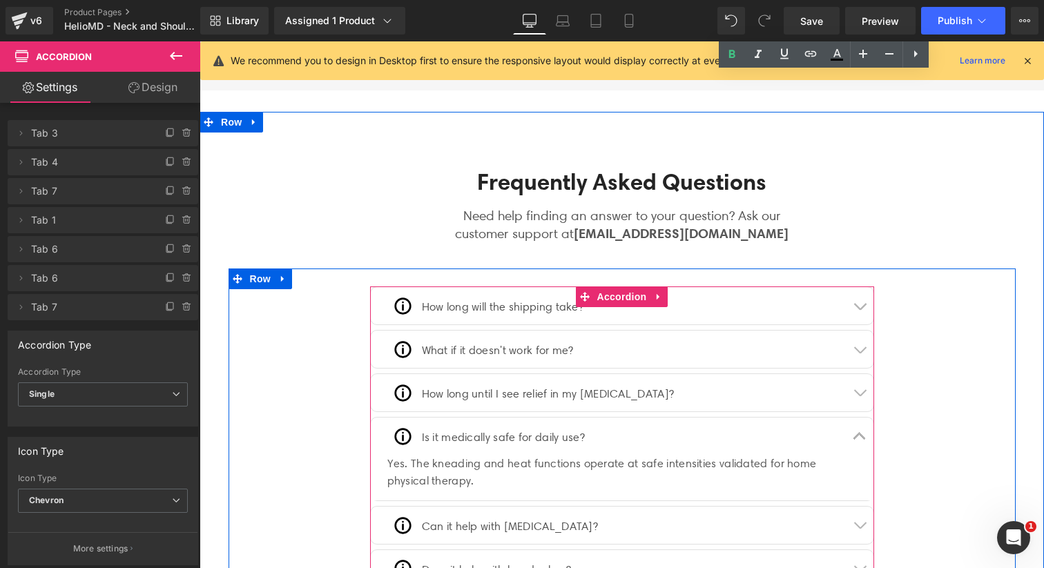
click at [859, 439] on span "button" at bounding box center [859, 439] width 0 height 0
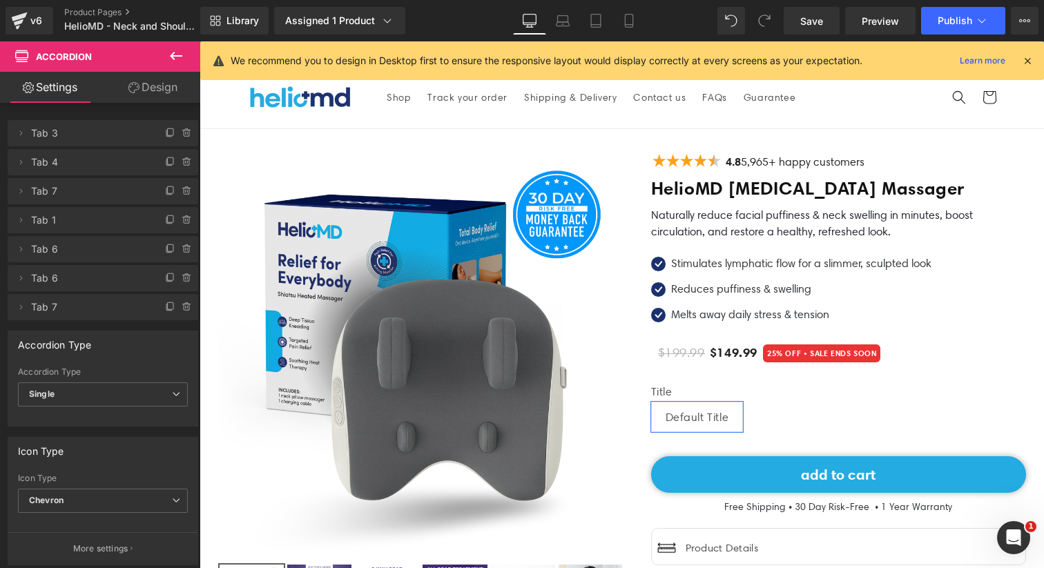
scroll to position [0, 0]
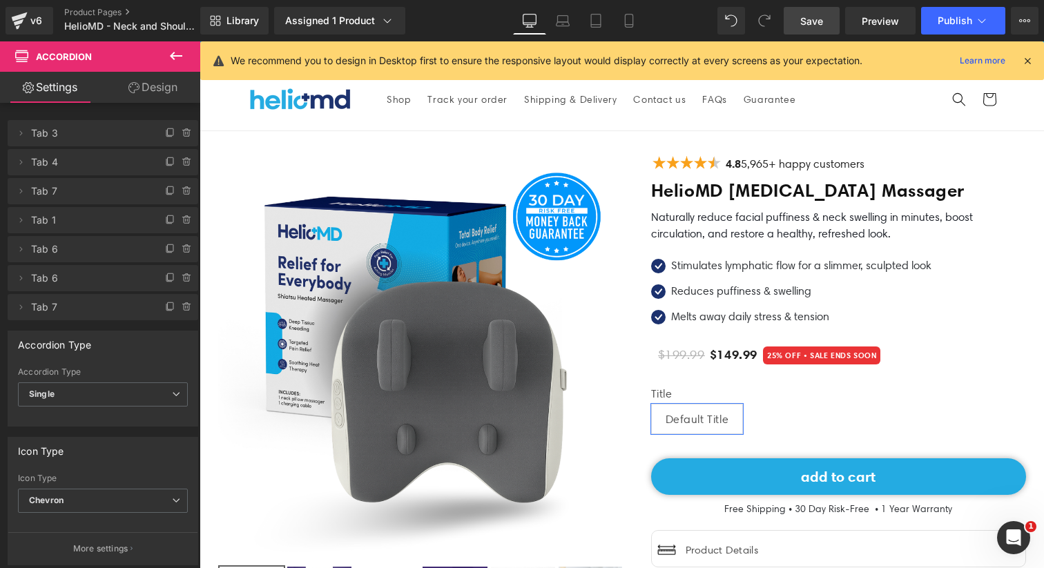
click at [815, 19] on span "Save" at bounding box center [811, 21] width 23 height 14
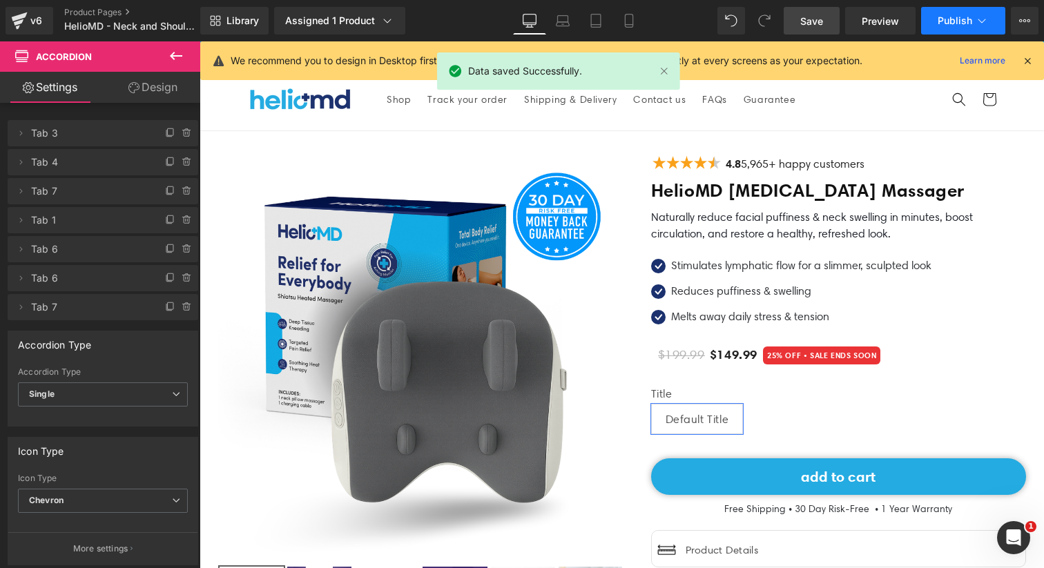
click at [972, 21] on button "Publish" at bounding box center [963, 21] width 84 height 28
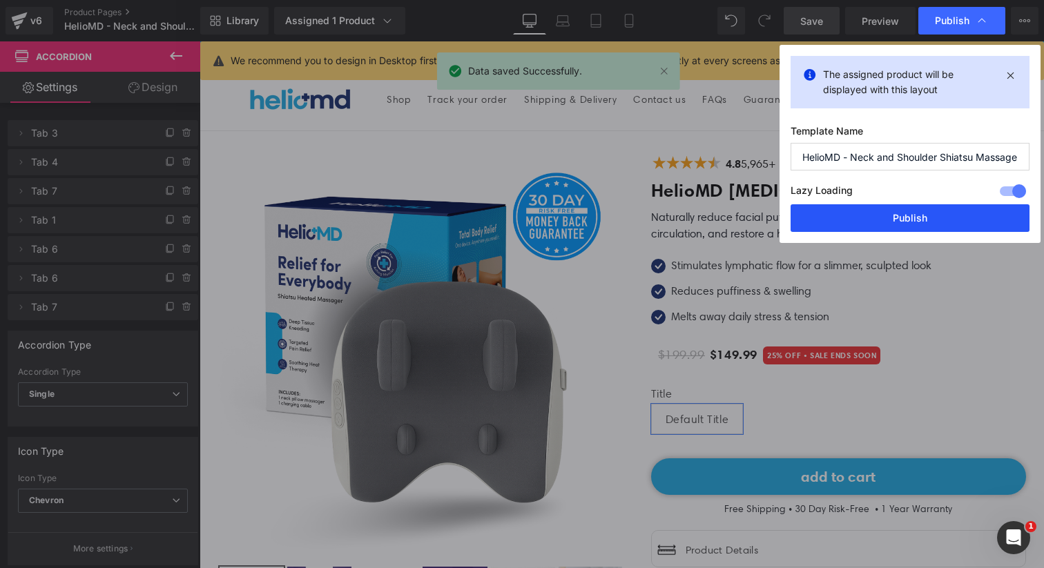
click at [857, 216] on button "Publish" at bounding box center [909, 218] width 239 height 28
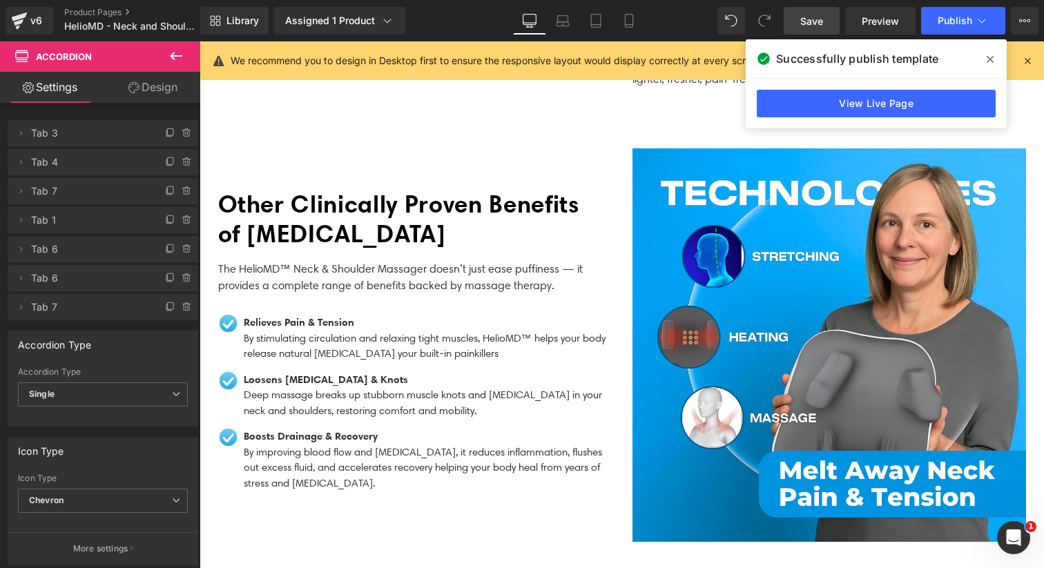
scroll to position [981, 0]
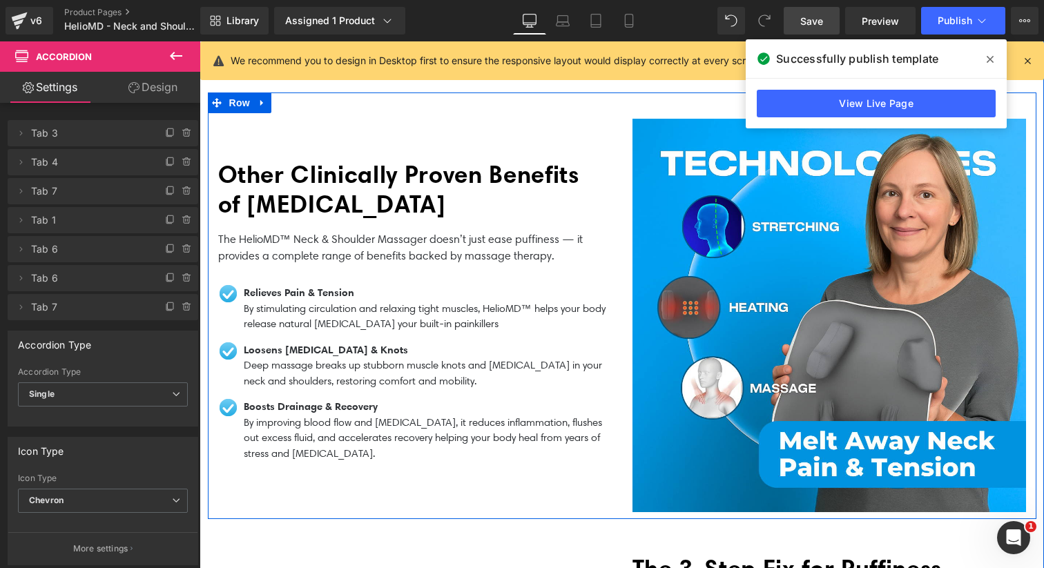
click at [505, 243] on p "The HelioMD™ Neck & Shoulder Massager doesn’t just ease puffiness — it provides…" at bounding box center [409, 247] width 382 height 33
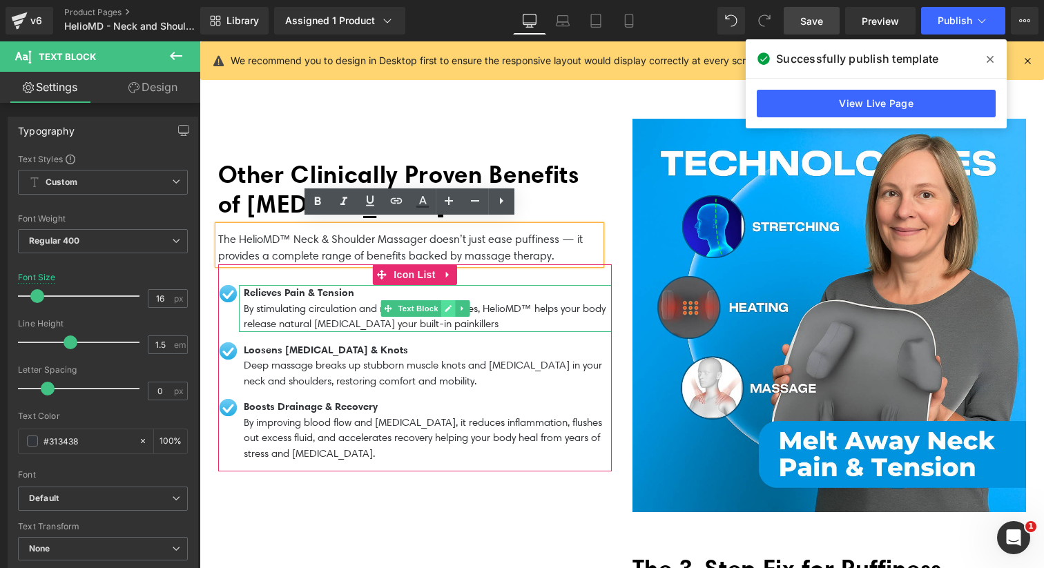
click at [449, 304] on icon at bounding box center [448, 308] width 8 height 8
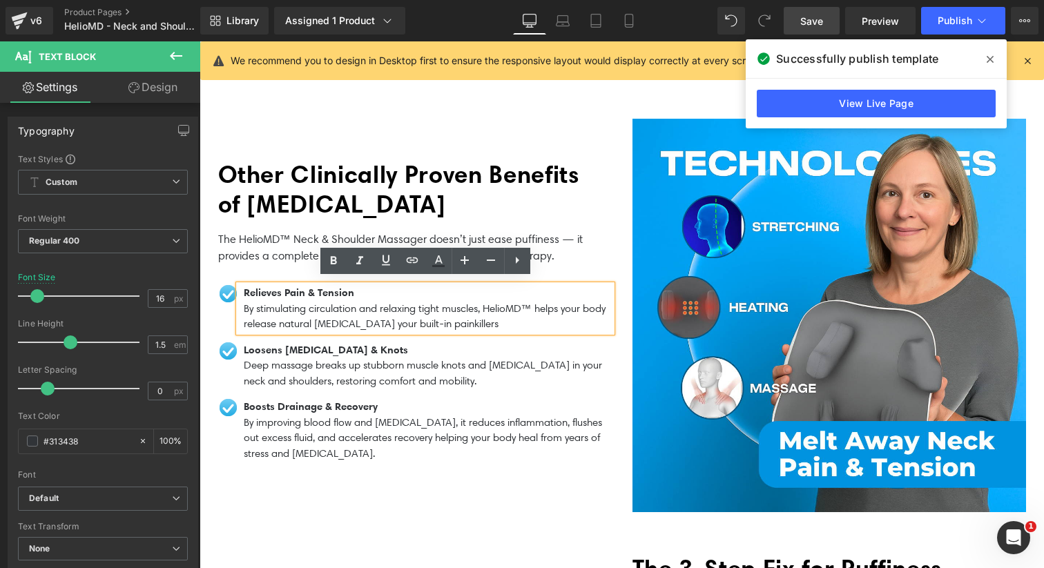
click at [459, 303] on p "By stimulating circulation and relaxing tight muscles, HelioMD™ helps your body…" at bounding box center [428, 316] width 368 height 31
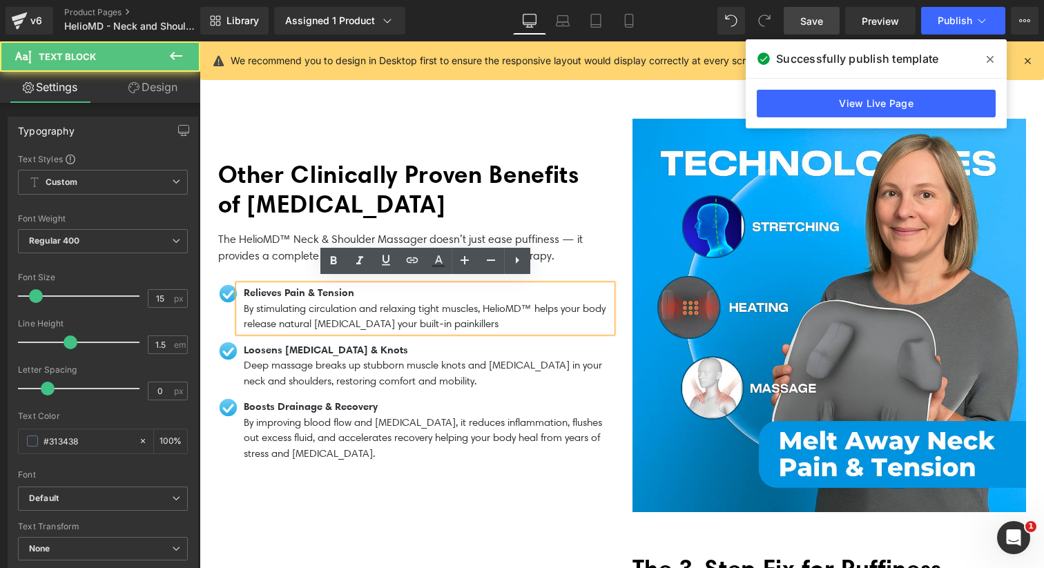
click at [235, 340] on div "Image" at bounding box center [228, 350] width 21 height 20
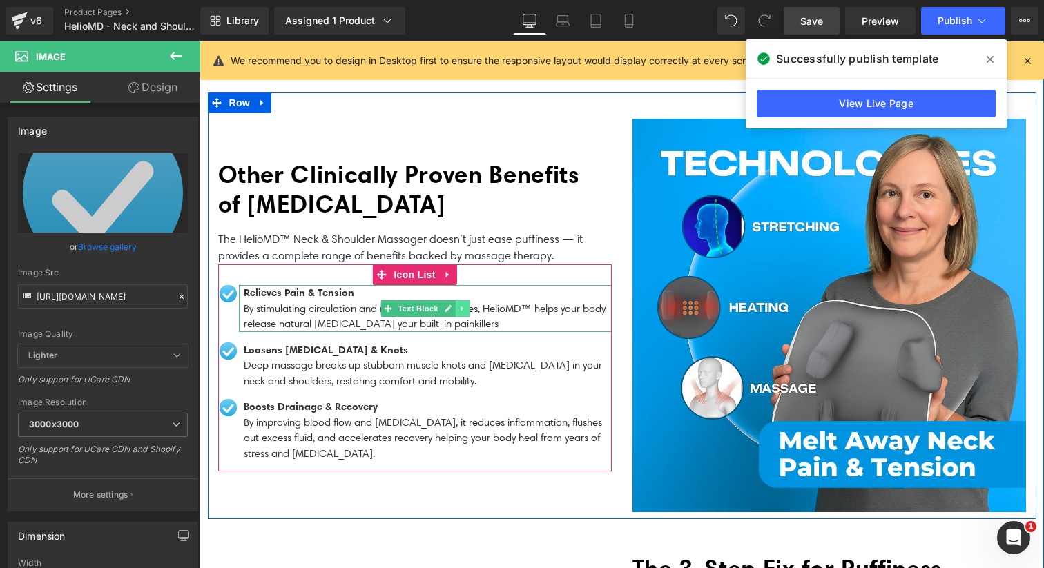
click at [466, 305] on link at bounding box center [462, 308] width 14 height 17
click at [457, 305] on icon at bounding box center [455, 309] width 8 height 8
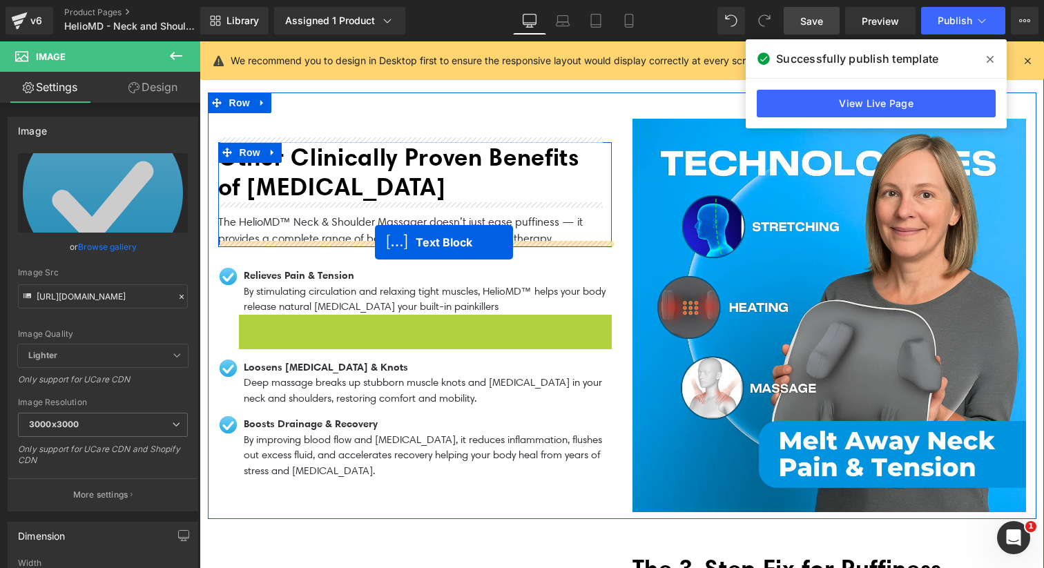
drag, startPoint x: 387, startPoint y: 329, endPoint x: 375, endPoint y: 242, distance: 87.1
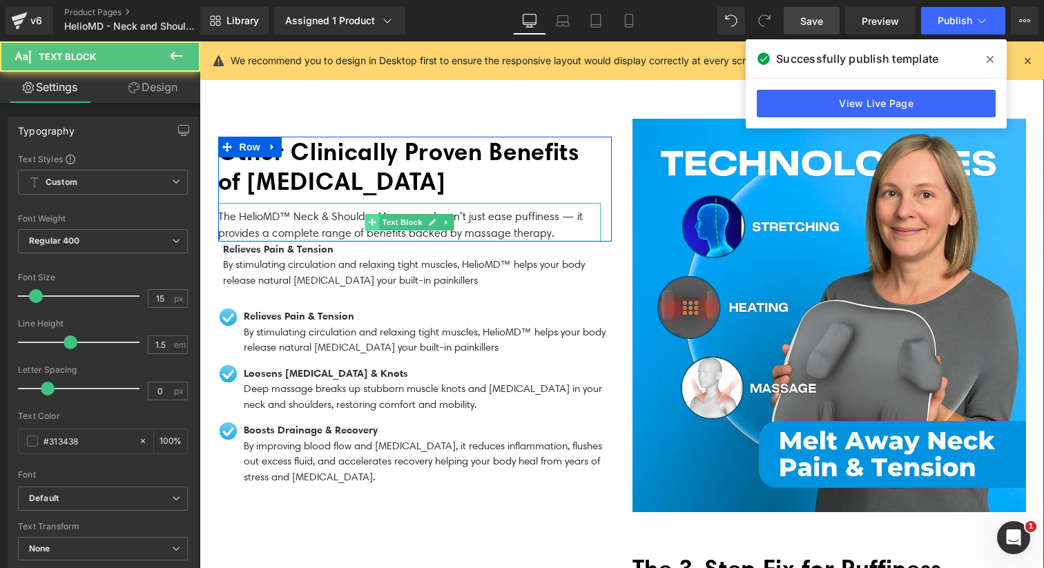
click at [371, 218] on icon at bounding box center [372, 222] width 8 height 8
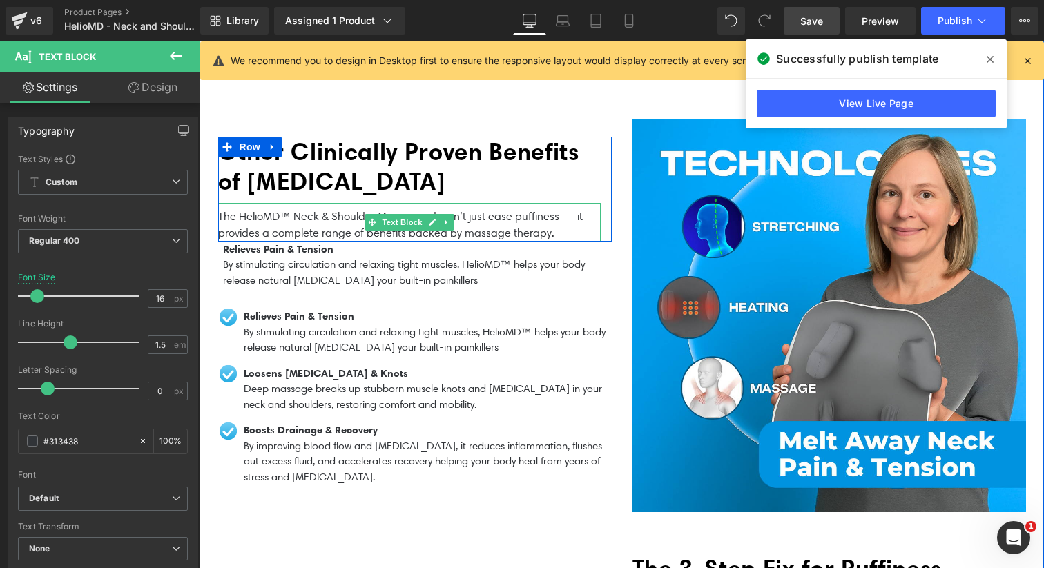
click at [344, 220] on p "The HelioMD™ Neck & Shoulder Massager doesn’t just ease puffiness — it provides…" at bounding box center [409, 224] width 382 height 33
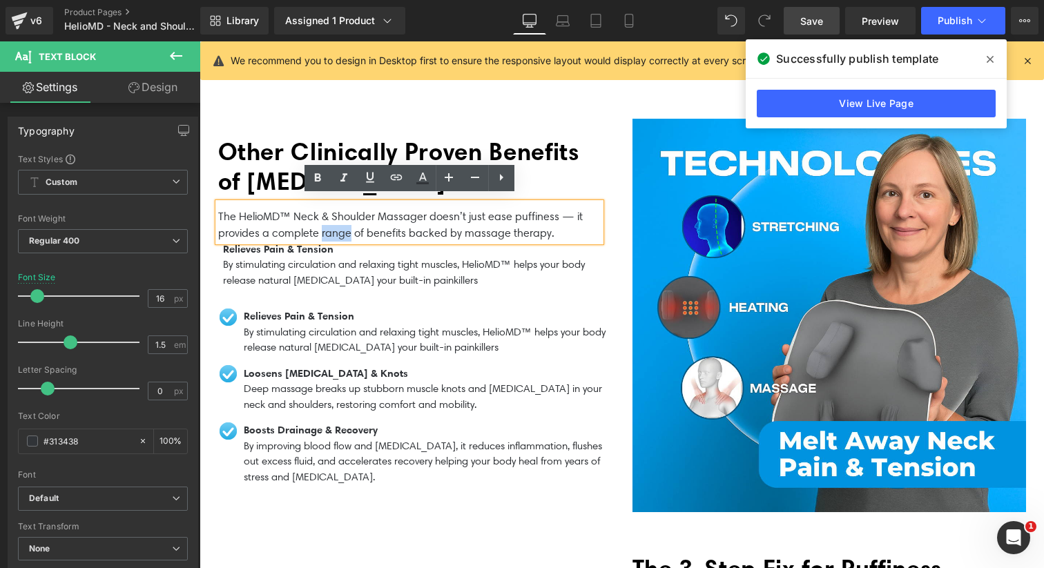
click at [344, 220] on p "The HelioMD™ Neck & Shoulder Massager doesn’t just ease puffiness — it provides…" at bounding box center [409, 224] width 382 height 33
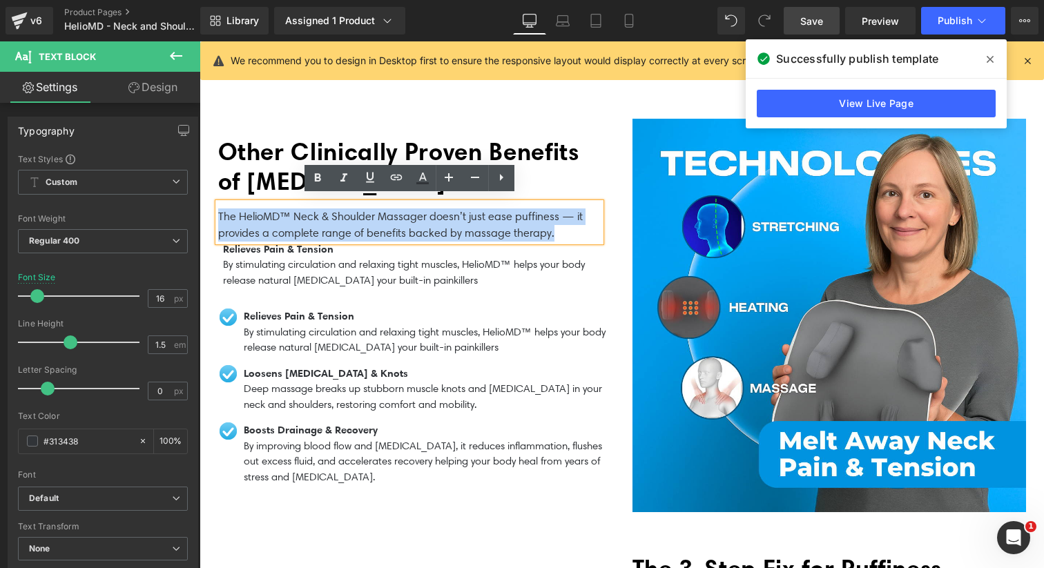
click at [344, 220] on p "The HelioMD™ Neck & Shoulder Massager doesn’t just ease puffiness — it provides…" at bounding box center [409, 224] width 382 height 33
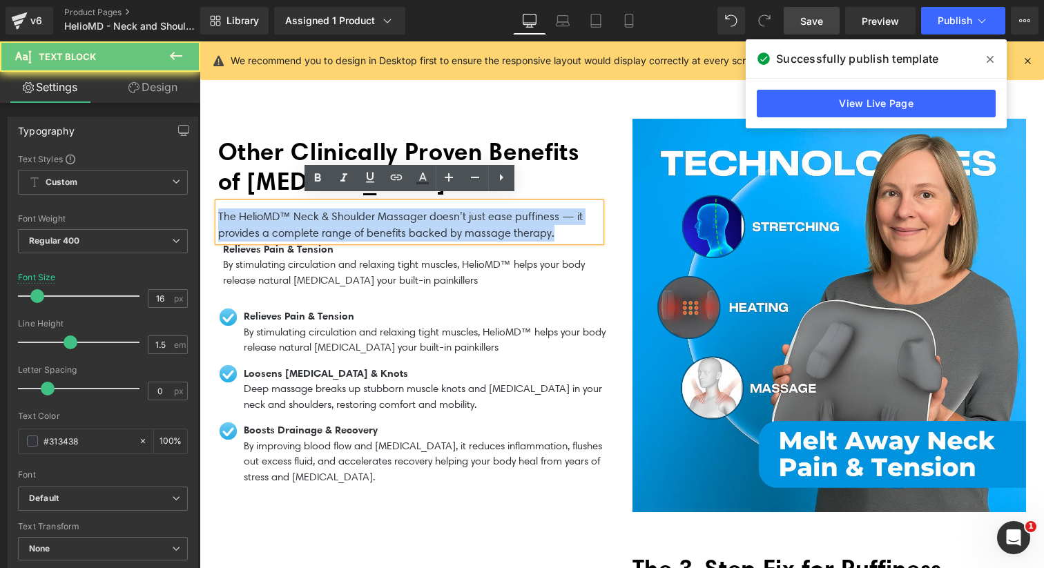
copy p "The HelioMD™ Neck & Shoulder Massager doesn’t just ease puffiness — it provides…"
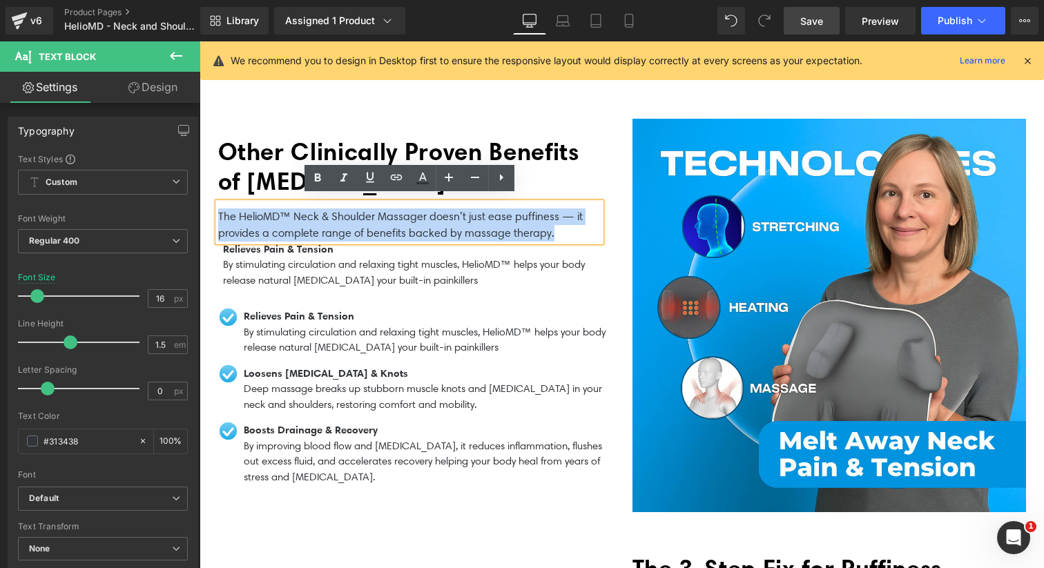
click at [349, 264] on p "By stimulating circulation and relaxing tight muscles, HelioMD™ helps your body…" at bounding box center [417, 272] width 389 height 31
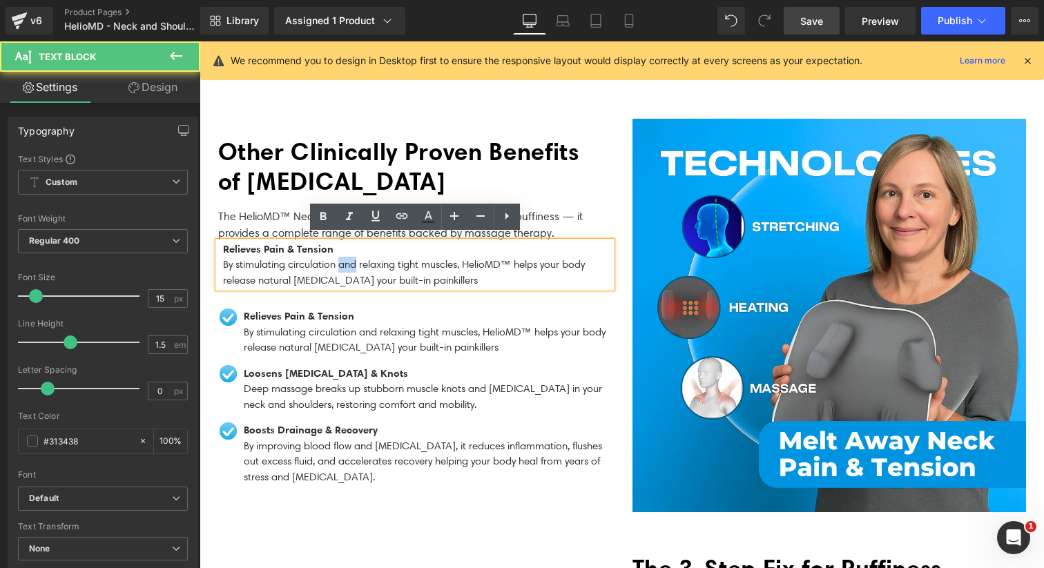
click at [349, 264] on p "By stimulating circulation and relaxing tight muscles, HelioMD™ helps your body…" at bounding box center [417, 272] width 389 height 31
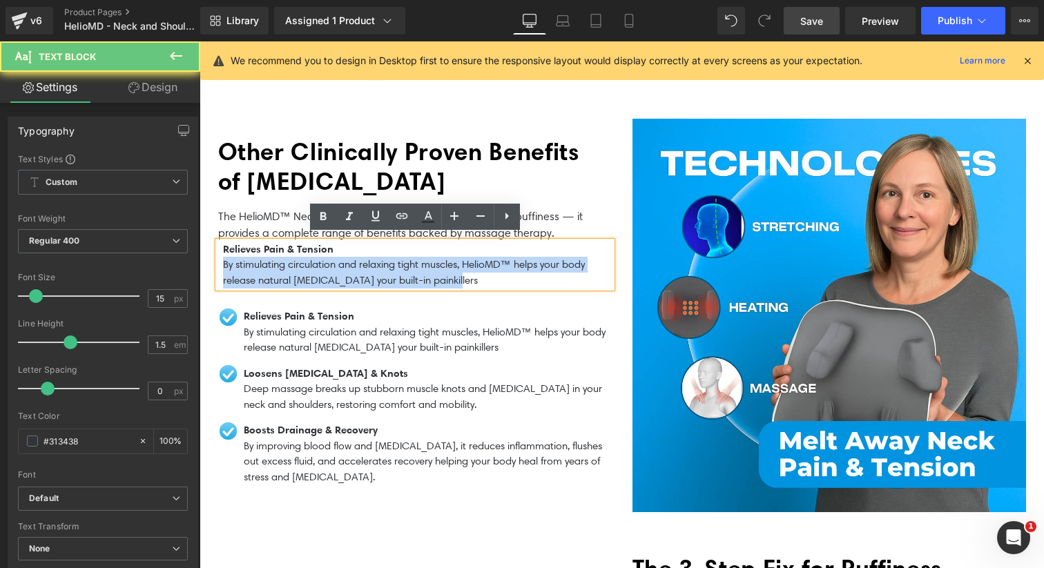
click at [349, 264] on p "By stimulating circulation and relaxing tight muscles, HelioMD™ helps your body…" at bounding box center [417, 272] width 389 height 31
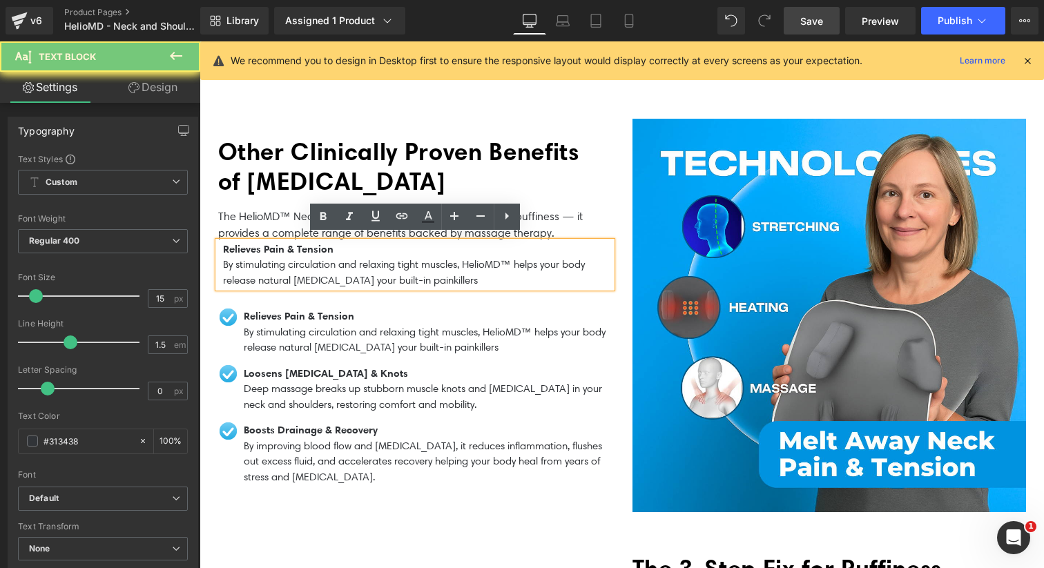
click at [429, 274] on p "By stimulating circulation and relaxing tight muscles, HelioMD™ helps your body…" at bounding box center [417, 272] width 389 height 31
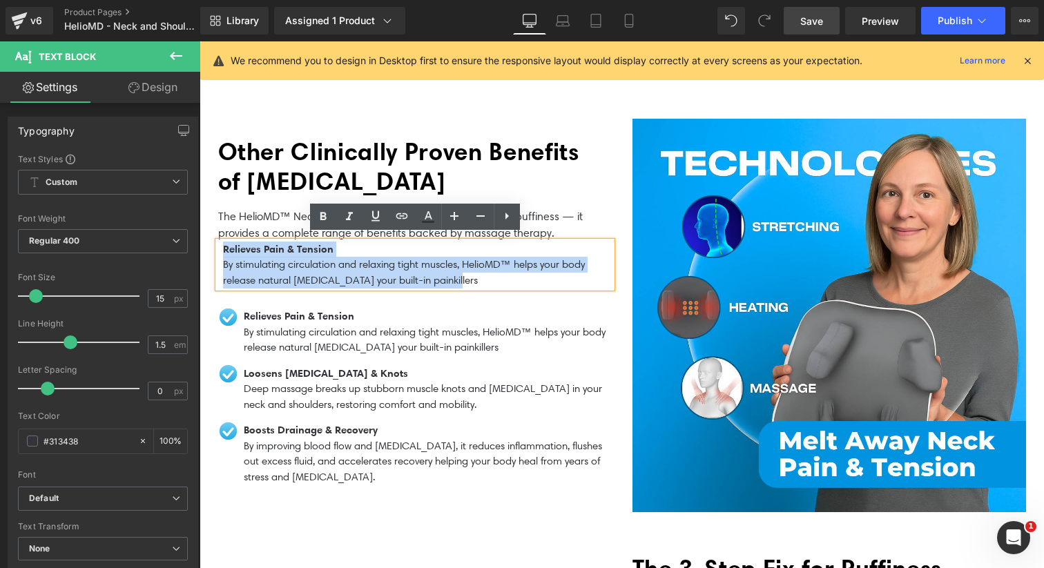
drag, startPoint x: 475, startPoint y: 272, endPoint x: 220, endPoint y: 241, distance: 256.6
click at [220, 242] on div "Relieves Pain & Tension By stimulating circulation and relaxing tight muscles, …" at bounding box center [415, 265] width 394 height 47
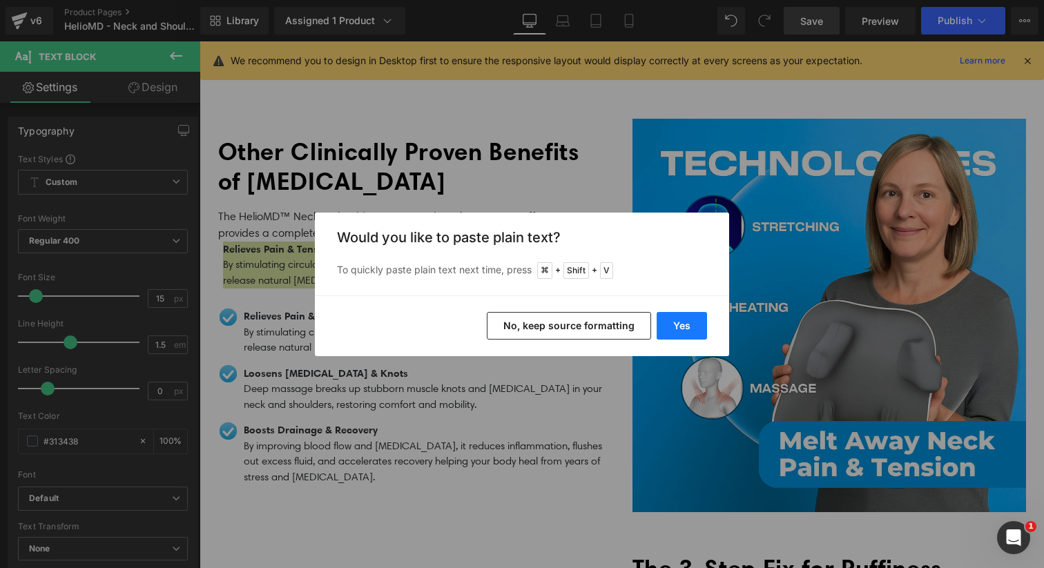
click at [674, 324] on button "Yes" at bounding box center [682, 326] width 50 height 28
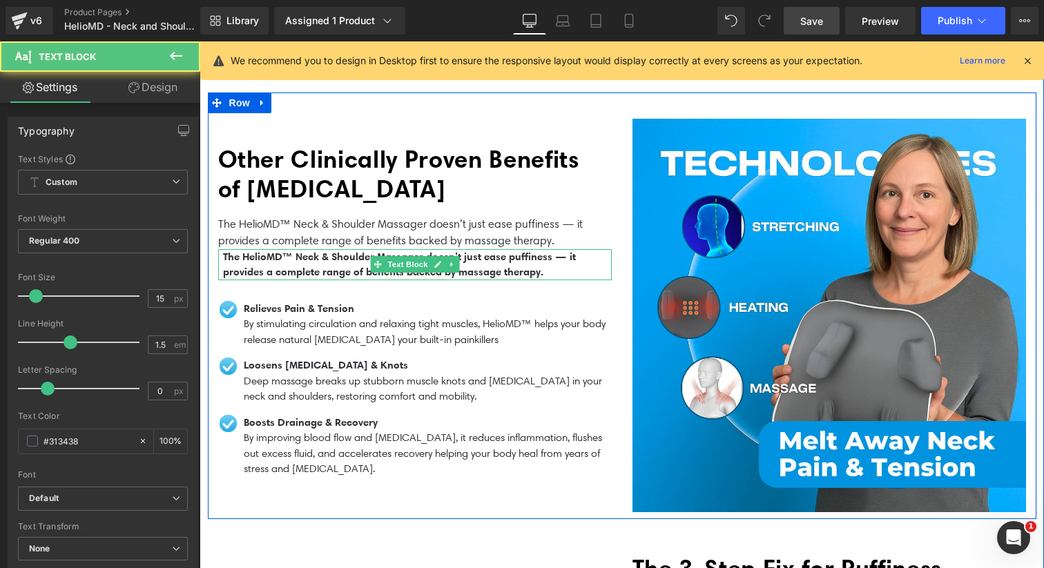
click at [550, 267] on b "The HelioMD™ Neck & Shoulder Massager doesn’t just ease puffiness — it provides…" at bounding box center [399, 264] width 353 height 29
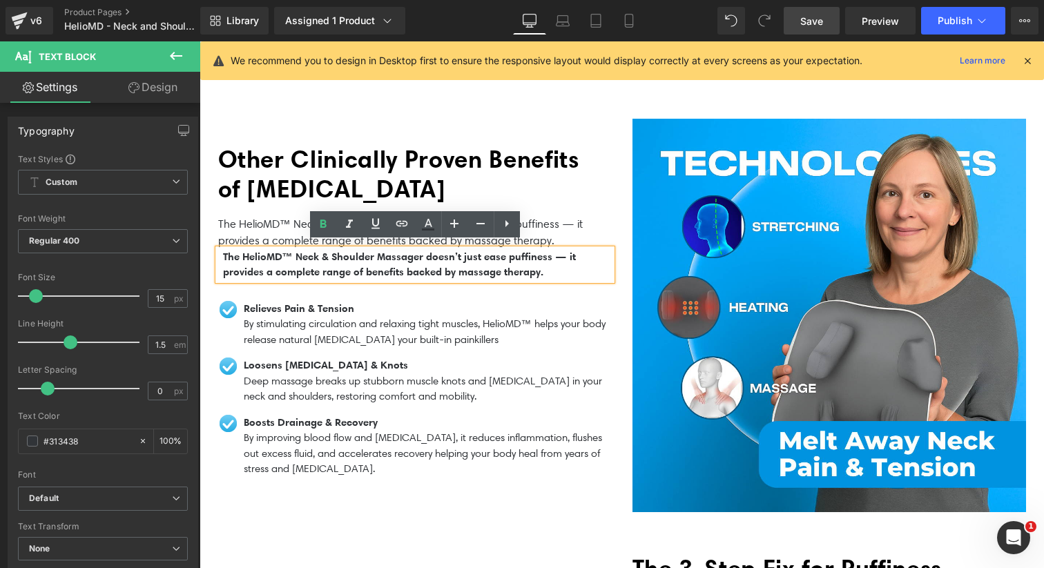
click at [576, 251] on b "The HelioMD™ Neck & Shoulder Massager doesn’t just ease puffiness — it provides…" at bounding box center [399, 264] width 353 height 29
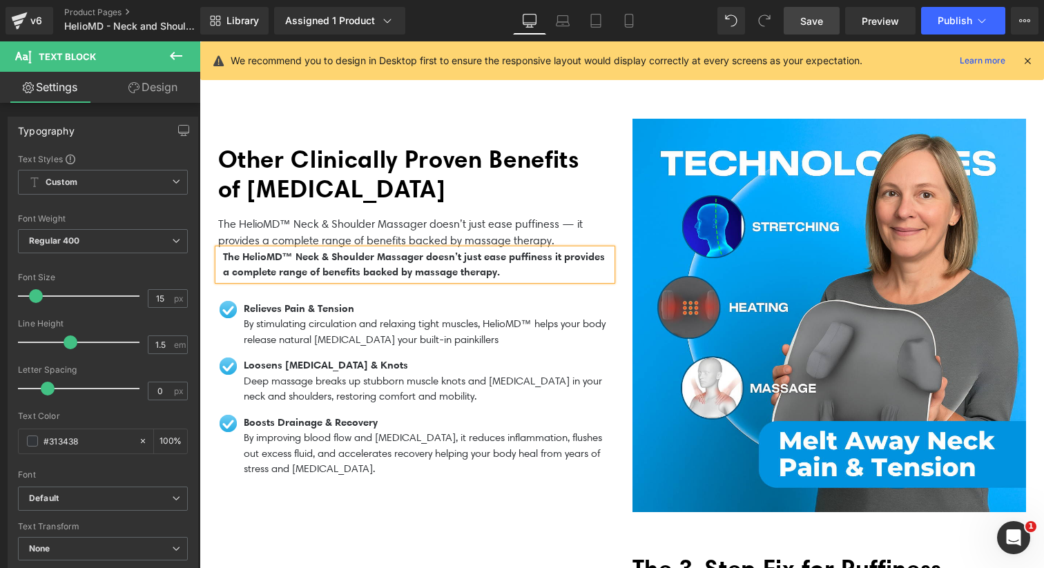
click at [293, 251] on b "The HelioMD™ Neck & Shoulder Massager doesn’t just ease puffiness it provides a…" at bounding box center [414, 264] width 382 height 29
click at [559, 267] on p "The HelioMD Neck & Shoulder Massager doesn’t just ease puffiness it provides a …" at bounding box center [417, 264] width 389 height 31
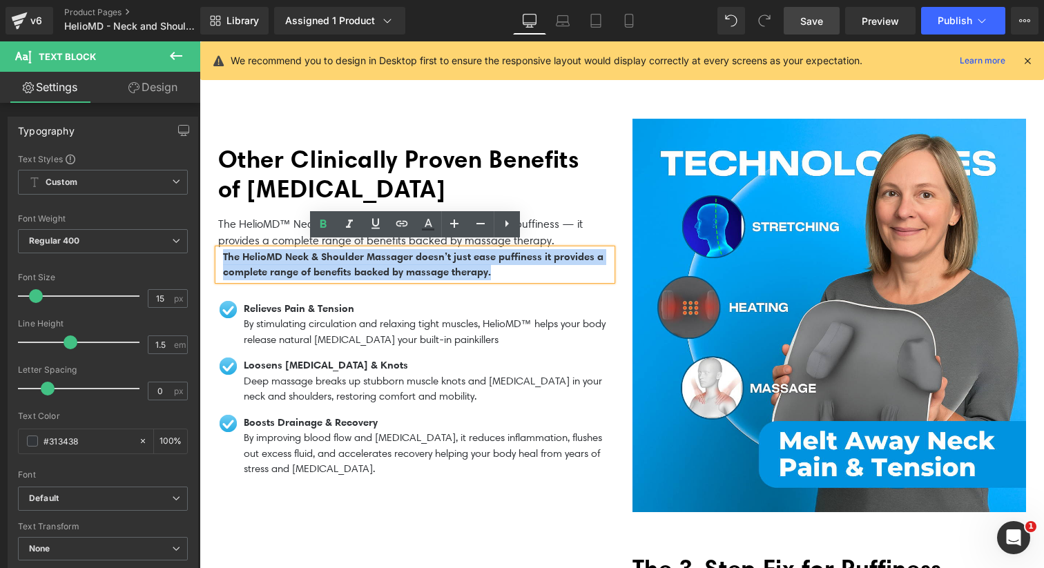
drag, startPoint x: 577, startPoint y: 268, endPoint x: 226, endPoint y: 250, distance: 351.8
click at [226, 250] on p "The HelioMD Neck & Shoulder Massager doesn’t just ease puffiness it provides a …" at bounding box center [417, 264] width 389 height 31
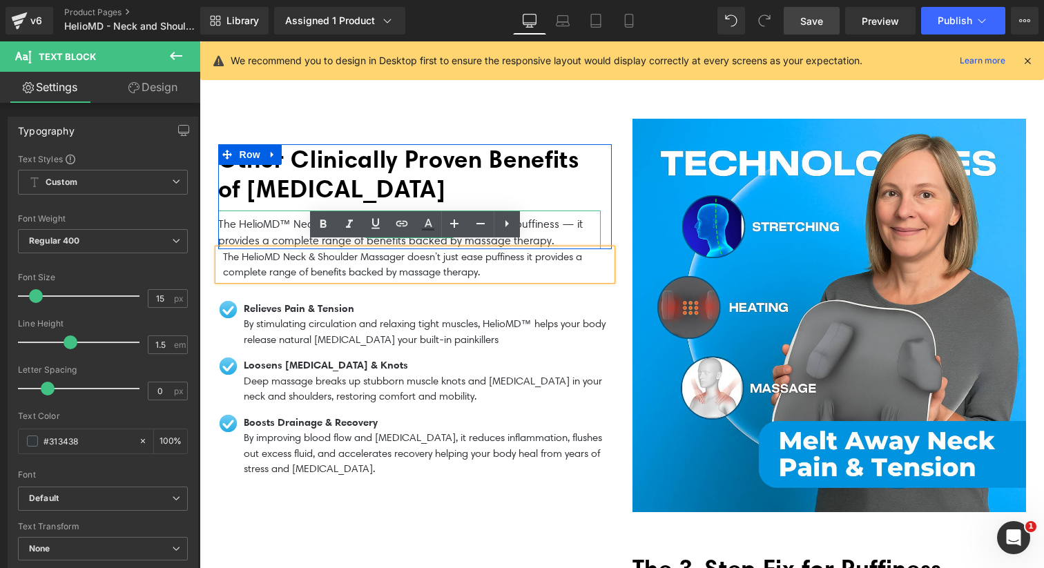
click at [548, 224] on p "The HelioMD™ Neck & Shoulder Massager doesn’t just ease puffiness — it provides…" at bounding box center [409, 232] width 382 height 33
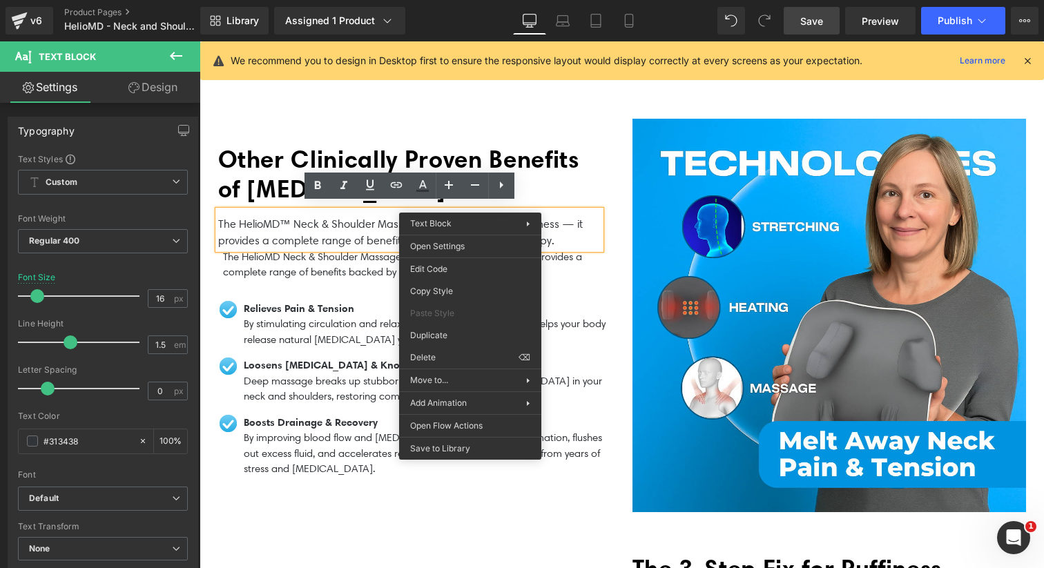
drag, startPoint x: 629, startPoint y: 396, endPoint x: 429, endPoint y: 355, distance: 203.8
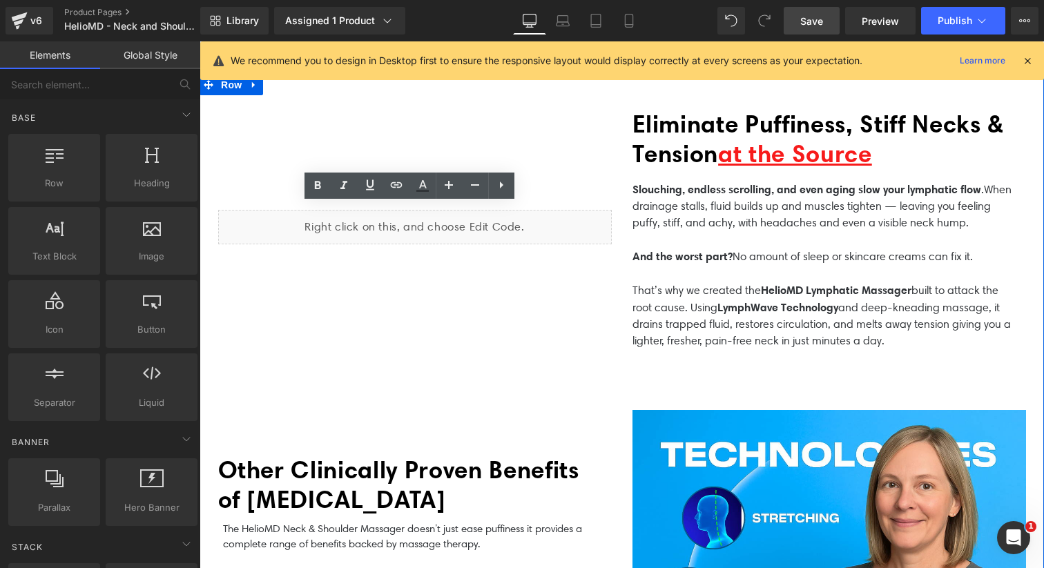
scroll to position [533, 0]
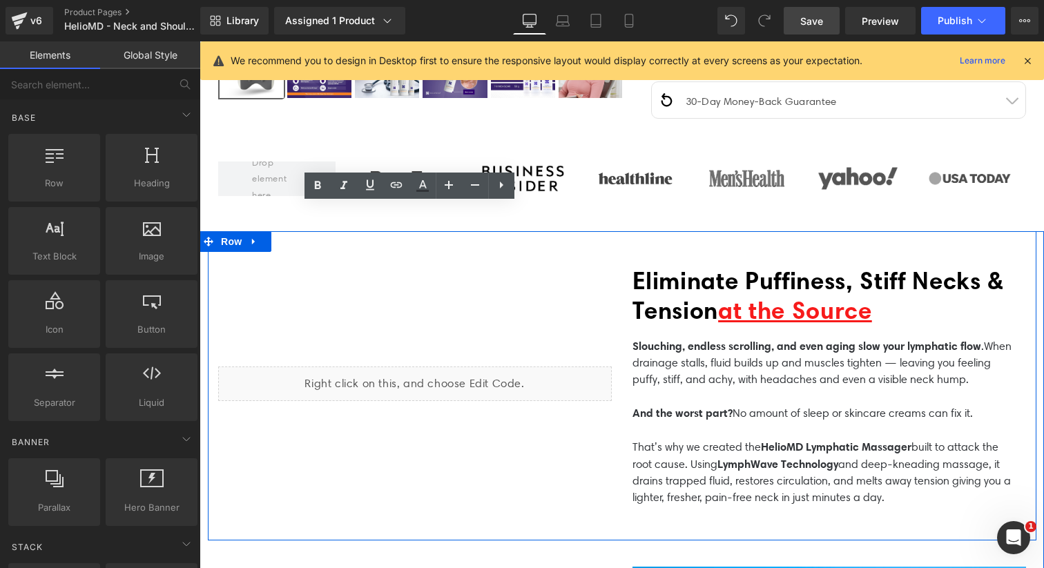
click at [677, 311] on span "Eliminate Puffiness, Stiff Necks & Tension" at bounding box center [817, 295] width 371 height 59
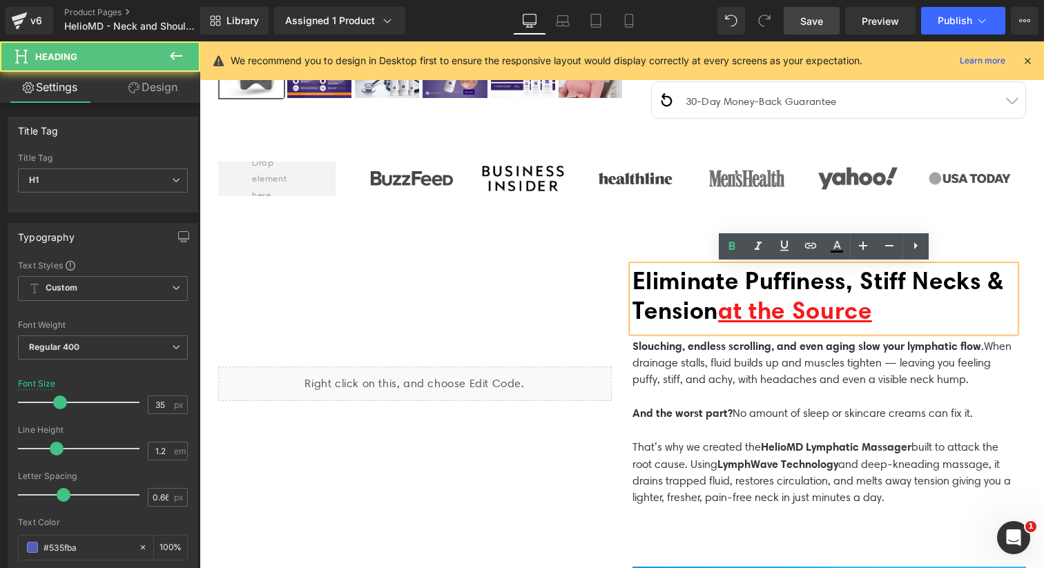
click at [681, 302] on span "Eliminate Puffiness, Stiff Necks & Tension" at bounding box center [817, 295] width 371 height 59
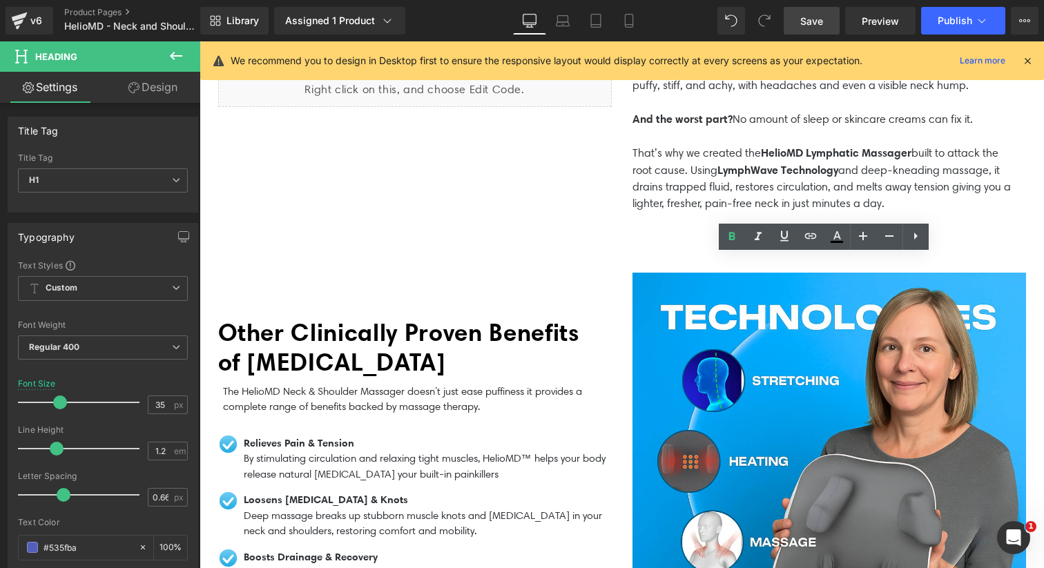
scroll to position [862, 0]
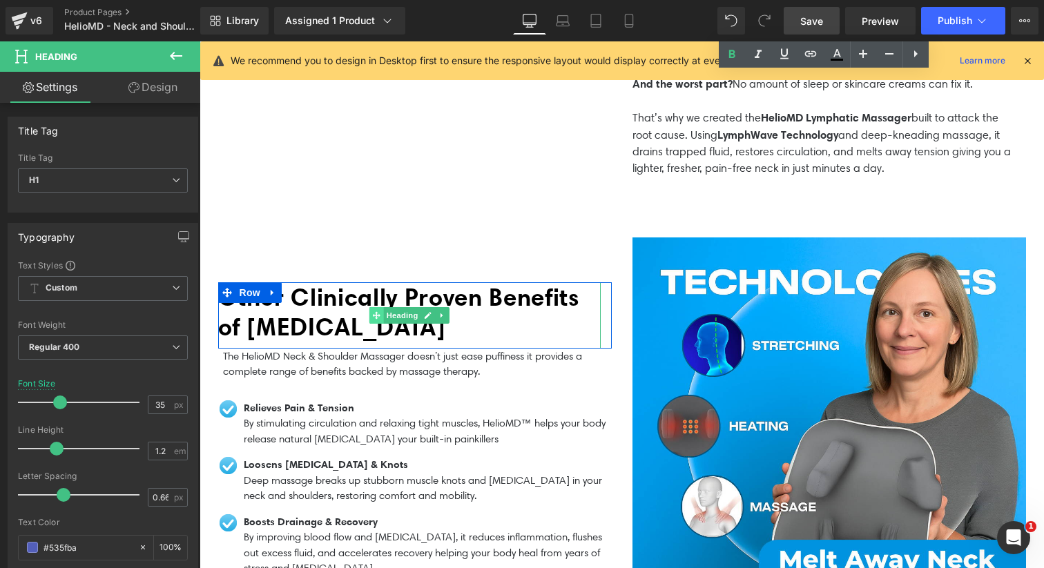
click at [373, 315] on span at bounding box center [376, 315] width 14 height 17
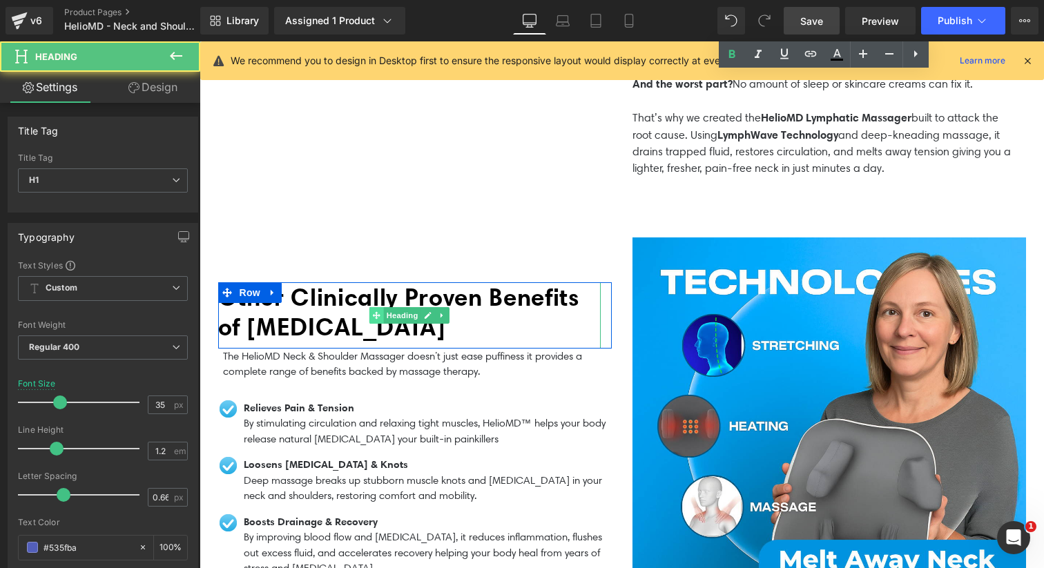
click at [370, 309] on span at bounding box center [376, 315] width 14 height 17
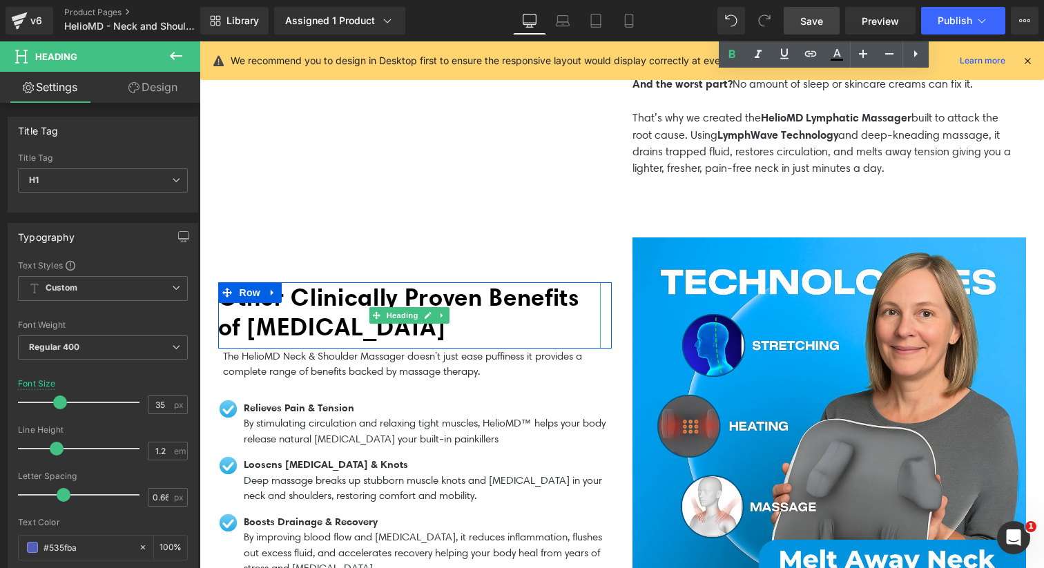
click at [315, 320] on b "Other Clinically Proven Benefits of [MEDICAL_DATA]" at bounding box center [398, 311] width 361 height 59
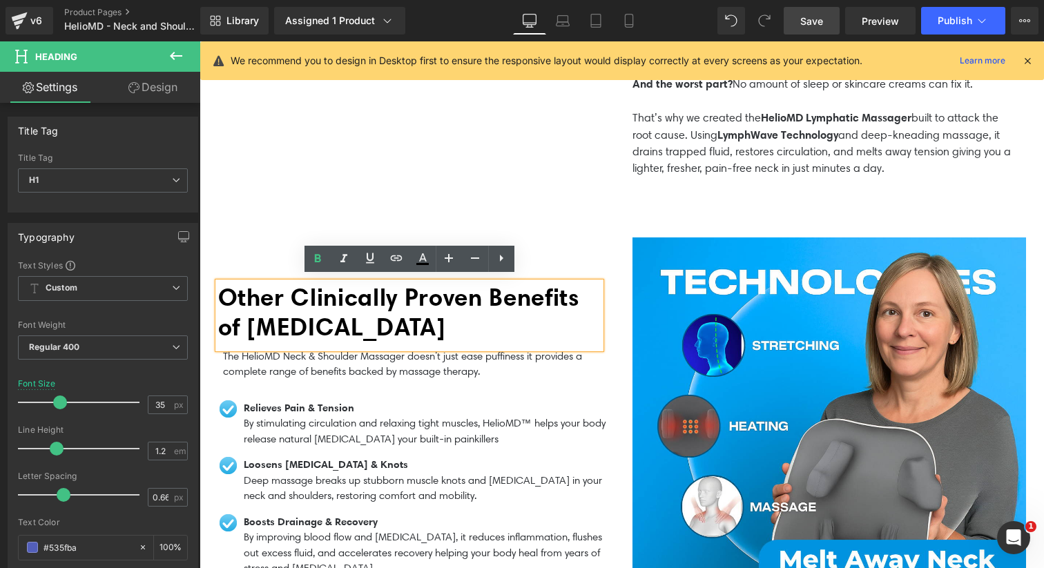
click at [822, 21] on span "Save" at bounding box center [811, 21] width 23 height 14
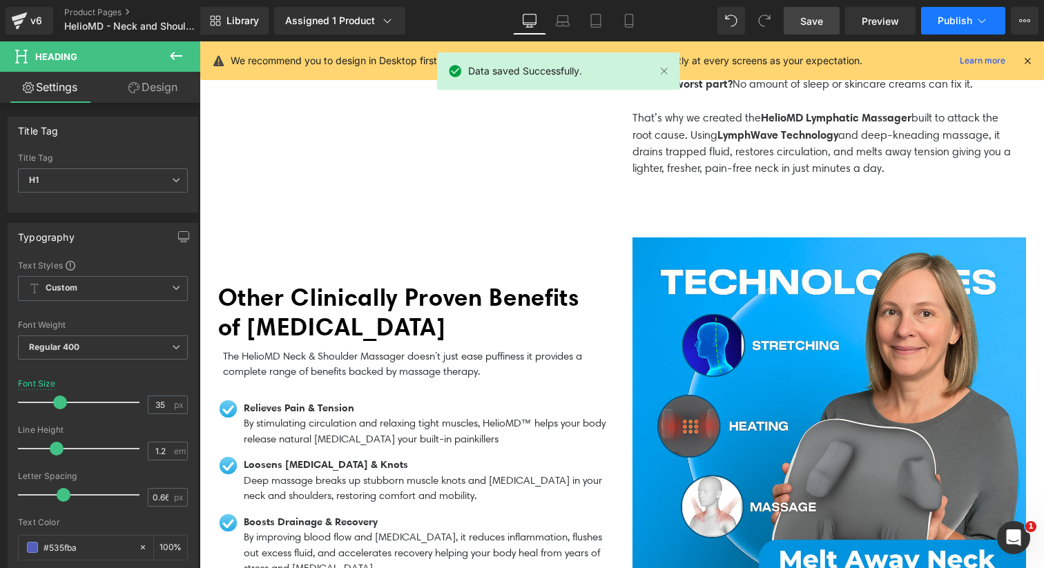
click at [969, 20] on span "Publish" at bounding box center [955, 20] width 35 height 11
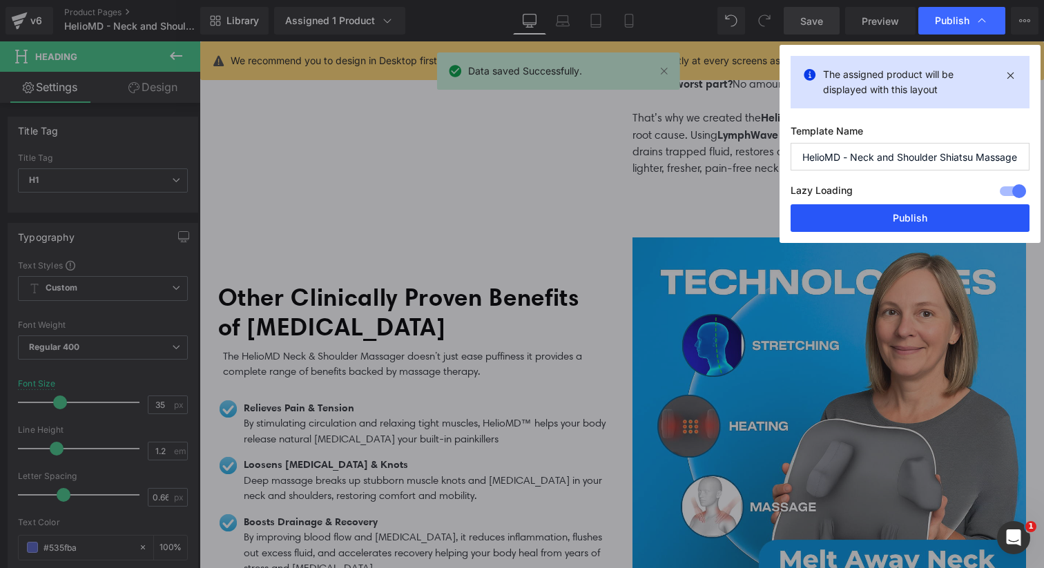
click at [902, 220] on button "Publish" at bounding box center [909, 218] width 239 height 28
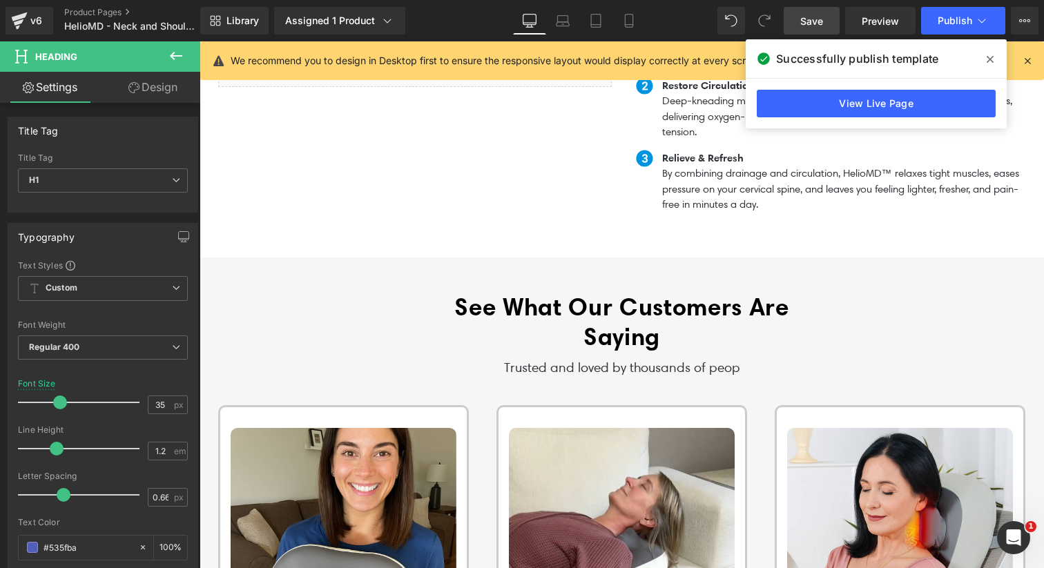
scroll to position [1607, 0]
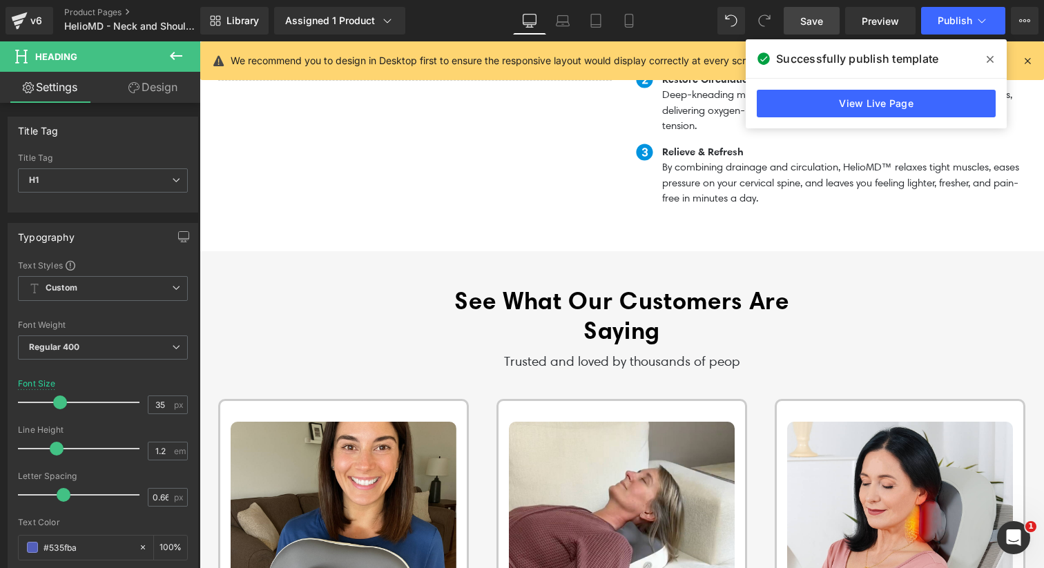
click at [750, 352] on p "Trusted and loved by thousands of peop" at bounding box center [622, 362] width 414 height 20
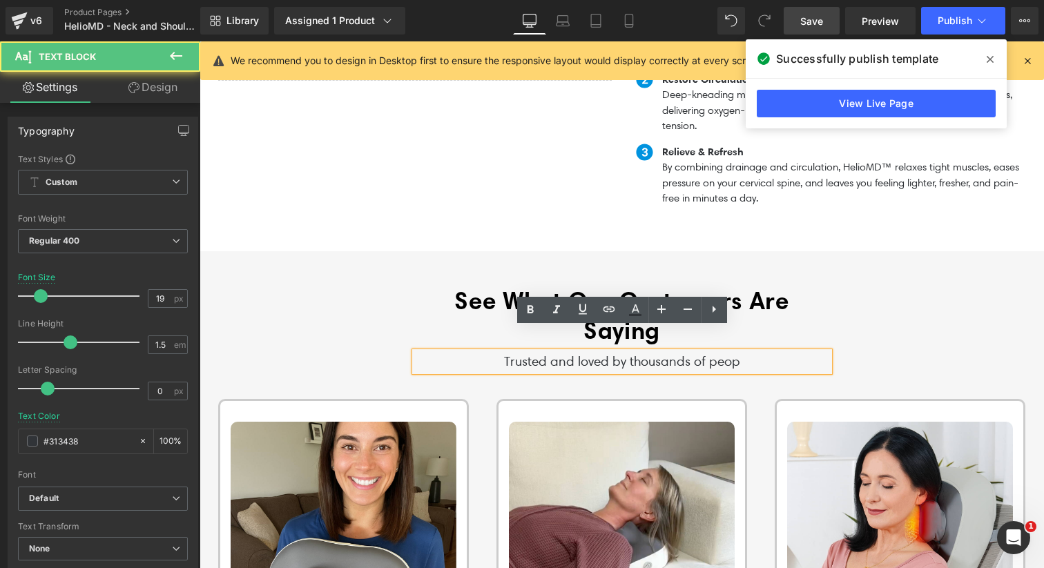
click at [741, 352] on p "Trusted and loved by thousands of peop" at bounding box center [622, 362] width 414 height 20
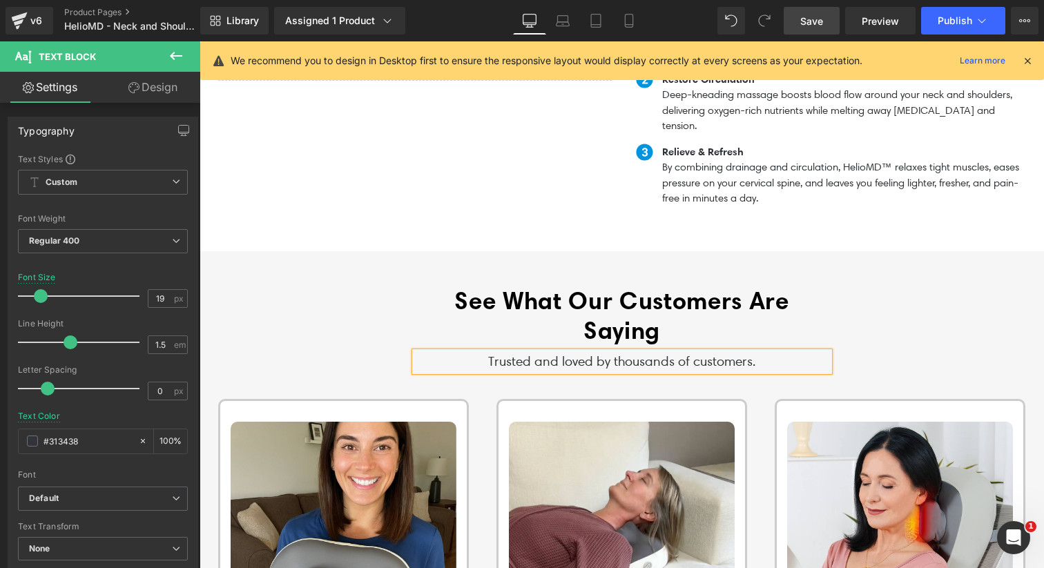
click at [894, 259] on div "See What Our Customers Are Saying Heading Trusted and loved by thousands of cus…" at bounding box center [622, 565] width 844 height 628
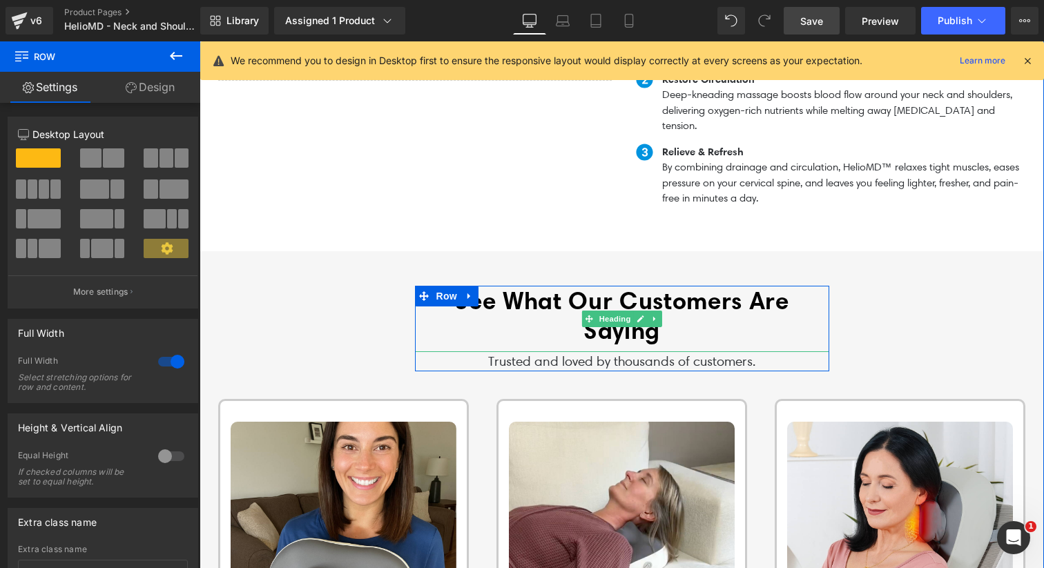
click at [706, 313] on h1 "See What Our Customers Are Saying" at bounding box center [622, 315] width 414 height 59
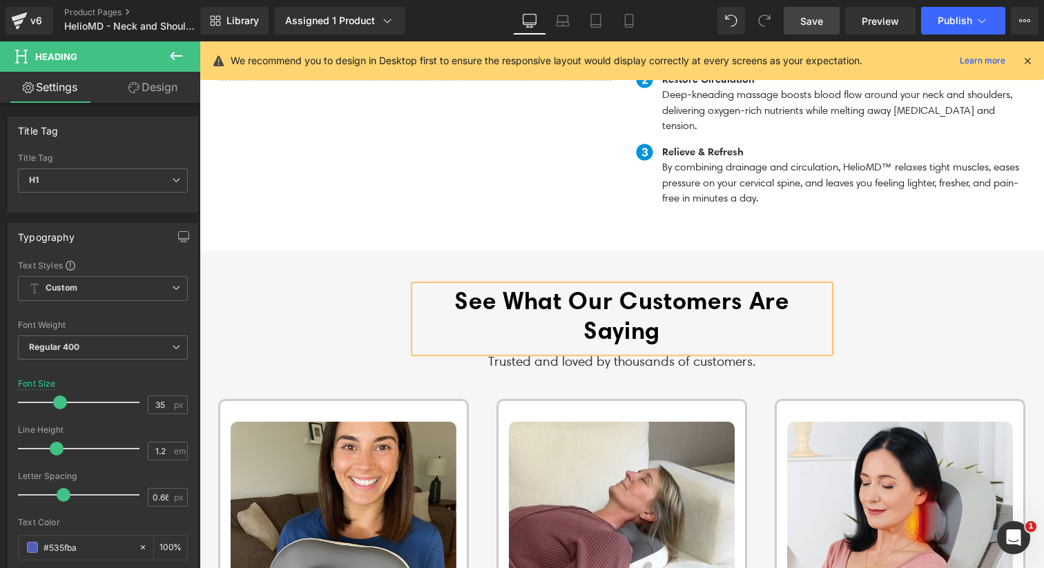
click at [927, 262] on div "See What Our Customers Are Saying Heading Trusted and loved by thousands of cus…" at bounding box center [622, 565] width 844 height 628
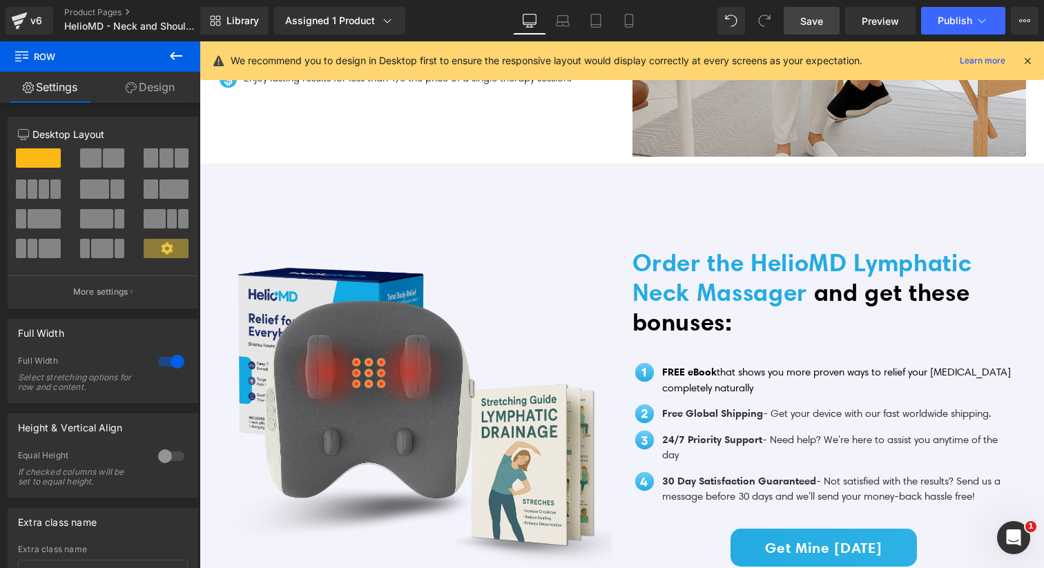
scroll to position [2743, 0]
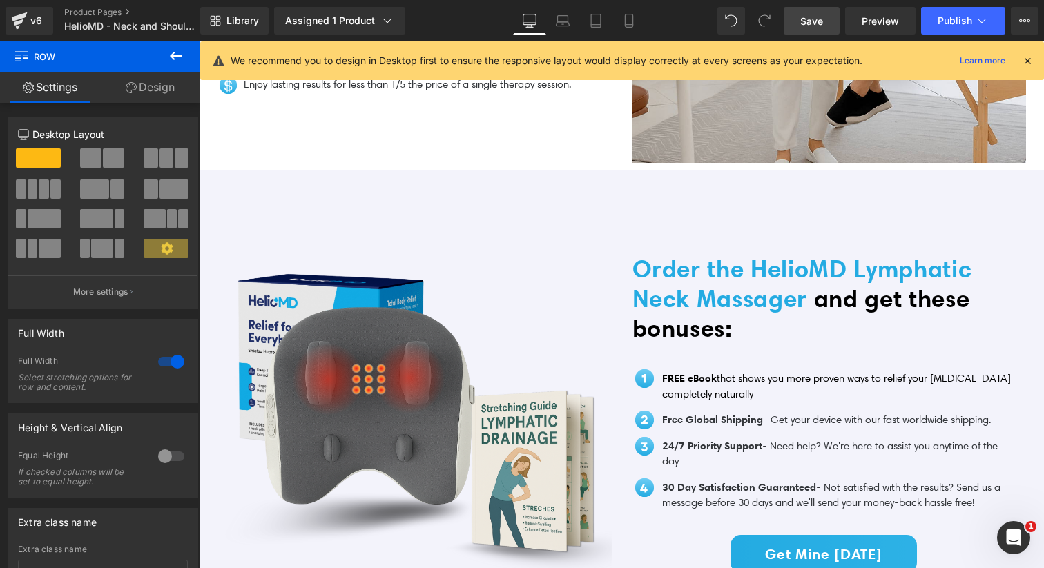
click at [810, 28] on link "Save" at bounding box center [812, 21] width 56 height 28
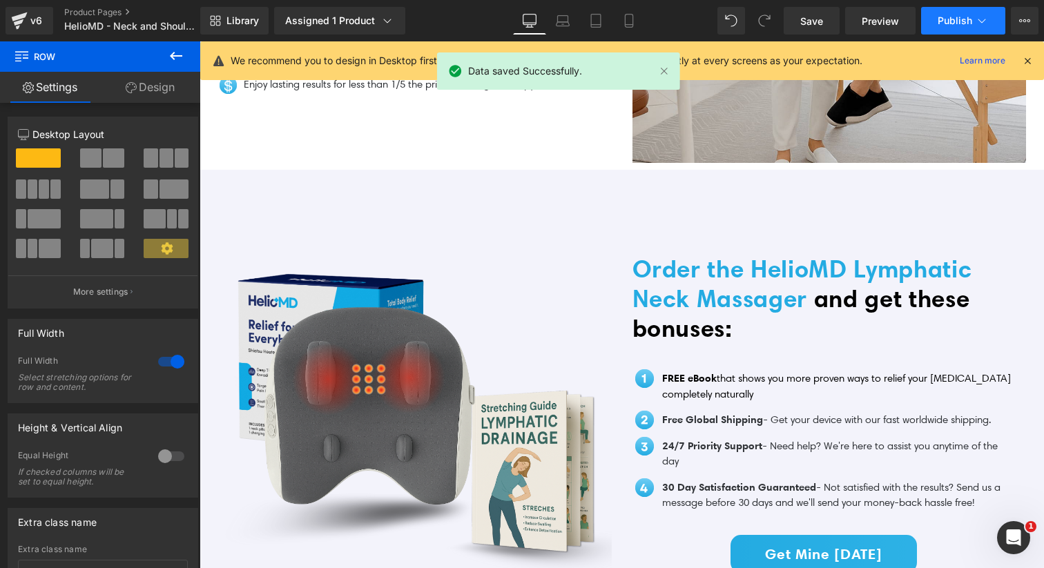
click at [966, 16] on span "Publish" at bounding box center [955, 20] width 35 height 11
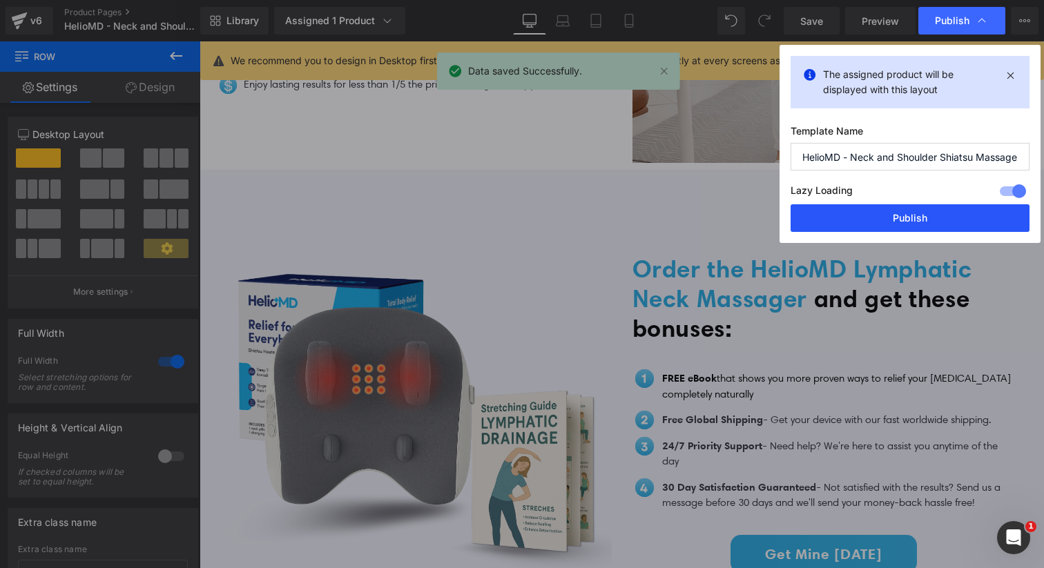
click at [915, 219] on button "Publish" at bounding box center [909, 218] width 239 height 28
